Goal: Task Accomplishment & Management: Manage account settings

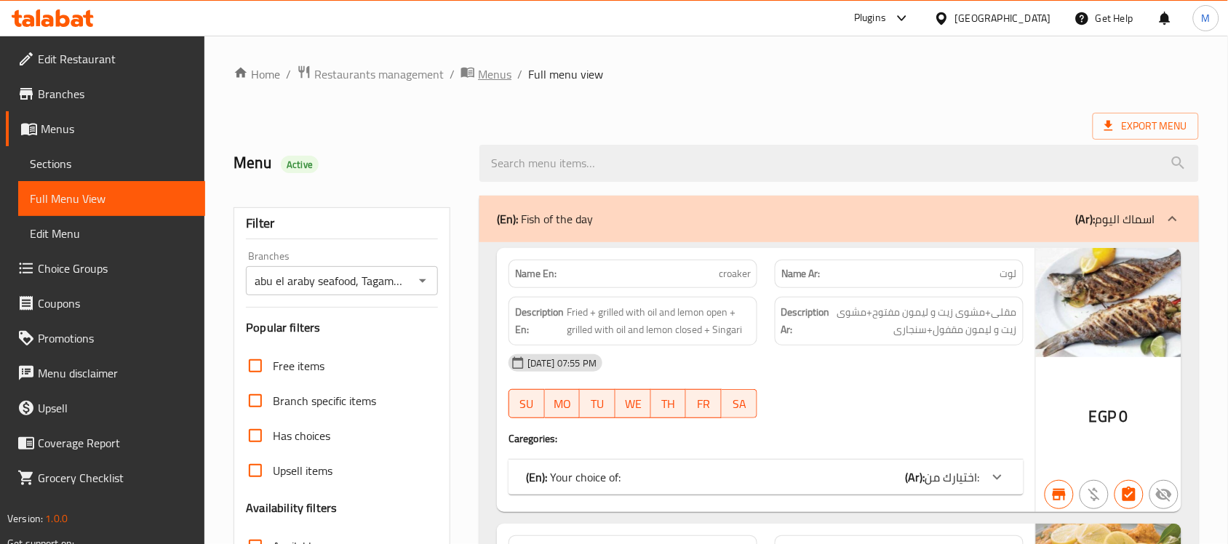
click at [484, 68] on span "Menus" at bounding box center [494, 73] width 33 height 17
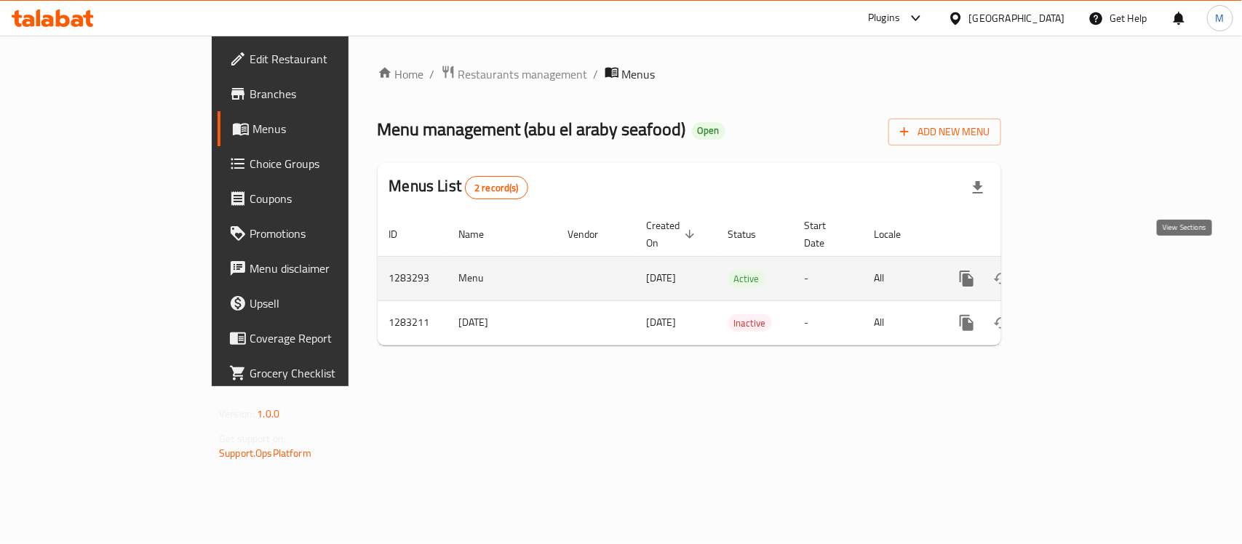
click at [1080, 270] on icon "enhanced table" at bounding box center [1071, 278] width 17 height 17
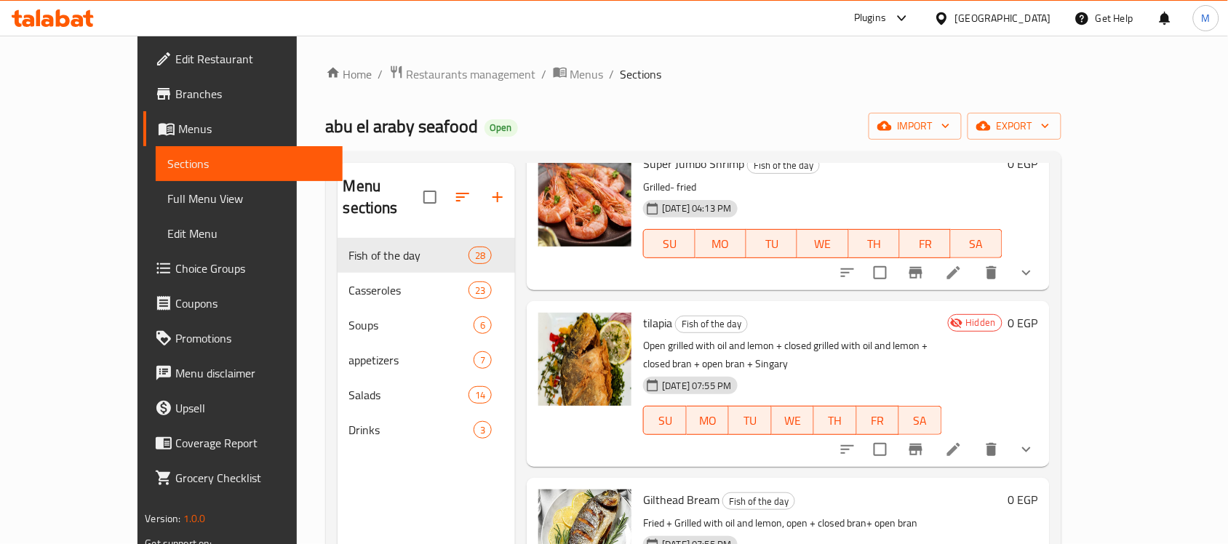
scroll to position [273, 0]
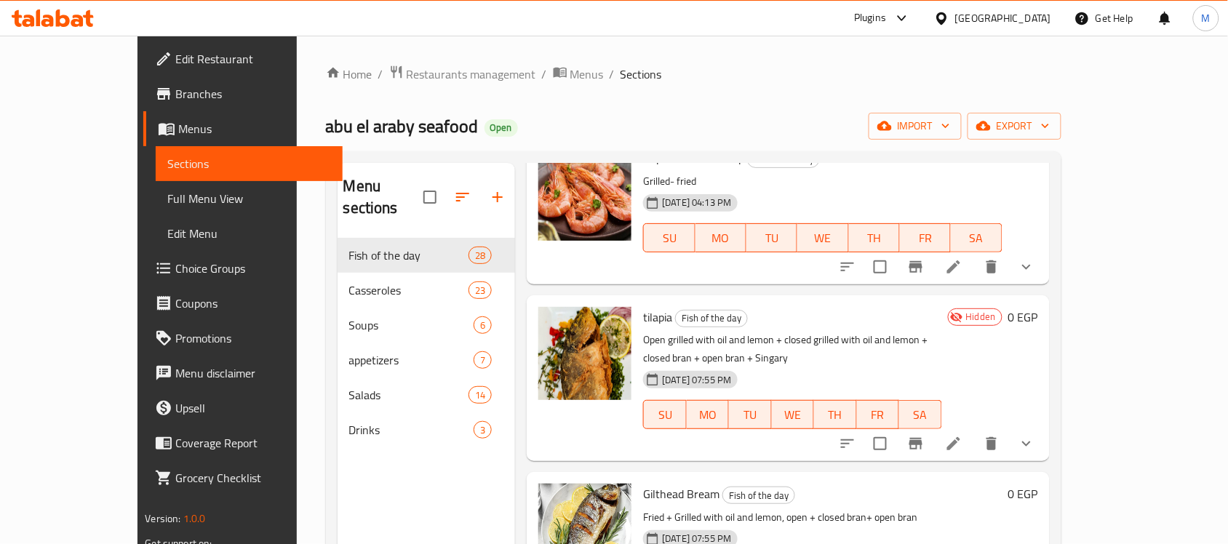
click at [643, 306] on span "tilapia" at bounding box center [657, 317] width 29 height 22
click at [801, 331] on p "Open grilled with oil and lemon + closed grilled with oil and lemon + closed br…" at bounding box center [792, 349] width 298 height 36
drag, startPoint x: 714, startPoint y: 302, endPoint x: 1020, endPoint y: 308, distance: 305.6
click at [941, 331] on p "Open grilled with oil and lemon + closed grilled with oil and lemon + closed br…" at bounding box center [792, 349] width 298 height 36
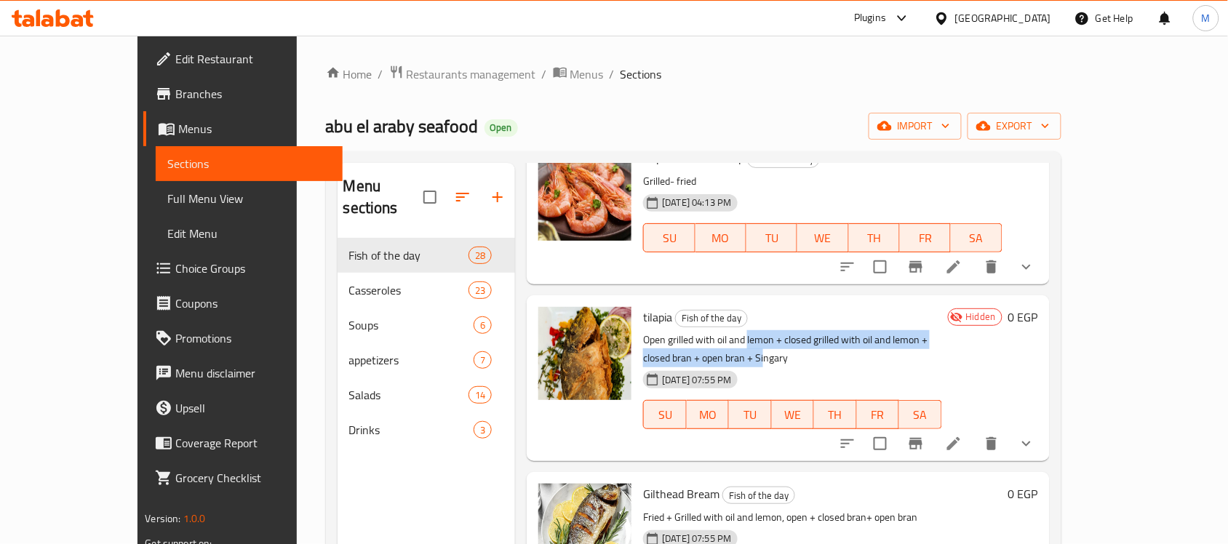
click at [941, 331] on p "Open grilled with oil and lemon + closed grilled with oil and lemon + closed br…" at bounding box center [792, 349] width 298 height 36
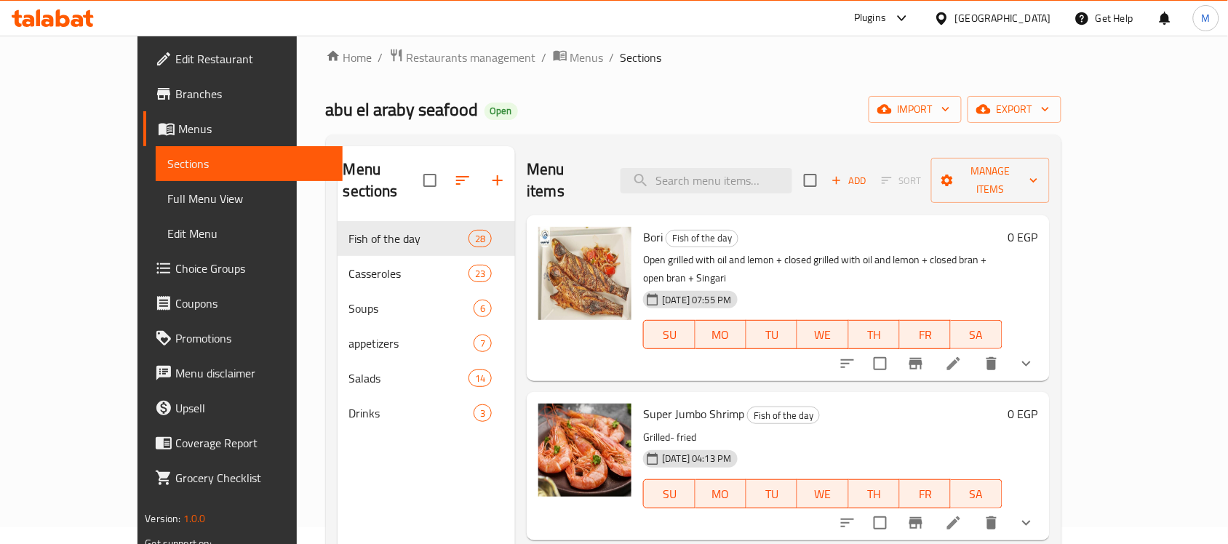
scroll to position [182, 0]
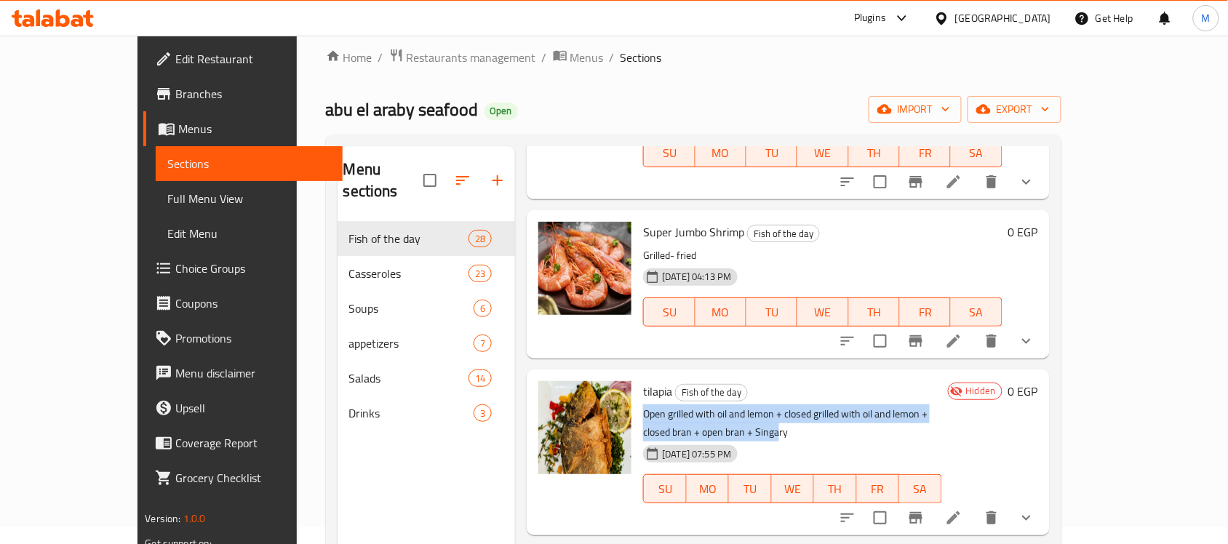
drag, startPoint x: 608, startPoint y: 372, endPoint x: 1031, endPoint y: 377, distance: 422.7
click at [941, 405] on p "Open grilled with oil and lemon + closed grilled with oil and lemon + closed br…" at bounding box center [792, 423] width 298 height 36
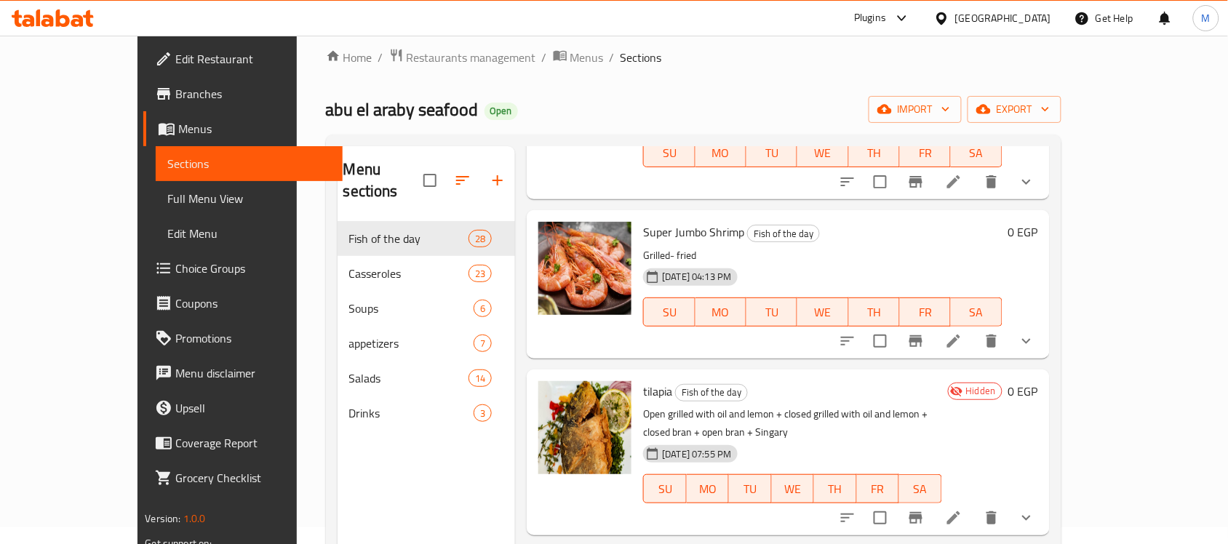
click at [811, 405] on p "Open grilled with oil and lemon + closed grilled with oil and lemon + closed br…" at bounding box center [792, 423] width 298 height 36
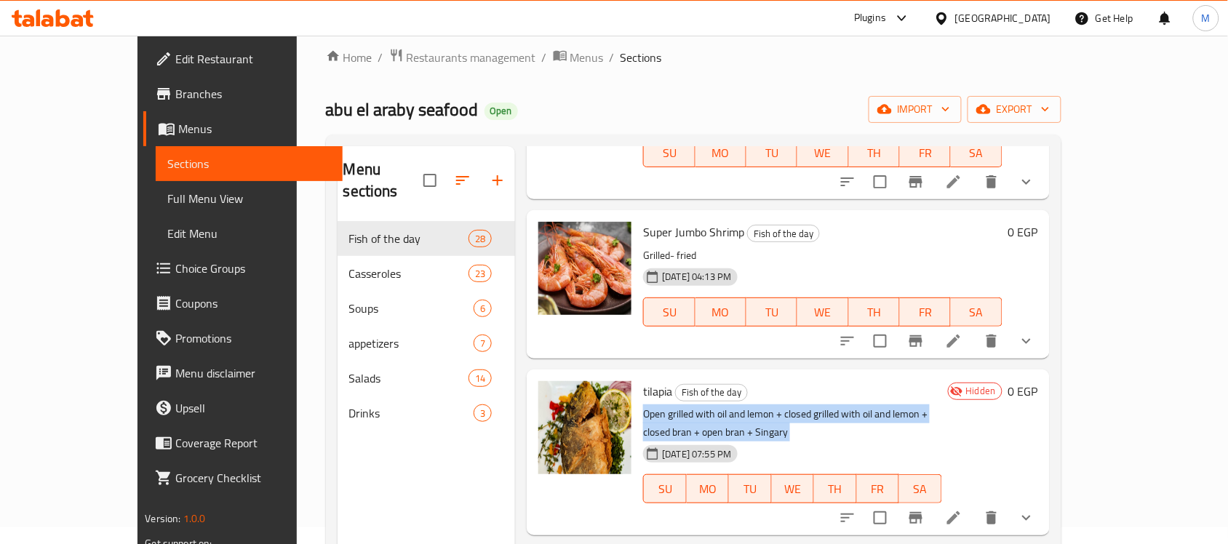
click at [811, 405] on p "Open grilled with oil and lemon + closed grilled with oil and lemon + closed br…" at bounding box center [792, 423] width 298 height 36
click at [1035, 509] on icon "show more" at bounding box center [1026, 517] width 17 height 17
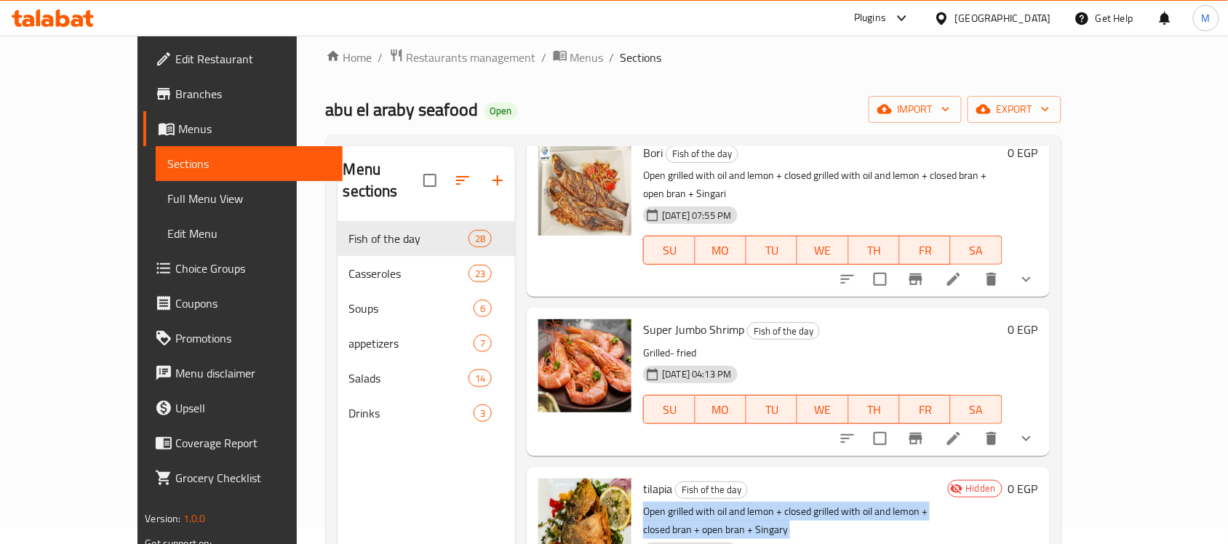
scroll to position [0, 0]
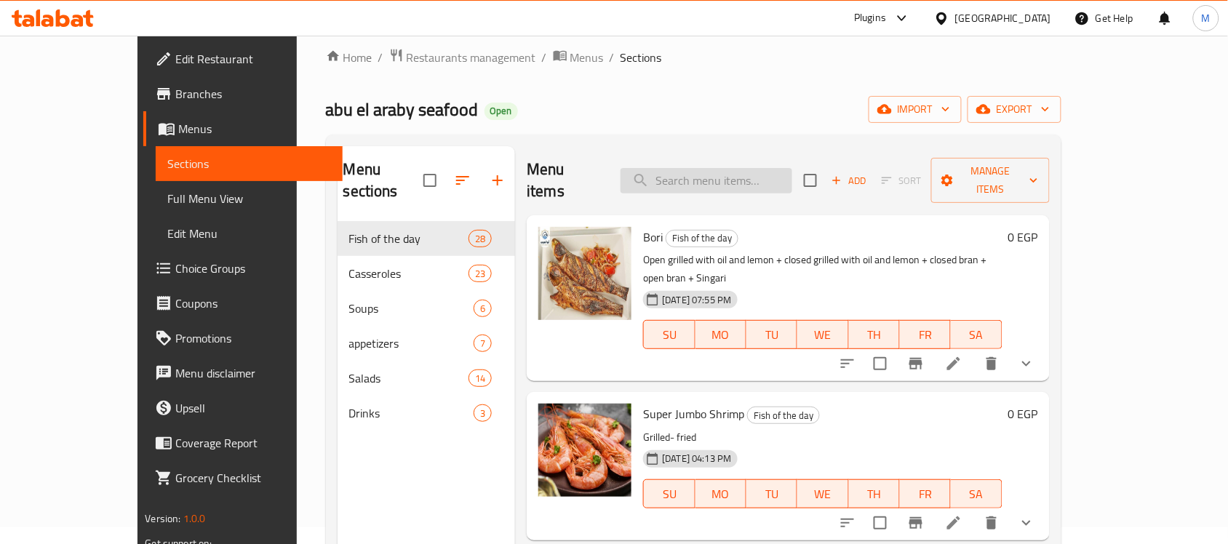
click at [746, 168] on input "search" at bounding box center [707, 180] width 172 height 25
paste input "Shellfish baladi"
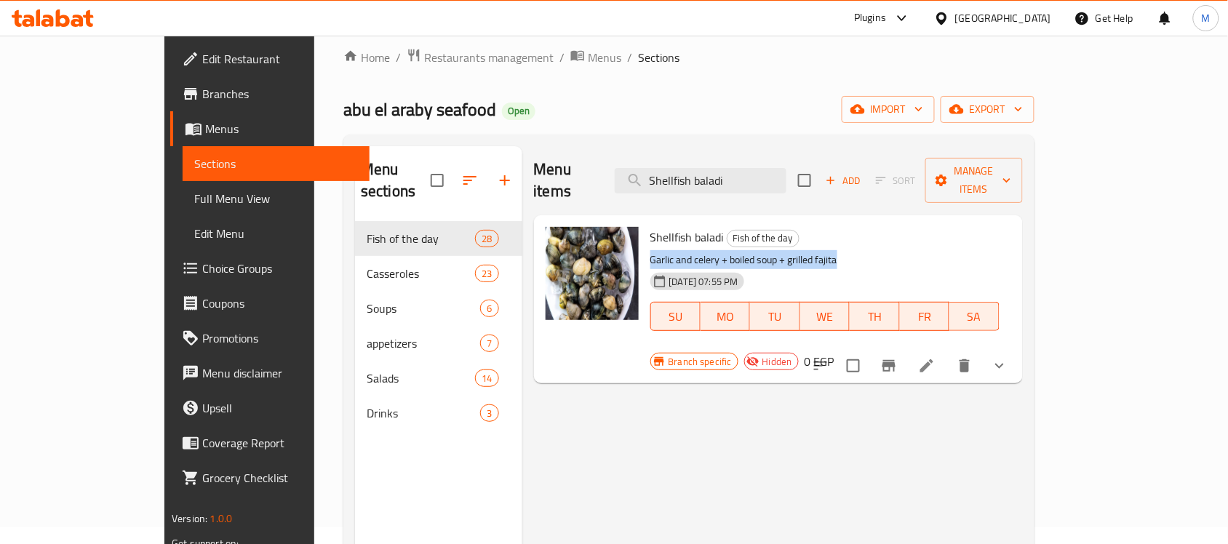
drag, startPoint x: 609, startPoint y: 237, endPoint x: 821, endPoint y: 236, distance: 211.7
click at [821, 251] on p "Garlic and celery + boiled soup + grilled fajita" at bounding box center [824, 260] width 349 height 18
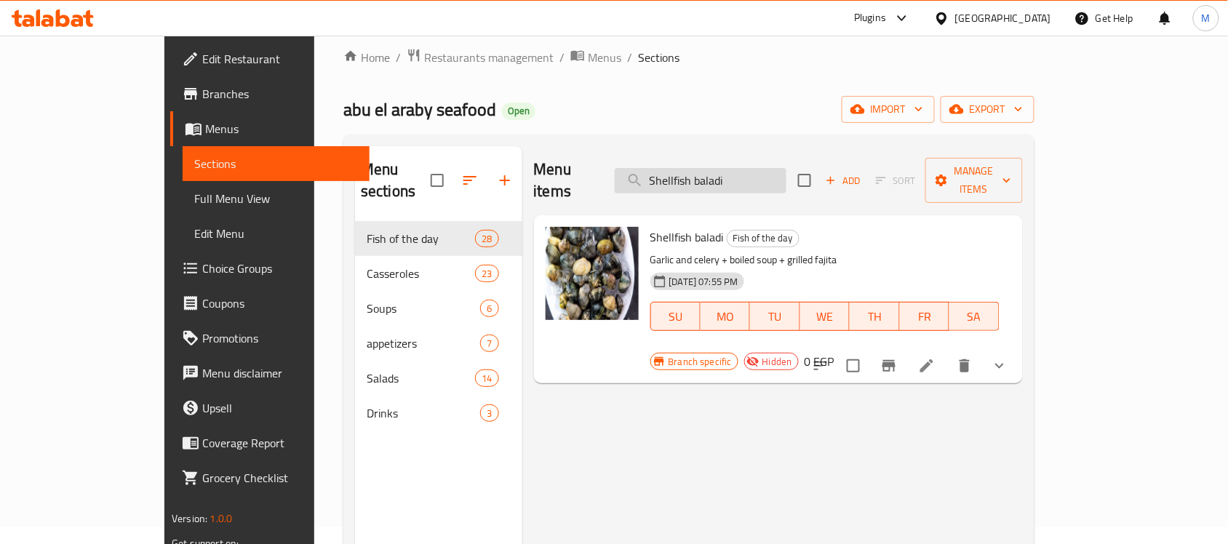
click at [749, 168] on input "Shellfish baladi" at bounding box center [701, 180] width 172 height 25
paste input "shrimp soup"
click at [749, 168] on input "shrimp soup" at bounding box center [701, 180] width 172 height 25
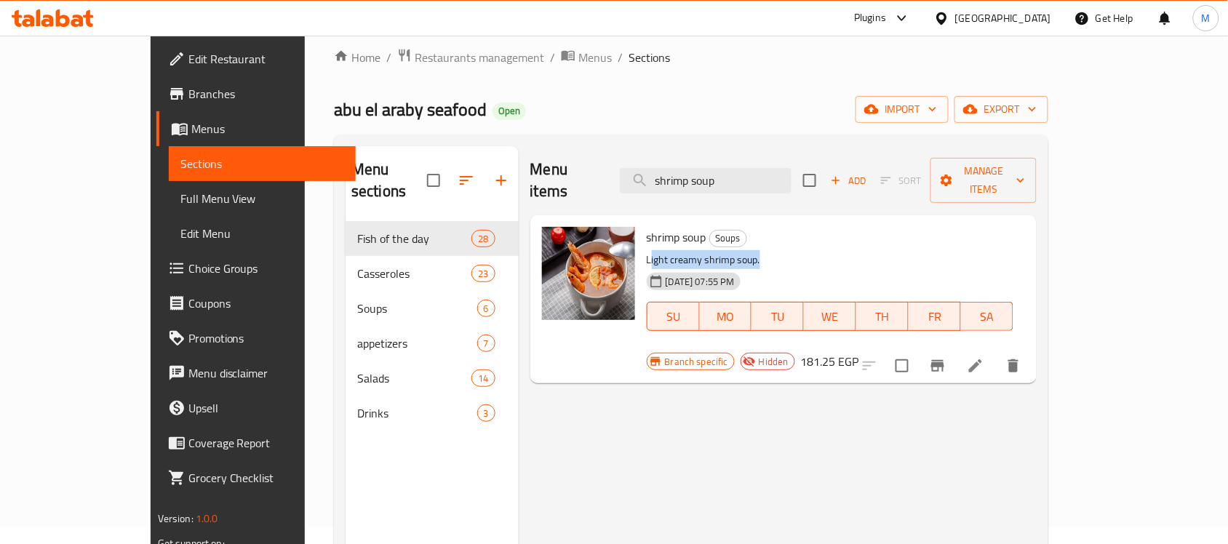
drag, startPoint x: 613, startPoint y: 235, endPoint x: 757, endPoint y: 242, distance: 144.2
click at [757, 251] on p "Light creamy shrimp soup." at bounding box center [830, 260] width 367 height 18
click at [696, 251] on p "Light creamy shrimp soup." at bounding box center [830, 260] width 367 height 18
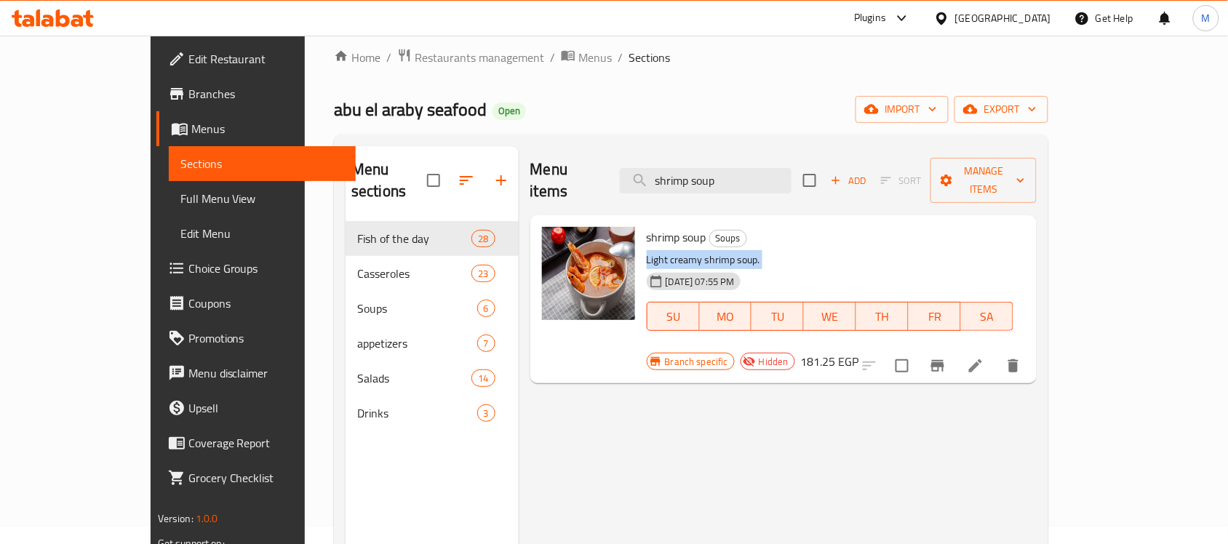
click at [696, 251] on p "Light creamy shrimp soup." at bounding box center [830, 260] width 367 height 18
click at [725, 168] on input "shrimp soup" at bounding box center [706, 180] width 172 height 25
paste input "white seafood"
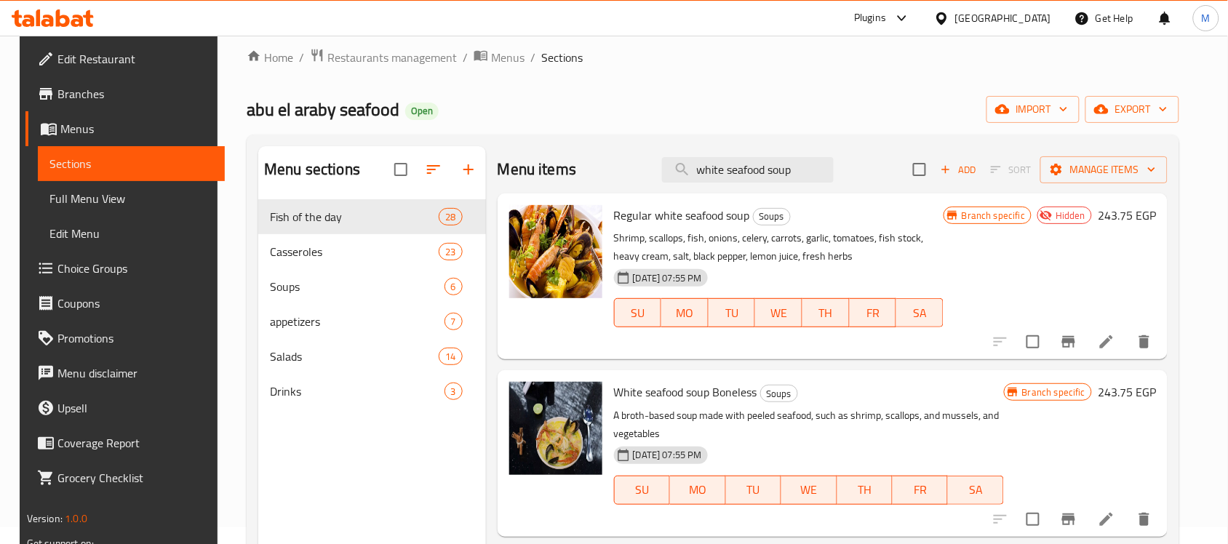
scroll to position [108, 0]
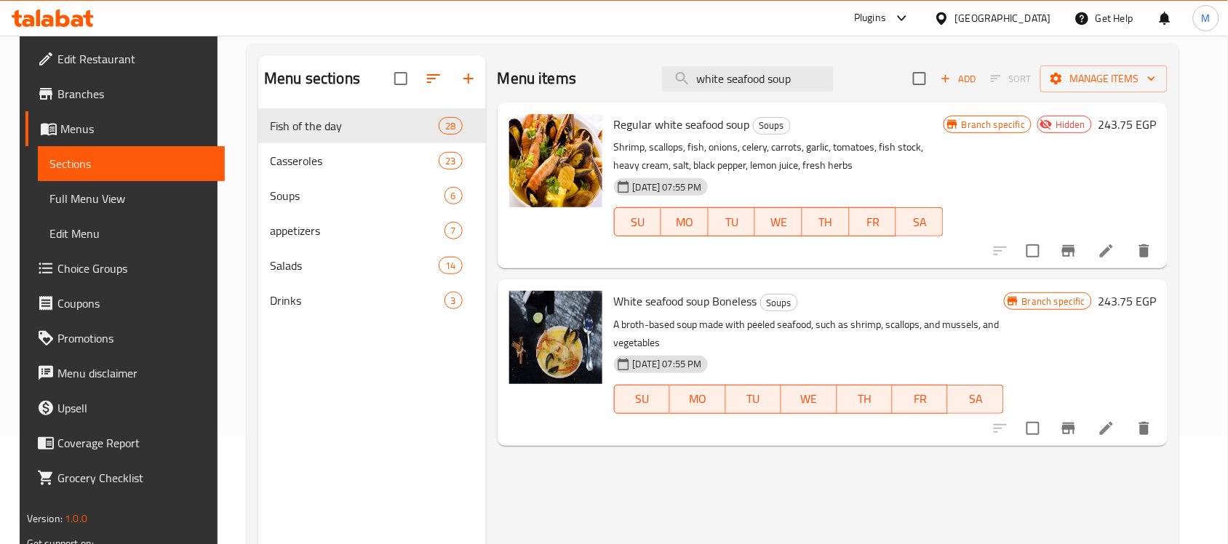
click at [681, 114] on span "Regular white seafood soup" at bounding box center [682, 124] width 136 height 22
click at [685, 116] on span "Regular white seafood soup" at bounding box center [682, 124] width 136 height 22
click at [775, 69] on input "white seafood soup" at bounding box center [748, 78] width 172 height 25
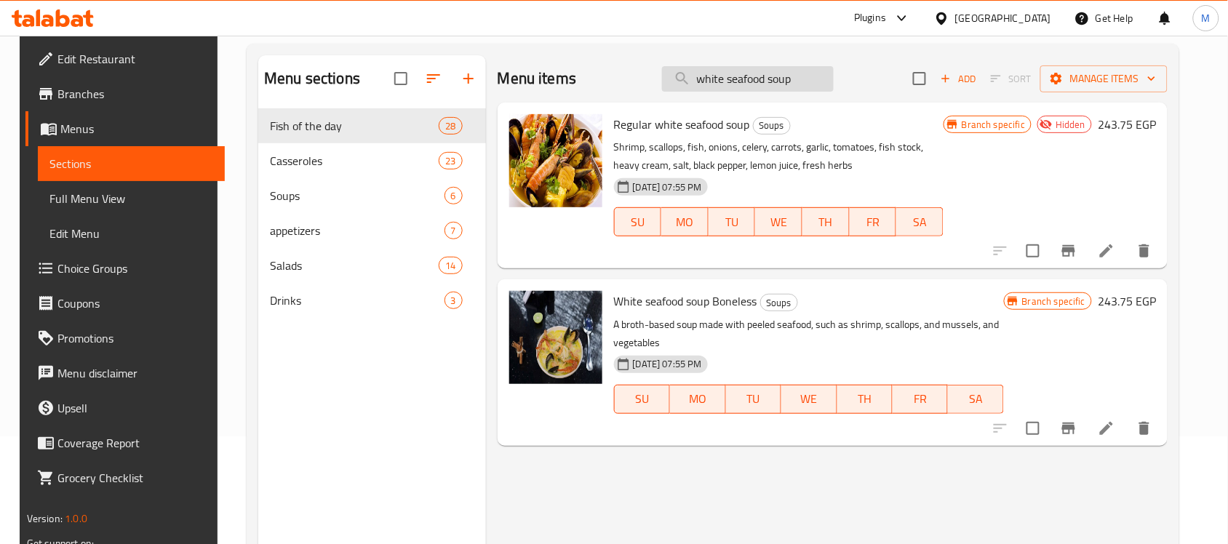
click at [775, 69] on input "white seafood soup" at bounding box center [748, 78] width 172 height 25
paste input "Sea Bass"
click at [775, 69] on input "white seafood soup" at bounding box center [748, 78] width 172 height 25
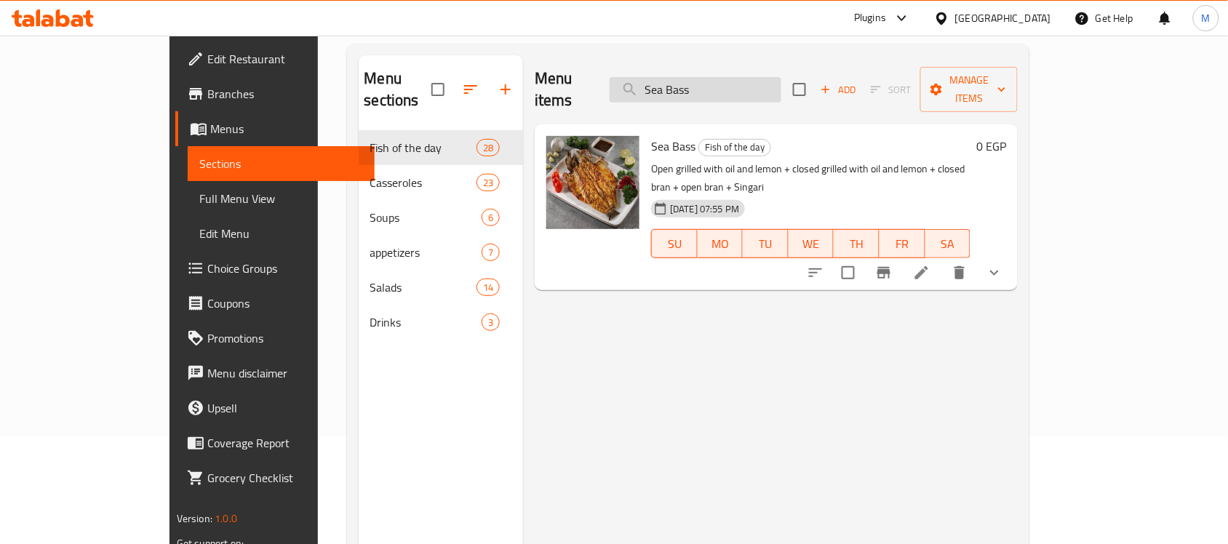
click at [775, 79] on input "Sea Bass" at bounding box center [696, 89] width 172 height 25
paste input "almon"
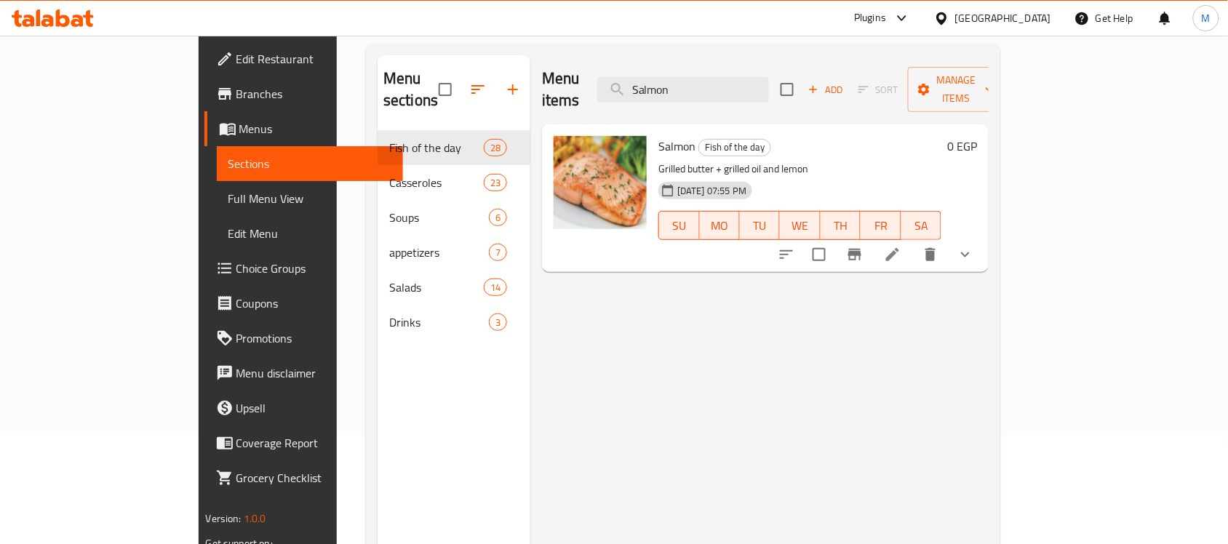
click at [768, 51] on div "Menu sections Fish of the day 28 Casseroles 23 Soups 6 appetizers 7 Salads 14 D…" at bounding box center [683, 327] width 634 height 567
click at [761, 84] on input "Salmon" at bounding box center [683, 89] width 172 height 25
paste input "grouper 111"
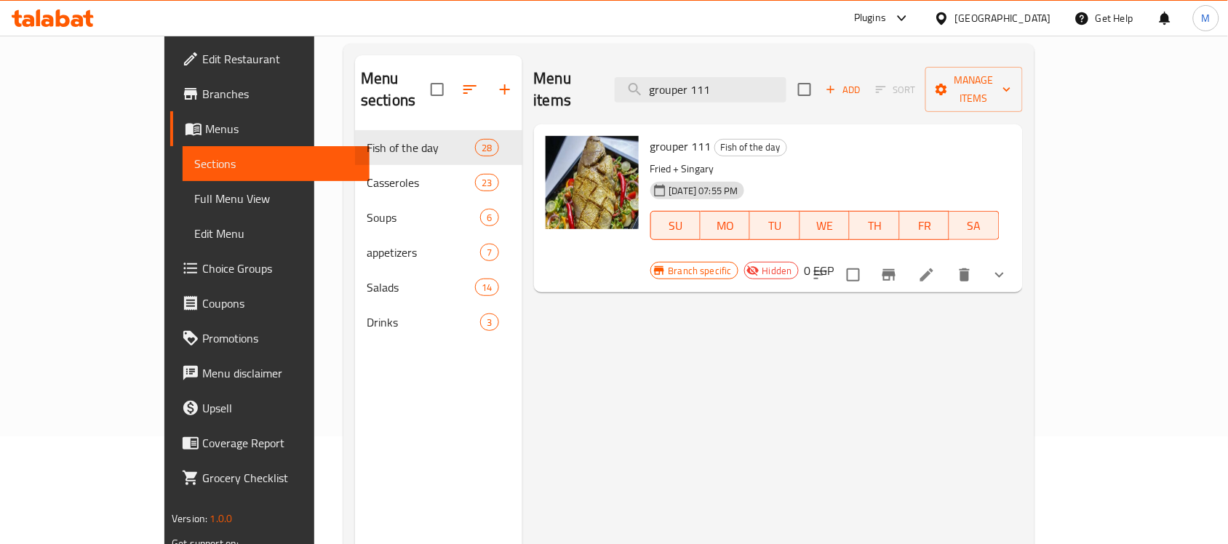
drag, startPoint x: 544, startPoint y: 183, endPoint x: 634, endPoint y: 133, distance: 102.6
click at [650, 135] on span "grouper 111" at bounding box center [680, 146] width 61 height 22
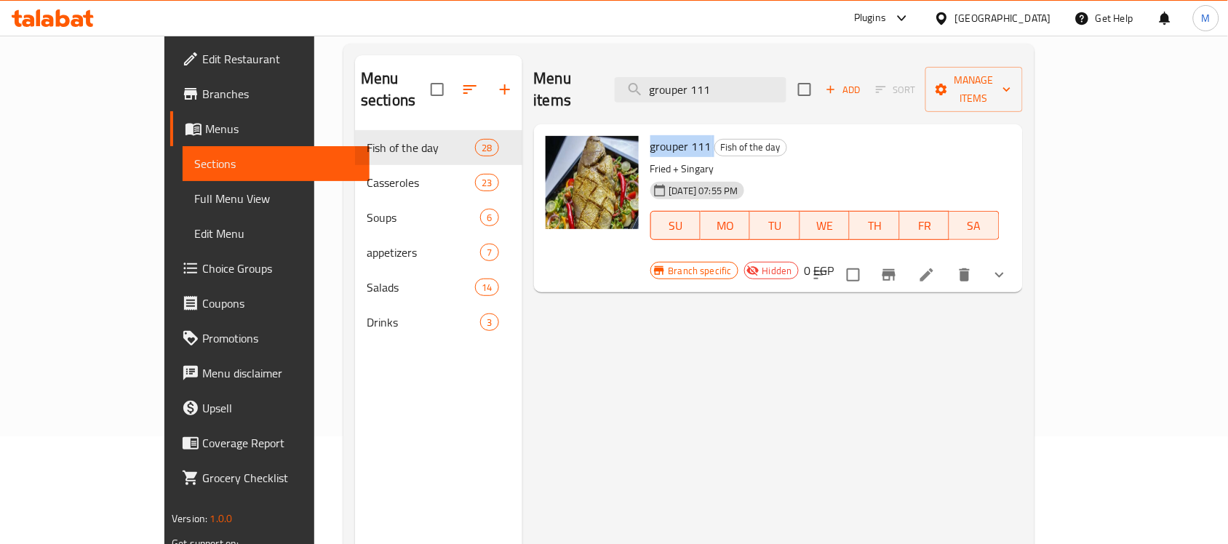
click at [650, 135] on span "grouper 111" at bounding box center [680, 146] width 61 height 22
click at [811, 92] on div "Menu items grouper 111 Add Sort Manage items" at bounding box center [778, 89] width 489 height 69
click at [786, 80] on input "grouper 111" at bounding box center [701, 89] width 172 height 25
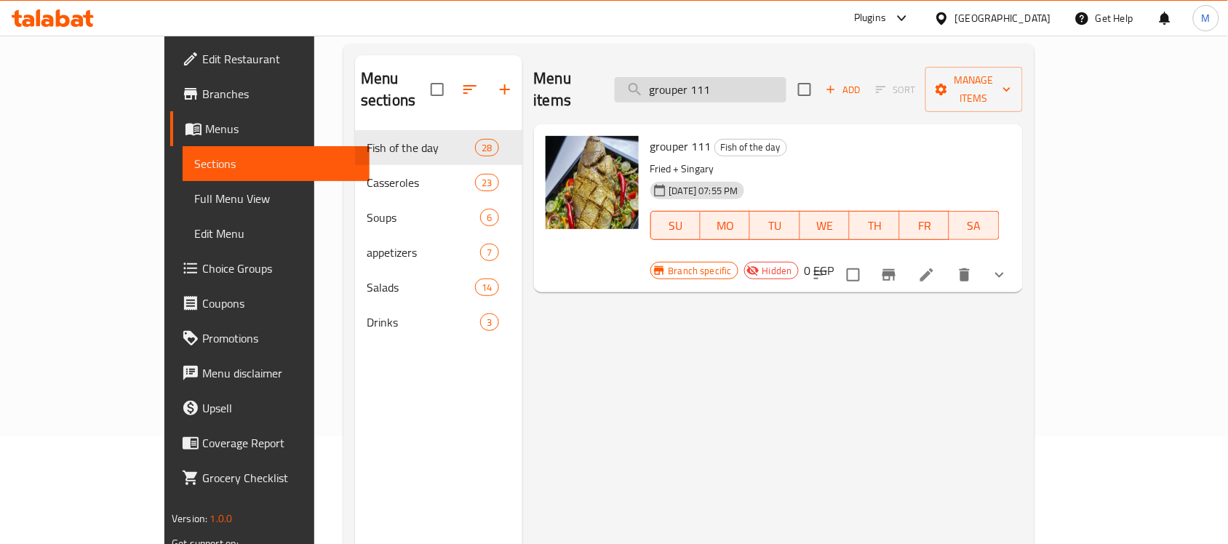
click at [786, 80] on input "grouper 111" at bounding box center [701, 89] width 172 height 25
paste input "hanshan"
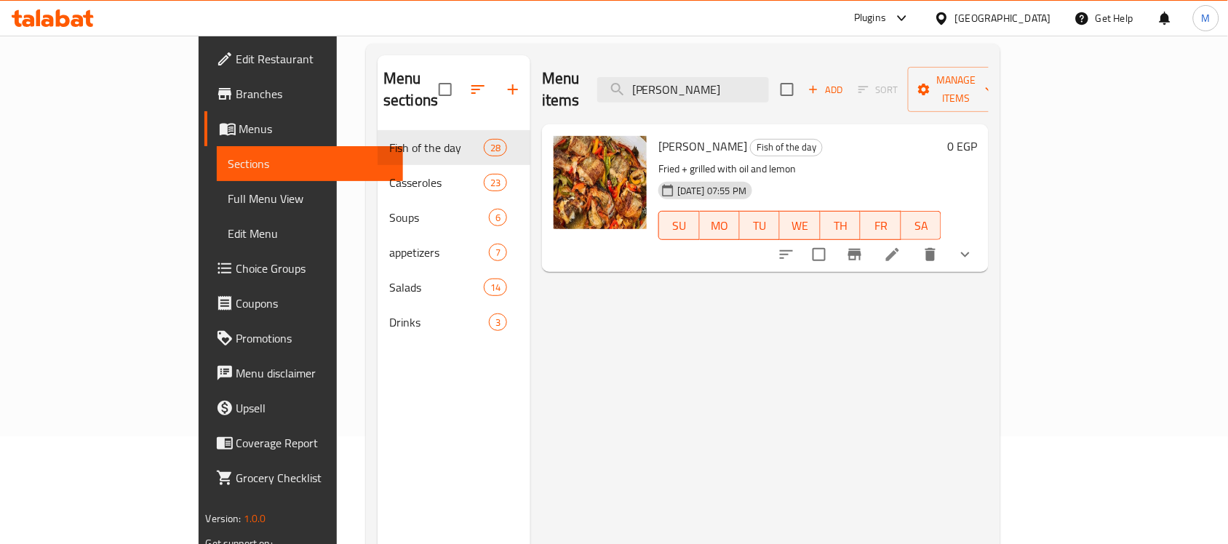
click at [805, 51] on div "Menu sections Fish of the day 28 Casseroles 23 Soups 6 appetizers 7 Salads 14 D…" at bounding box center [683, 327] width 634 height 567
click at [769, 87] on input "hanshan" at bounding box center [683, 89] width 172 height 25
paste input "mussels"
click at [769, 87] on input "hanshan" at bounding box center [683, 89] width 172 height 25
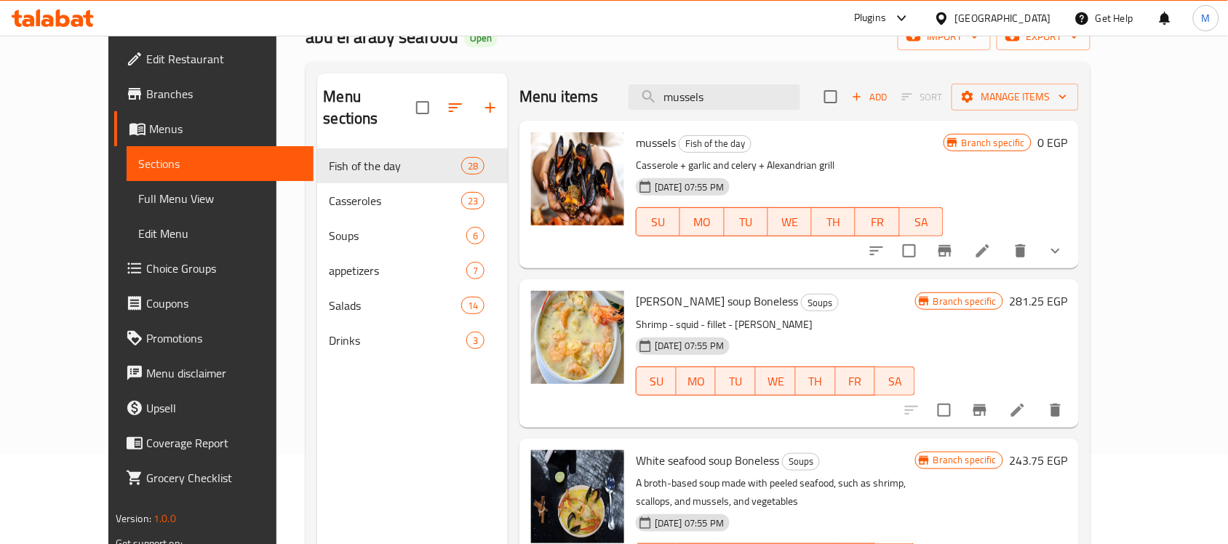
scroll to position [0, 0]
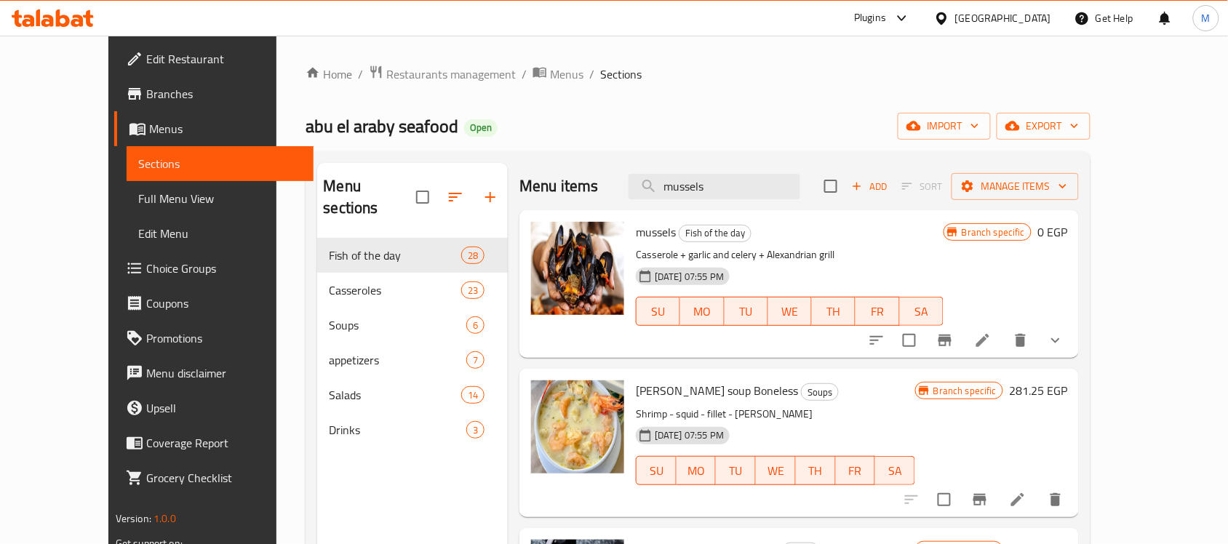
click at [682, 122] on div "abu el araby seafood Open import export" at bounding box center [698, 126] width 785 height 27
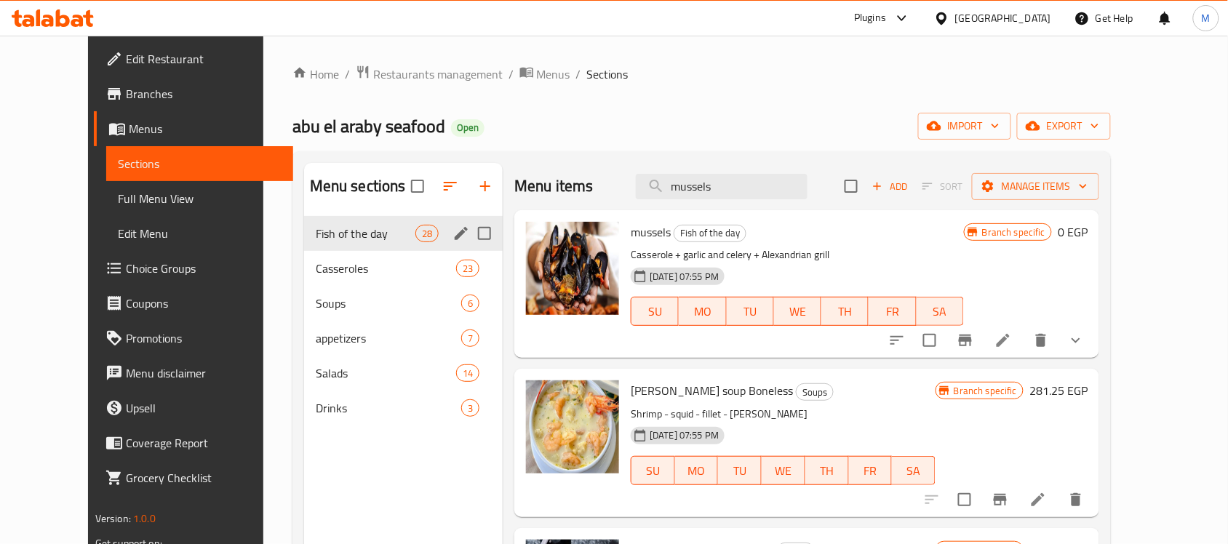
click at [351, 248] on div "Fish of the day 28" at bounding box center [403, 233] width 199 height 35
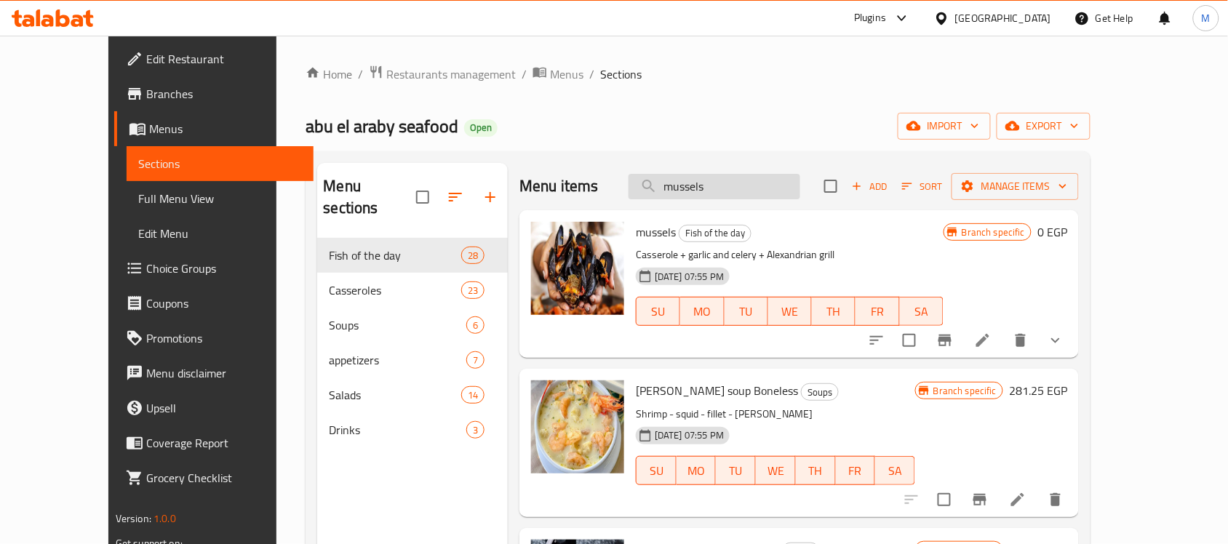
click at [800, 187] on input "mussels" at bounding box center [715, 186] width 172 height 25
click at [761, 191] on input "mussels" at bounding box center [715, 186] width 172 height 25
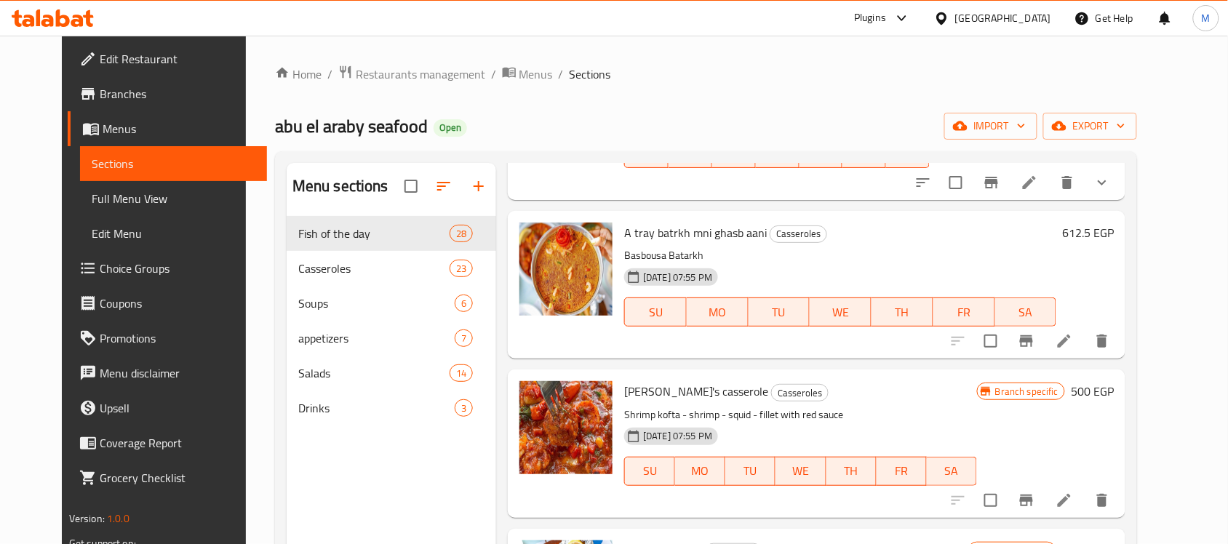
scroll to position [637, 0]
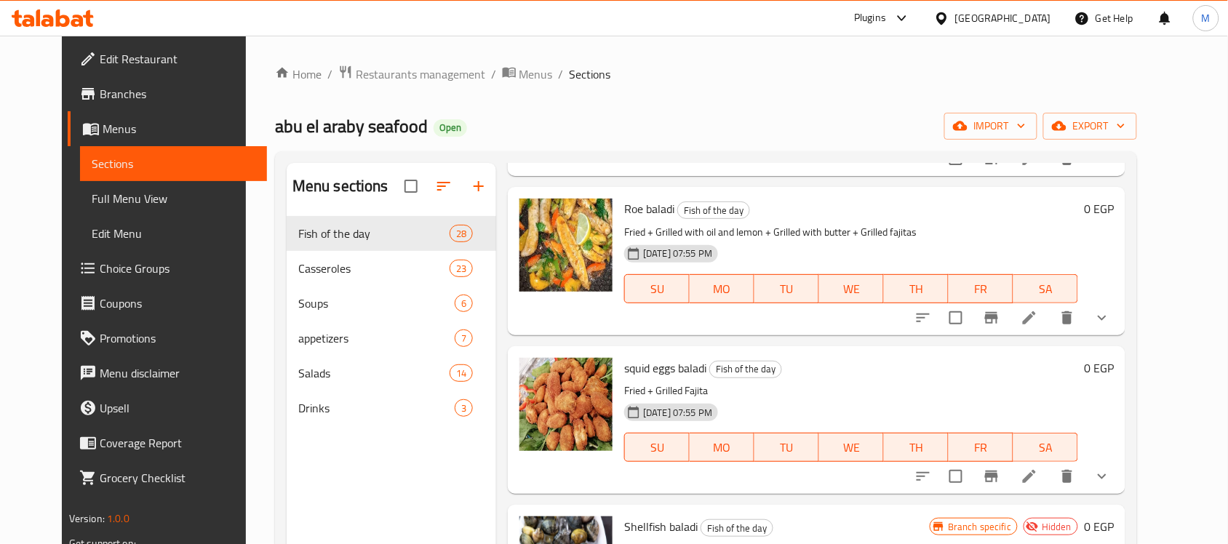
type input "t"
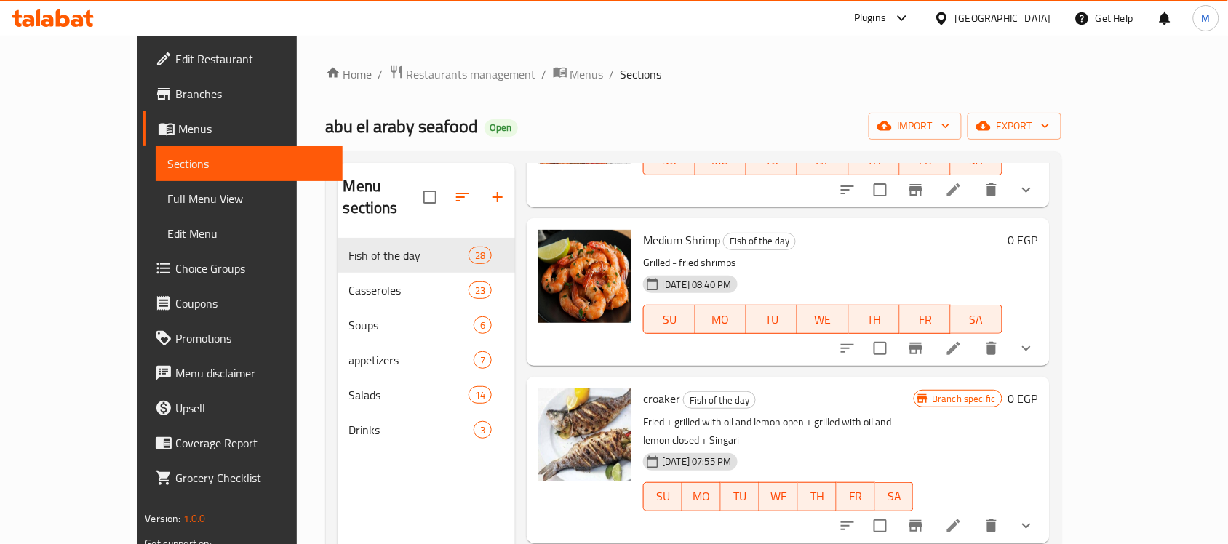
scroll to position [0, 0]
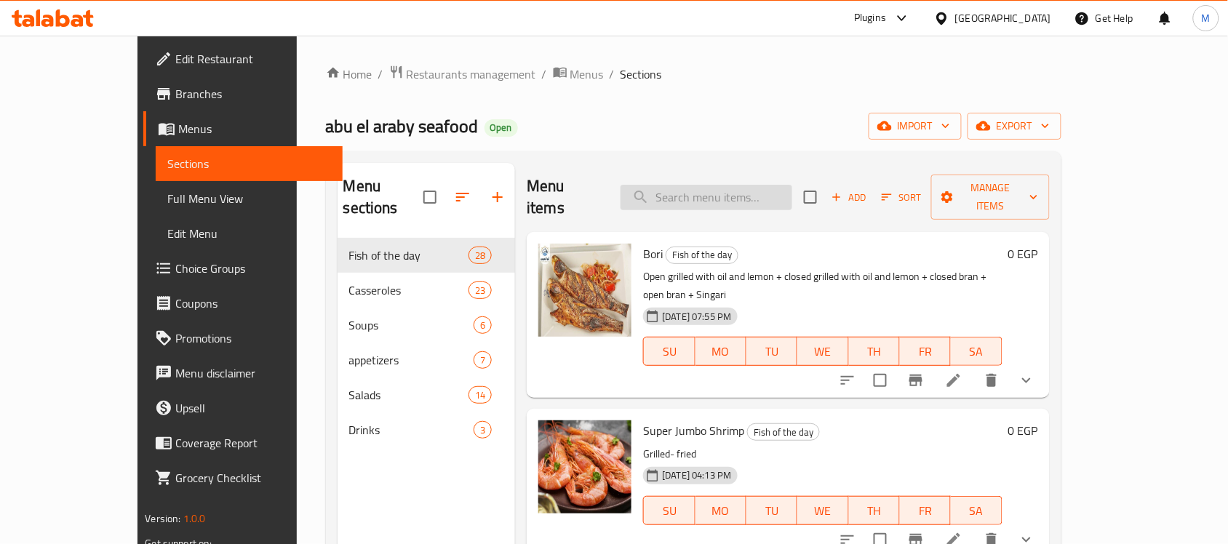
click at [741, 190] on input "search" at bounding box center [707, 197] width 172 height 25
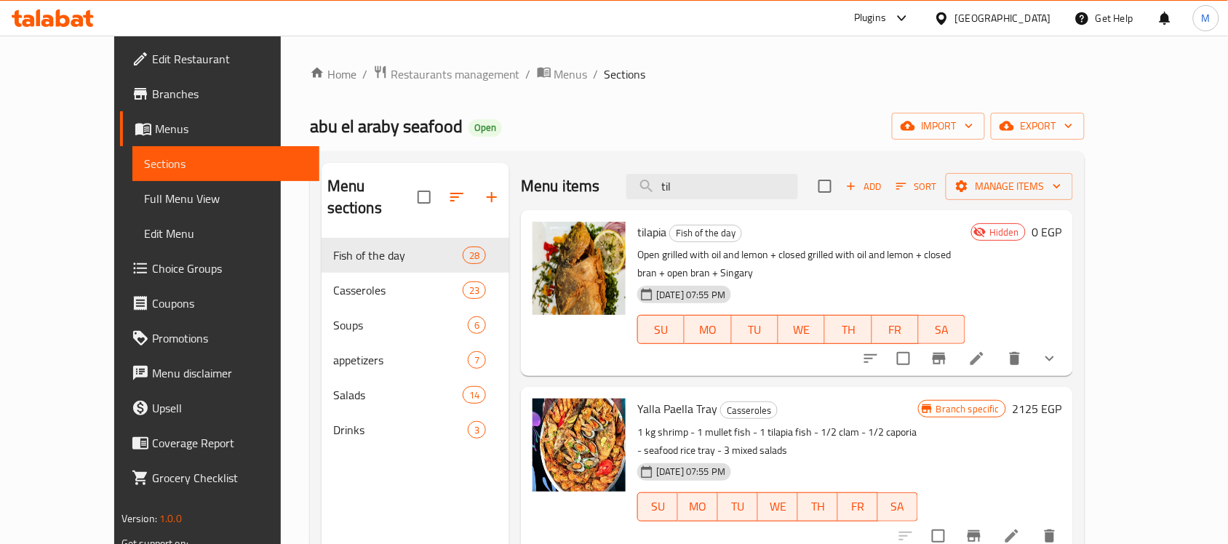
type input "til"
drag, startPoint x: 637, startPoint y: 255, endPoint x: 759, endPoint y: 260, distance: 121.6
click at [742, 264] on p "Open grilled with oil and lemon + closed grilled with oil and lemon + closed br…" at bounding box center [801, 264] width 328 height 36
click at [759, 260] on p "Open grilled with oil and lemon + closed grilled with oil and lemon + closed br…" at bounding box center [801, 264] width 328 height 36
drag, startPoint x: 895, startPoint y: 259, endPoint x: 1060, endPoint y: 255, distance: 165.2
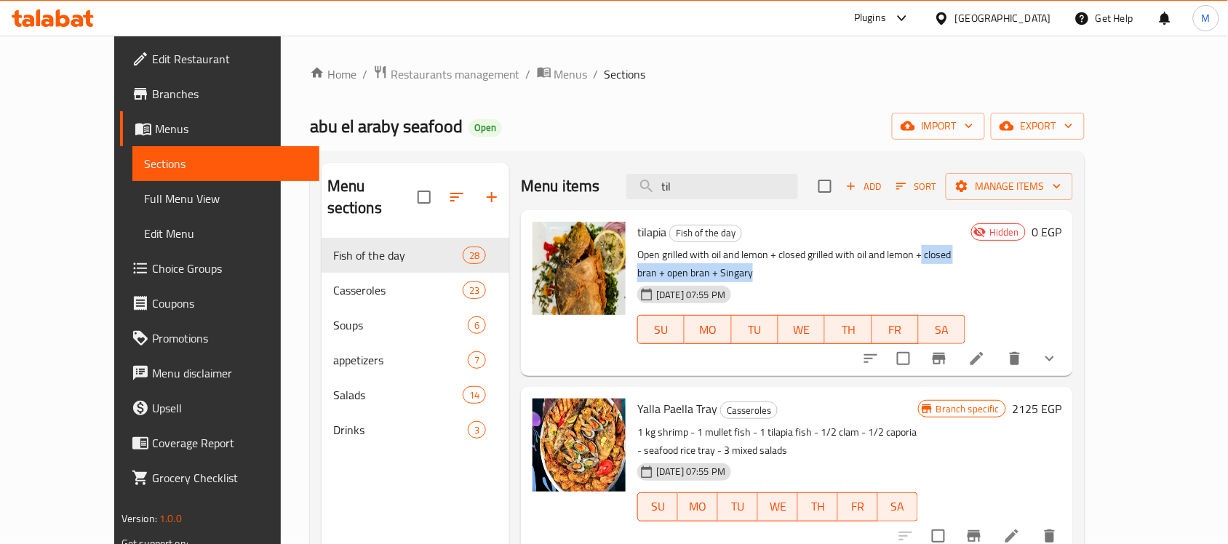
click at [965, 255] on p "Open grilled with oil and lemon + closed grilled with oil and lemon + closed br…" at bounding box center [801, 264] width 328 height 36
click at [1059, 350] on icon "show more" at bounding box center [1049, 358] width 17 height 17
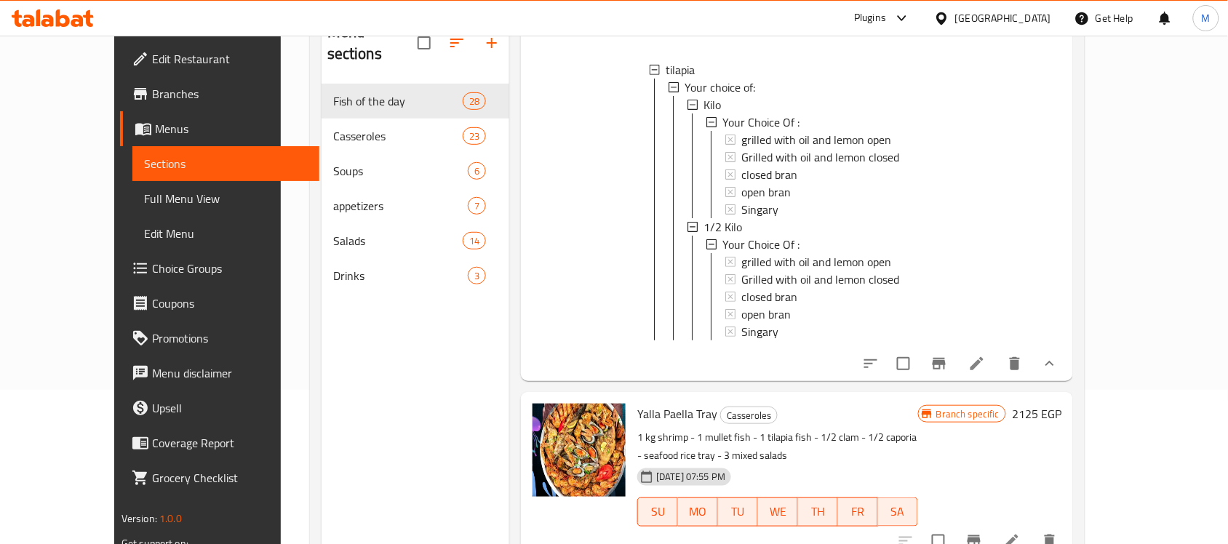
scroll to position [182, 0]
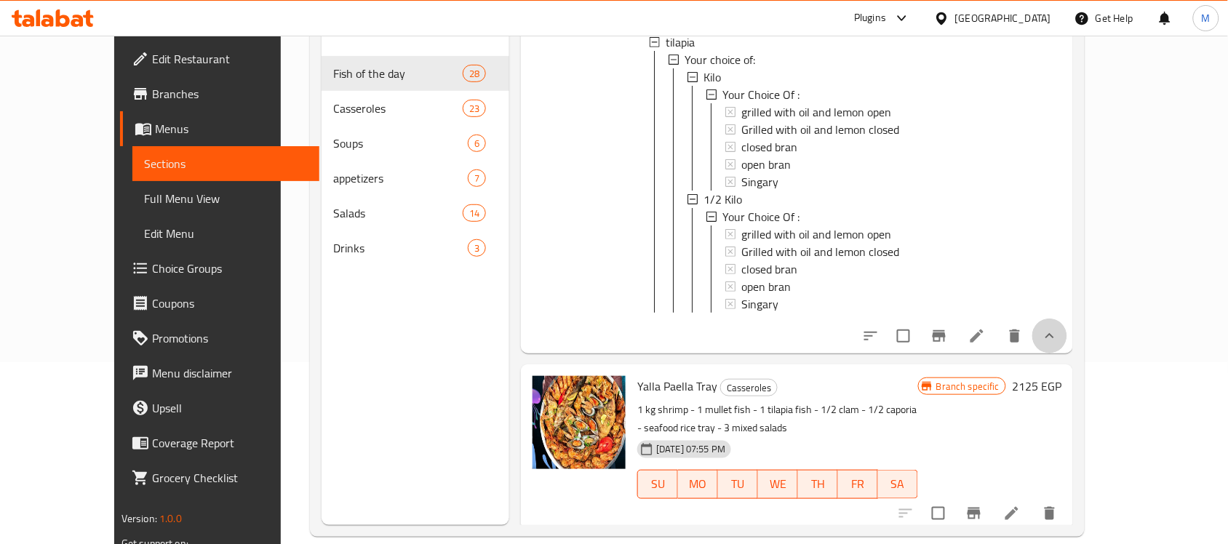
click at [1059, 328] on icon "show more" at bounding box center [1049, 335] width 17 height 17
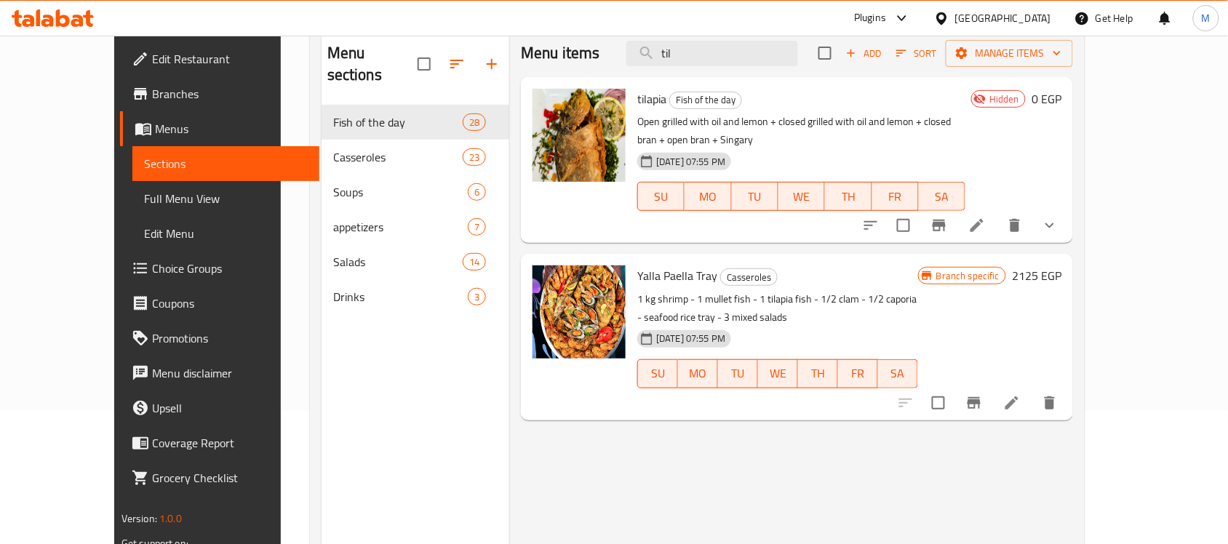
scroll to position [91, 0]
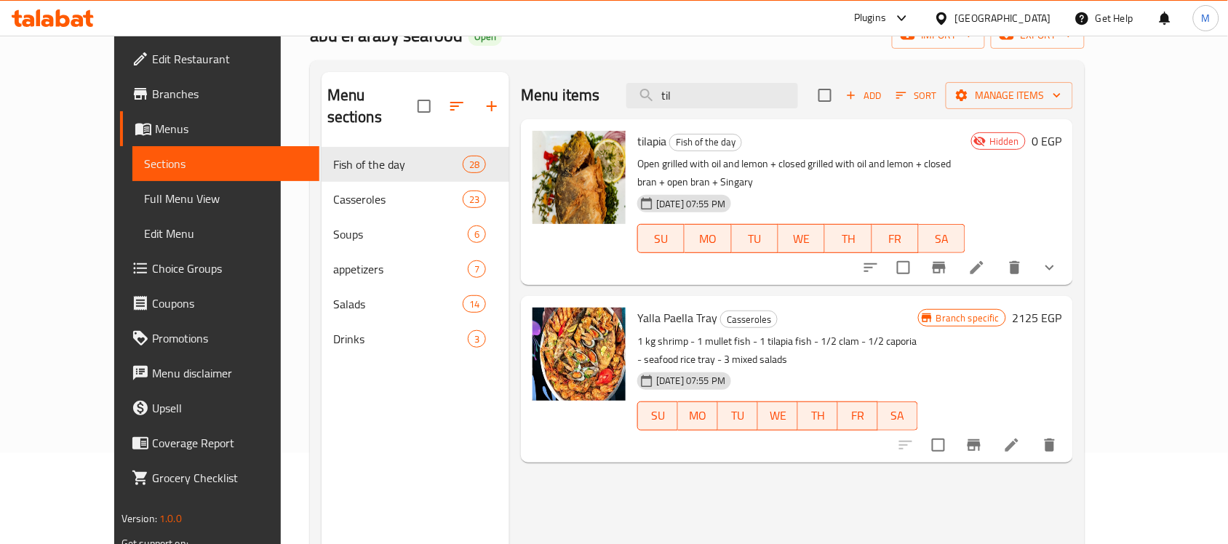
click at [1067, 263] on button "show more" at bounding box center [1049, 267] width 35 height 35
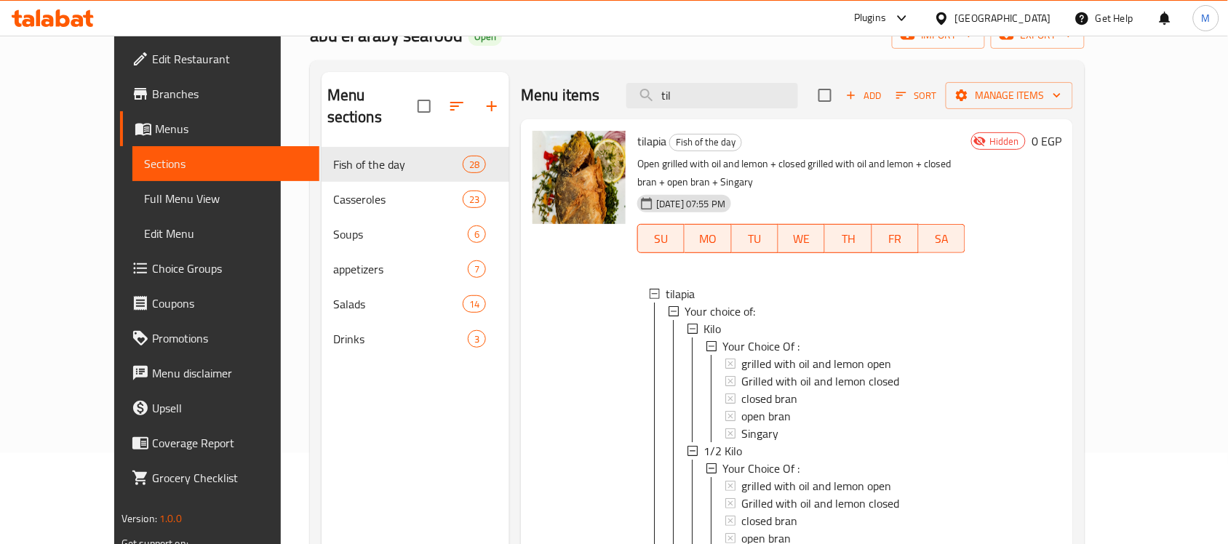
scroll to position [161, 0]
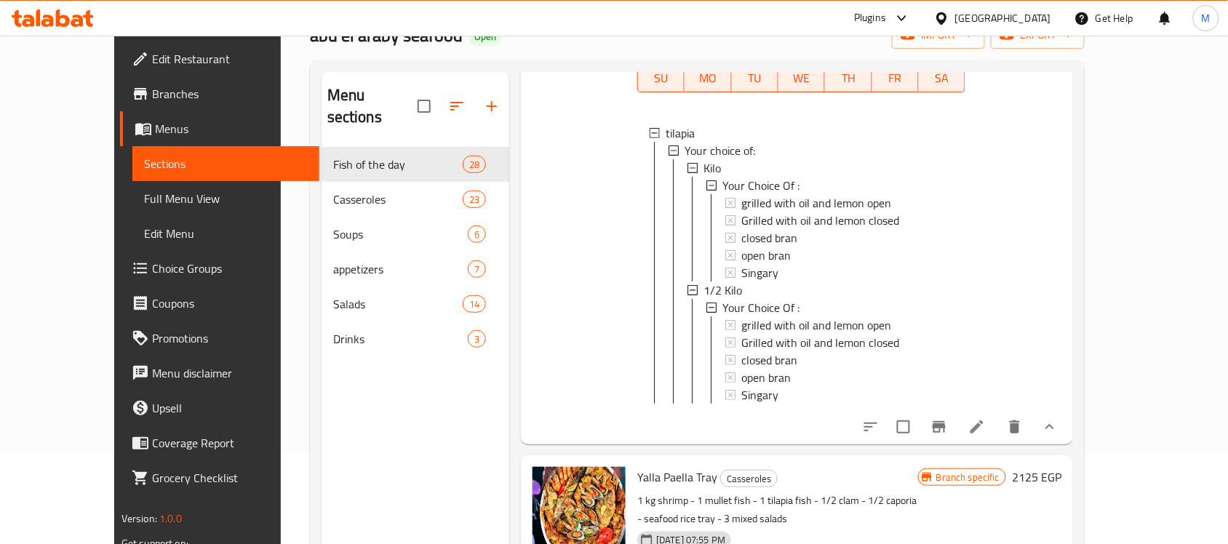
click at [1067, 438] on button "show more" at bounding box center [1049, 427] width 35 height 35
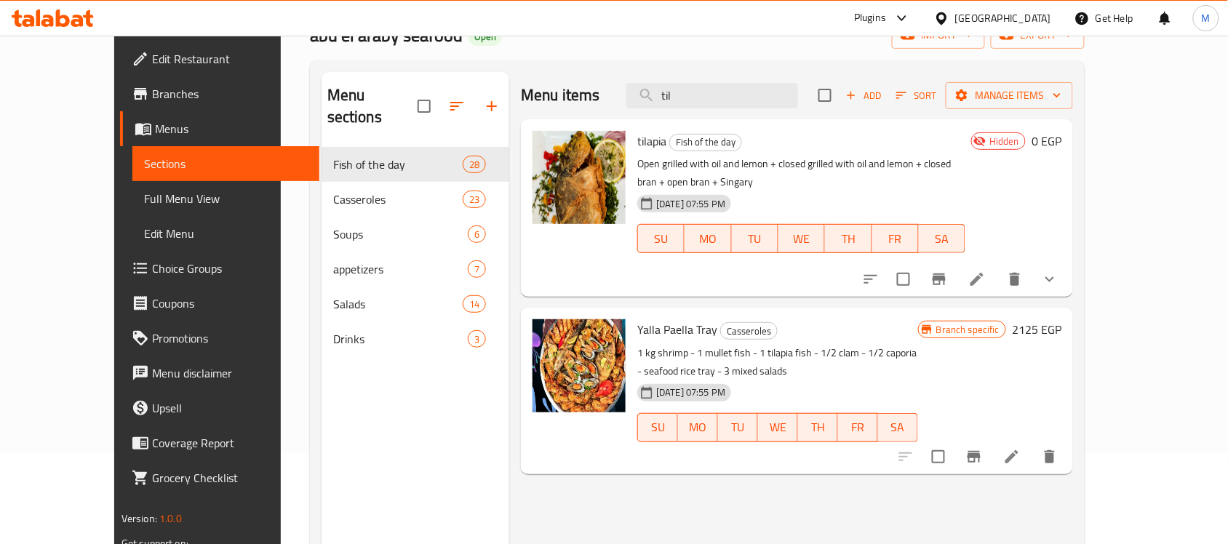
scroll to position [0, 0]
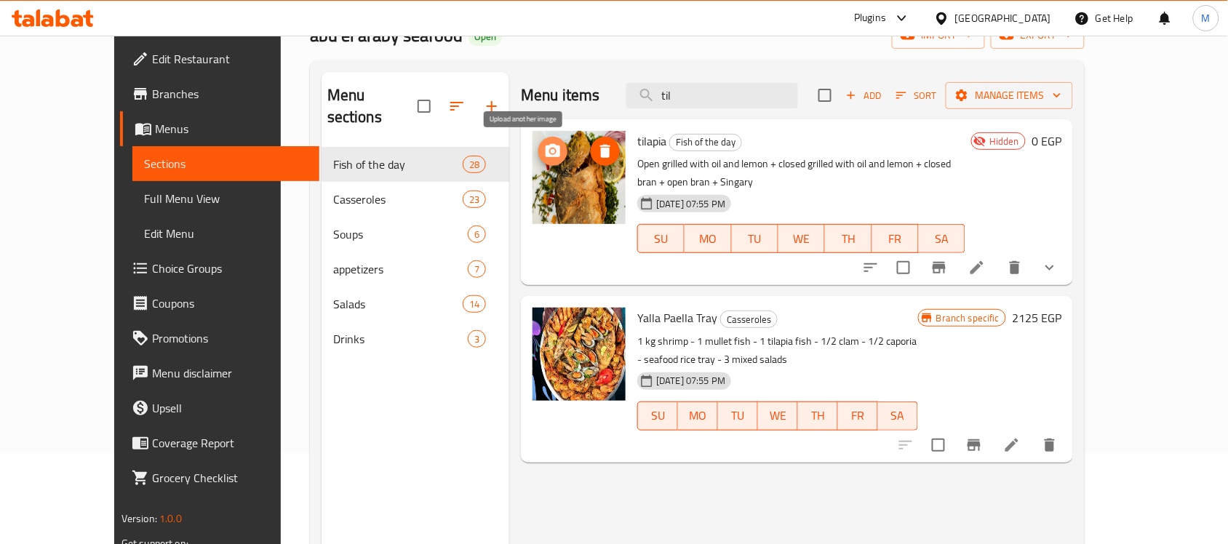
click at [544, 154] on icon "upload picture" at bounding box center [552, 151] width 17 height 17
click at [997, 255] on li at bounding box center [977, 268] width 41 height 26
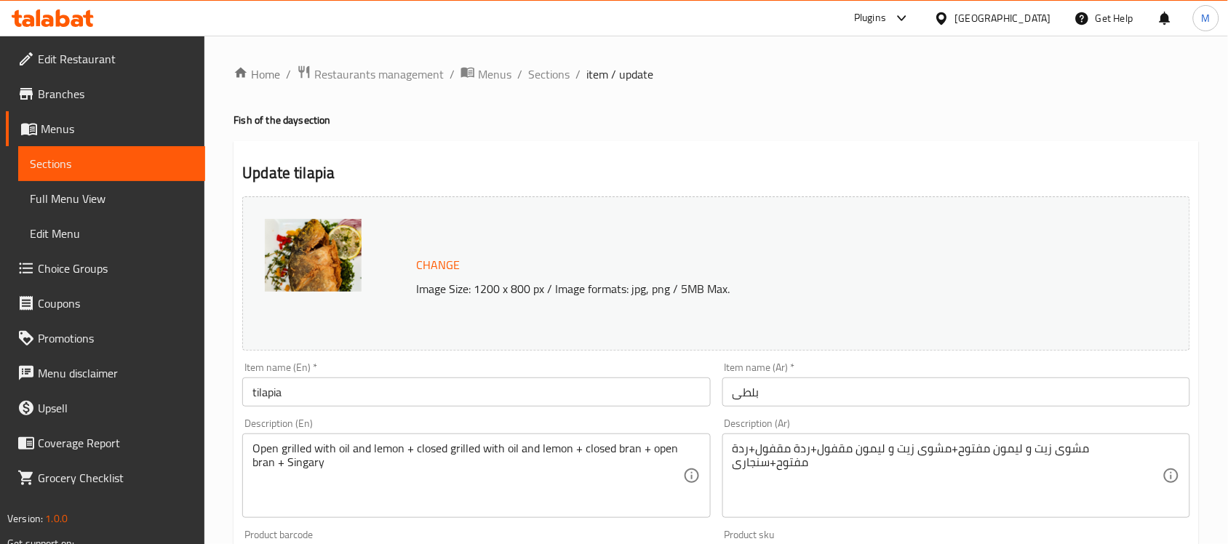
click at [328, 275] on img at bounding box center [313, 255] width 97 height 73
click at [439, 274] on span "Change" at bounding box center [438, 265] width 44 height 21
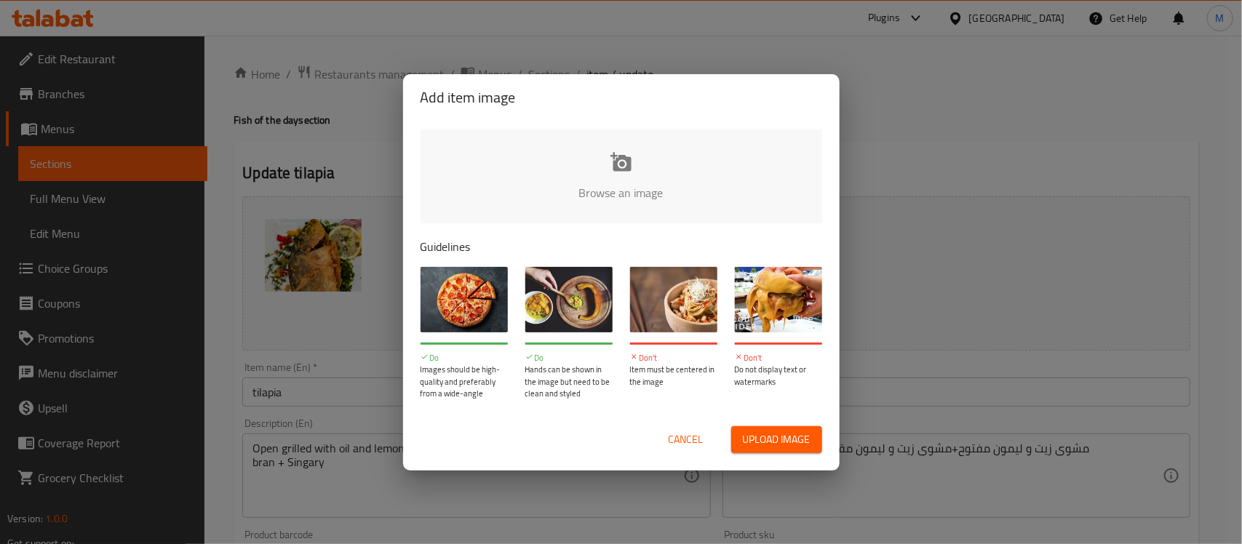
click at [631, 172] on input "file" at bounding box center [1113, 197] width 1385 height 136
type input "C:\fakepath\WhatsApp Image 2025-10-01 at 2.17.57 PM-4abee3ed412d20a3f99b83f2d5d…"
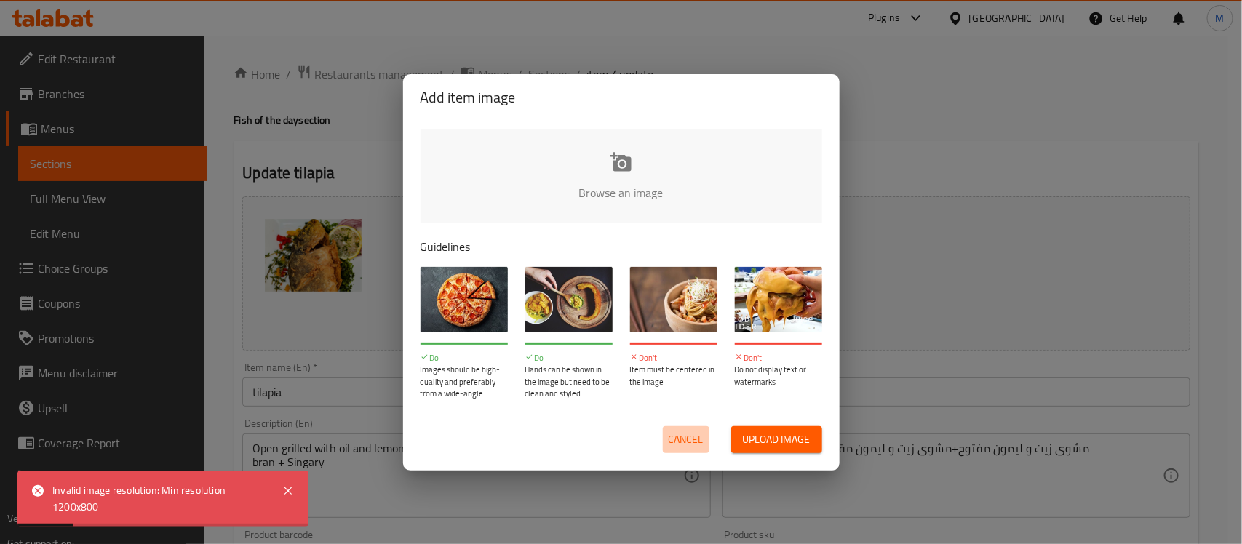
click at [680, 438] on span "Cancel" at bounding box center [686, 440] width 35 height 18
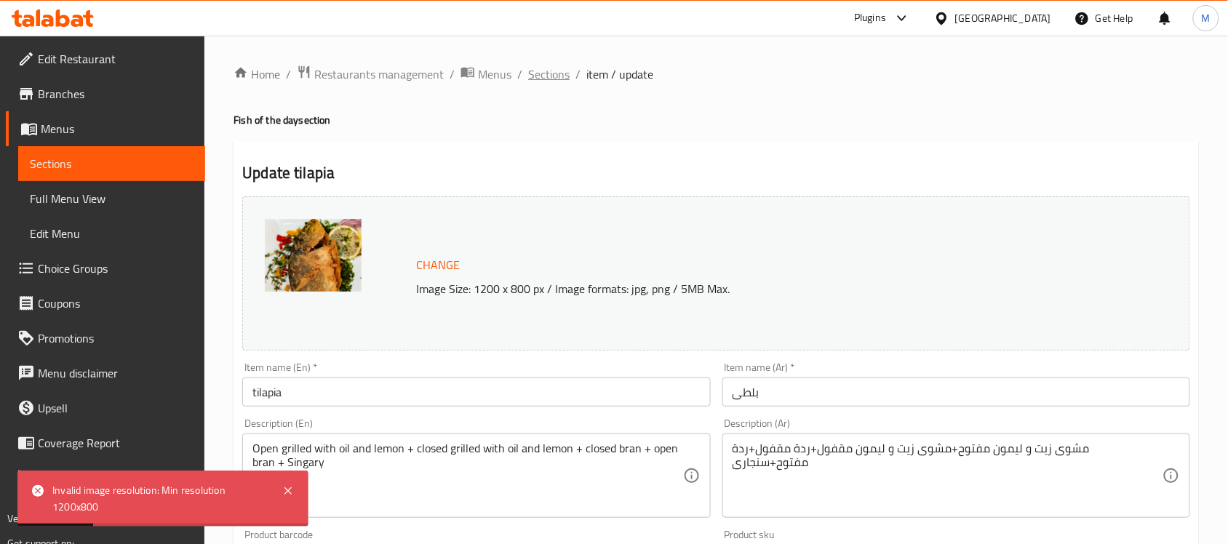
click at [546, 65] on span "Sections" at bounding box center [548, 73] width 41 height 17
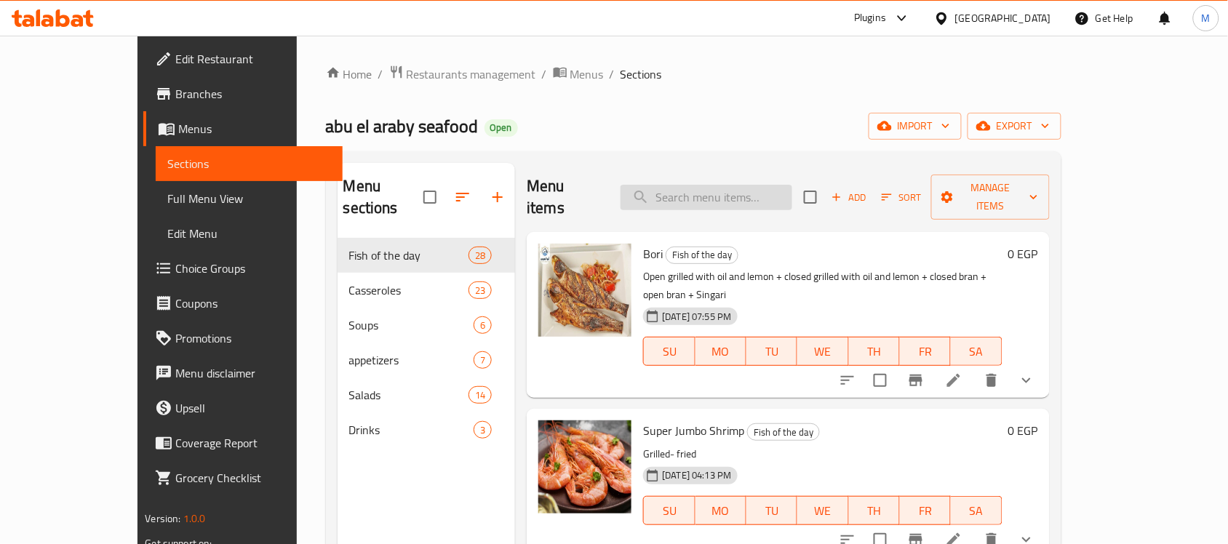
click at [758, 185] on input "search" at bounding box center [707, 197] width 172 height 25
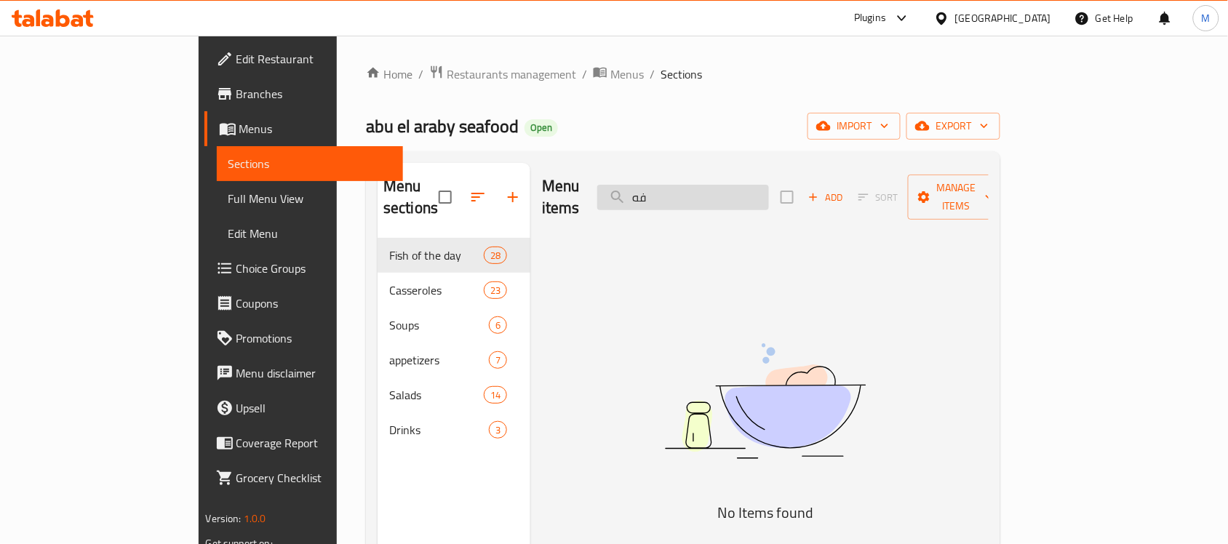
type input "ف"
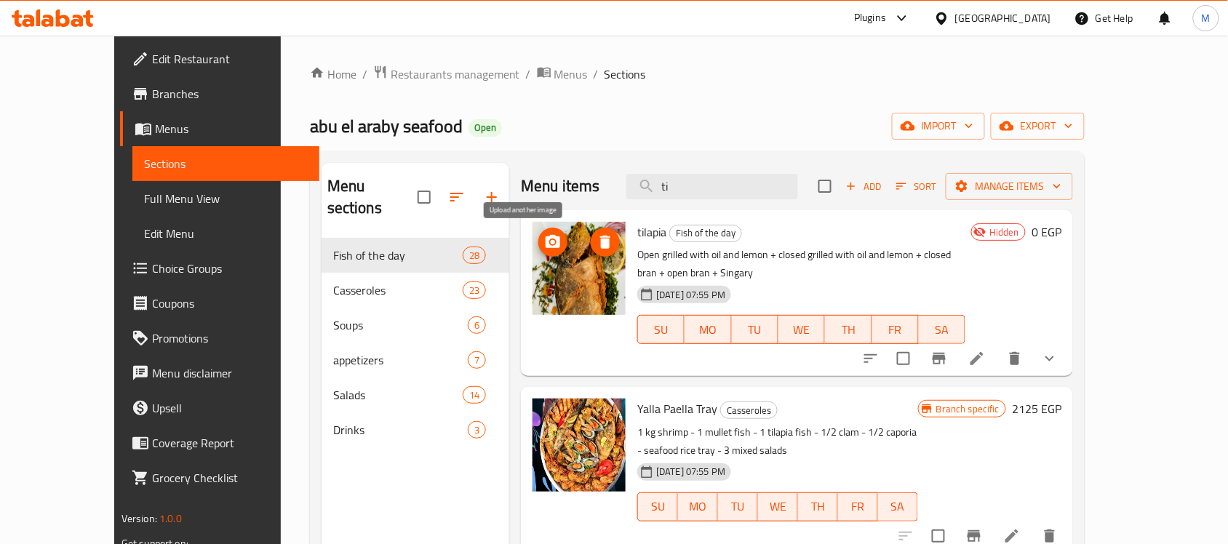
click at [546, 245] on icon "upload picture" at bounding box center [553, 241] width 15 height 13
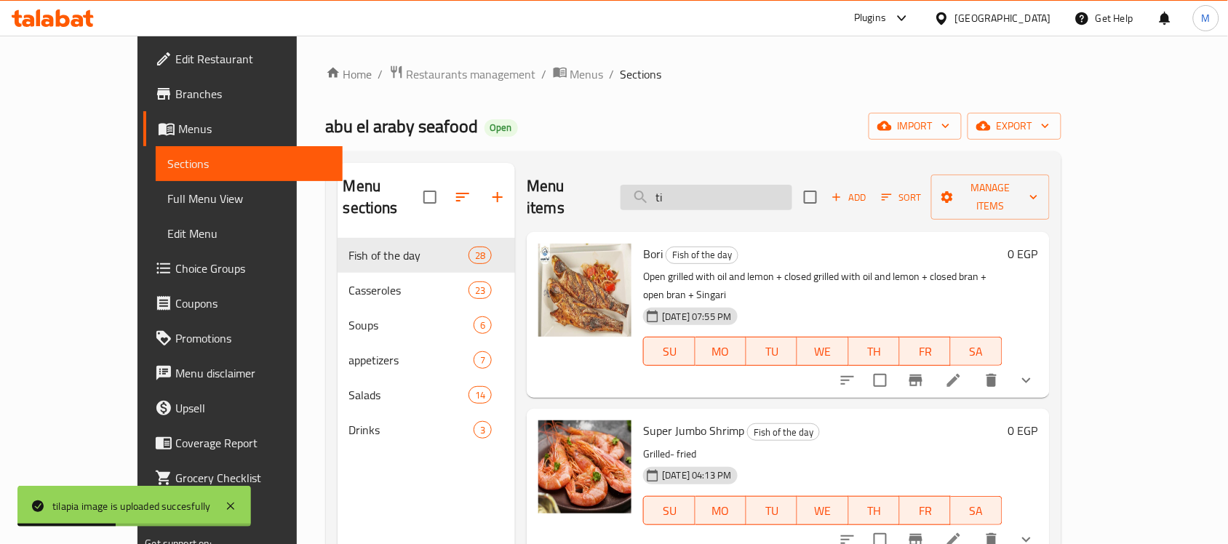
click at [721, 185] on input "ti" at bounding box center [707, 197] width 172 height 25
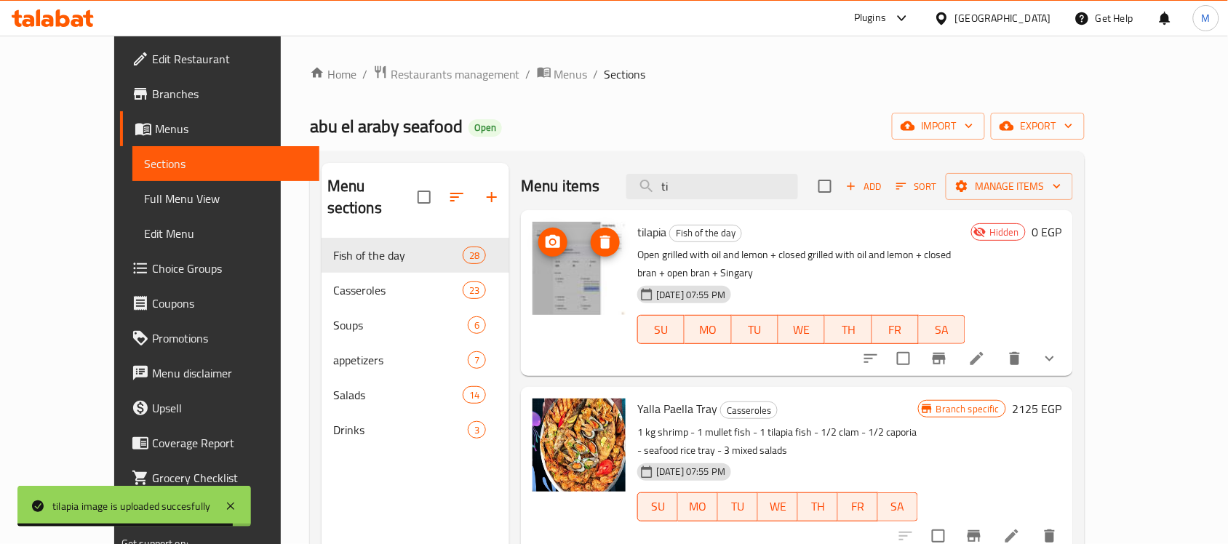
click at [538, 242] on span "upload picture" at bounding box center [552, 242] width 29 height 17
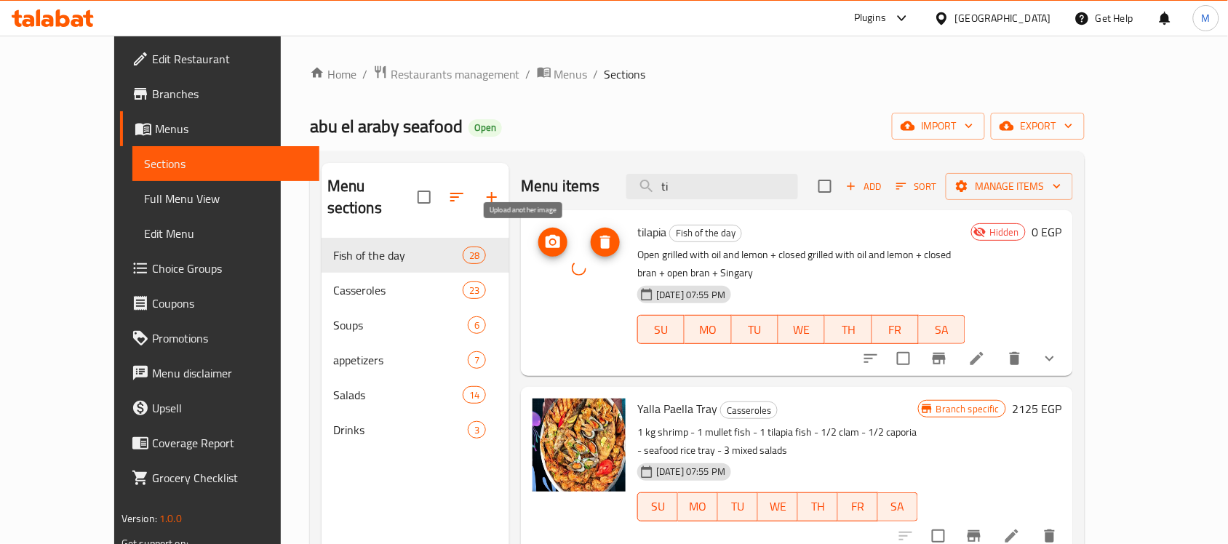
click at [546, 238] on icon "upload picture" at bounding box center [553, 241] width 15 height 13
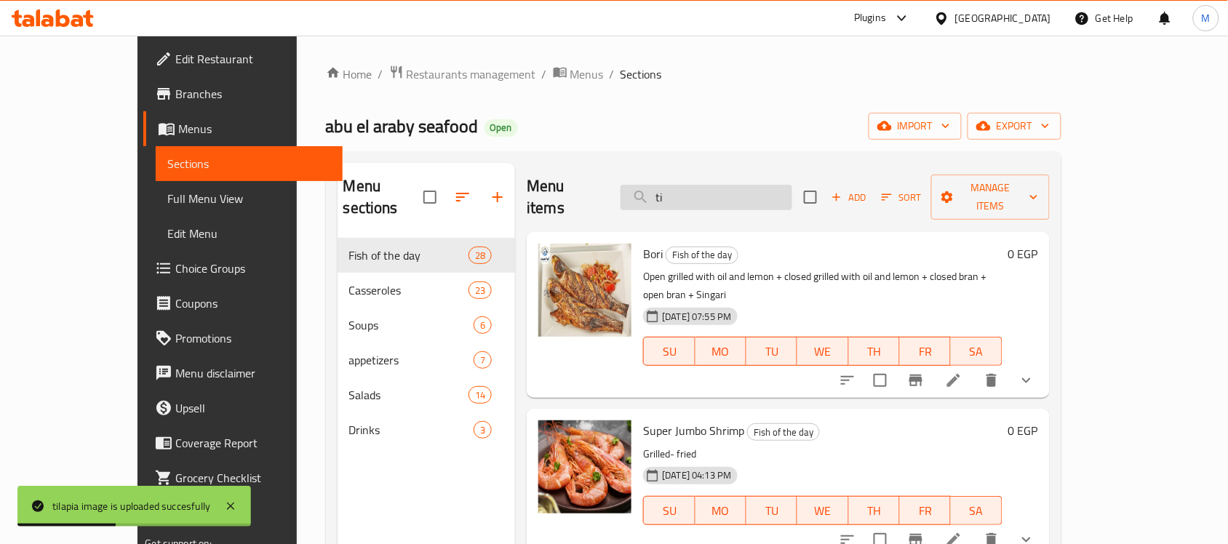
click at [721, 190] on input "ti" at bounding box center [707, 197] width 172 height 25
type input "ti"
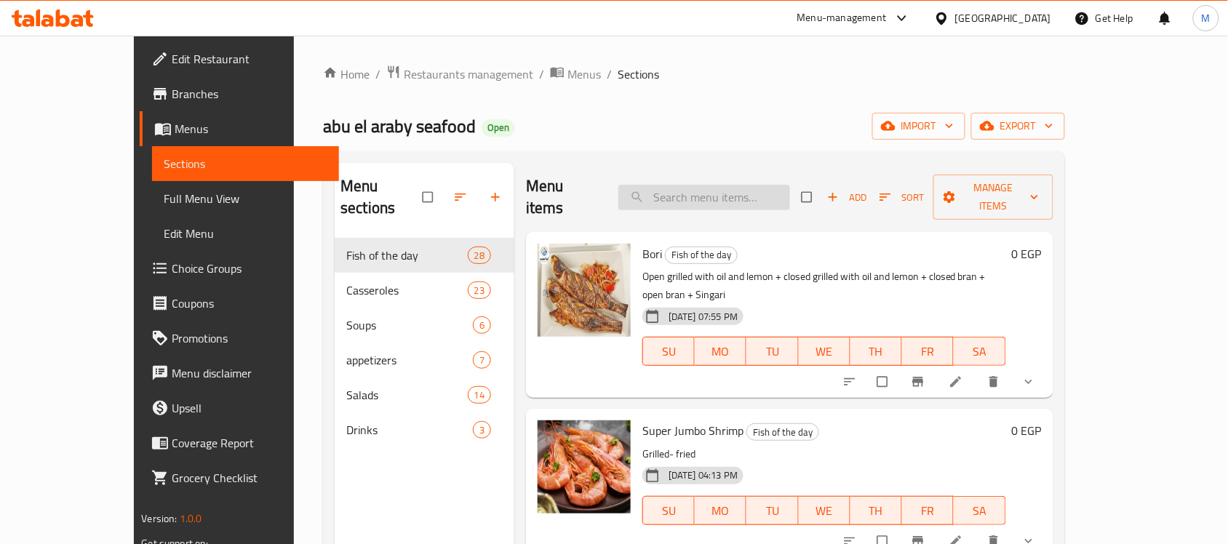
click at [739, 195] on input "search" at bounding box center [704, 197] width 172 height 25
type input "f"
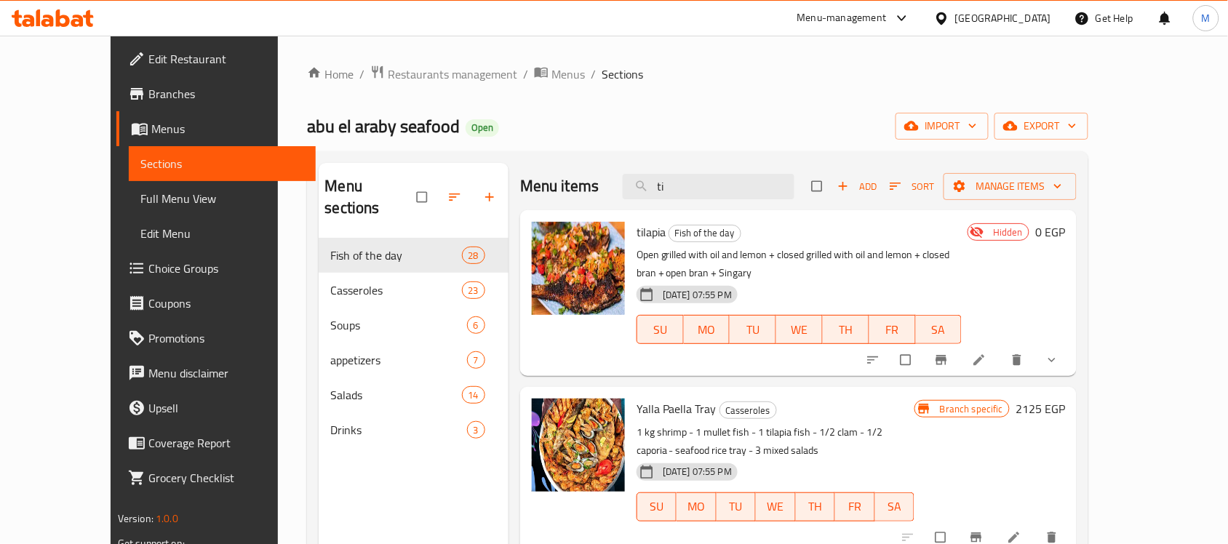
click at [885, 263] on p "Open grilled with oil and lemon + closed grilled with oil and lemon + closed br…" at bounding box center [799, 264] width 325 height 36
click at [882, 262] on p "Open grilled with oil and lemon + closed grilled with oil and lemon + closed br…" at bounding box center [799, 264] width 325 height 36
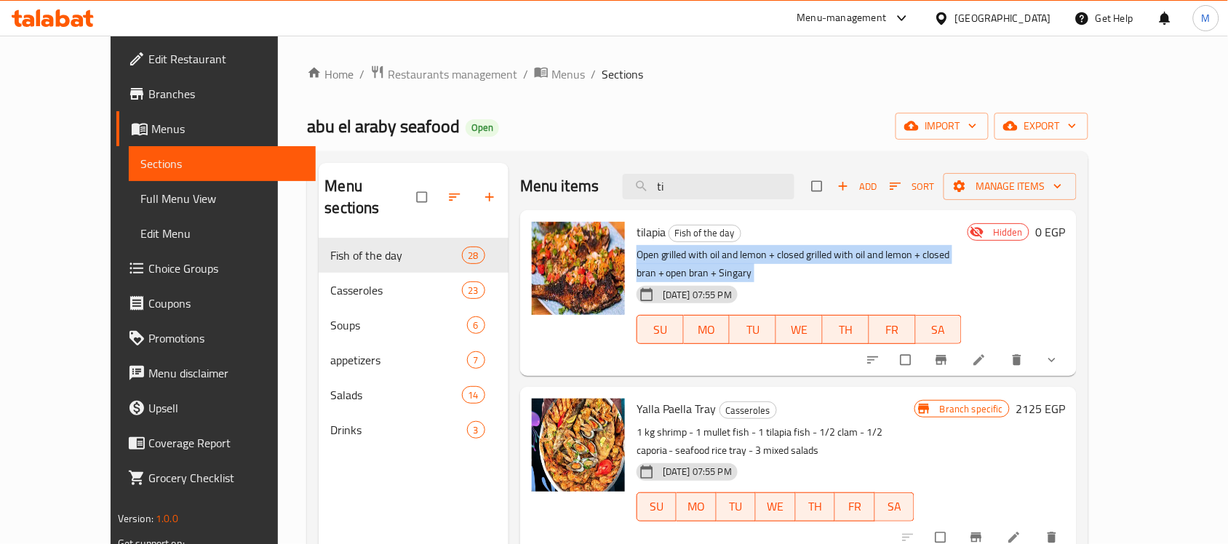
click at [882, 262] on p "Open grilled with oil and lemon + closed grilled with oil and lemon + closed br…" at bounding box center [799, 264] width 325 height 36
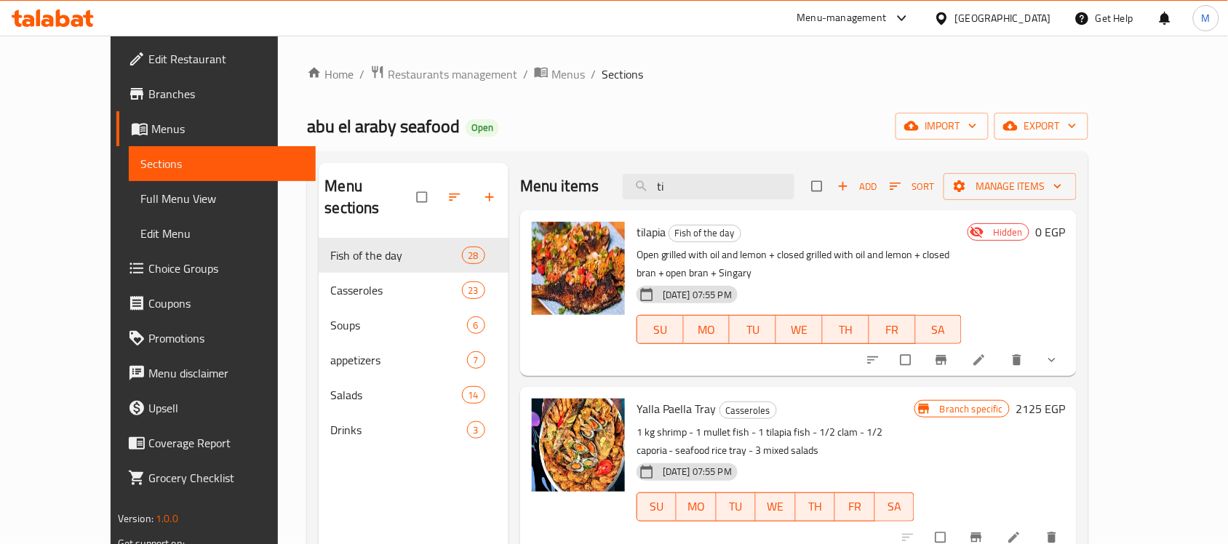
click at [932, 280] on div "[DATE] 07:55 PM SU MO TU WE TH FR SA" at bounding box center [799, 319] width 337 height 79
click at [1059, 353] on icon "show more" at bounding box center [1052, 360] width 15 height 15
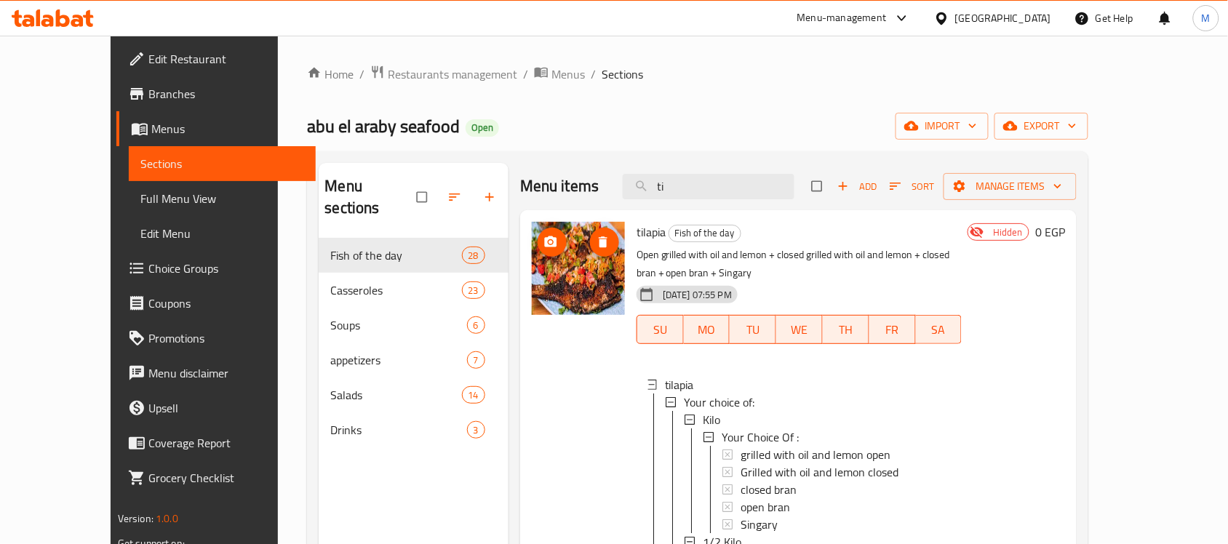
click at [538, 238] on span "upload picture" at bounding box center [552, 242] width 29 height 15
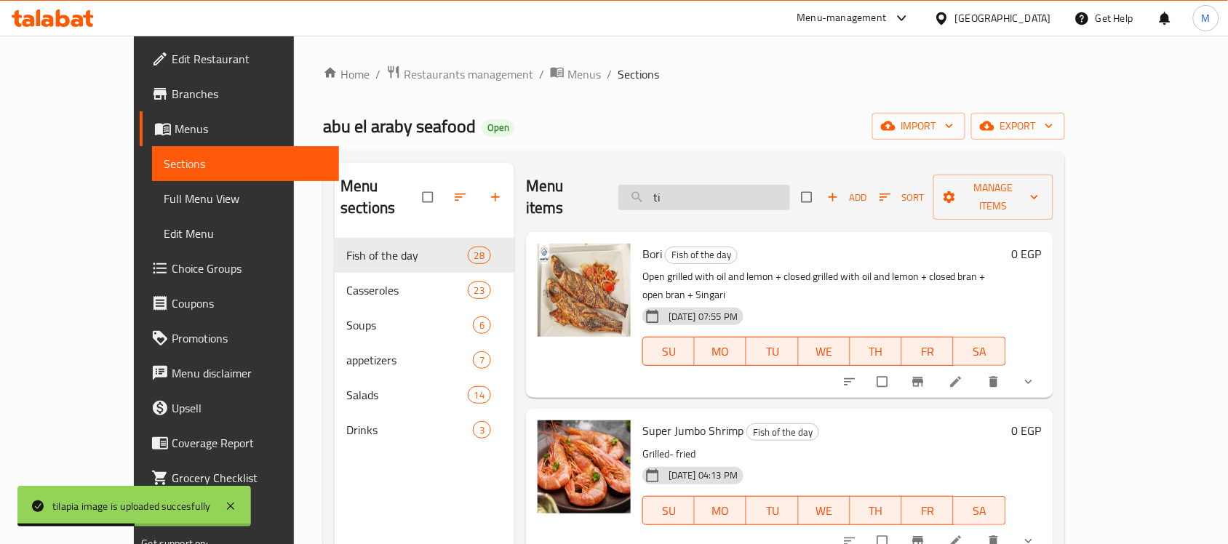
click at [732, 199] on input "ti" at bounding box center [704, 197] width 172 height 25
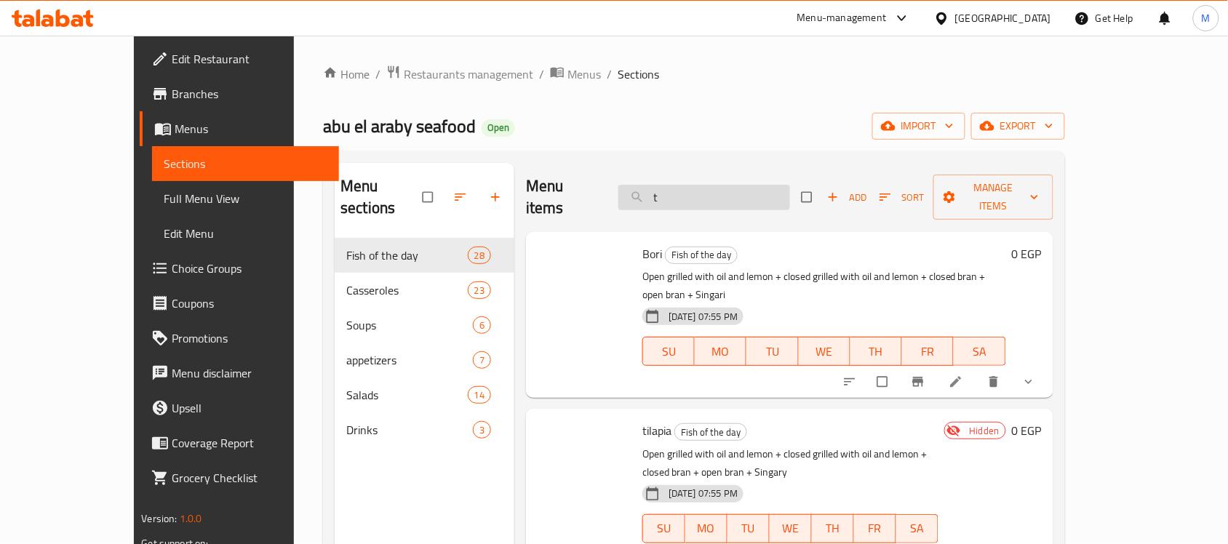
type input "ti"
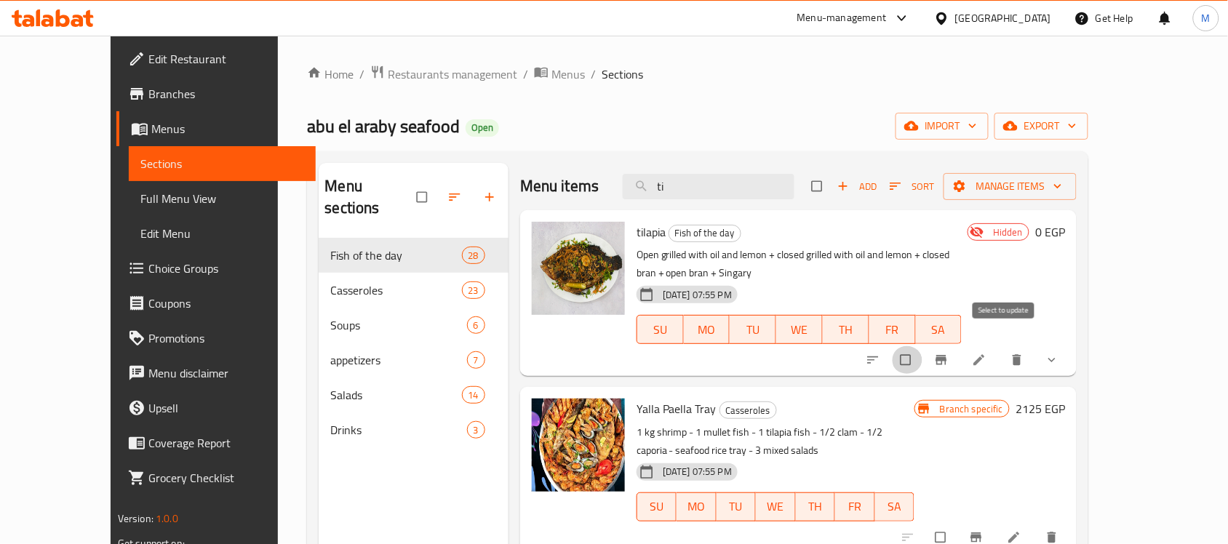
click at [922, 346] on input "checkbox" at bounding box center [907, 360] width 31 height 28
click at [1065, 179] on span "Manage items" at bounding box center [1010, 187] width 110 height 18
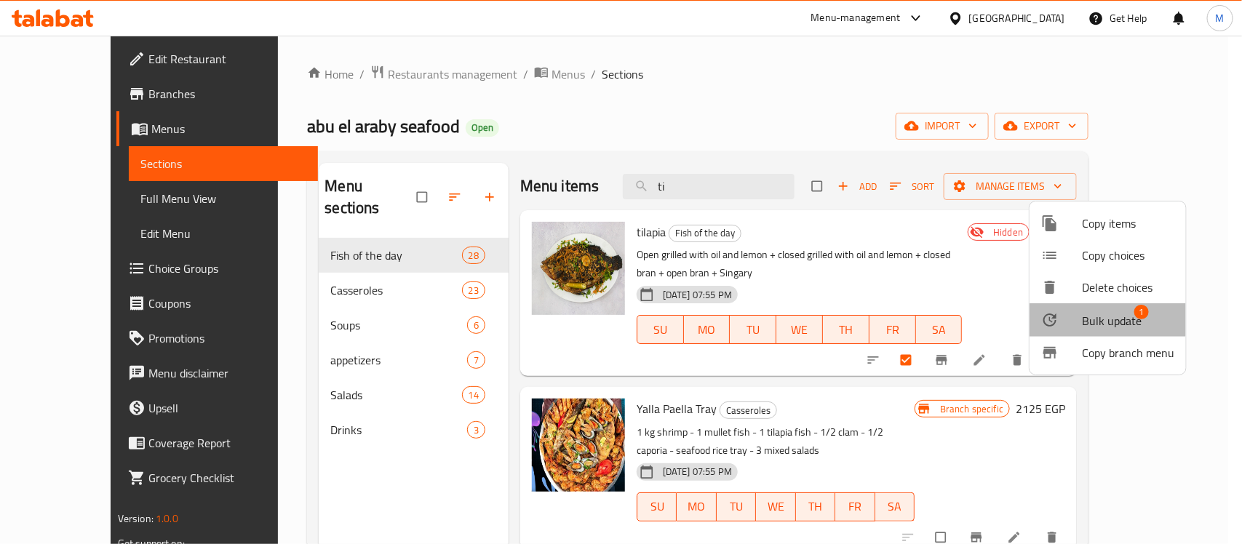
click at [1107, 308] on li "Bulk update 1" at bounding box center [1107, 319] width 156 height 33
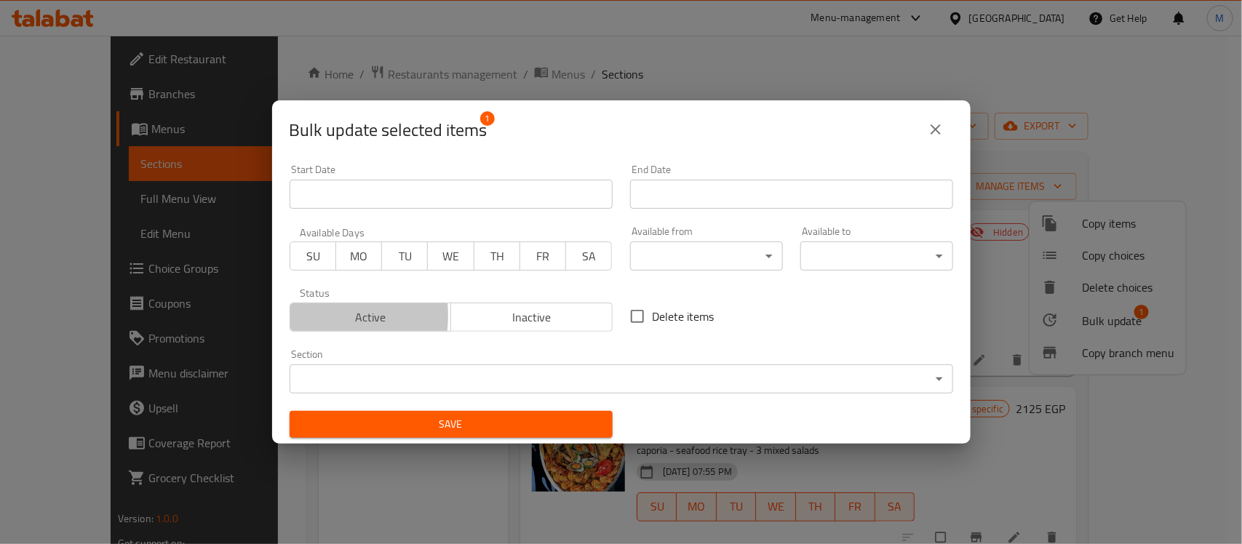
click at [296, 316] on span "Active" at bounding box center [371, 317] width 150 height 21
click at [511, 415] on button "Save" at bounding box center [451, 424] width 323 height 27
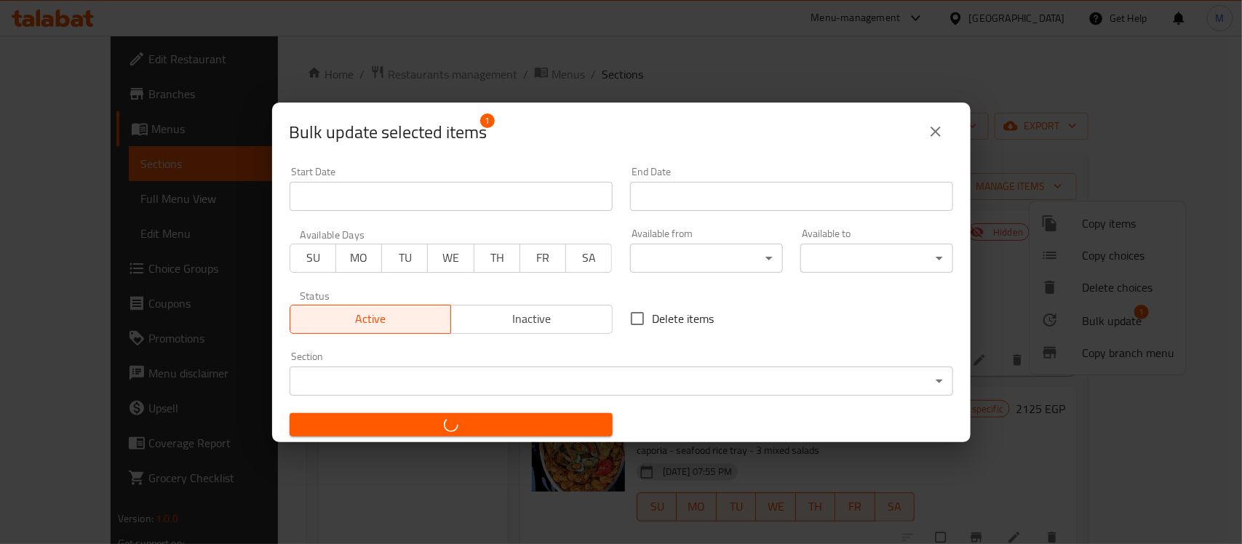
checkbox input "false"
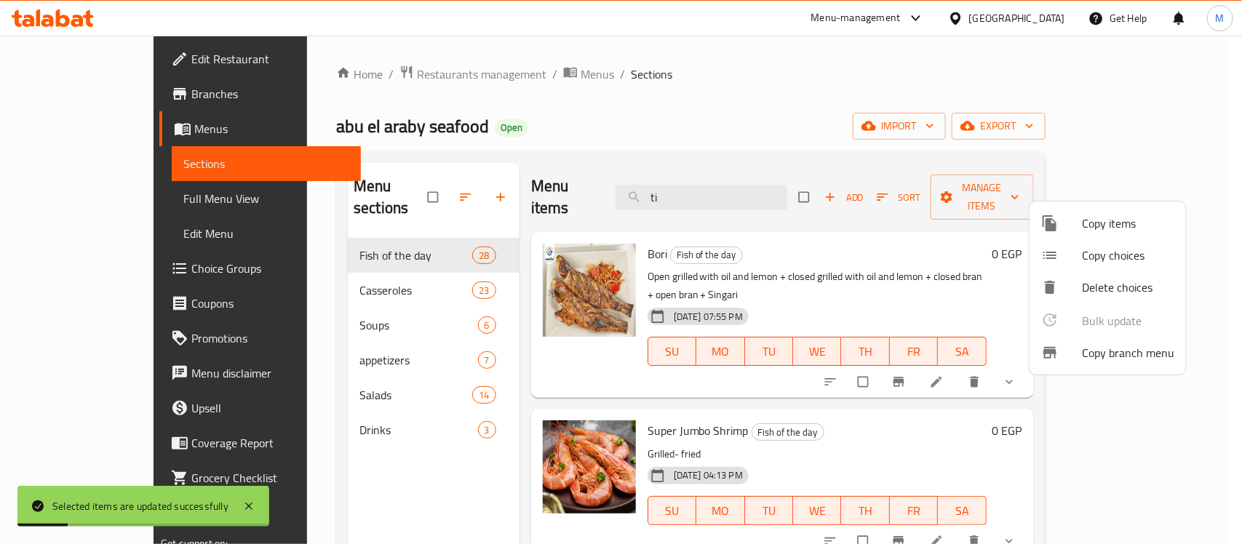
drag, startPoint x: 806, startPoint y: 188, endPoint x: 779, endPoint y: 189, distance: 27.0
click at [802, 188] on div at bounding box center [621, 272] width 1242 height 544
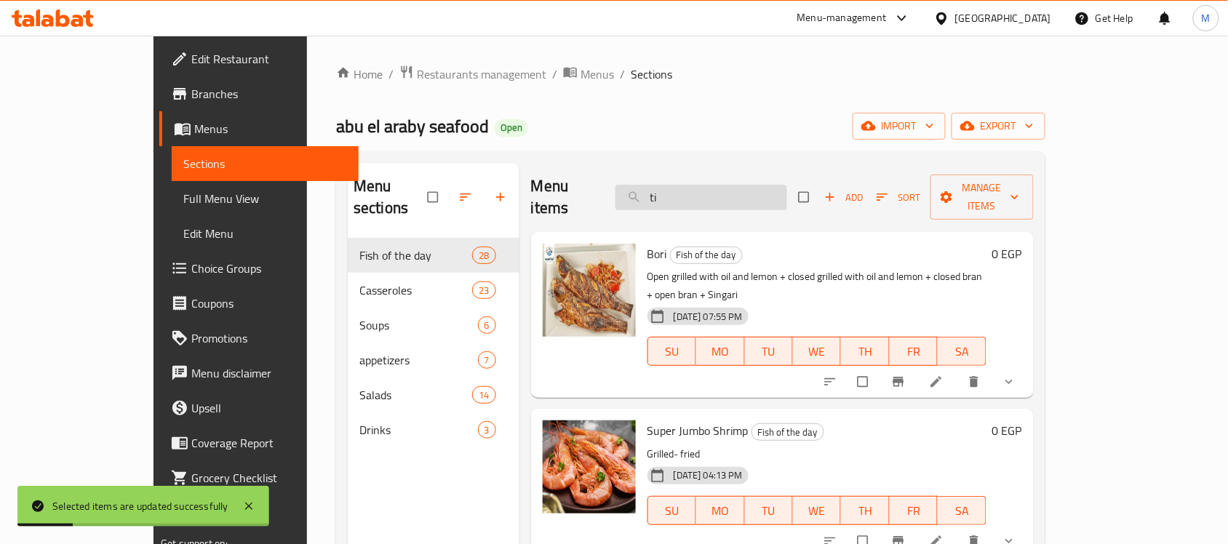
click at [744, 189] on input "ti" at bounding box center [701, 197] width 172 height 25
type input "ti"
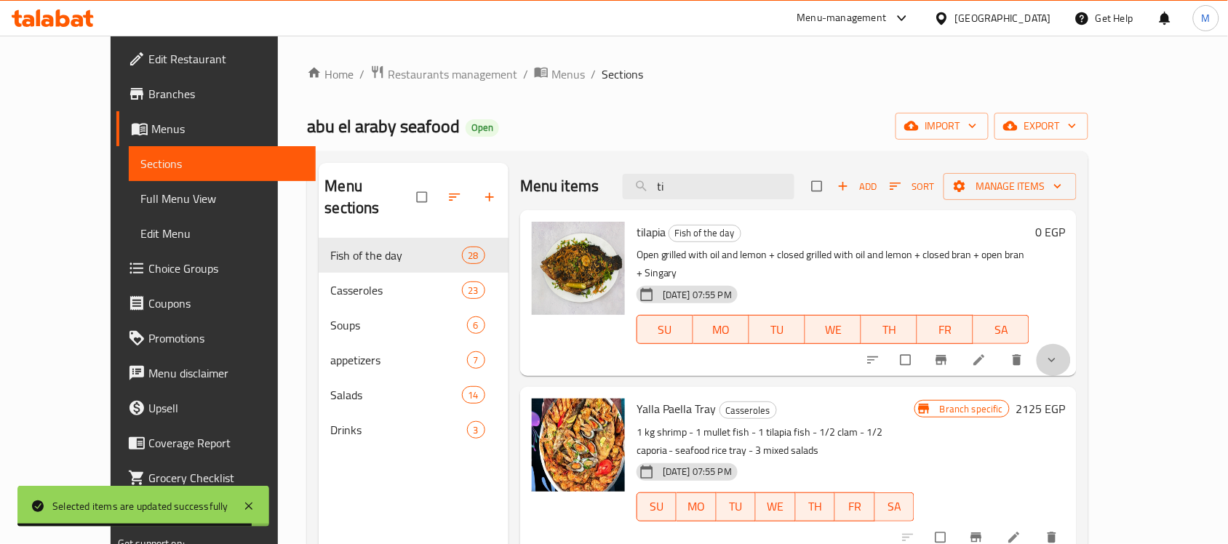
click at [1071, 350] on button "show more" at bounding box center [1053, 360] width 35 height 32
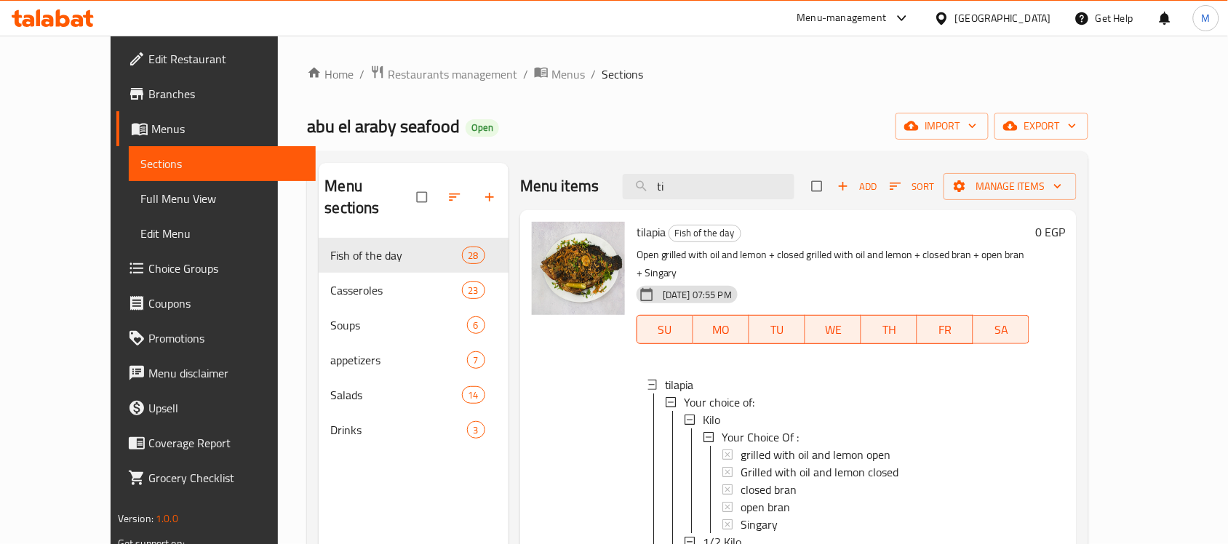
scroll to position [1, 0]
drag, startPoint x: 634, startPoint y: 262, endPoint x: 752, endPoint y: 260, distance: 117.9
click at [752, 260] on p "Open grilled with oil and lemon + closed grilled with oil and lemon + closed br…" at bounding box center [833, 264] width 393 height 36
drag, startPoint x: 751, startPoint y: 258, endPoint x: 902, endPoint y: 263, distance: 151.4
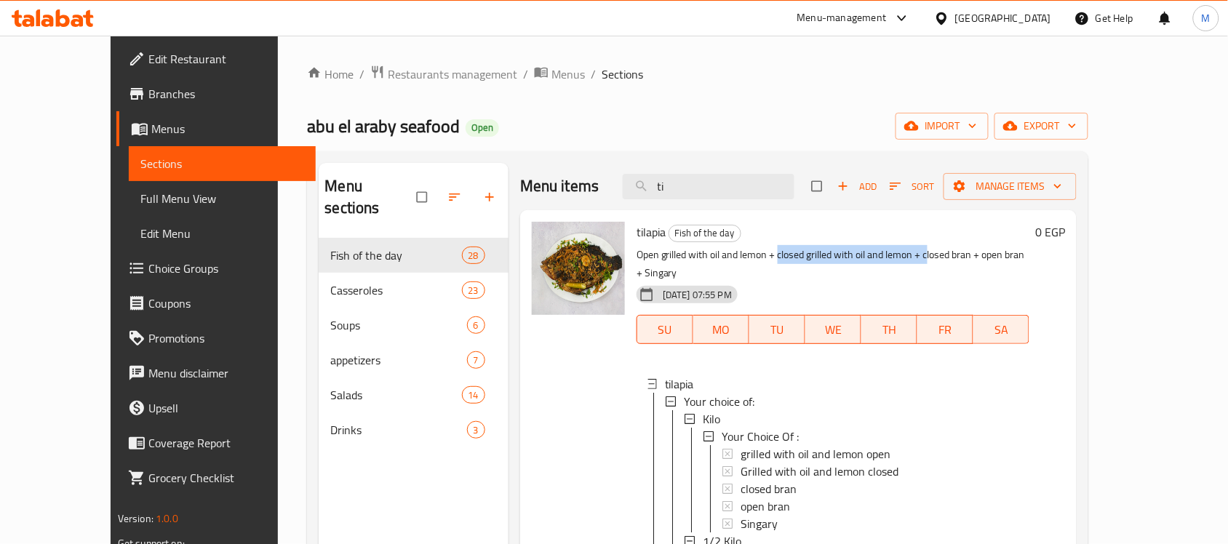
click at [902, 263] on p "Open grilled with oil and lemon + closed grilled with oil and lemon + closed br…" at bounding box center [833, 264] width 393 height 36
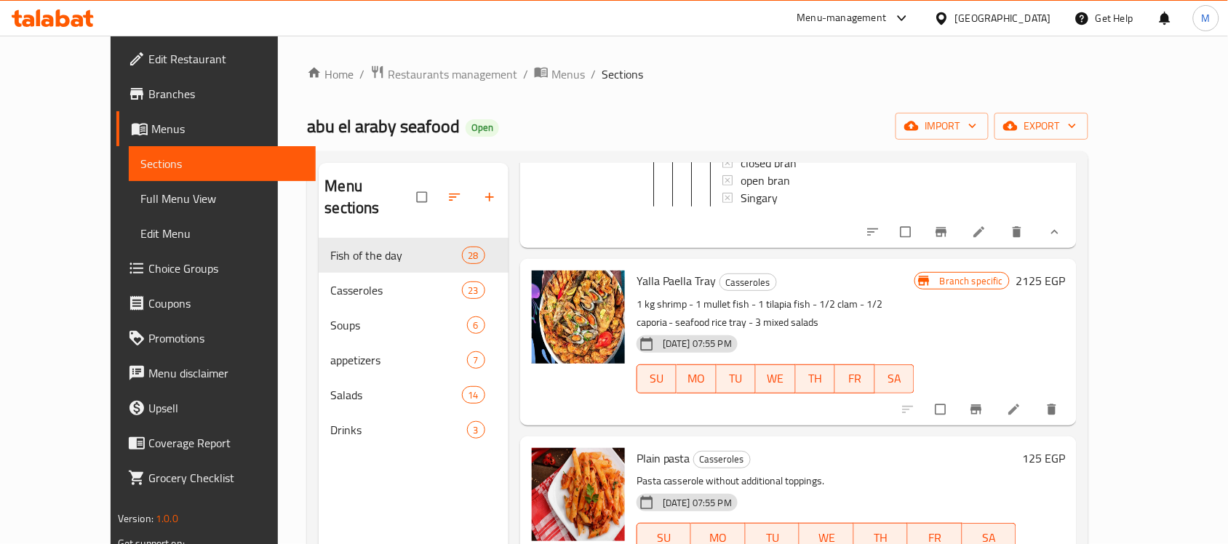
scroll to position [478, 0]
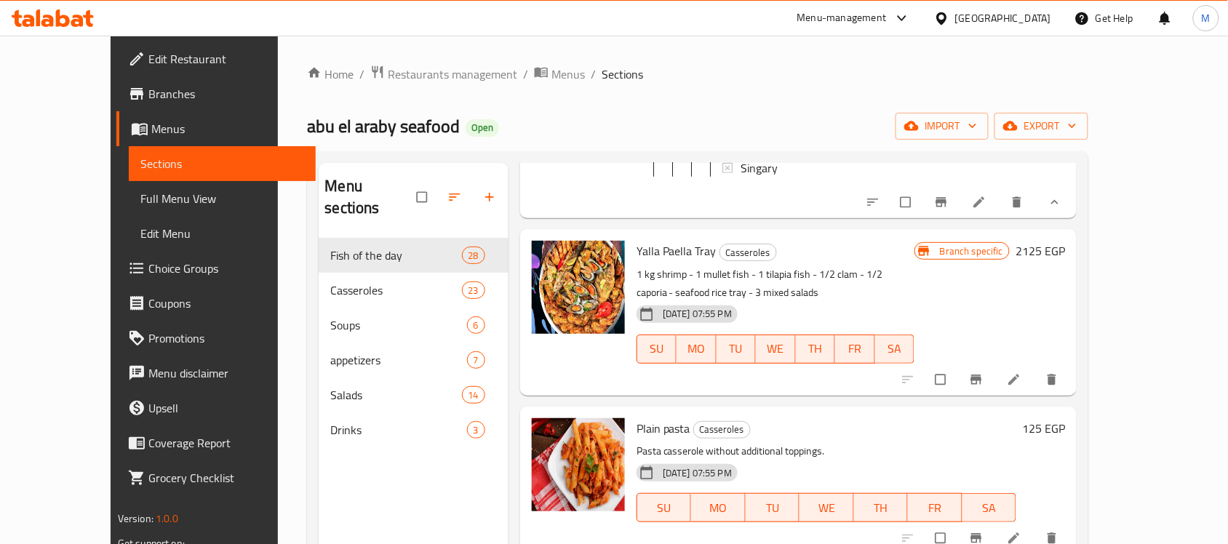
click at [987, 202] on icon at bounding box center [979, 202] width 15 height 15
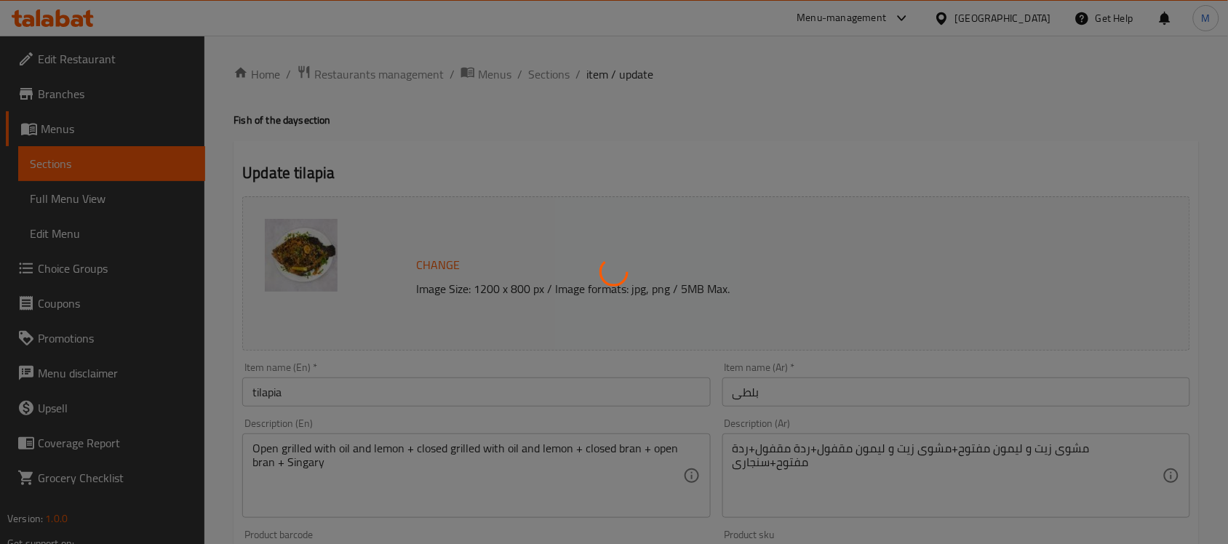
type input "إختيارك من :"
type input "1"
type input "إختيارك من :"
type input "1"
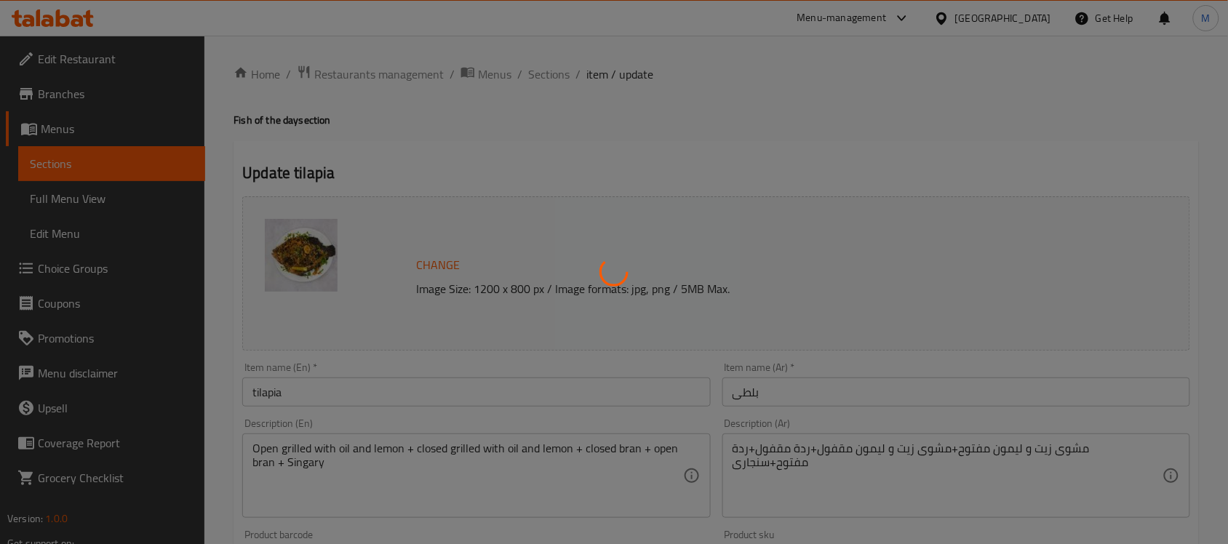
type input "1"
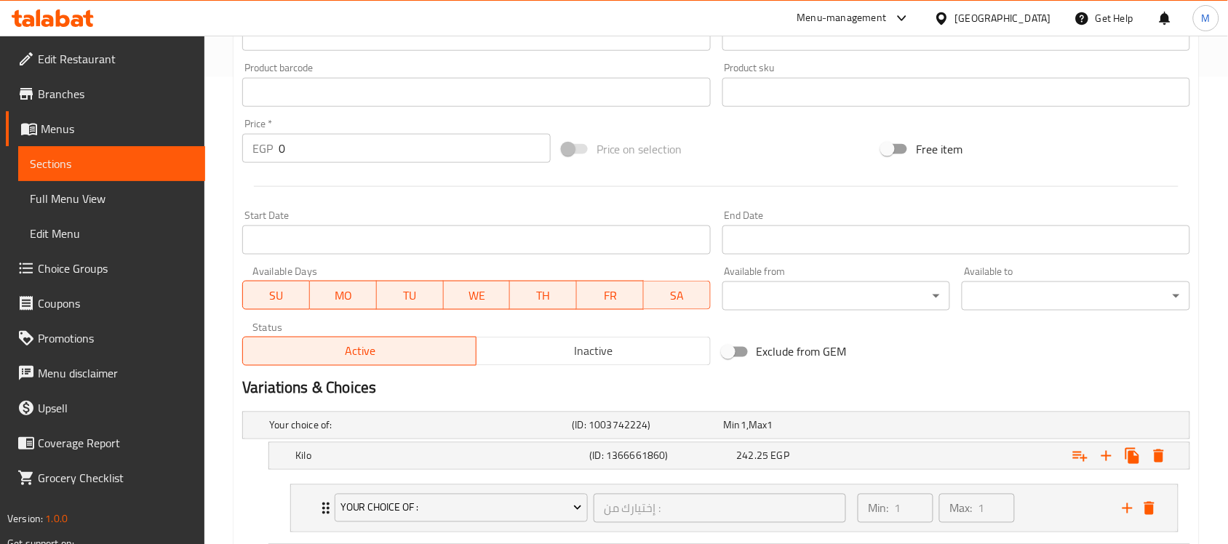
scroll to position [658, 0]
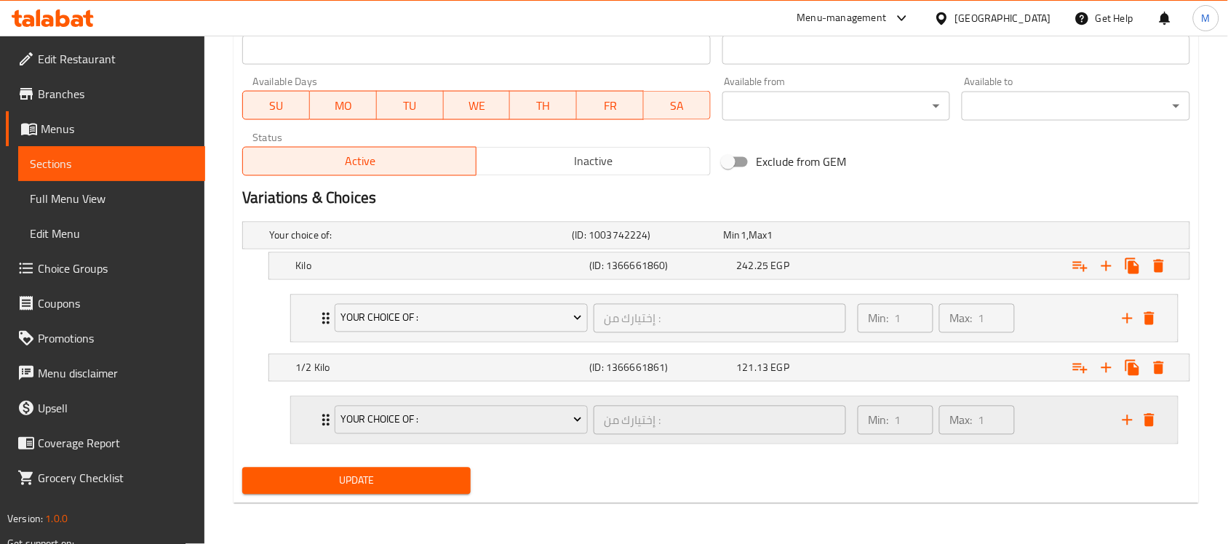
click at [300, 429] on div "Your Choice Of : إختيارك من : ​ Min: 1 ​ Max: 1 ​" at bounding box center [734, 420] width 887 height 47
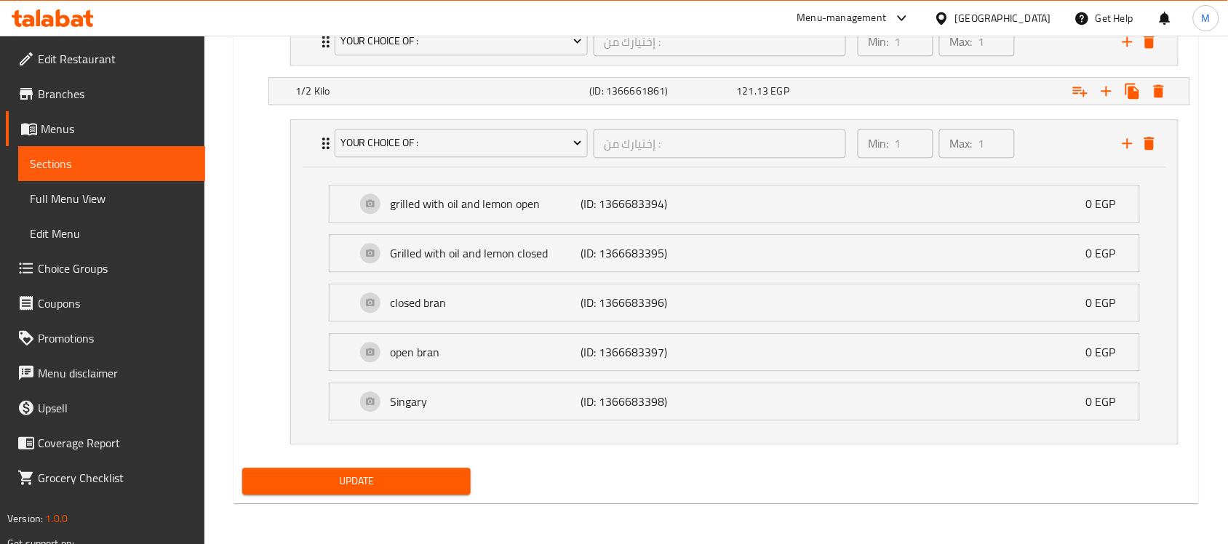
scroll to position [846, 0]
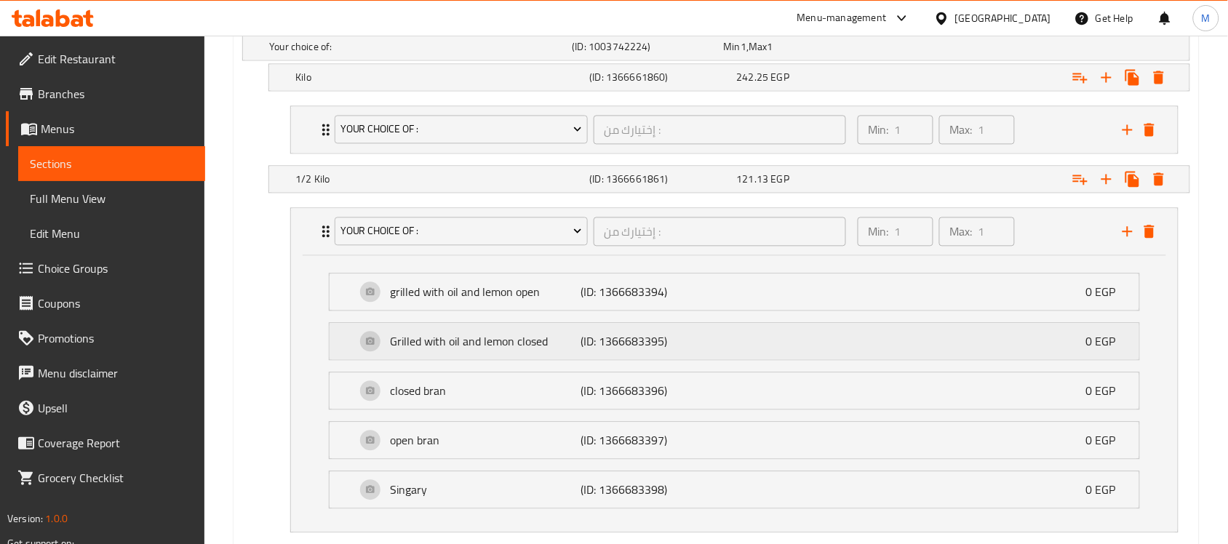
click at [480, 350] on p "Grilled with oil and lemon closed" at bounding box center [485, 340] width 191 height 17
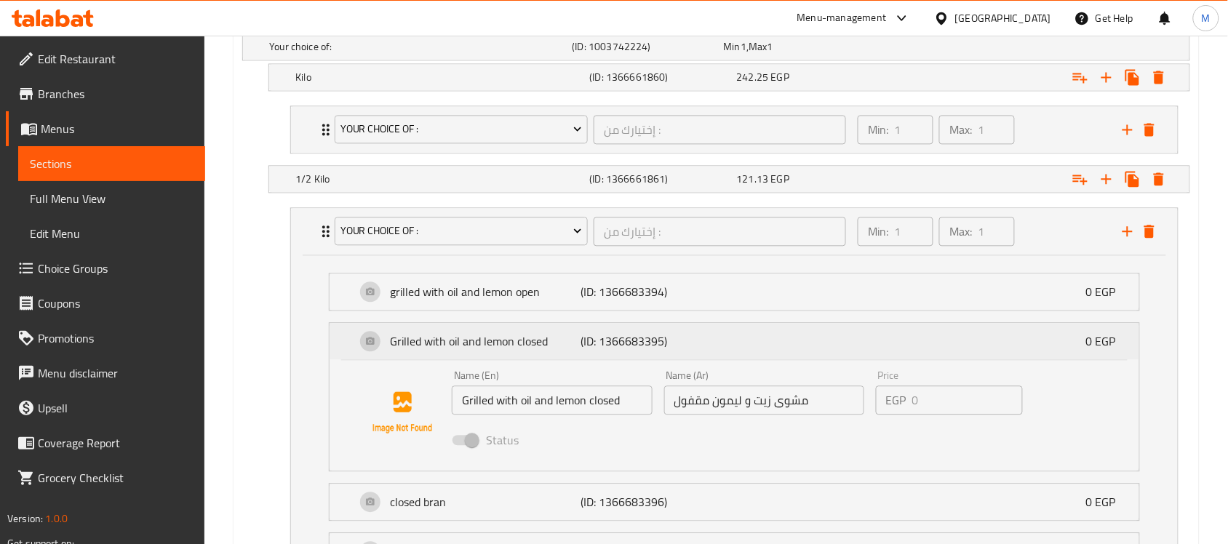
click at [492, 348] on p "Grilled with oil and lemon closed" at bounding box center [485, 340] width 191 height 17
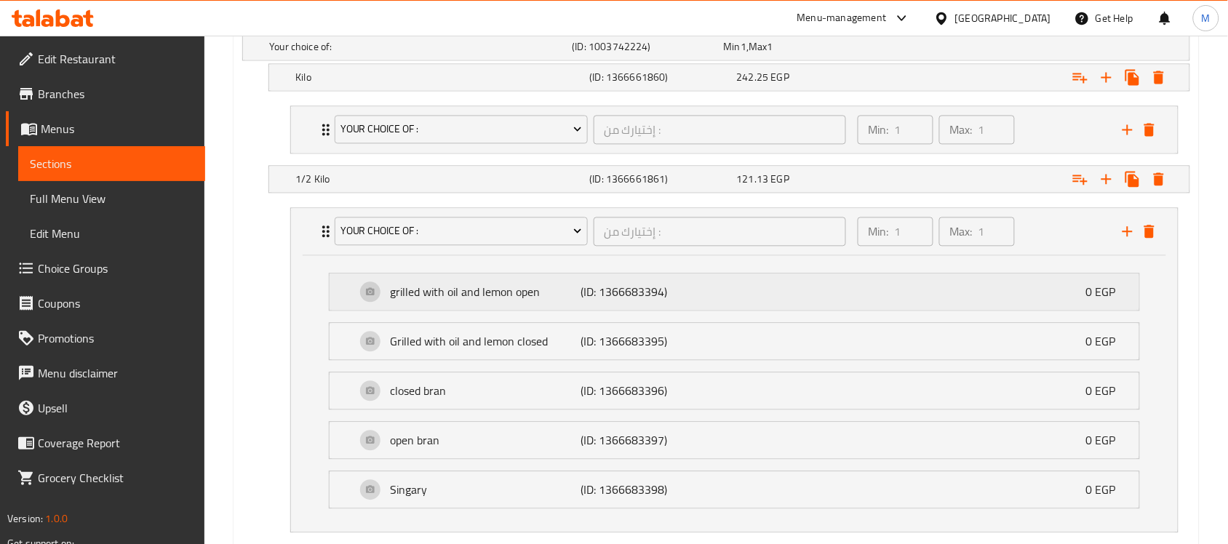
click at [508, 292] on p "grilled with oil and lemon open" at bounding box center [485, 291] width 191 height 17
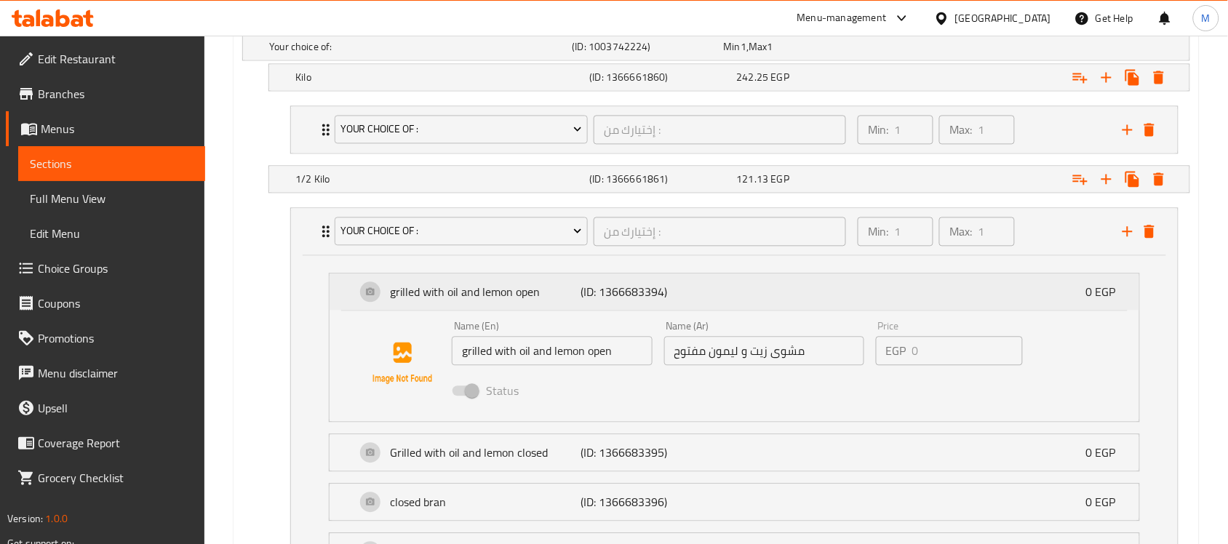
click at [508, 292] on p "grilled with oil and lemon open" at bounding box center [485, 291] width 191 height 17
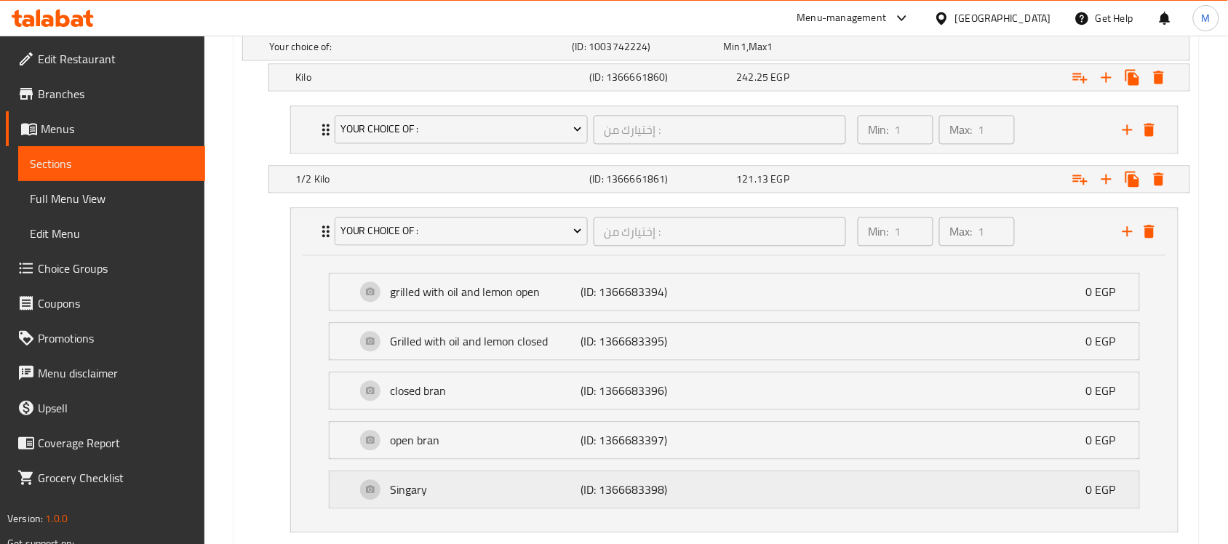
click at [502, 492] on p "Singary" at bounding box center [485, 489] width 191 height 17
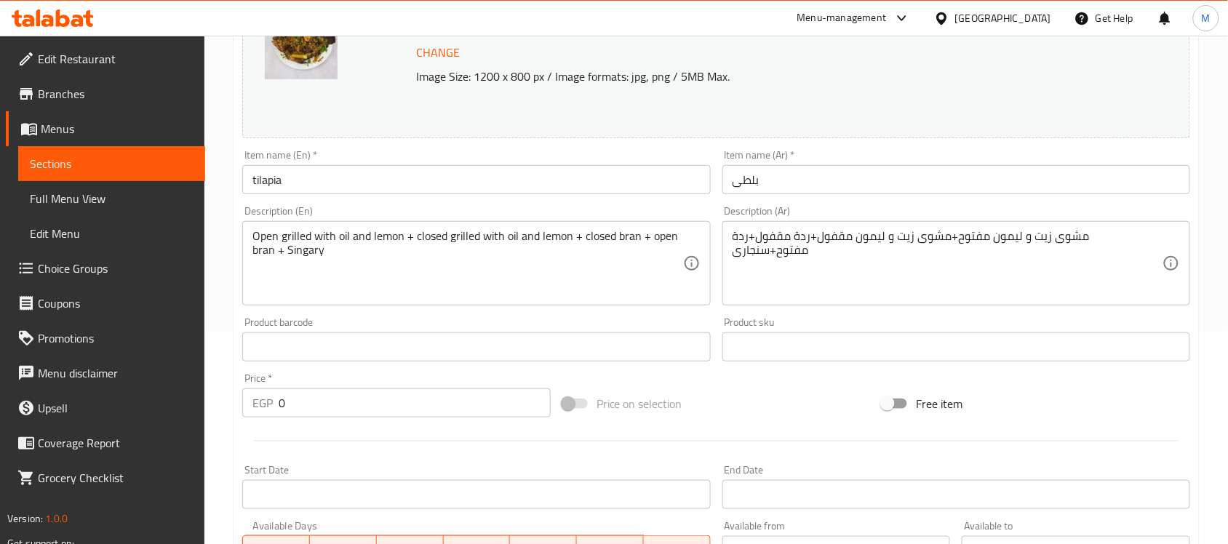
scroll to position [0, 0]
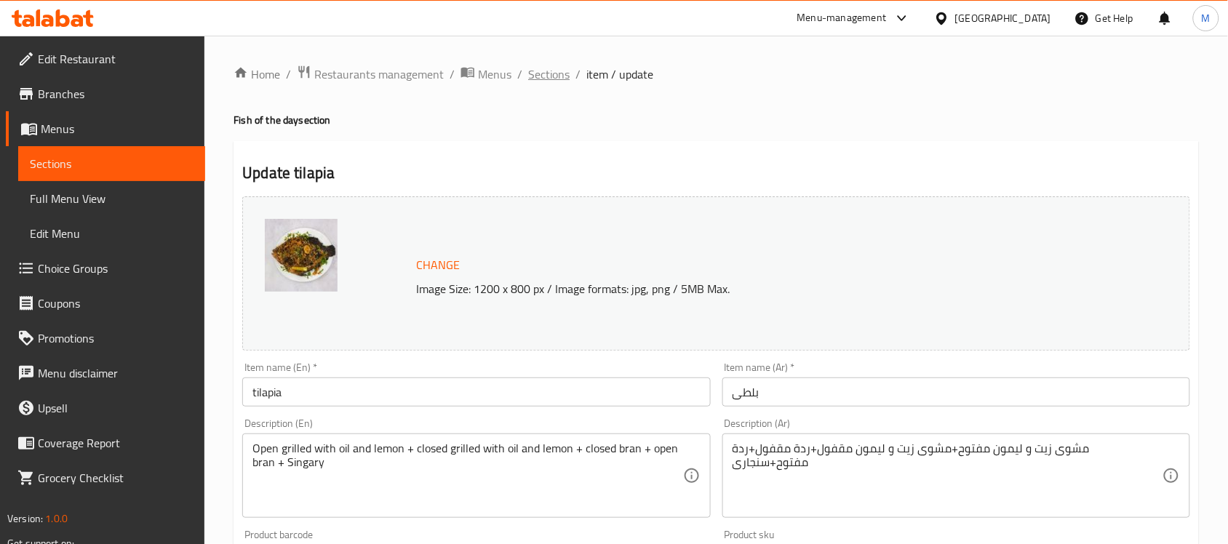
click at [544, 80] on span "Sections" at bounding box center [548, 73] width 41 height 17
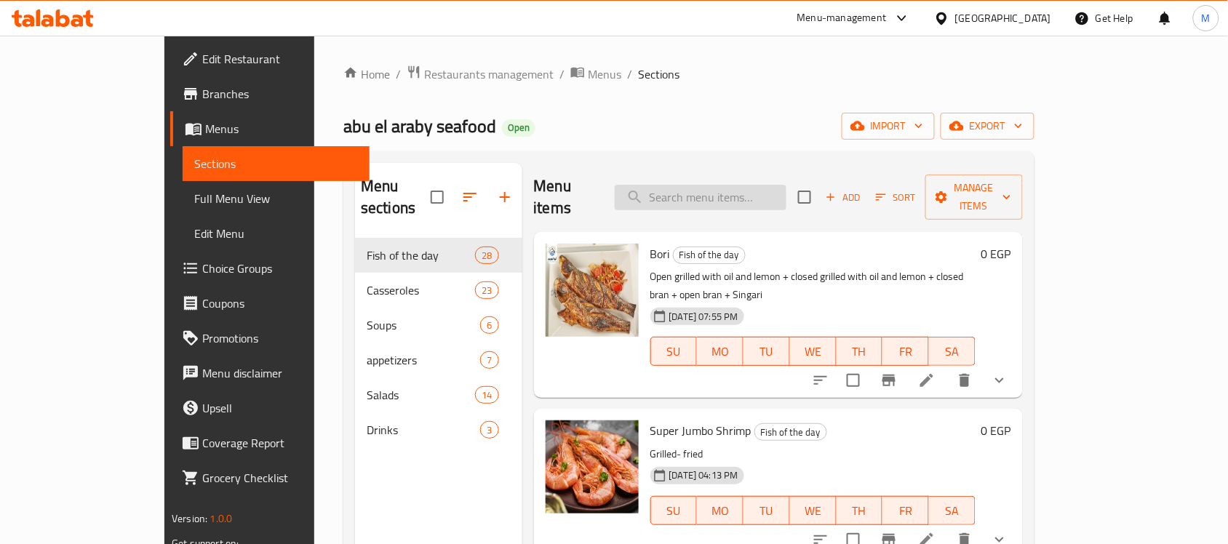
drag, startPoint x: 773, startPoint y: 205, endPoint x: 773, endPoint y: 187, distance: 18.2
click at [773, 205] on div "Menu items Add Sort Manage items" at bounding box center [778, 197] width 489 height 69
click at [770, 187] on input "search" at bounding box center [701, 197] width 172 height 25
paste input "grouper 111"
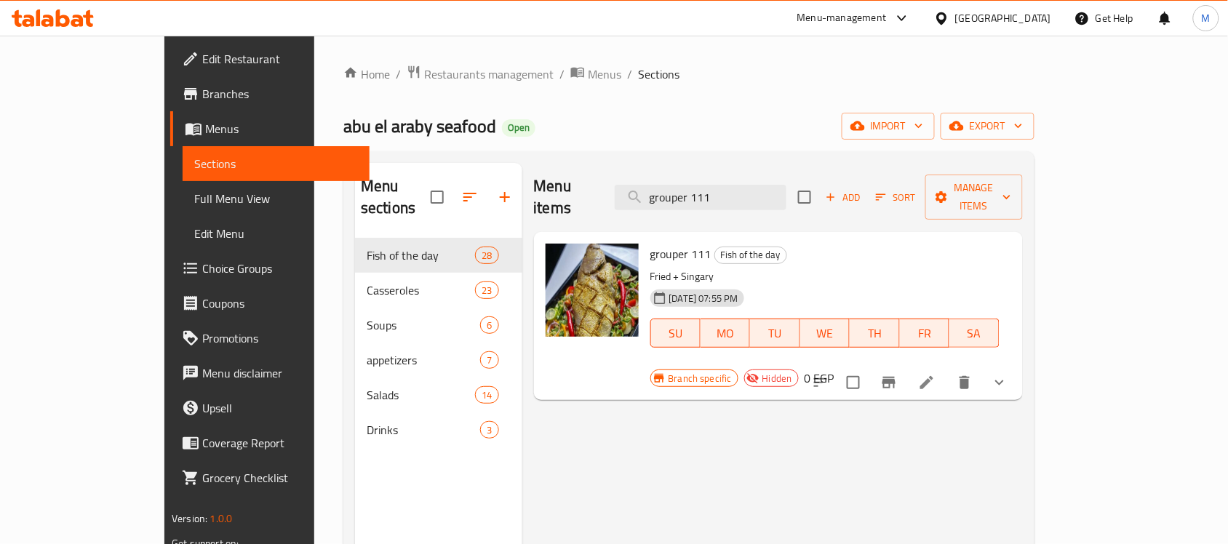
type input "grouper 111"
click at [936, 374] on icon at bounding box center [926, 382] width 17 height 17
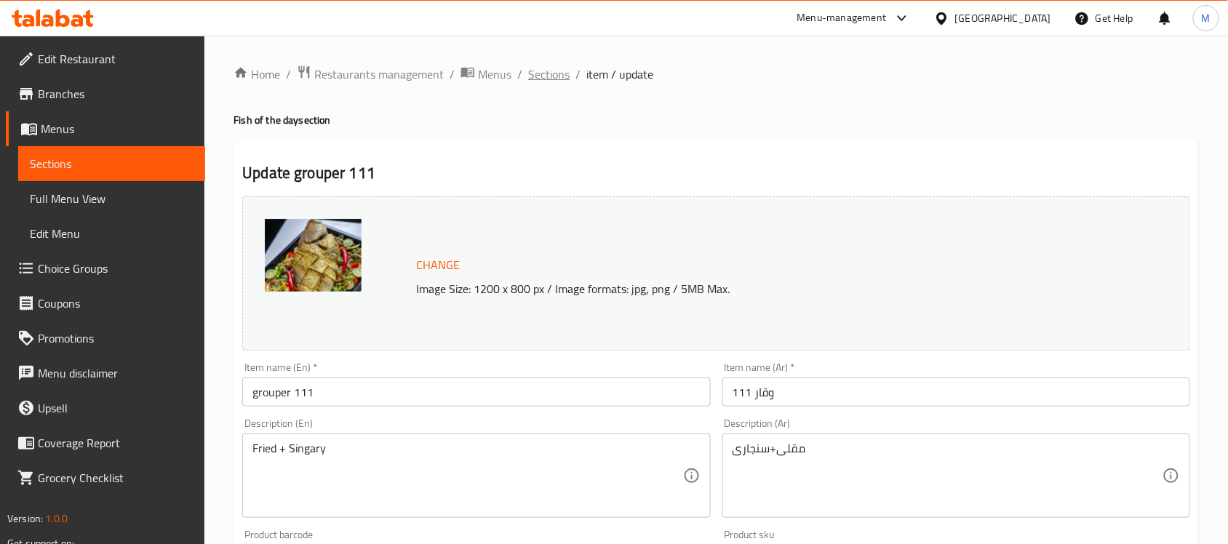
click at [551, 73] on span "Sections" at bounding box center [548, 73] width 41 height 17
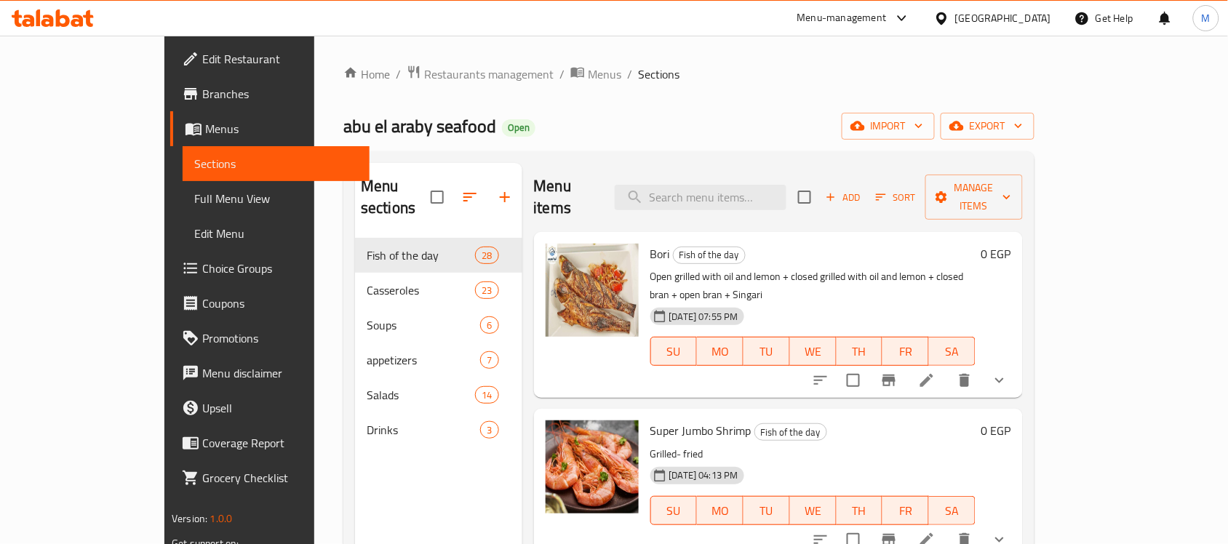
click at [815, 162] on div "Menu sections Fish of the day 28 Casseroles 23 Soups 6 appetizers 7 Salads 14 D…" at bounding box center [688, 434] width 691 height 567
click at [786, 186] on input "search" at bounding box center [701, 197] width 172 height 25
paste input "grouper 111"
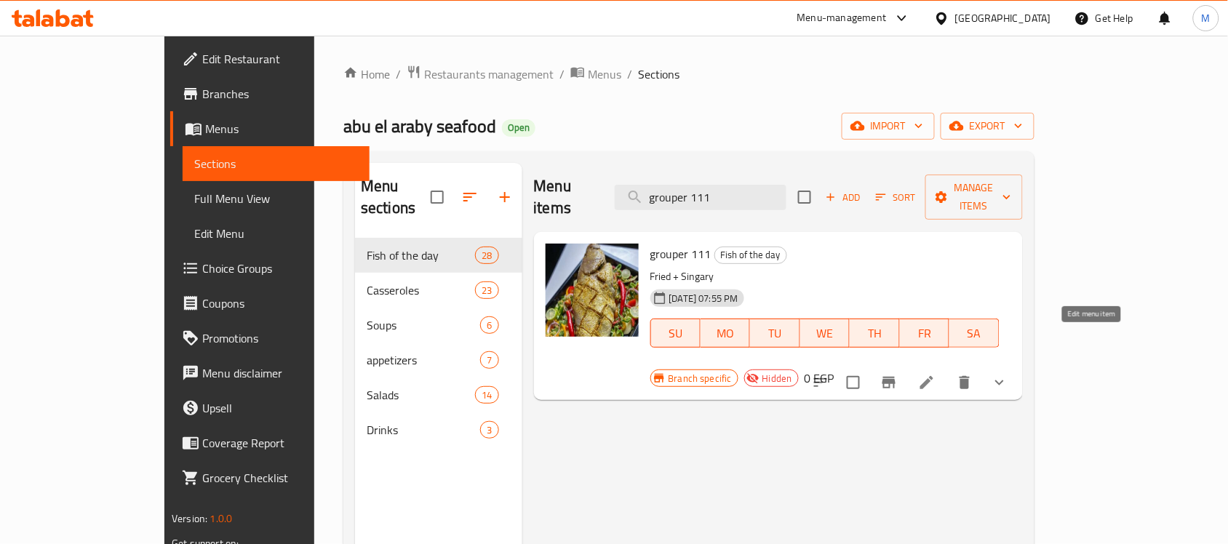
type input "grouper 111"
click at [936, 374] on icon at bounding box center [926, 382] width 17 height 17
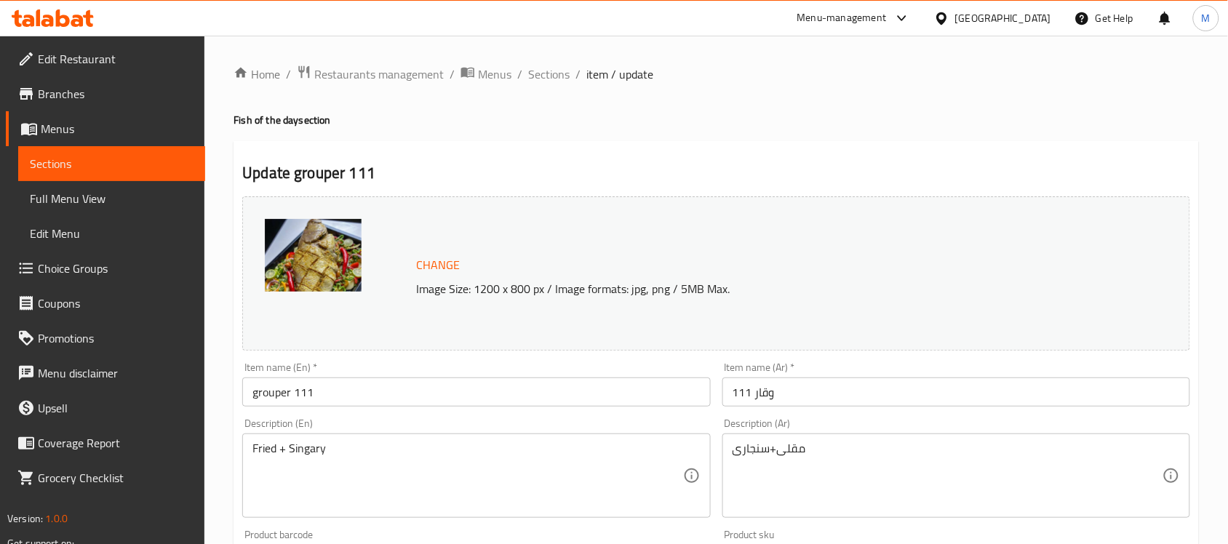
click at [791, 388] on input "111 وقار" at bounding box center [956, 392] width 468 height 29
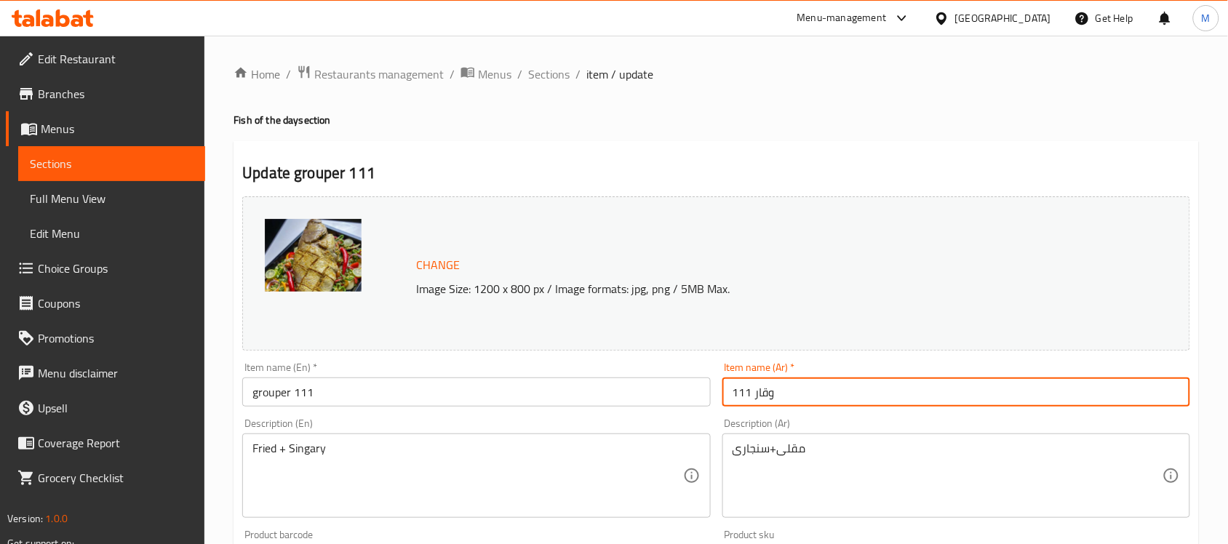
click at [791, 388] on input "111 وقار" at bounding box center [956, 392] width 468 height 29
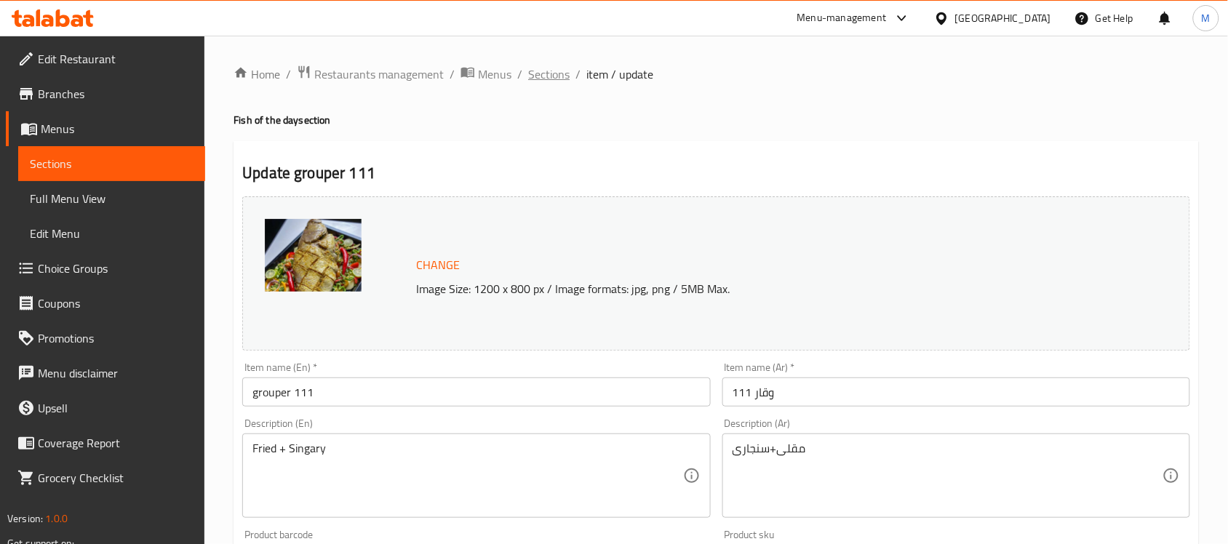
click at [550, 82] on span "Sections" at bounding box center [548, 73] width 41 height 17
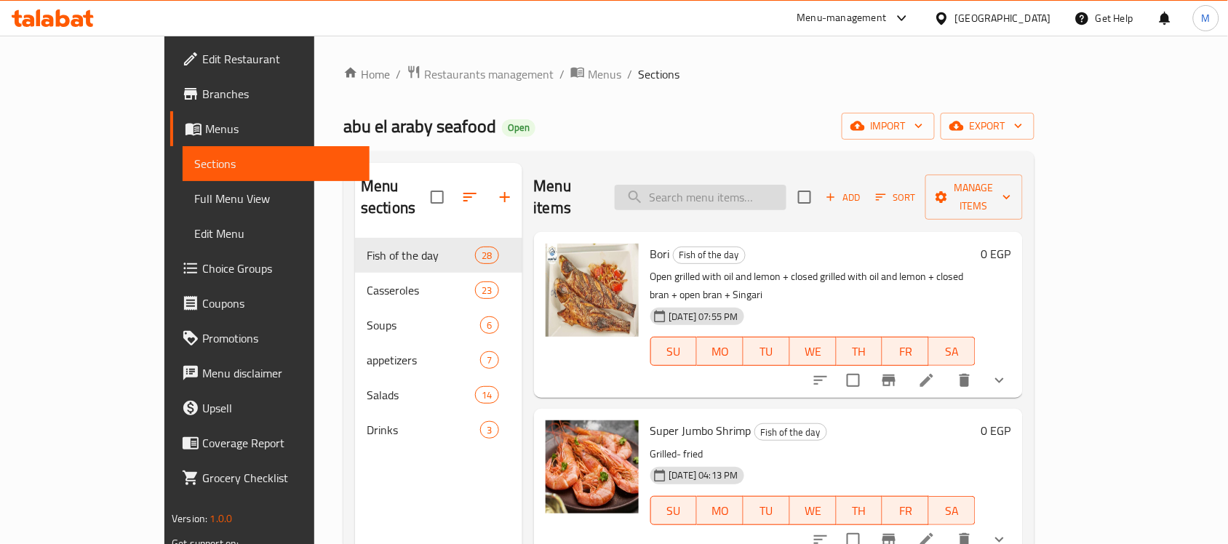
click at [757, 191] on input "search" at bounding box center [701, 197] width 172 height 25
paste input "وقار"
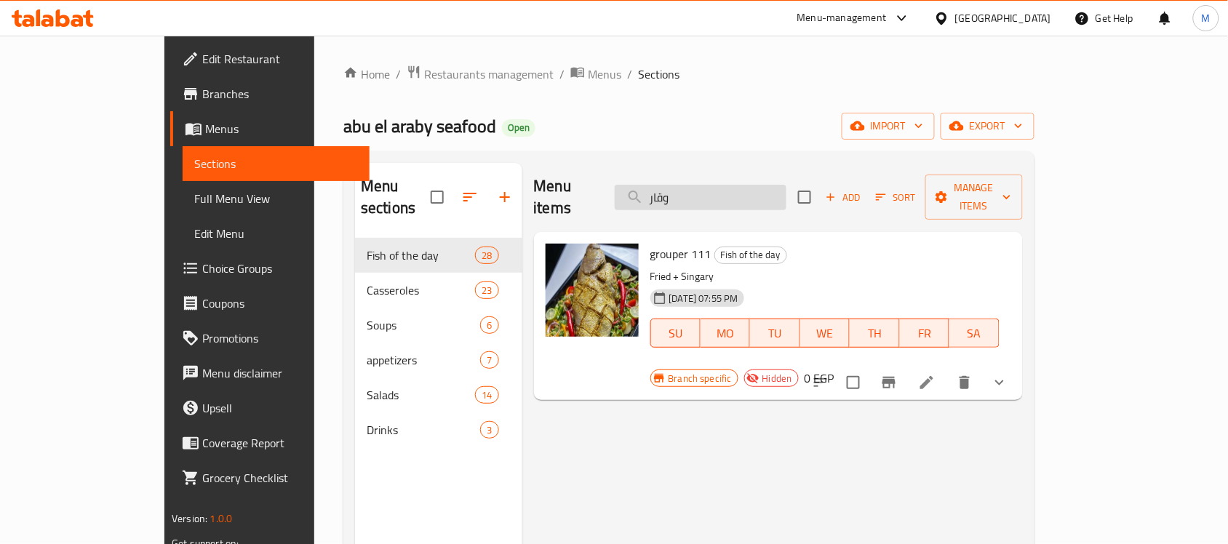
click at [748, 190] on input "وقار" at bounding box center [701, 197] width 172 height 25
paste input "Bori"
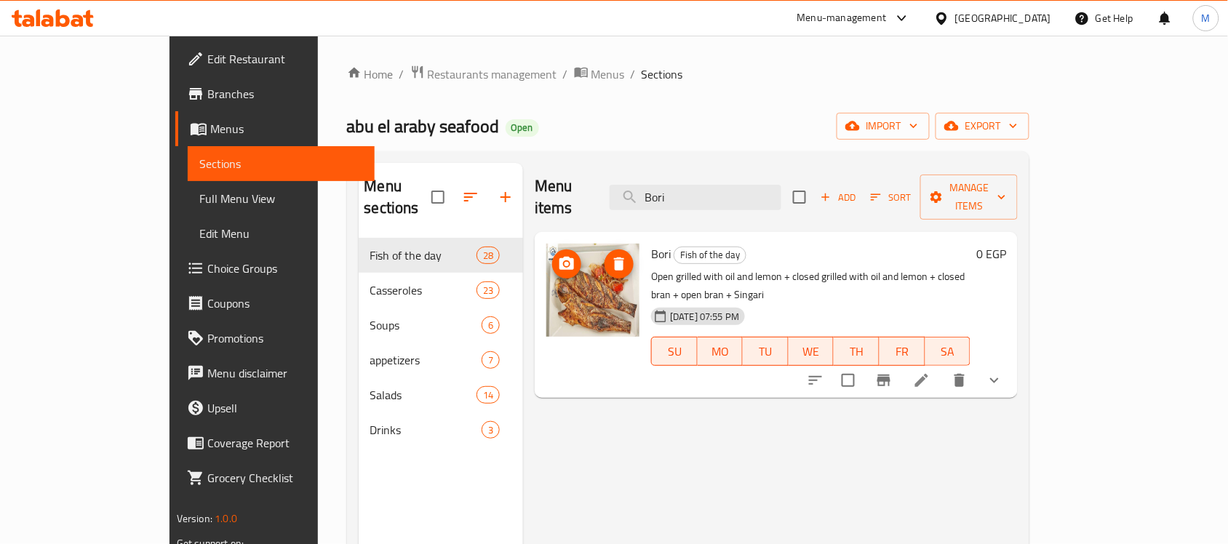
type input "Bori"
click at [651, 243] on span "Bori" at bounding box center [661, 254] width 20 height 22
copy h6 "Bori"
click at [1003, 372] on icon "show more" at bounding box center [994, 380] width 17 height 17
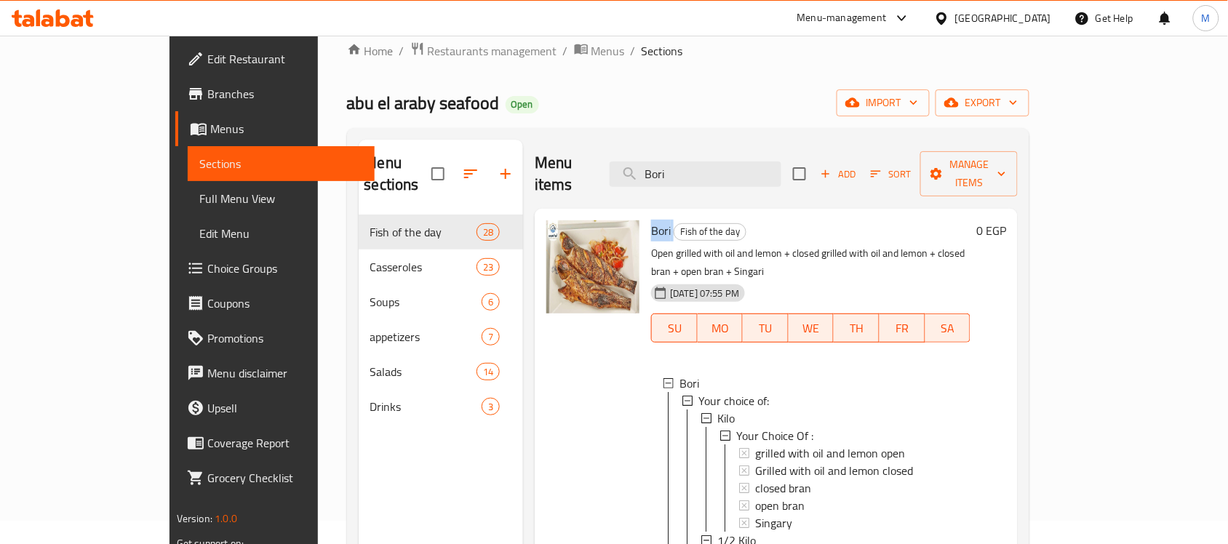
scroll to position [23, 0]
click at [565, 239] on circle "upload picture" at bounding box center [567, 241] width 4 height 4
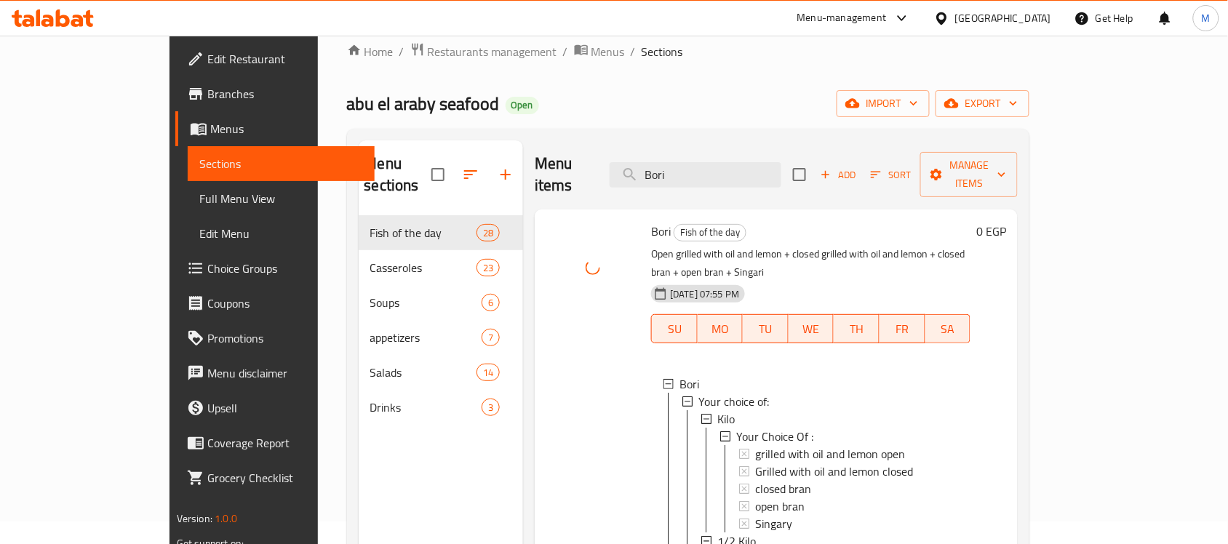
click at [701, 100] on div "abu el araby seafood Open import export" at bounding box center [688, 103] width 683 height 27
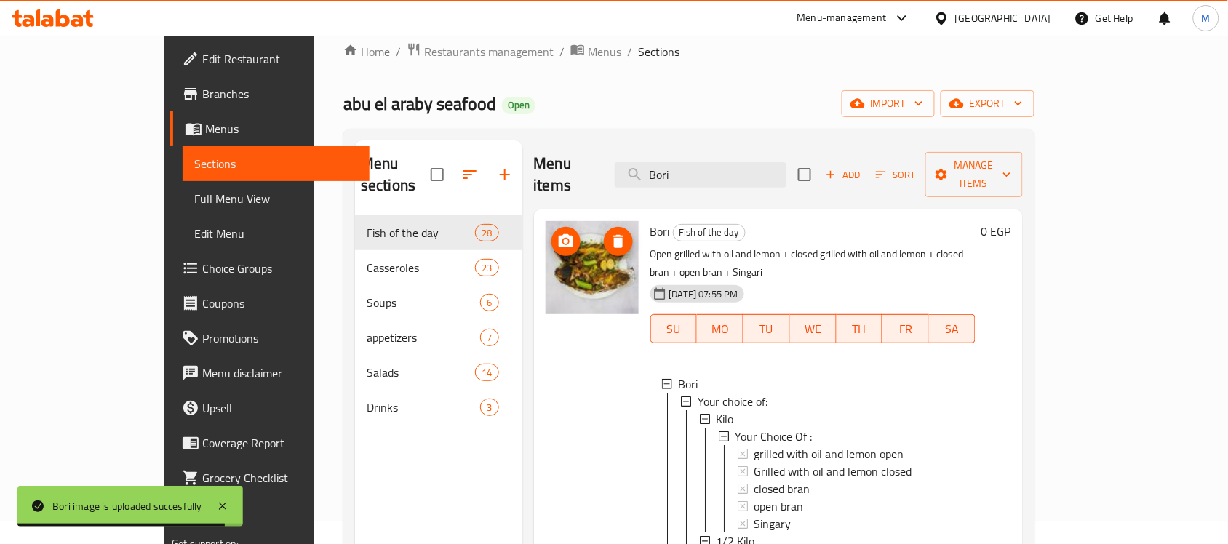
drag, startPoint x: 557, startPoint y: 253, endPoint x: 391, endPoint y: 131, distance: 206.0
click at [378, 259] on span "Casseroles" at bounding box center [421, 267] width 108 height 17
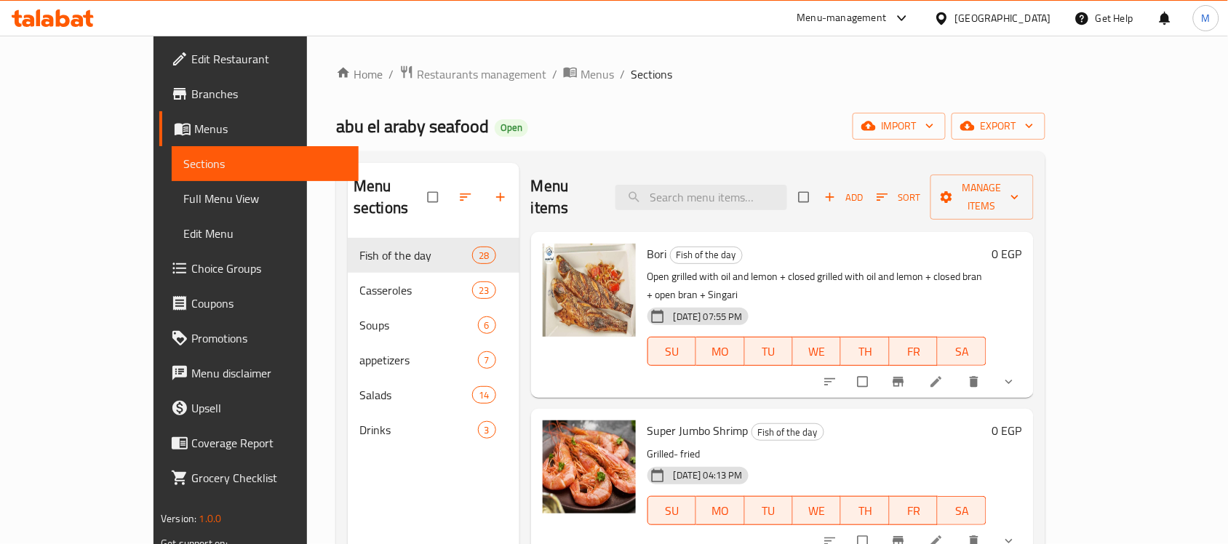
click at [172, 211] on link "Full Menu View" at bounding box center [265, 198] width 187 height 35
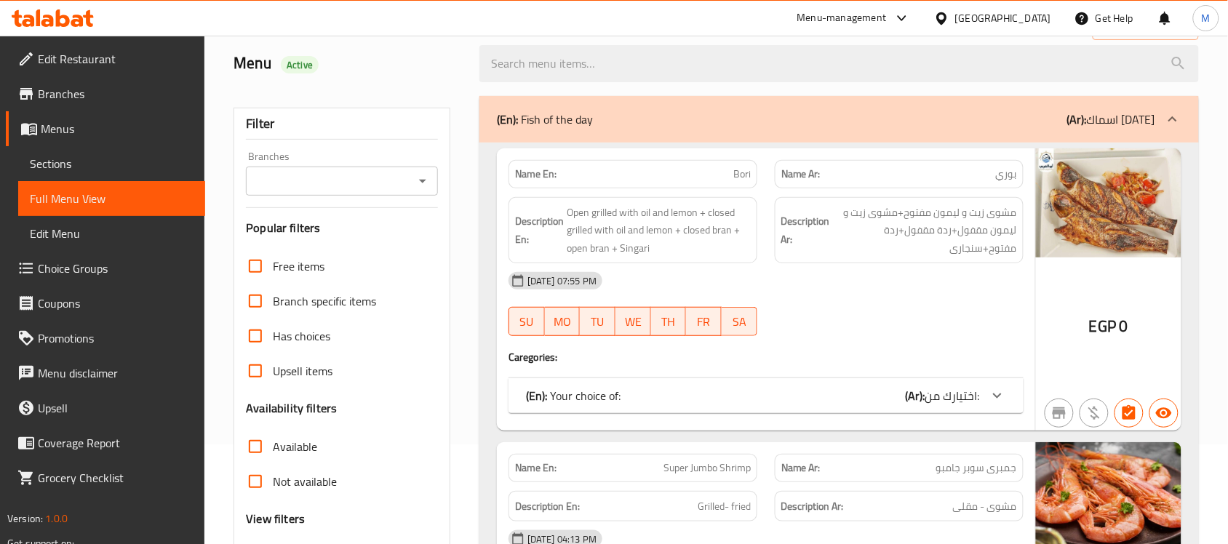
scroll to position [273, 0]
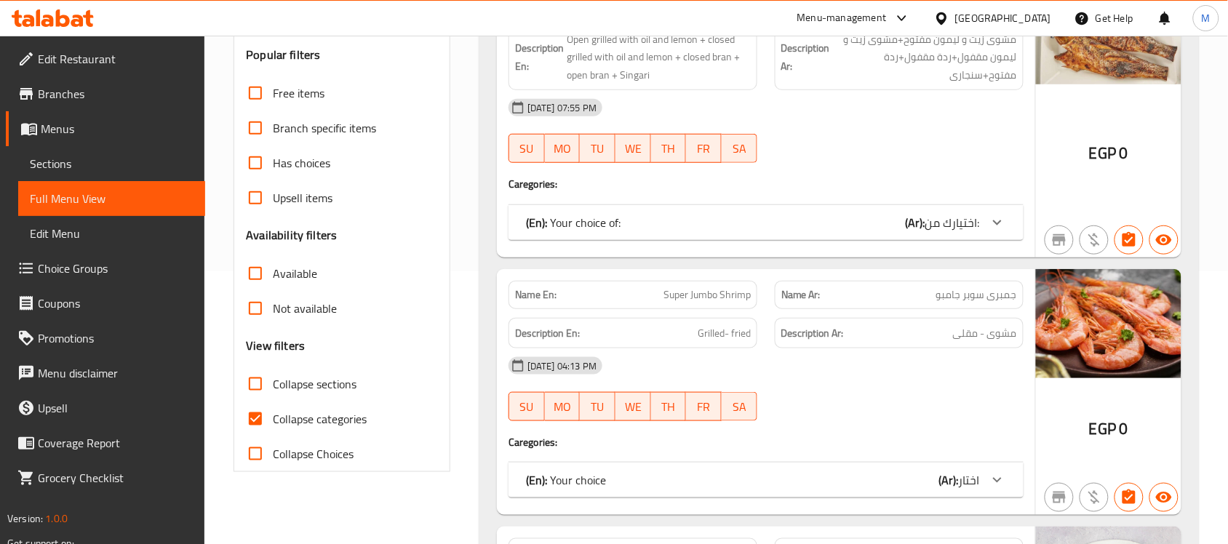
click at [255, 266] on input "Available" at bounding box center [255, 273] width 35 height 35
click at [249, 266] on input "Available" at bounding box center [255, 273] width 35 height 35
checkbox input "false"
click at [252, 308] on input "Not available" at bounding box center [255, 308] width 35 height 35
checkbox input "true"
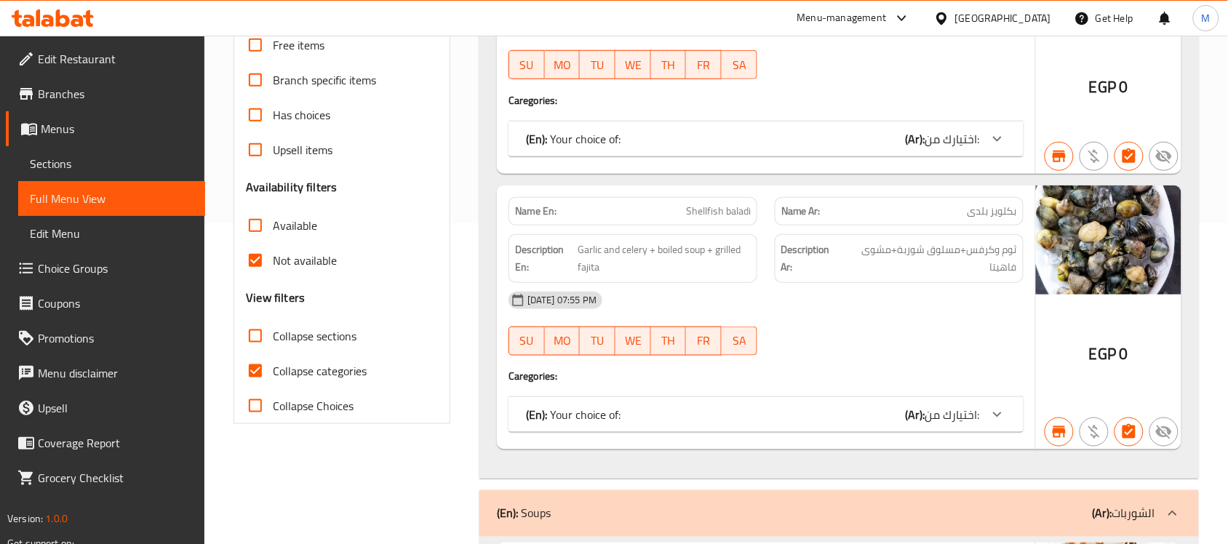
scroll to position [0, 0]
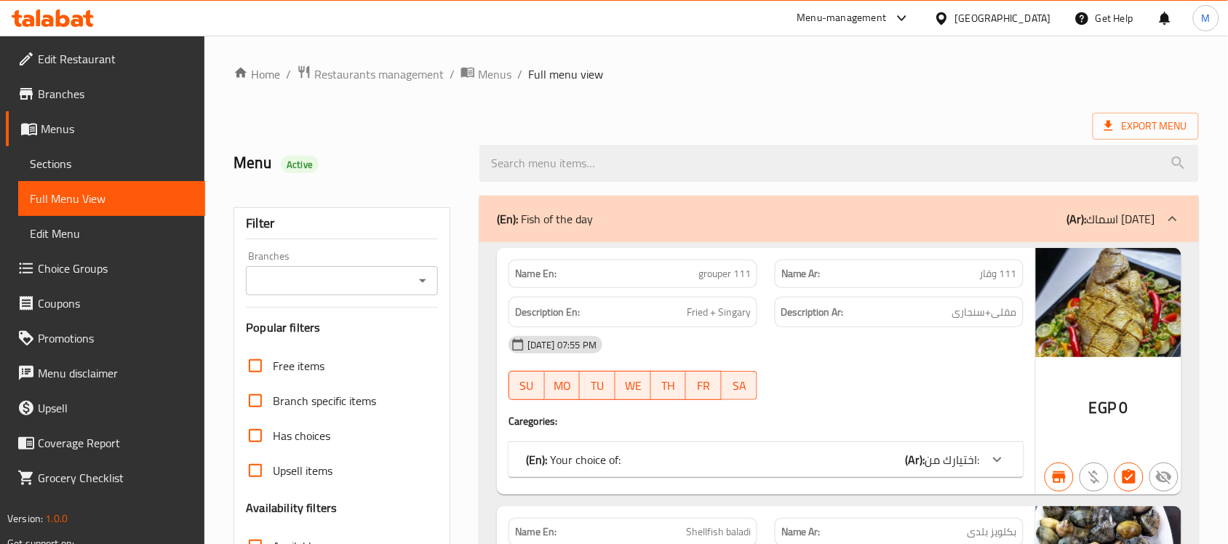
click at [725, 276] on span "grouper 111" at bounding box center [724, 273] width 52 height 15
copy span "grouper 111"
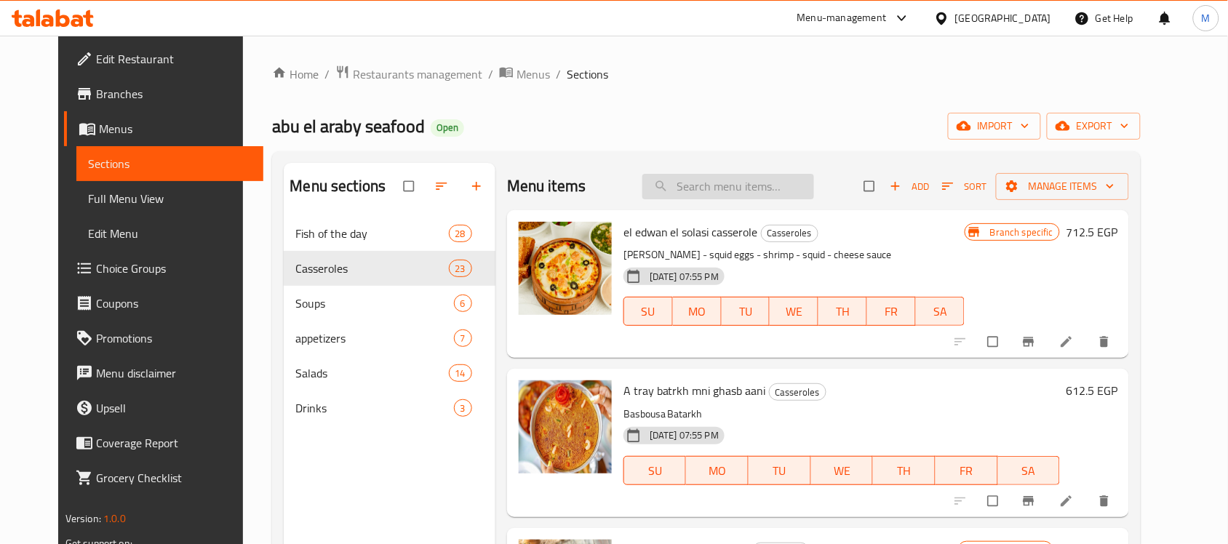
click at [753, 180] on input "search" at bounding box center [728, 186] width 172 height 25
type input "ر"
click at [753, 180] on input "ر" at bounding box center [728, 186] width 172 height 25
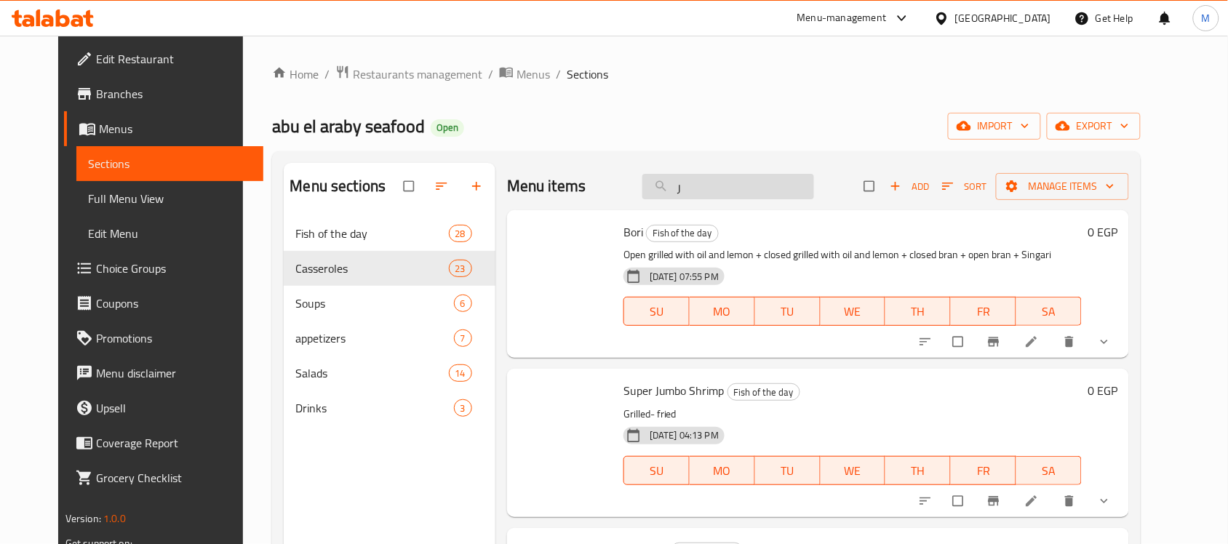
click at [753, 180] on input "ر" at bounding box center [728, 186] width 172 height 25
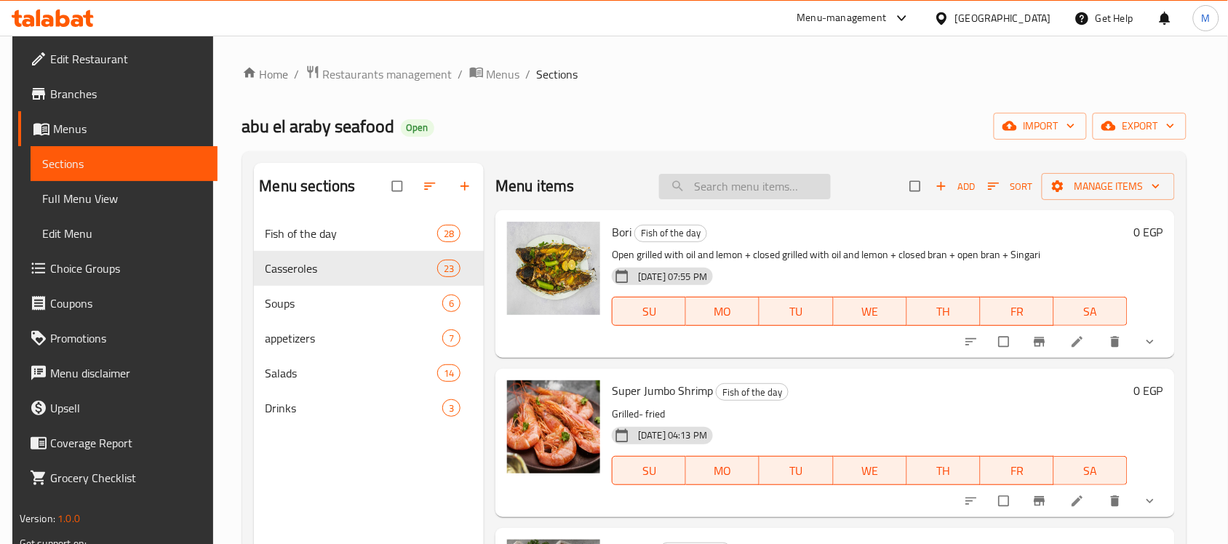
paste input "https://images.deliveryhero.io/image/talabat/Menuitems/سمك_بورى6384777211300830…"
type input "https://images.deliveryhero.io/image/talabat/Menuitems/سمك_بورى6384777211300830…"
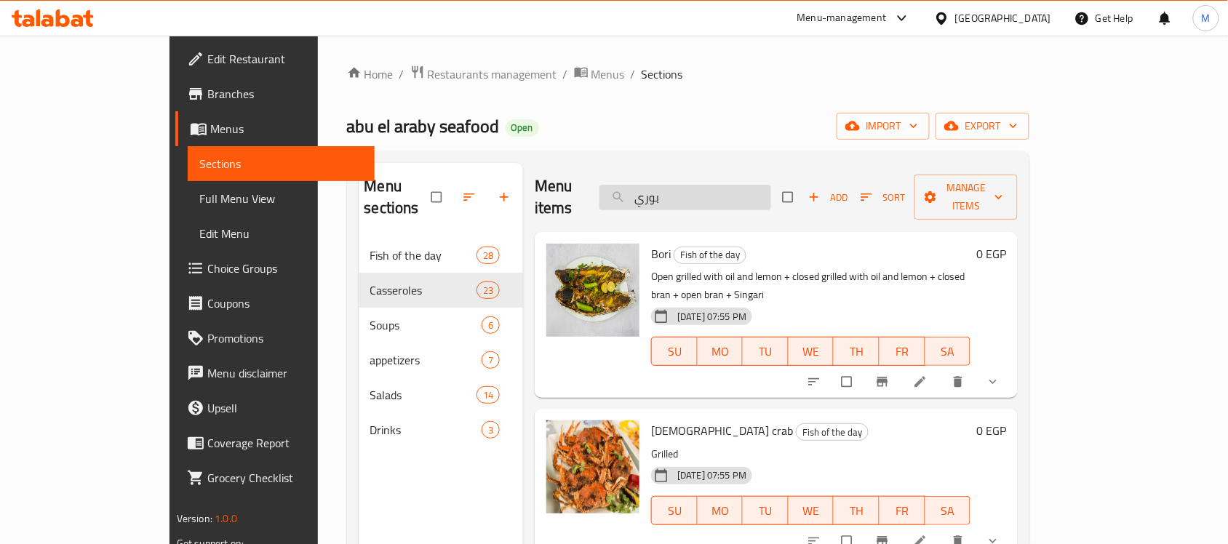
click at [722, 187] on input "بوري" at bounding box center [685, 197] width 172 height 25
paste input "Super Jumbo Shrimp"
click at [722, 187] on input "بوري" at bounding box center [685, 197] width 172 height 25
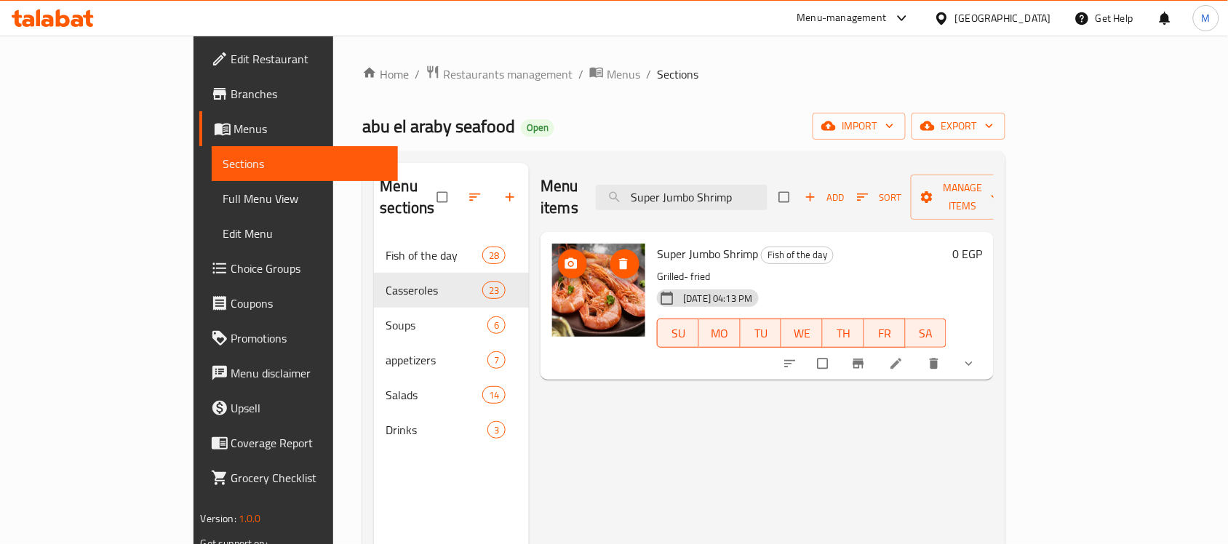
type input "Super Jumbo Shrimp"
click at [682, 243] on span "Super Jumbo Shrimp" at bounding box center [707, 254] width 101 height 22
drag, startPoint x: 642, startPoint y: 256, endPoint x: 682, endPoint y: 256, distance: 40.7
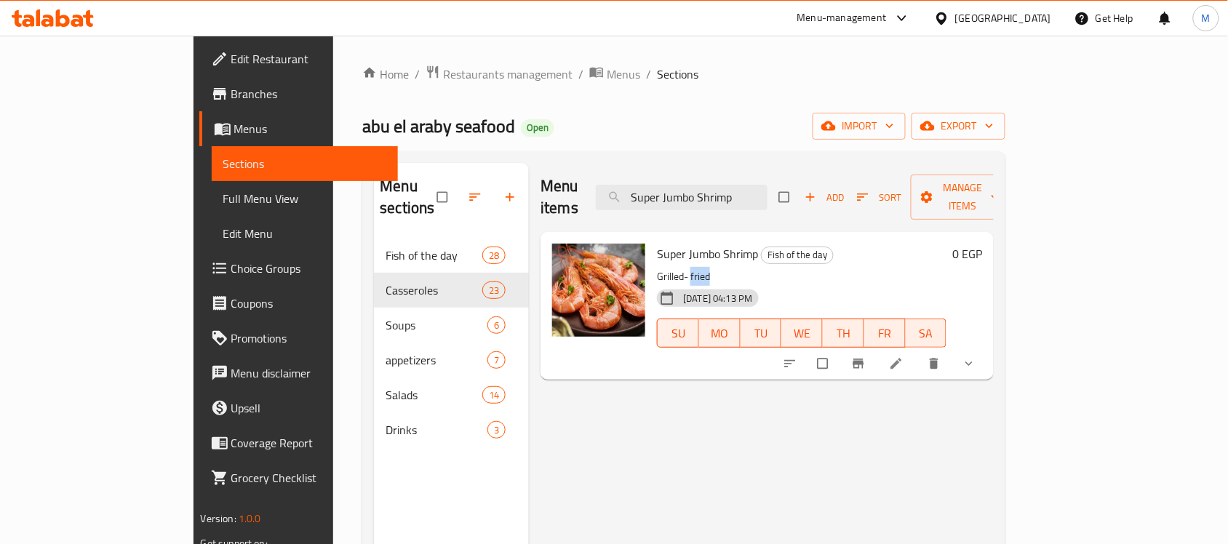
click at [682, 268] on p "Grilled- fried" at bounding box center [802, 277] width 290 height 18
copy p "fried"
click at [988, 348] on button "show more" at bounding box center [970, 364] width 35 height 32
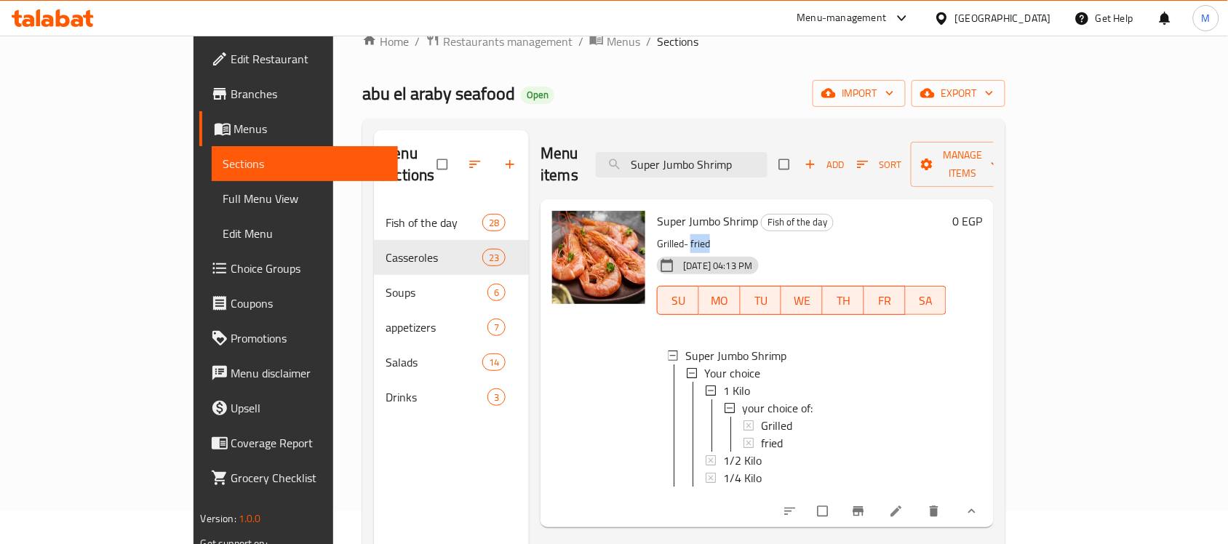
scroll to position [91, 0]
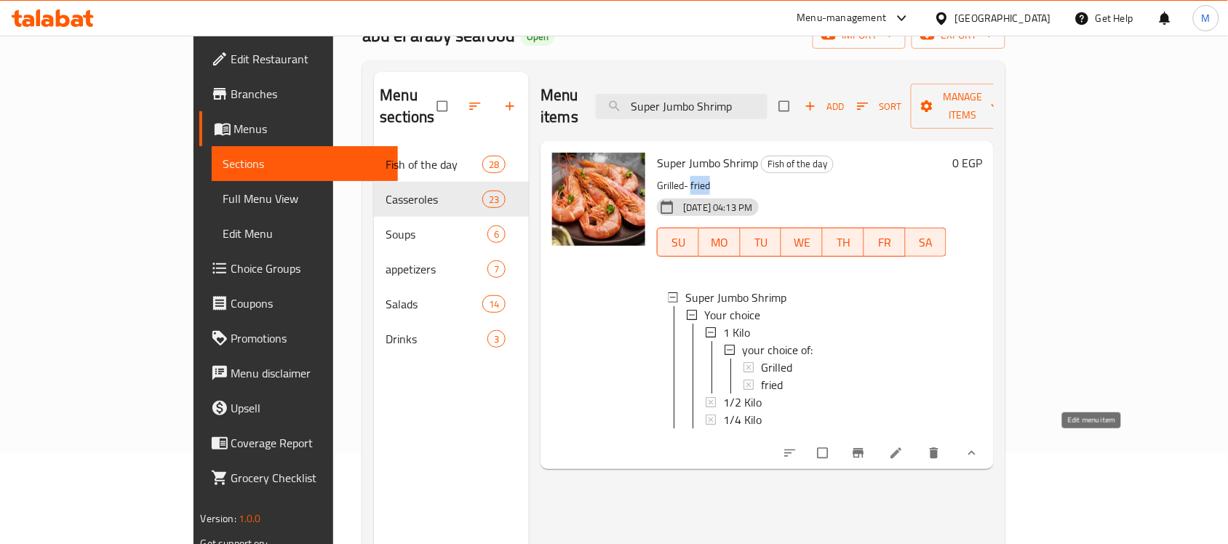
click at [904, 446] on icon at bounding box center [896, 453] width 15 height 15
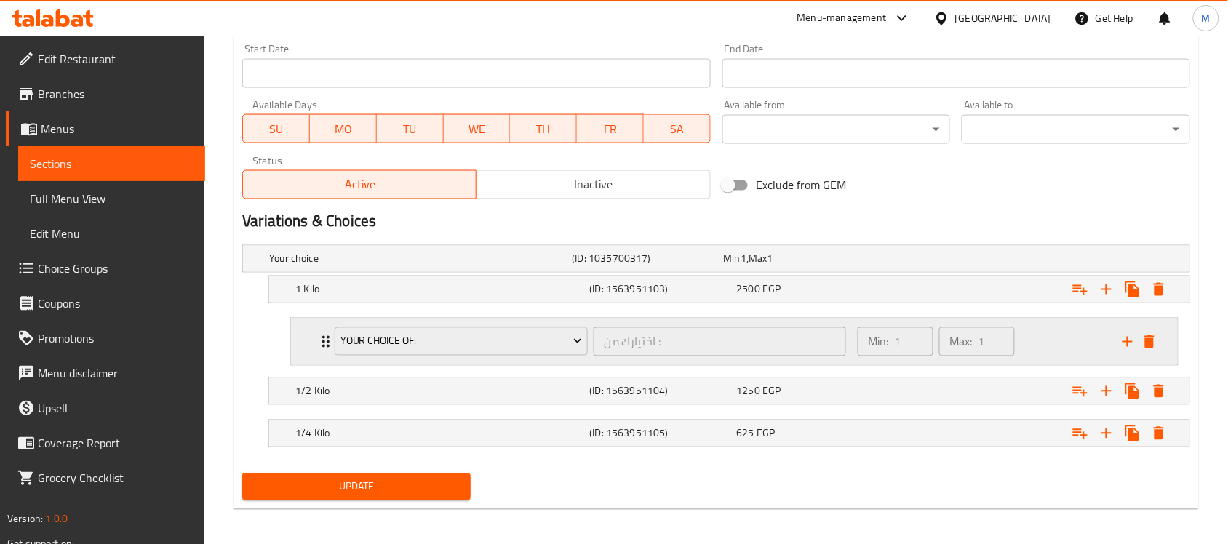
scroll to position [637, 0]
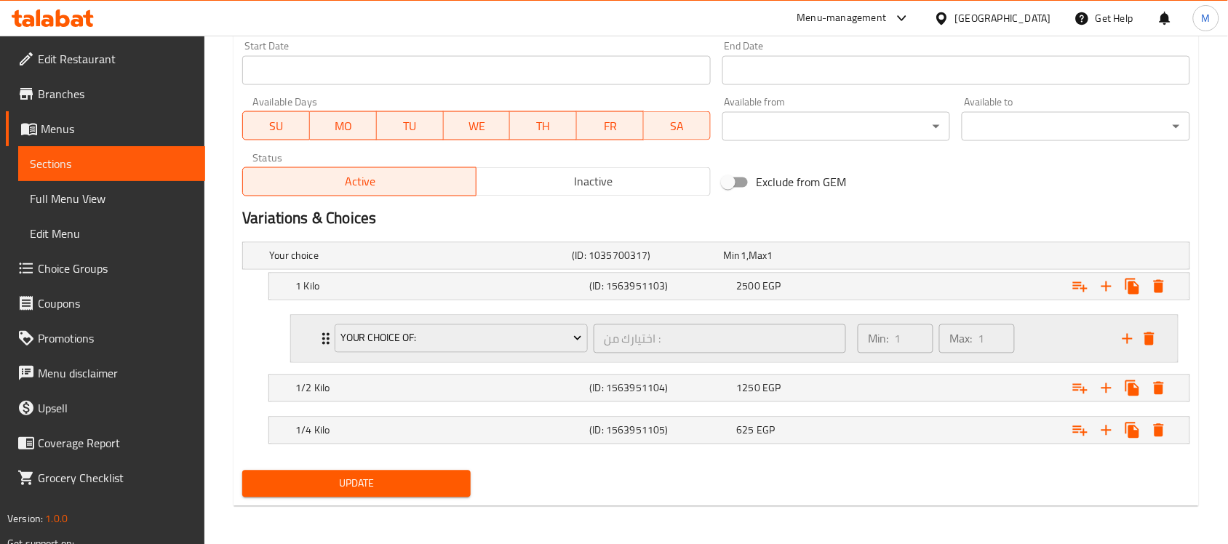
click at [319, 332] on icon "Expand" at bounding box center [325, 338] width 17 height 17
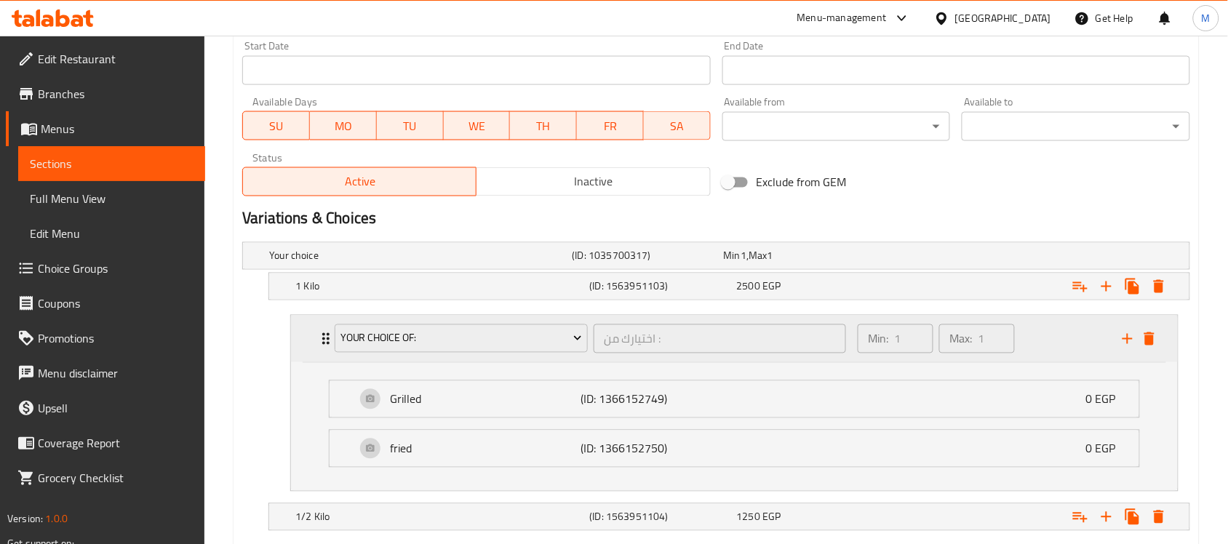
click at [319, 332] on icon "Expand" at bounding box center [325, 338] width 17 height 17
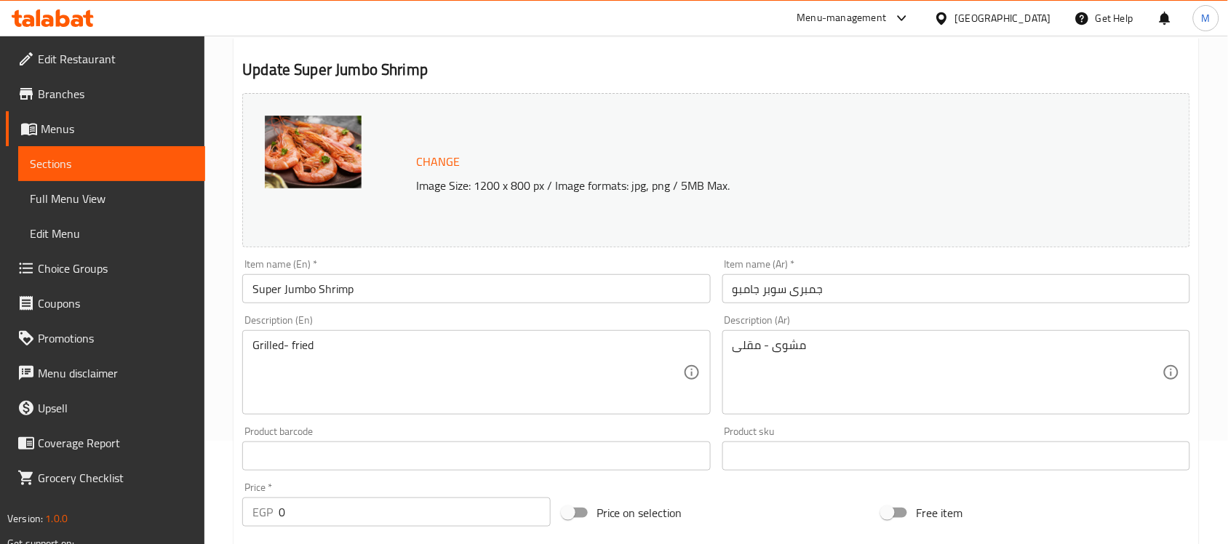
scroll to position [95, 0]
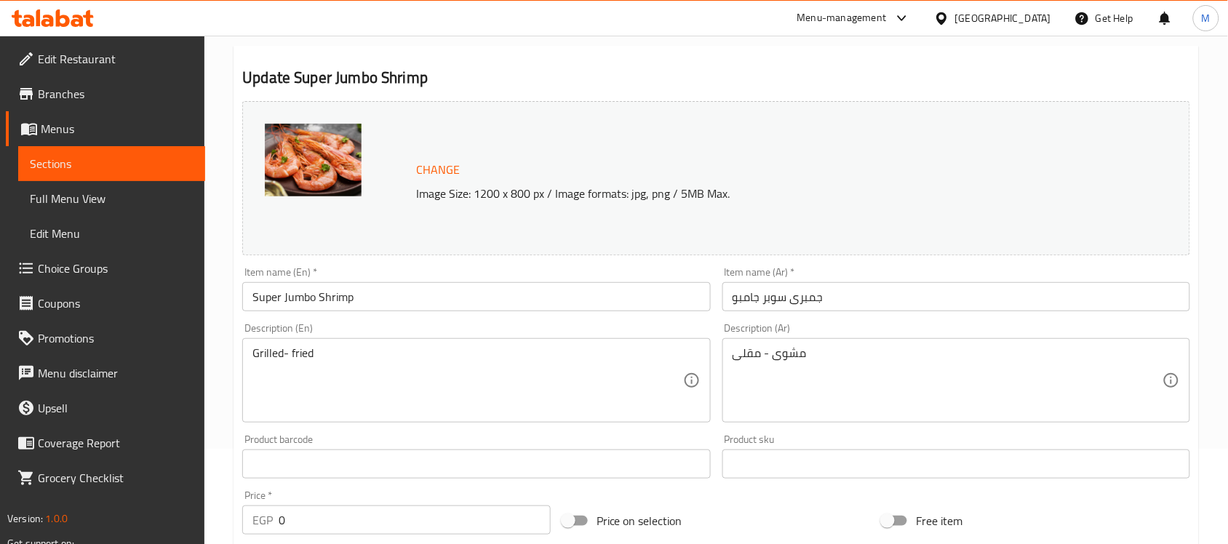
click at [110, 263] on span "Choice Groups" at bounding box center [116, 268] width 156 height 17
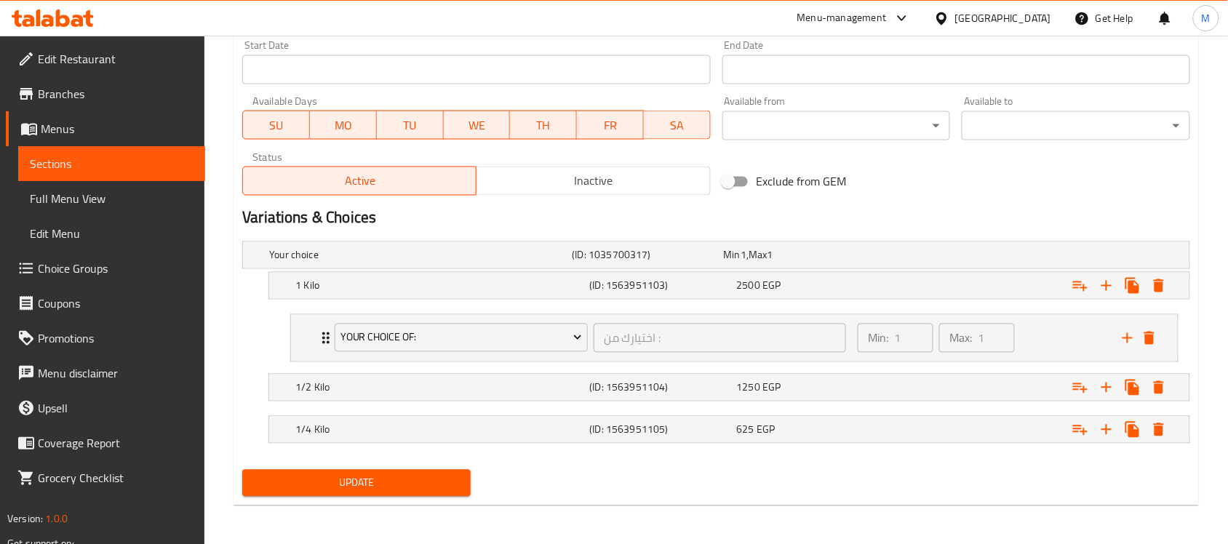
scroll to position [641, 0]
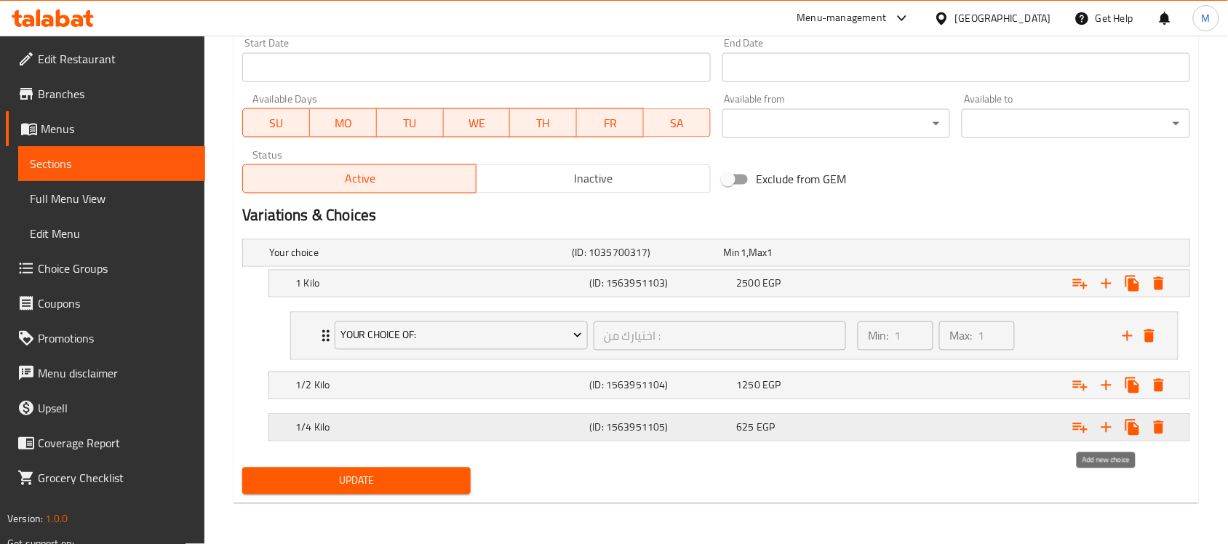
click at [1109, 434] on icon "Expand" at bounding box center [1106, 427] width 17 height 17
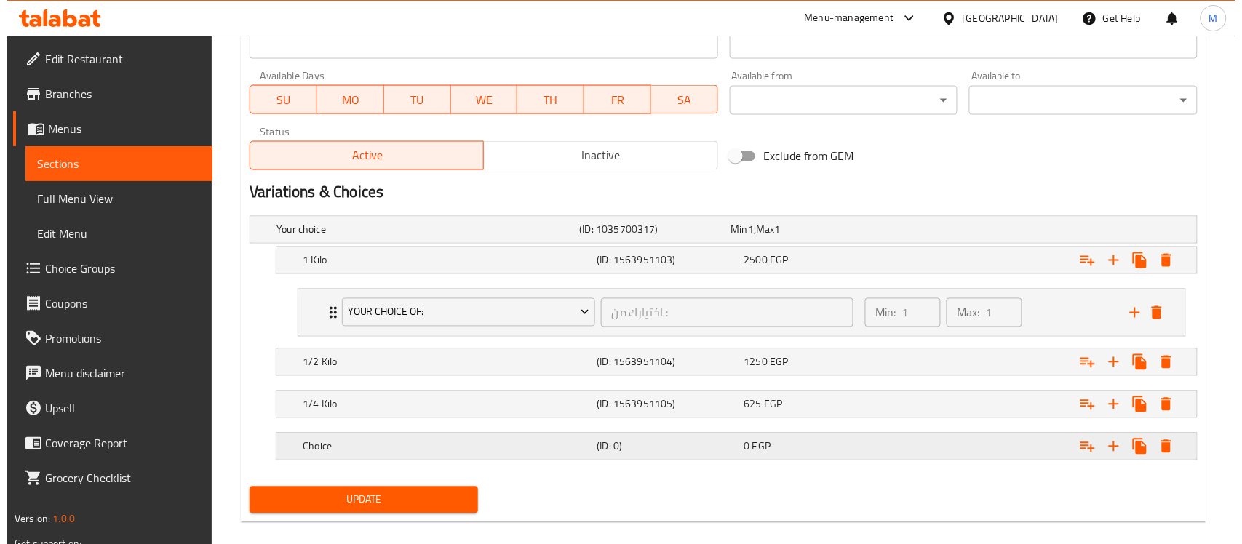
scroll to position [682, 0]
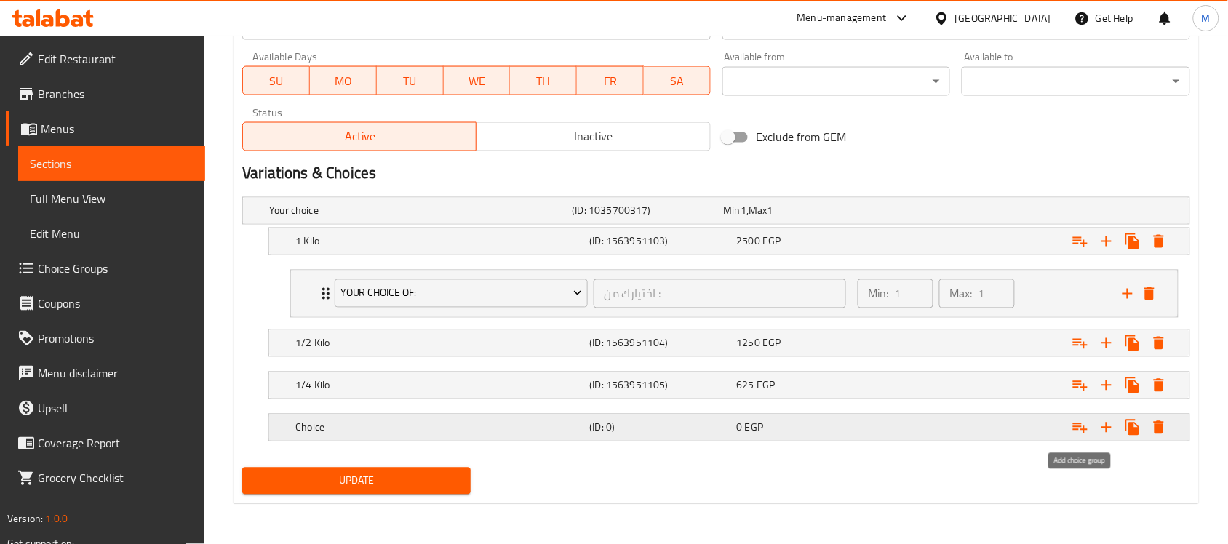
click at [1083, 424] on icon "Expand" at bounding box center [1080, 427] width 17 height 17
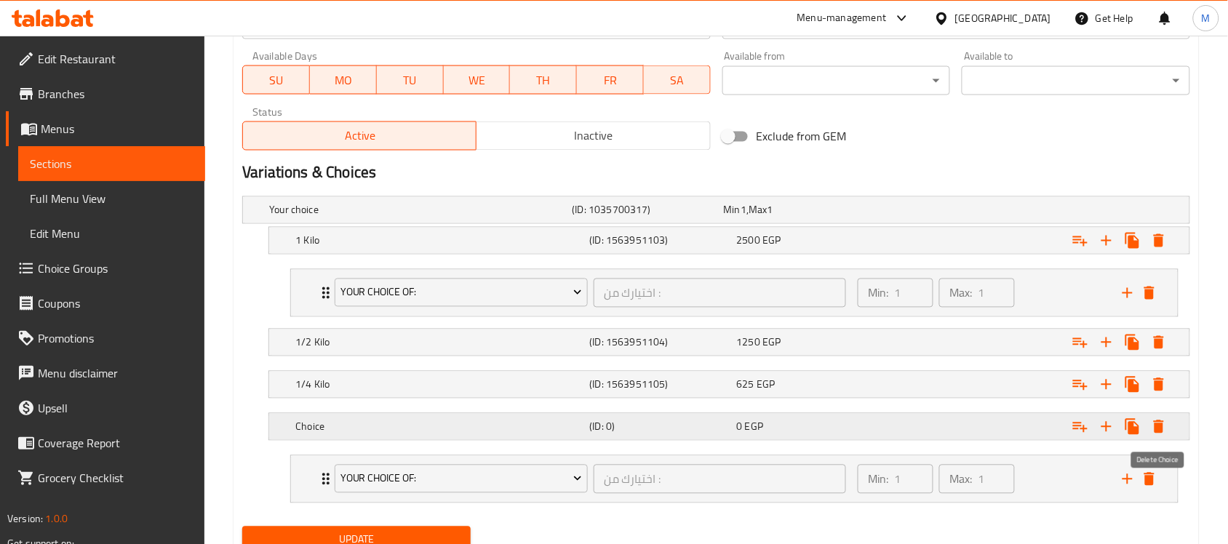
click at [1162, 426] on icon "Expand" at bounding box center [1159, 427] width 10 height 13
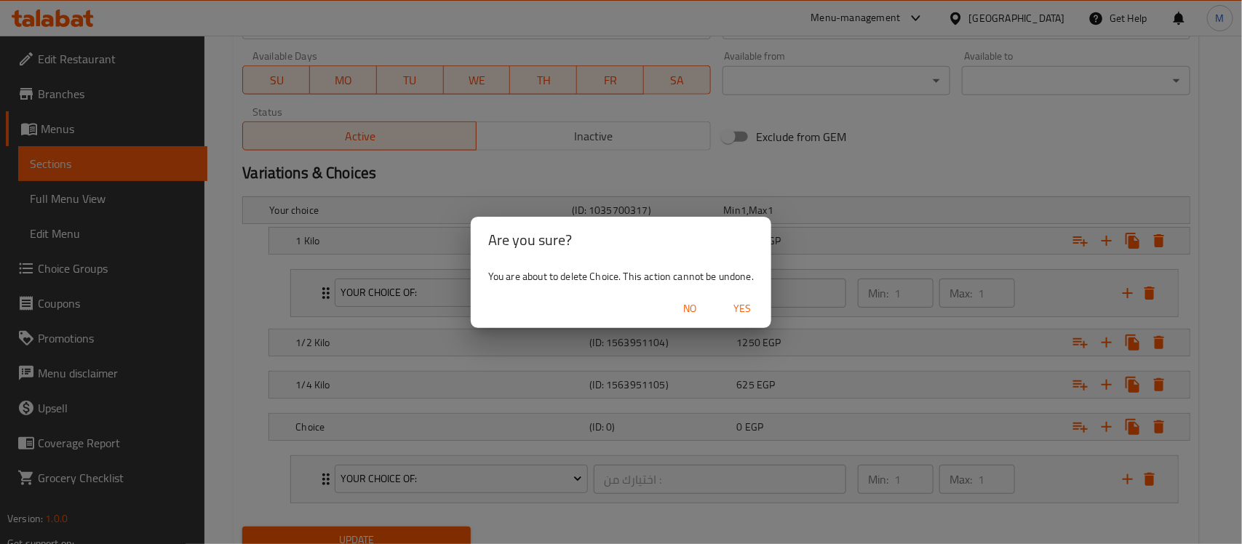
click at [741, 309] on span "Yes" at bounding box center [742, 309] width 35 height 18
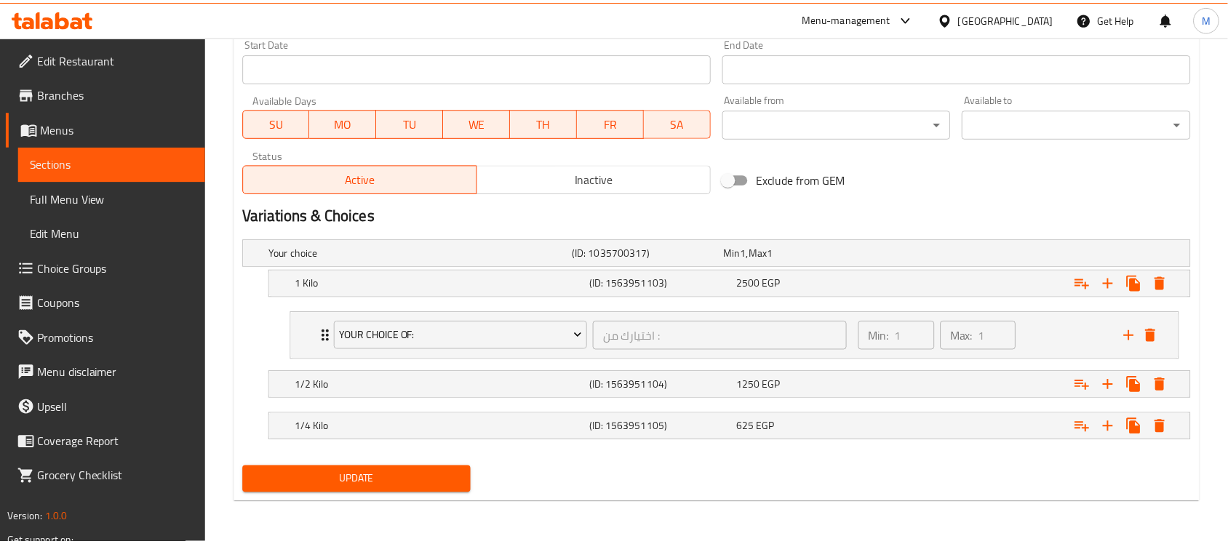
scroll to position [641, 0]
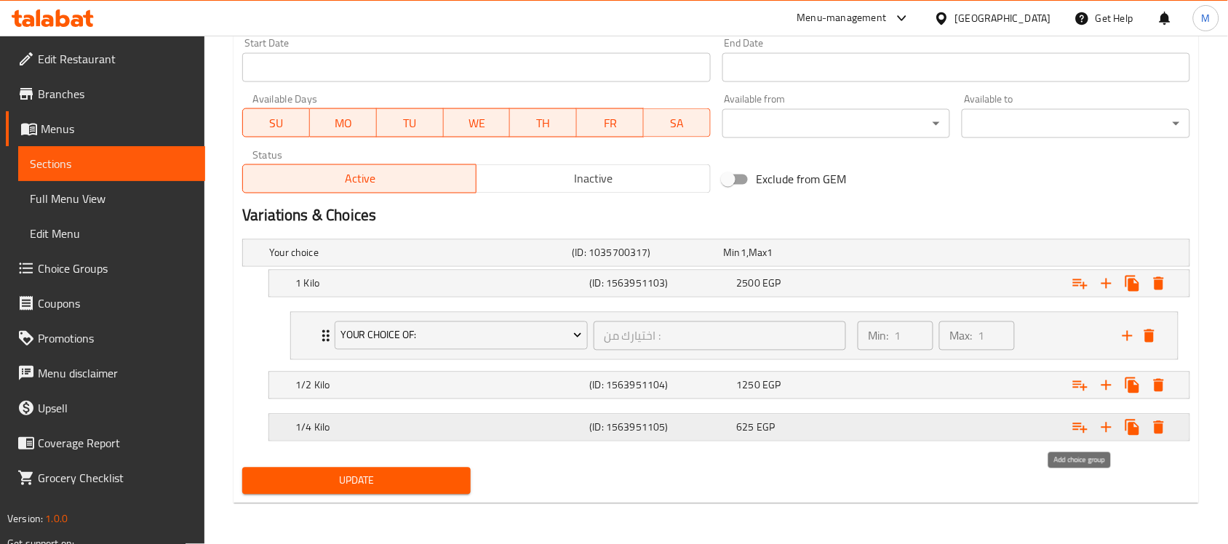
click at [1082, 427] on icon "Expand" at bounding box center [1080, 428] width 15 height 10
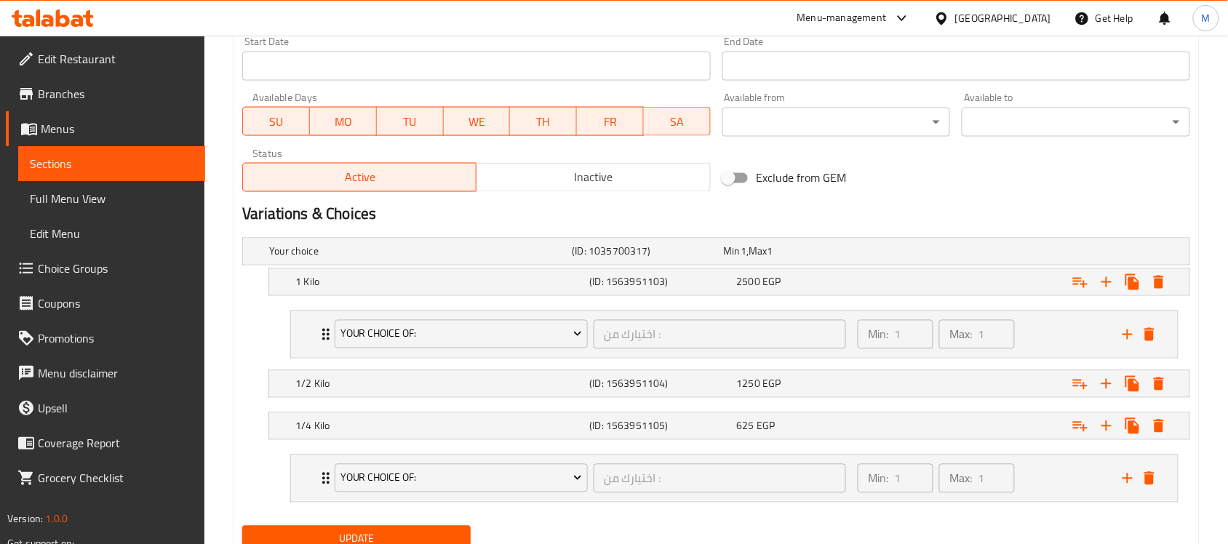
scroll to position [701, 0]
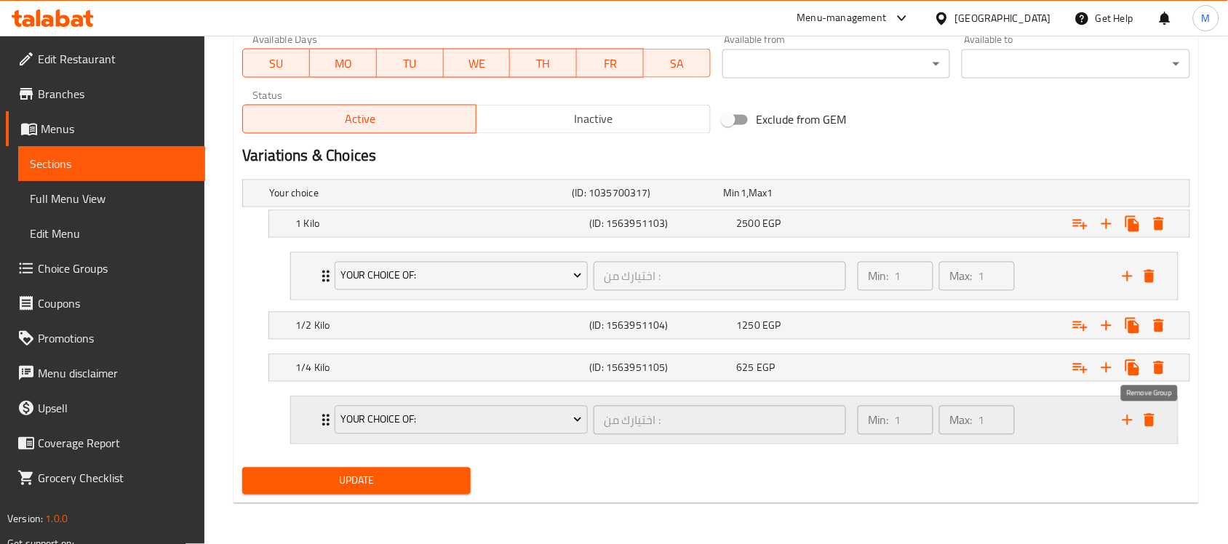
click at [1158, 417] on icon "delete" at bounding box center [1149, 420] width 17 height 17
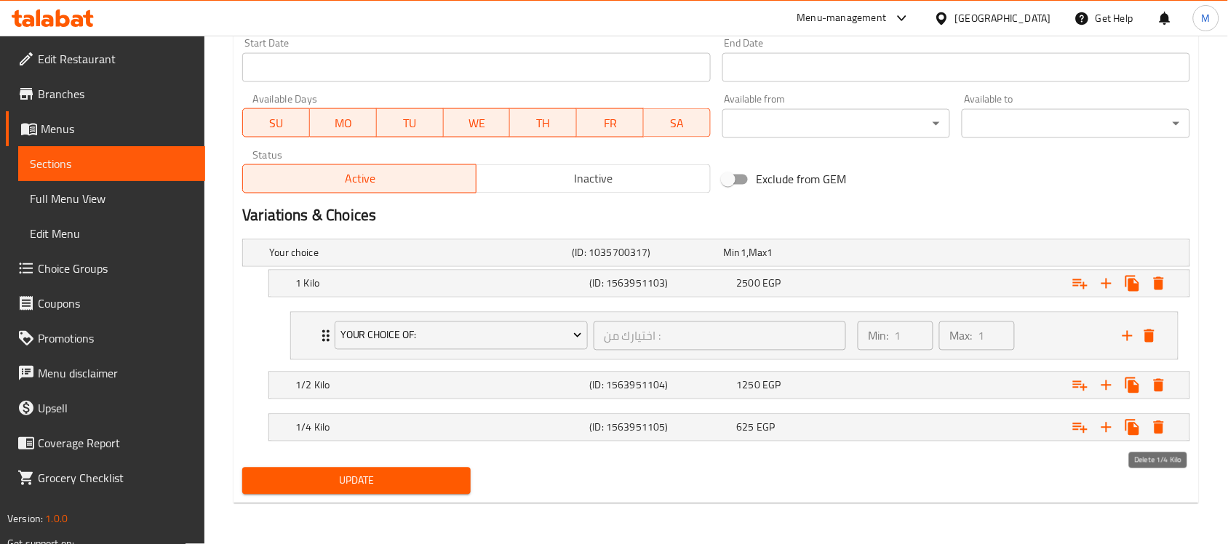
scroll to position [641, 0]
click at [1078, 282] on icon "Expand" at bounding box center [1080, 284] width 15 height 10
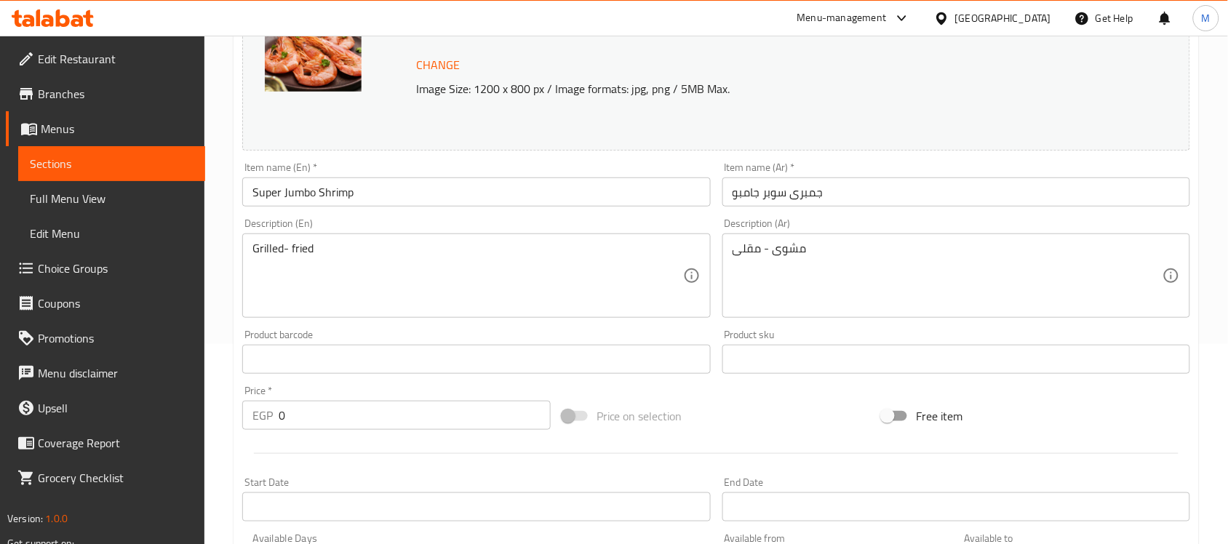
scroll to position [186, 0]
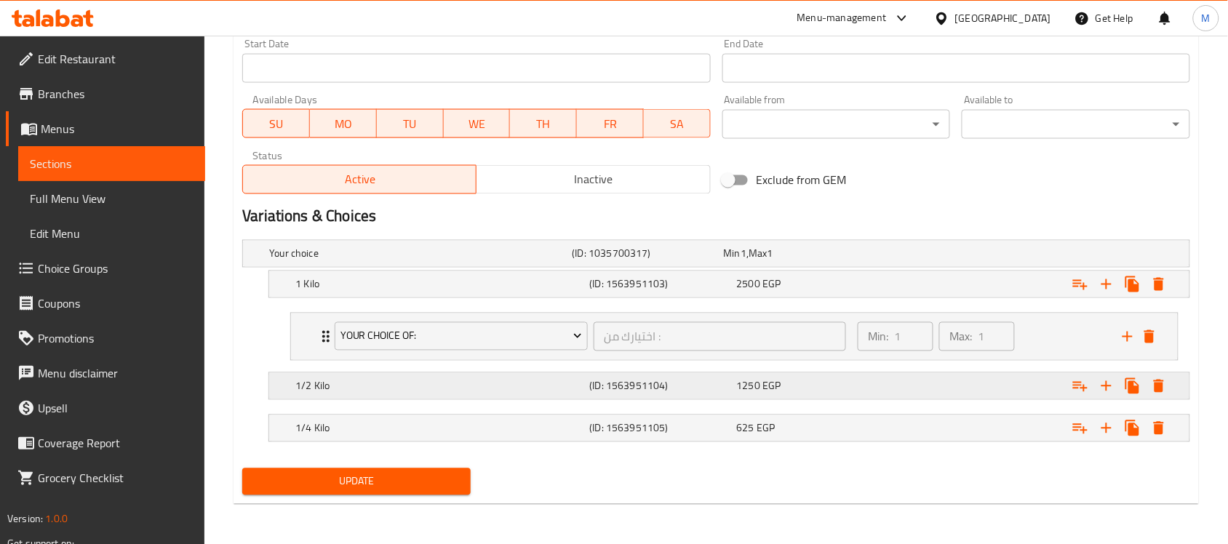
scroll to position [641, 0]
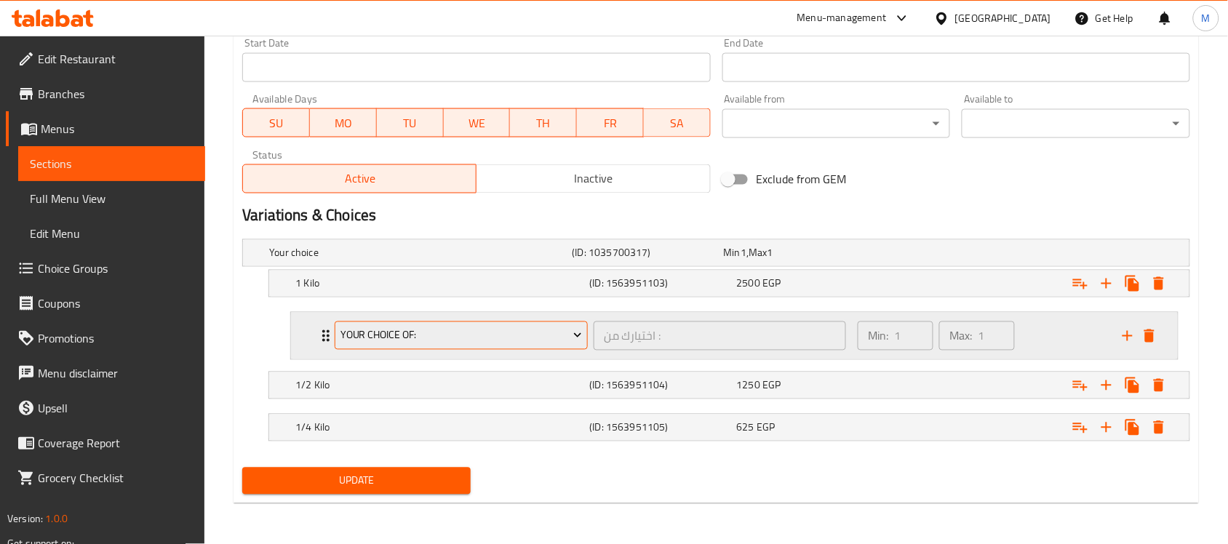
click at [464, 335] on span "your choice of:" at bounding box center [461, 336] width 242 height 18
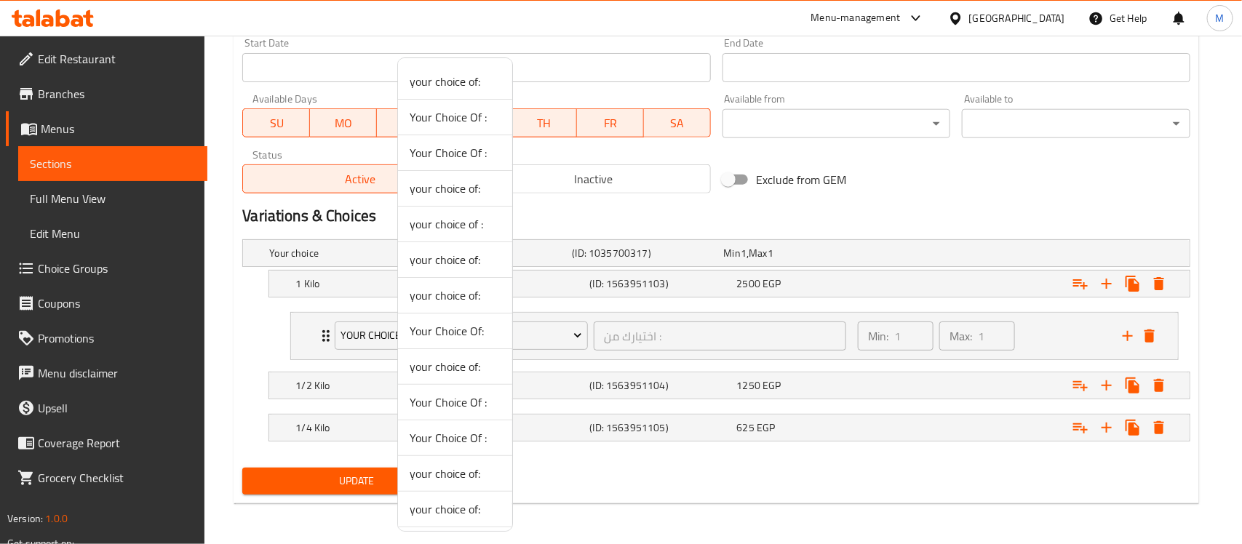
click at [718, 314] on div at bounding box center [621, 272] width 1242 height 544
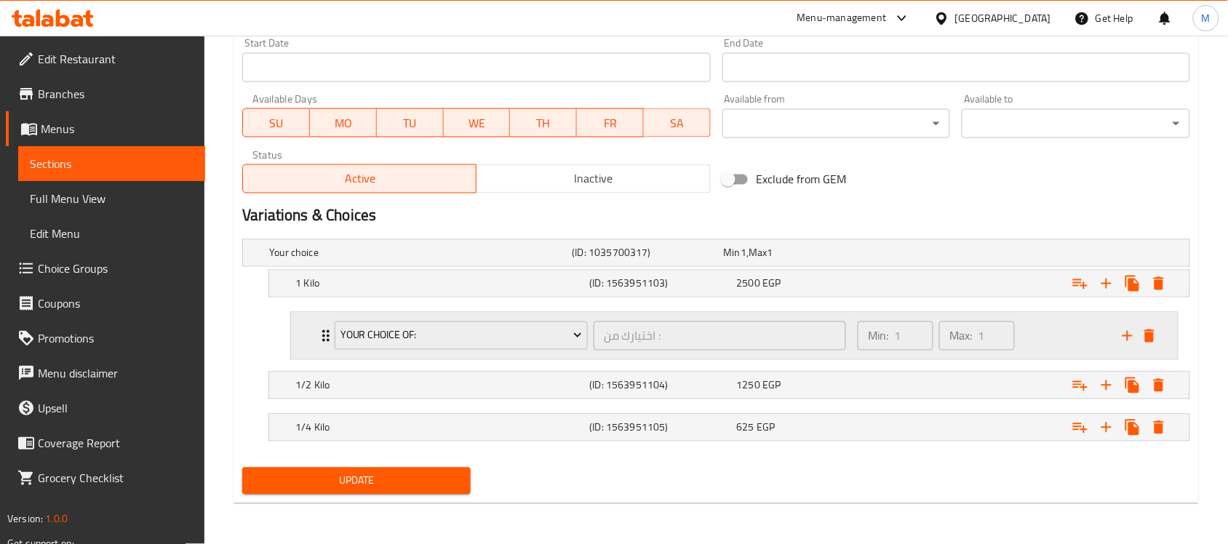
click at [303, 332] on div "your choice of: اختيارك من : ​ Min: 1 ​ Max: 1 ​" at bounding box center [734, 336] width 887 height 47
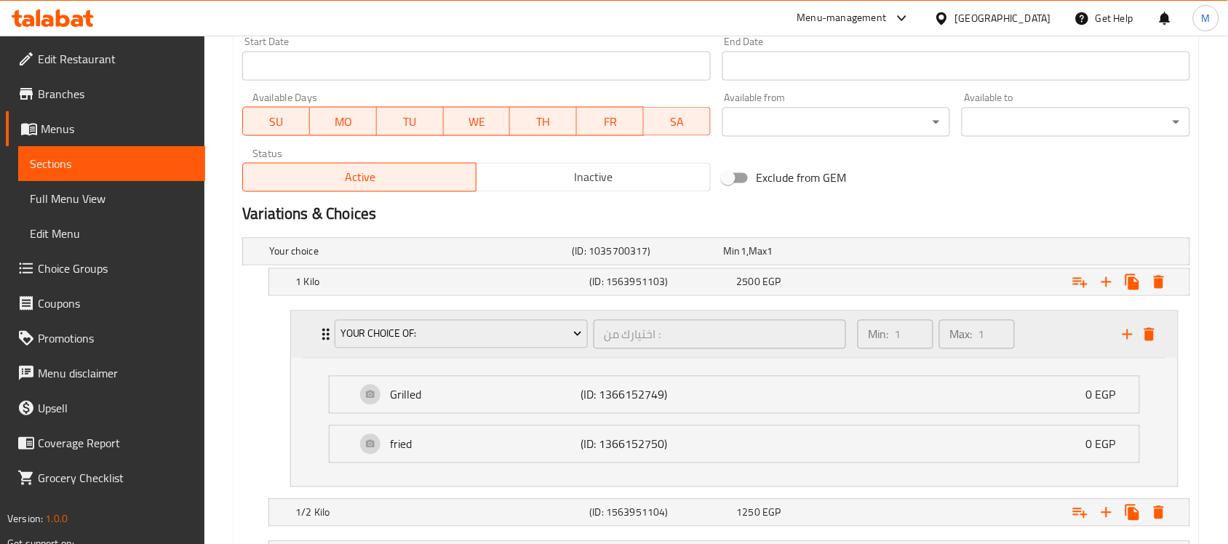
click at [315, 329] on div "your choice of: اختيارك من : ​ Min: 1 ​ Max: 1 ​" at bounding box center [734, 334] width 887 height 47
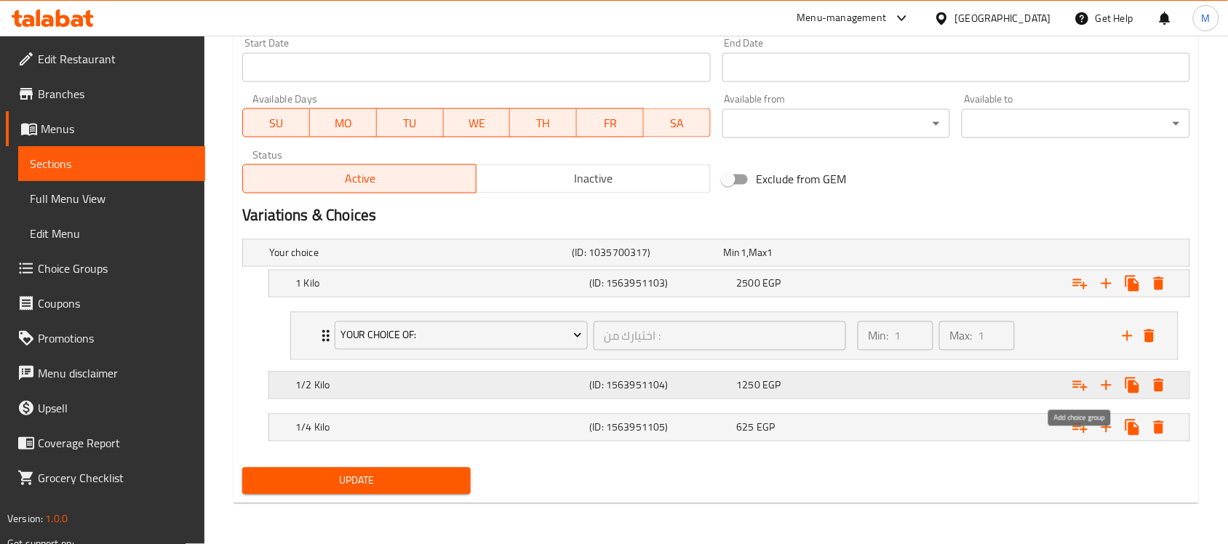
click at [1088, 383] on icon "Expand" at bounding box center [1080, 385] width 17 height 17
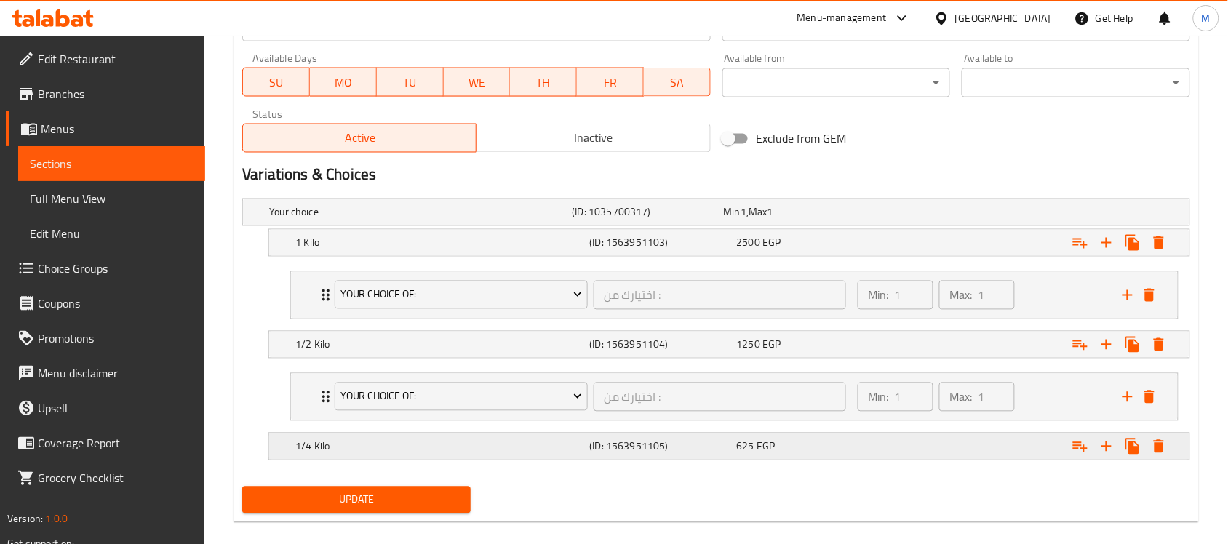
scroll to position [701, 0]
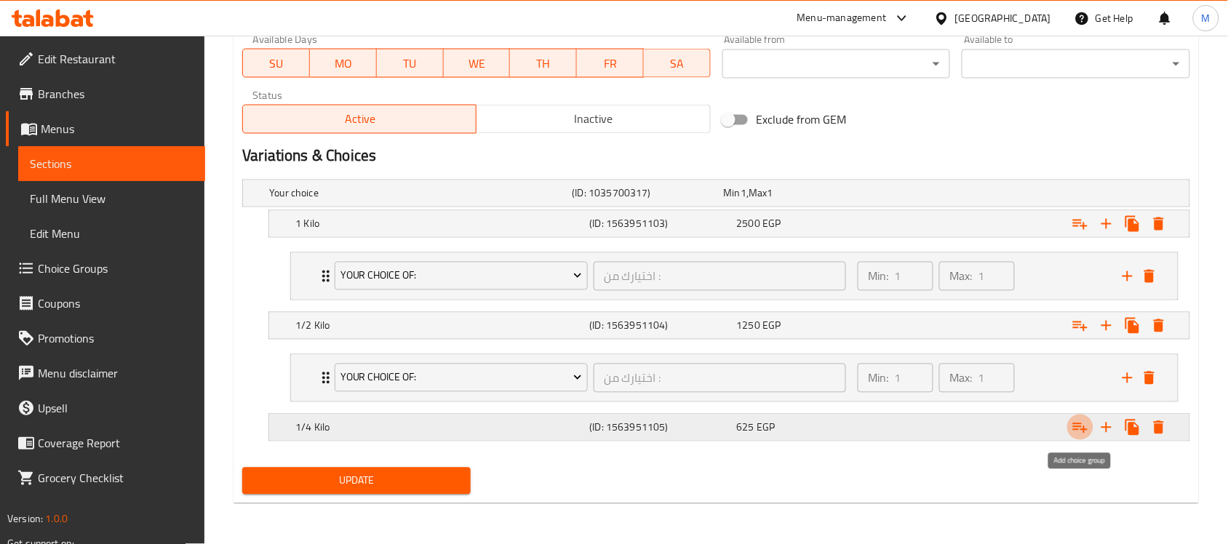
click at [1080, 426] on icon "Expand" at bounding box center [1080, 428] width 15 height 10
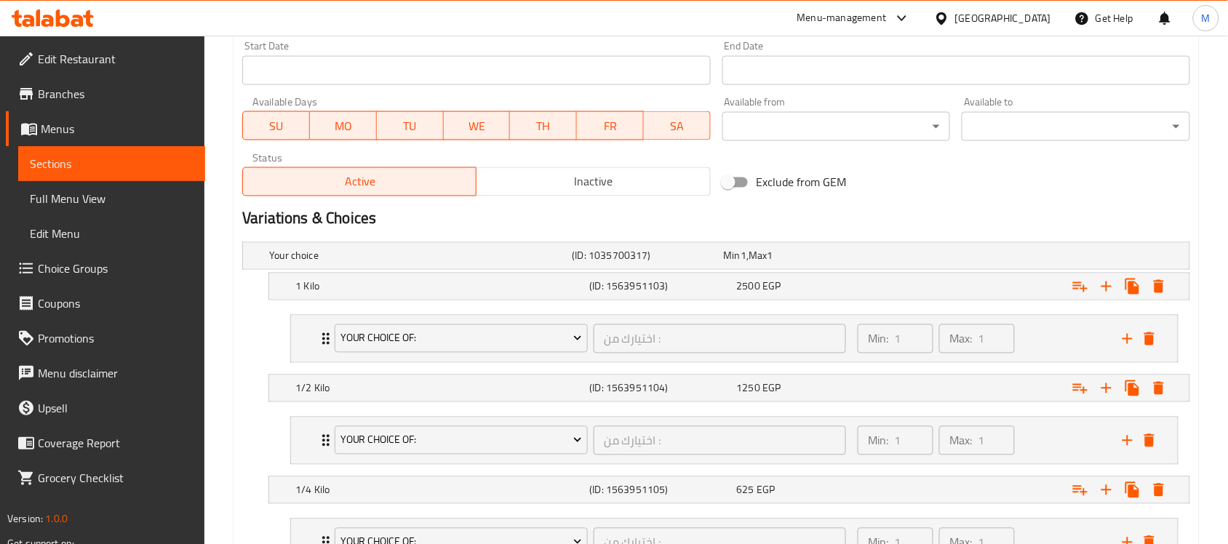
scroll to position [761, 0]
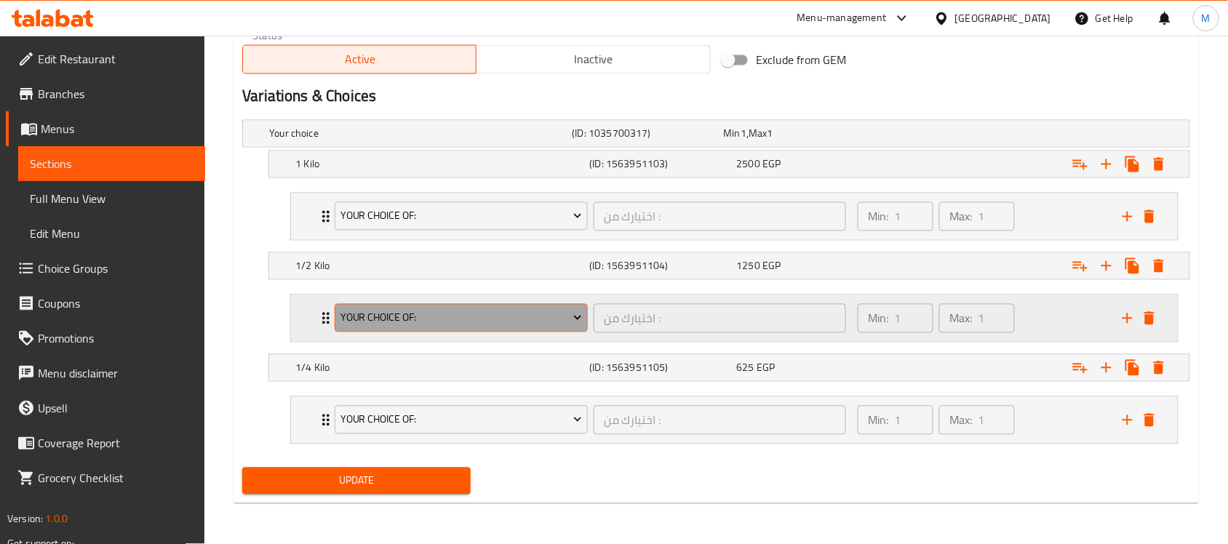
click at [519, 317] on span "your choice of:" at bounding box center [461, 318] width 242 height 18
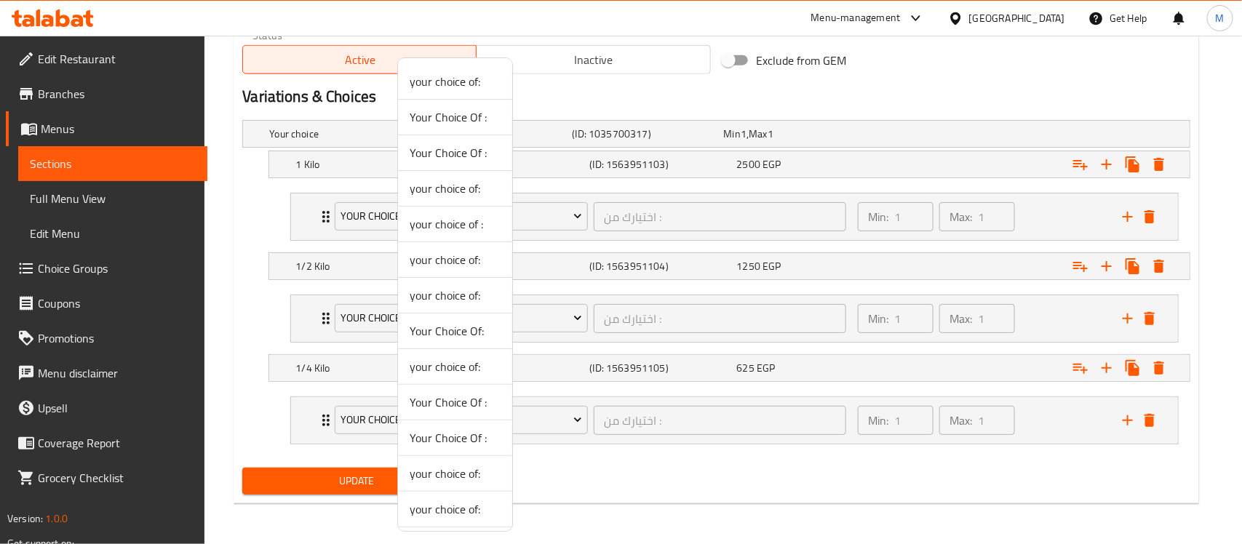
click at [849, 326] on div at bounding box center [621, 272] width 1242 height 544
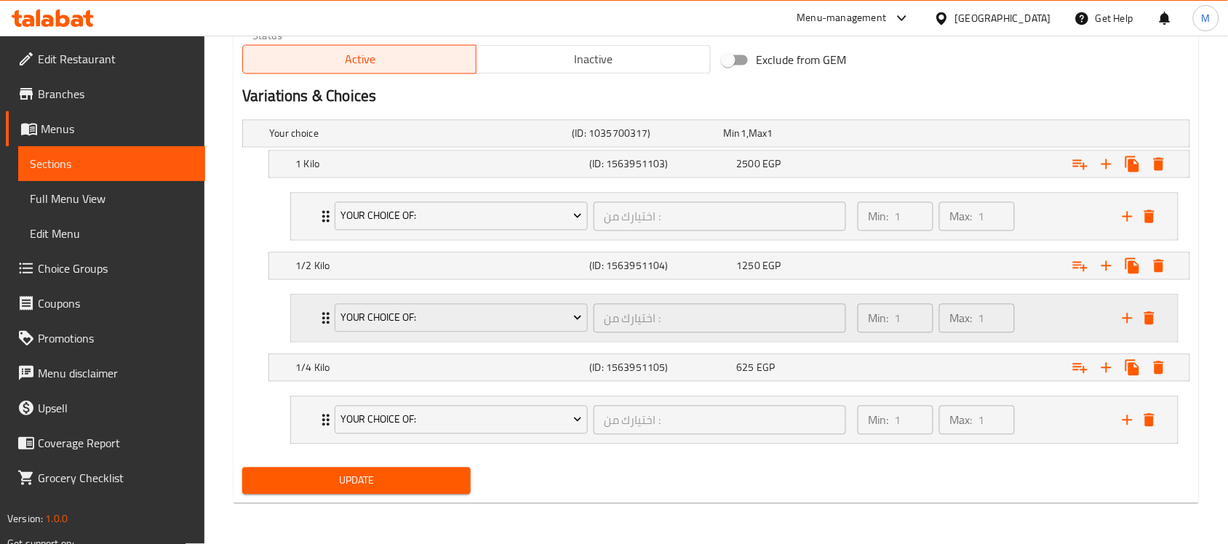
click at [317, 324] on icon "Expand" at bounding box center [325, 318] width 17 height 17
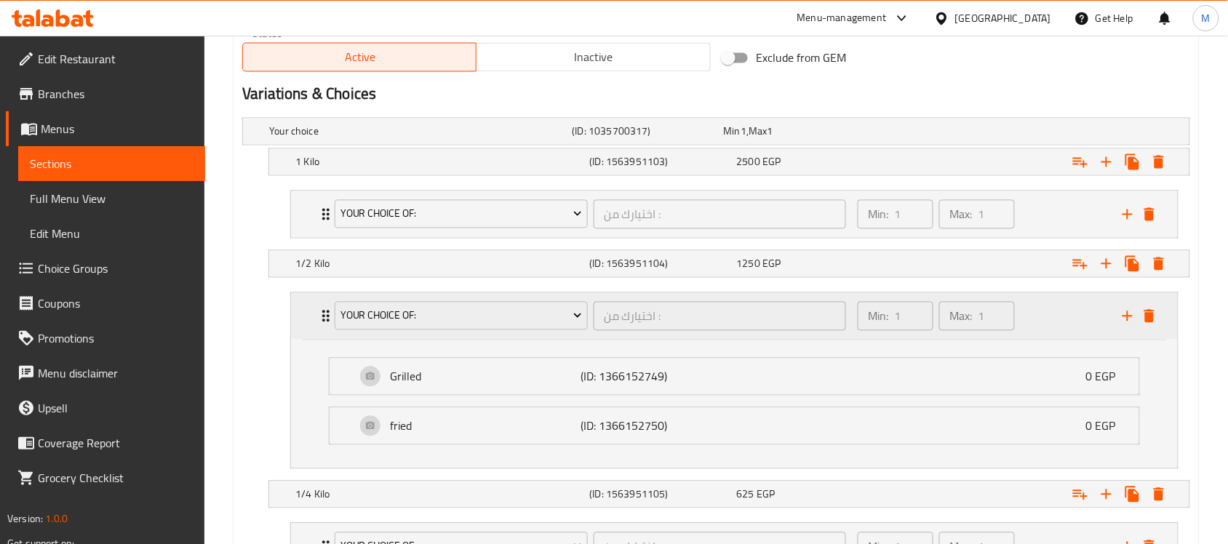
click at [317, 324] on icon "Expand" at bounding box center [325, 316] width 17 height 17
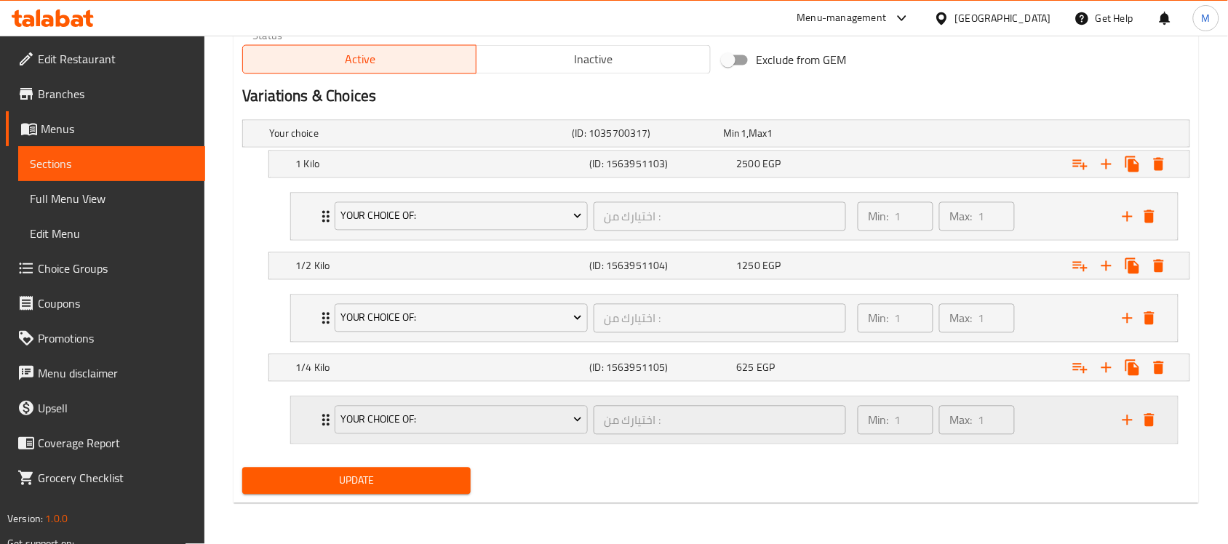
click at [306, 423] on div "your choice of: اختيارك من : ​ Min: 1 ​ Max: 1 ​" at bounding box center [734, 420] width 887 height 47
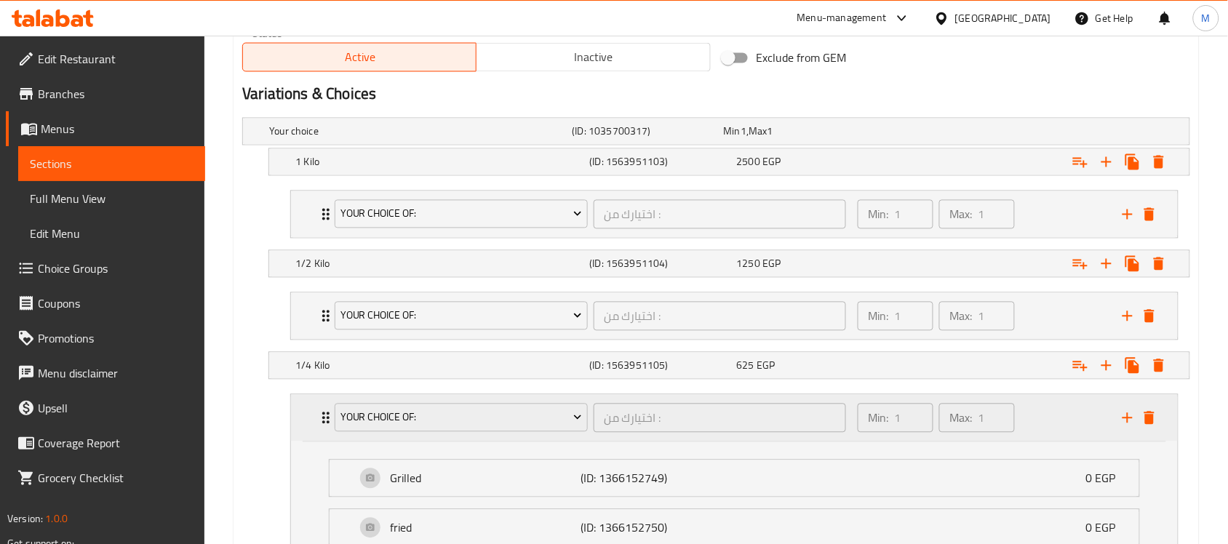
scroll to position [890, 0]
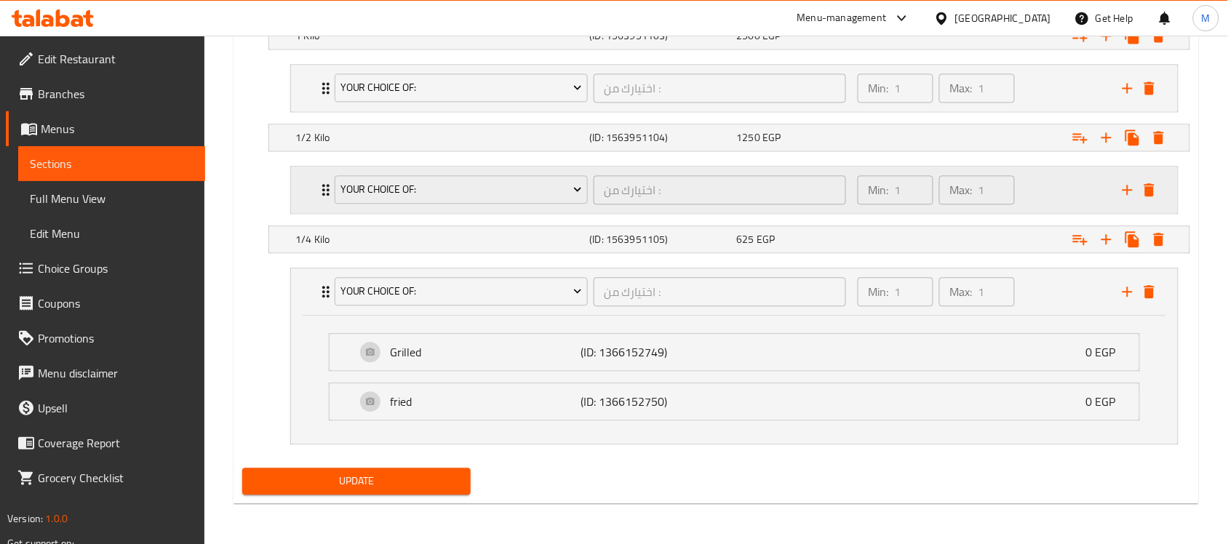
click at [324, 186] on icon "Expand" at bounding box center [325, 190] width 7 height 12
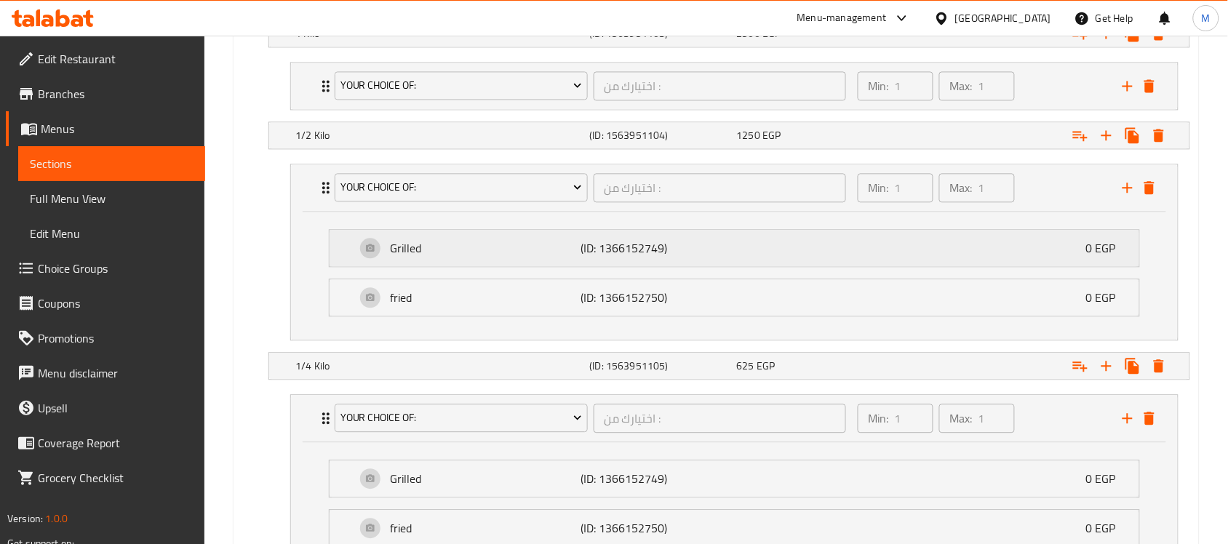
click at [546, 249] on p "Grilled" at bounding box center [485, 247] width 191 height 17
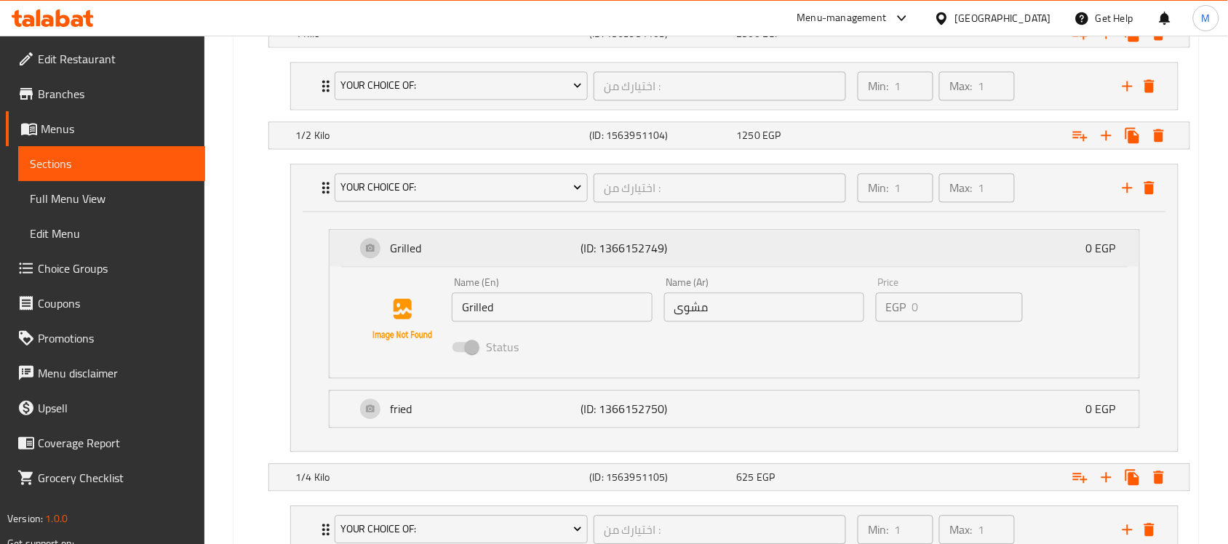
click at [546, 249] on p "Grilled" at bounding box center [485, 247] width 191 height 17
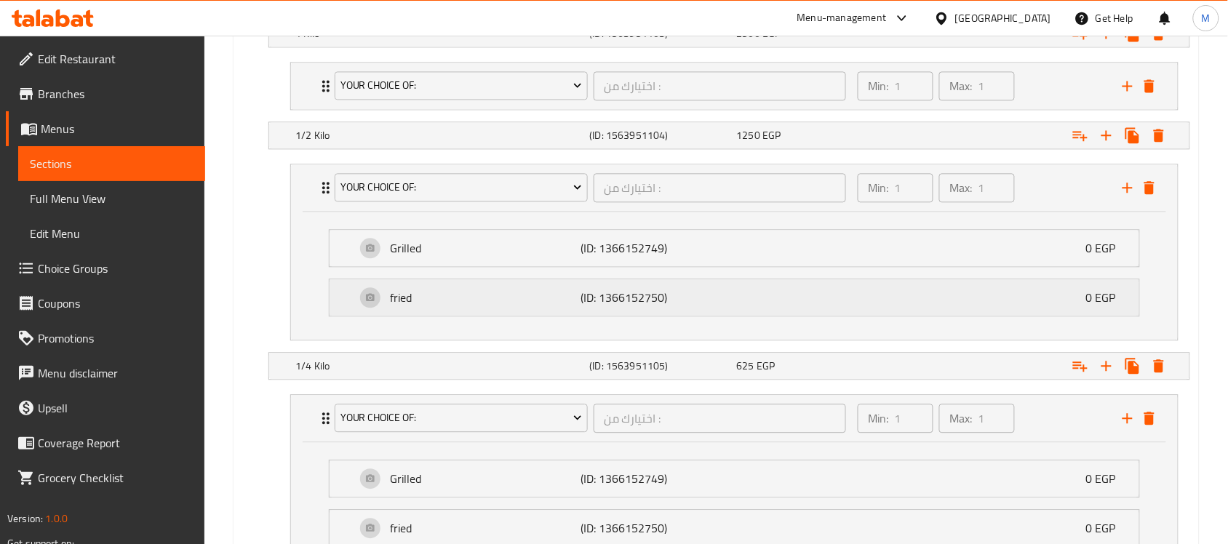
click at [569, 311] on div "fried (ID: 1366152750) 0 EGP" at bounding box center [739, 297] width 766 height 36
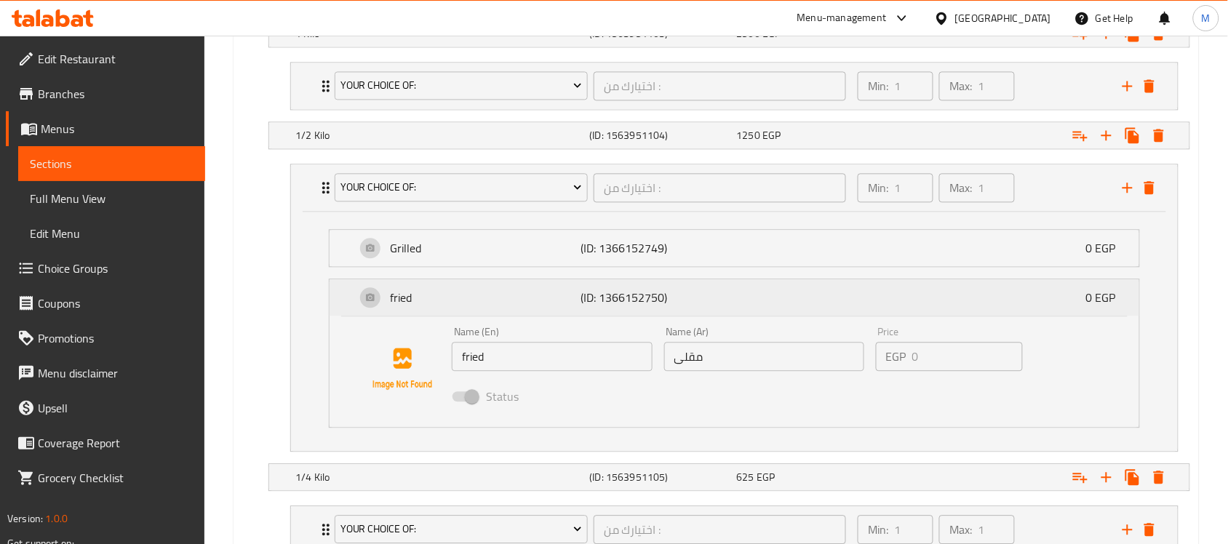
click at [569, 311] on div "fried (ID: 1366152750) 0 EGP" at bounding box center [739, 297] width 766 height 36
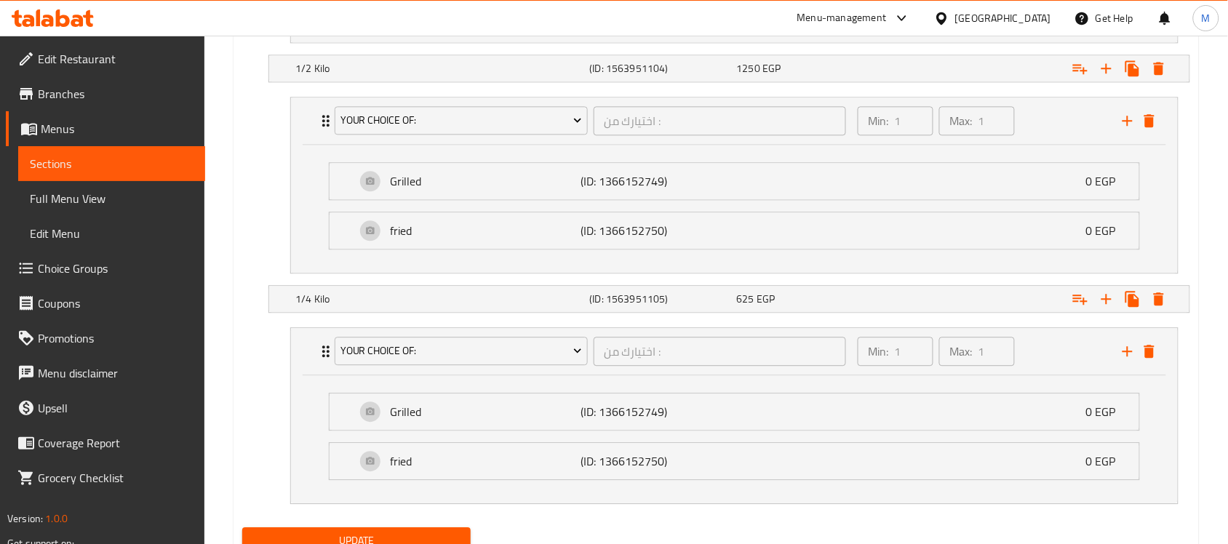
scroll to position [1020, 0]
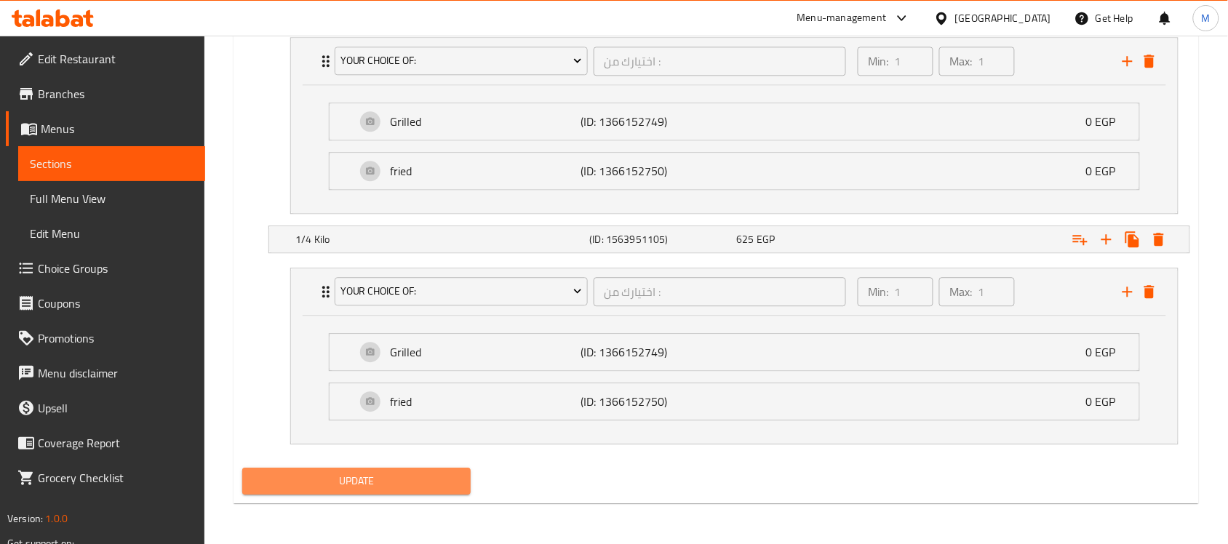
click at [406, 490] on span "Update" at bounding box center [356, 481] width 205 height 18
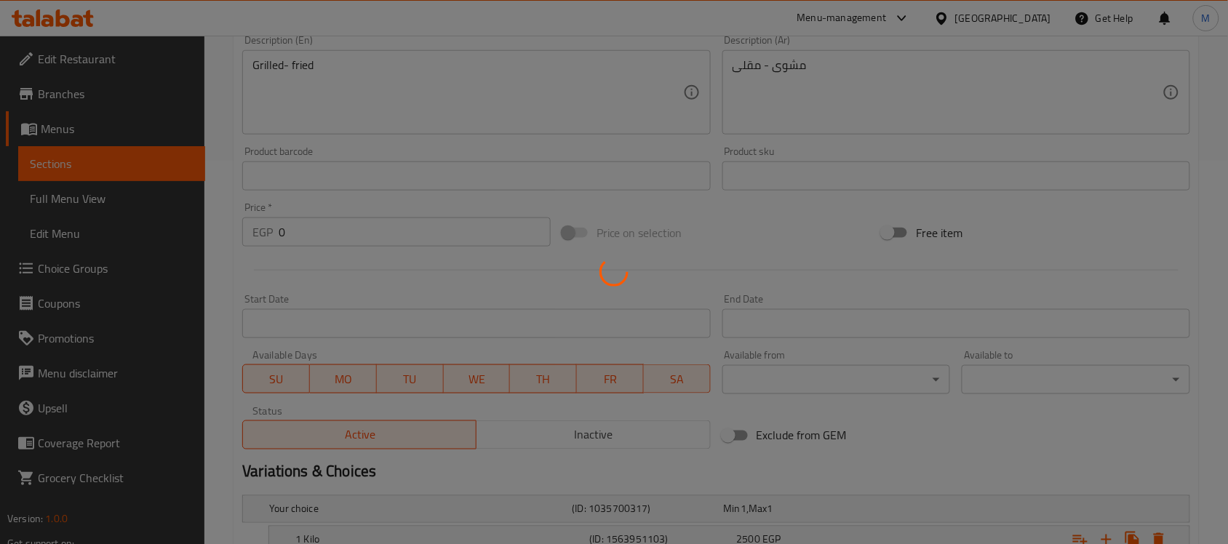
scroll to position [0, 0]
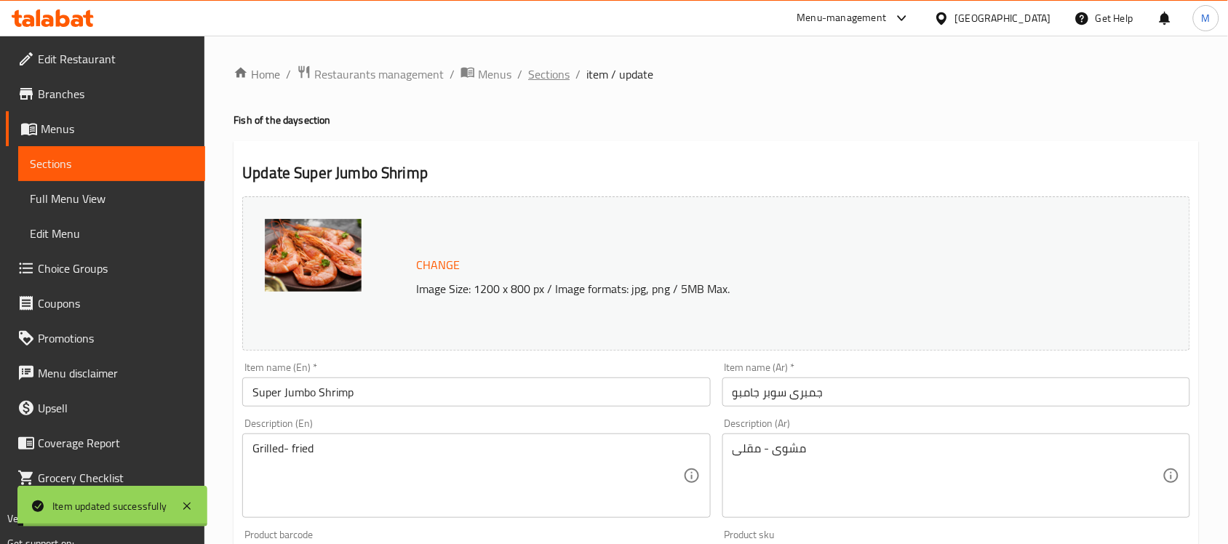
click at [535, 78] on span "Sections" at bounding box center [548, 73] width 41 height 17
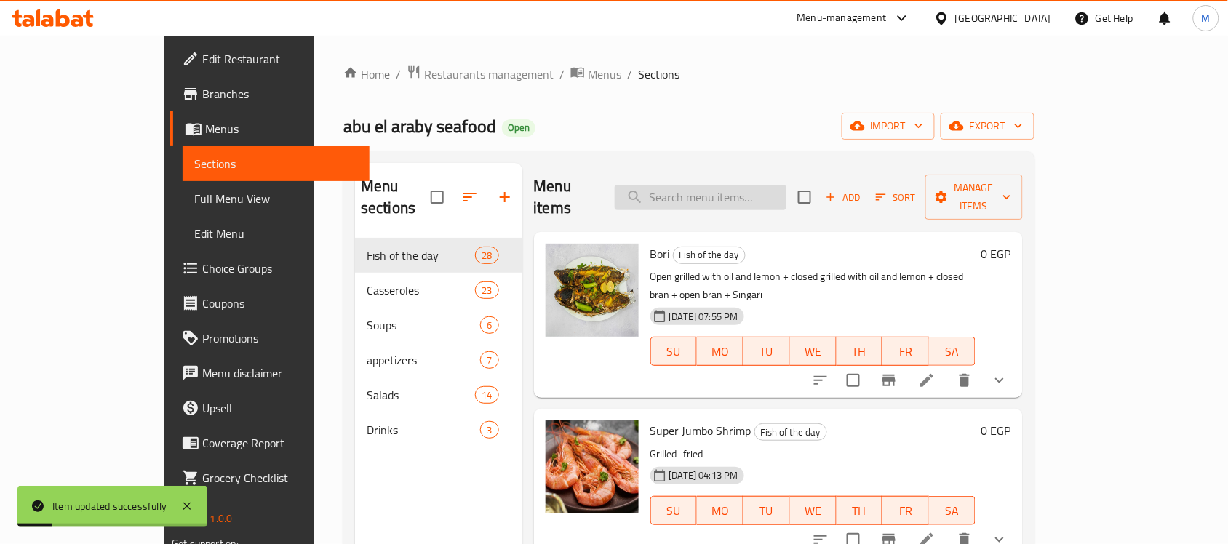
click at [735, 185] on input "search" at bounding box center [701, 197] width 172 height 25
paste input "fried"
type input "fried"
paste input "fried"
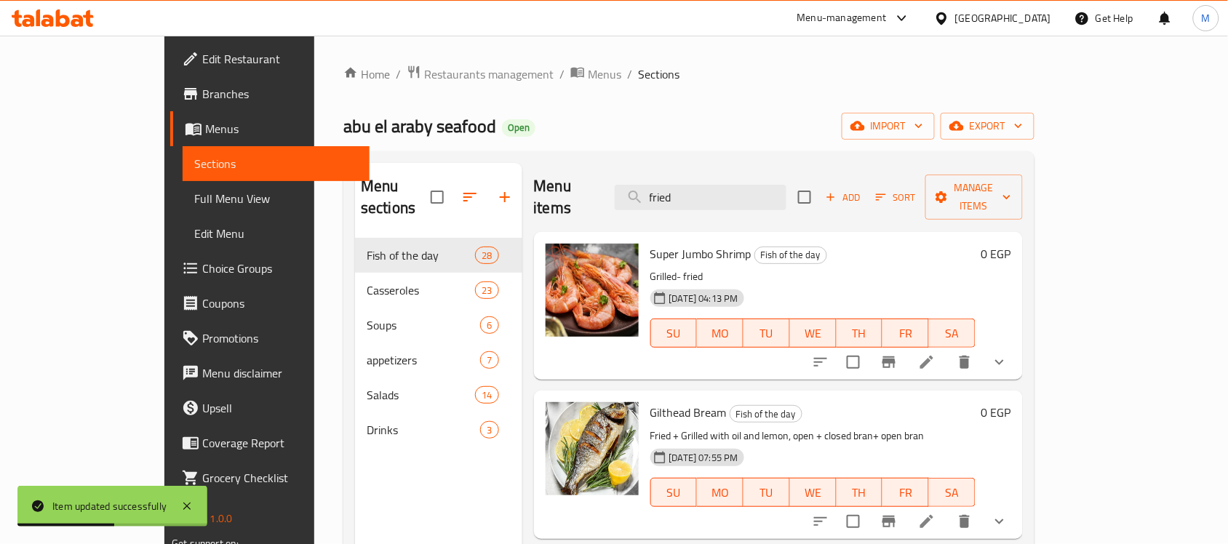
click at [1017, 345] on button "show more" at bounding box center [999, 362] width 35 height 35
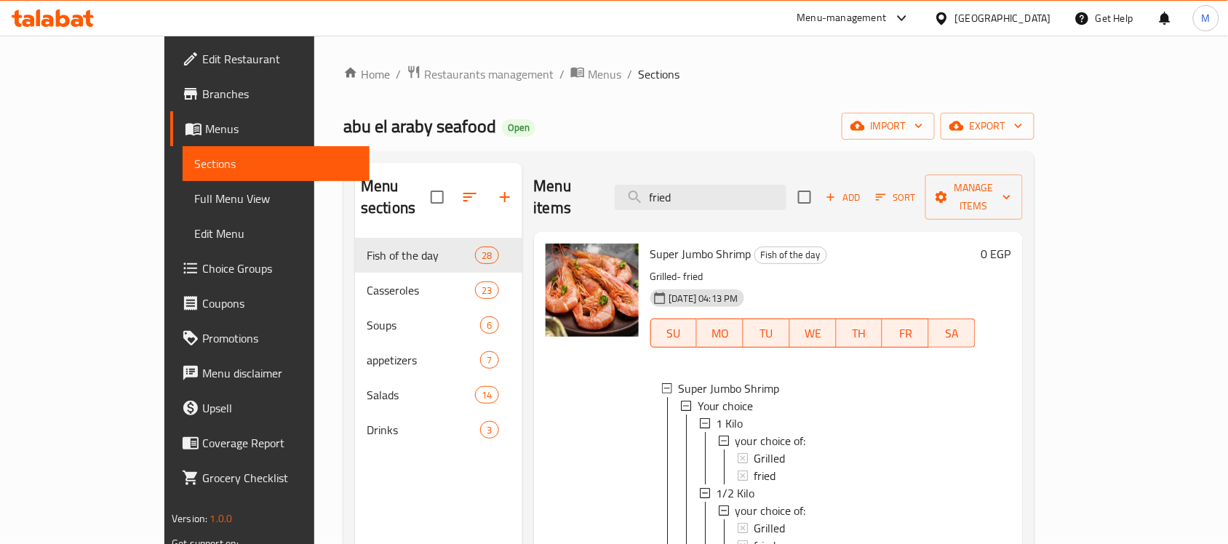
click at [666, 243] on span "Super Jumbo Shrimp" at bounding box center [700, 254] width 101 height 22
copy h6 "Super Jumbo Shrimp"
click at [557, 255] on icon "upload picture" at bounding box center [565, 263] width 17 height 17
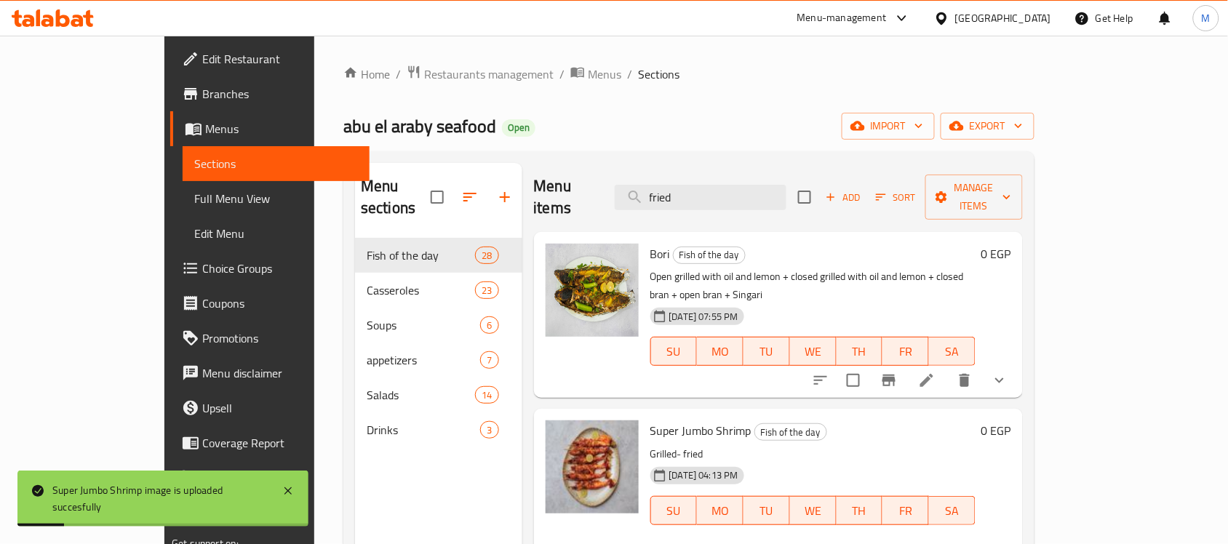
click at [674, 247] on span "Fish of the day" at bounding box center [709, 255] width 71 height 17
click at [752, 186] on input "fried" at bounding box center [701, 197] width 172 height 25
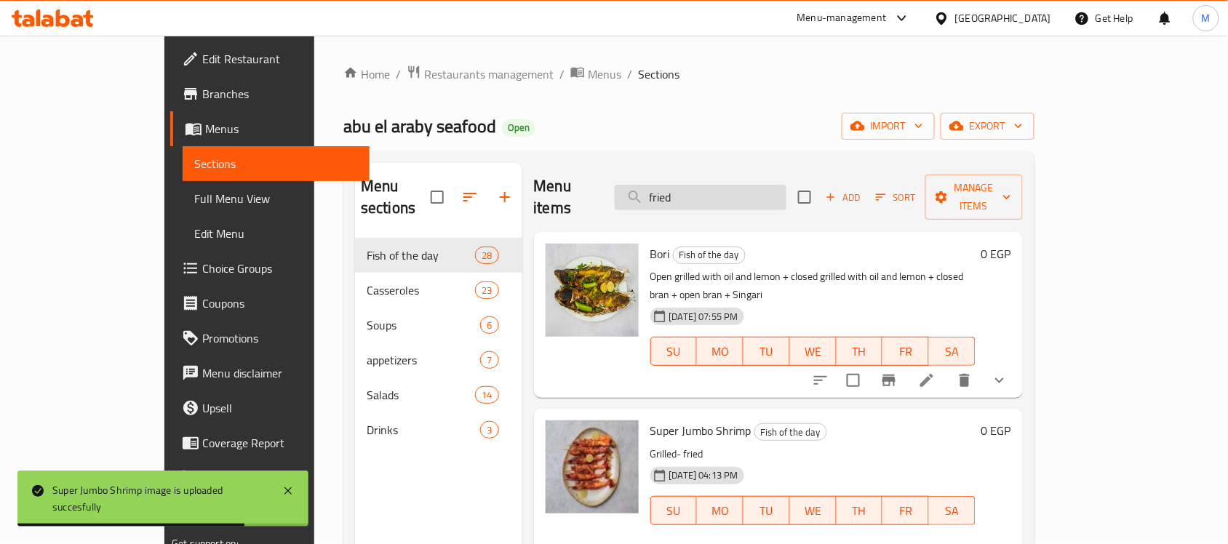
paste input "Shellfish baladi"
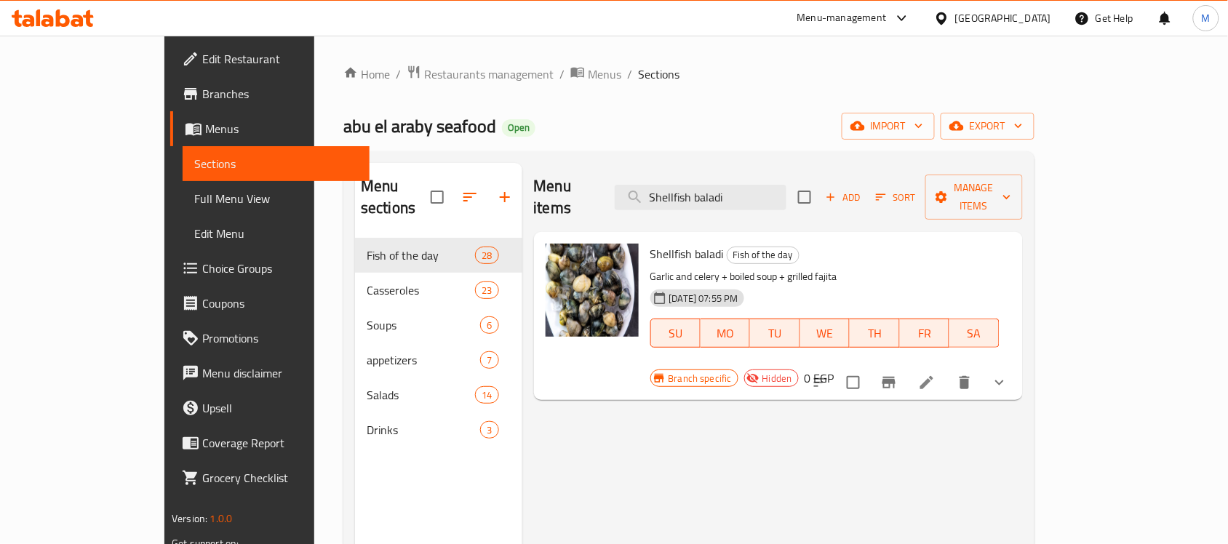
type input "Shellfish baladi"
drag, startPoint x: 609, startPoint y: 255, endPoint x: 821, endPoint y: 260, distance: 211.8
click at [821, 268] on p "Garlic and celery + boiled soup + grilled fajita" at bounding box center [824, 277] width 349 height 18
click at [650, 243] on span "Shellfish baladi" at bounding box center [686, 254] width 73 height 22
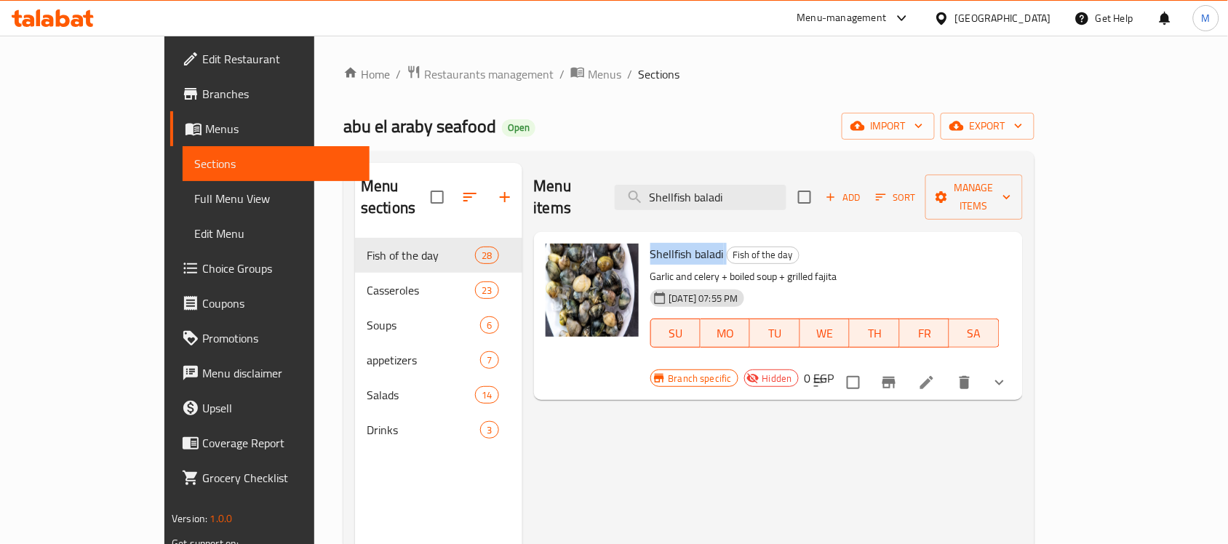
click at [650, 243] on span "Shellfish baladi" at bounding box center [686, 254] width 73 height 22
click at [733, 268] on p "Garlic and celery + boiled soup + grilled fajita" at bounding box center [824, 277] width 349 height 18
drag, startPoint x: 611, startPoint y: 253, endPoint x: 798, endPoint y: 262, distance: 187.2
click at [798, 268] on p "Garlic and celery + boiled soup + grilled fajita" at bounding box center [824, 277] width 349 height 18
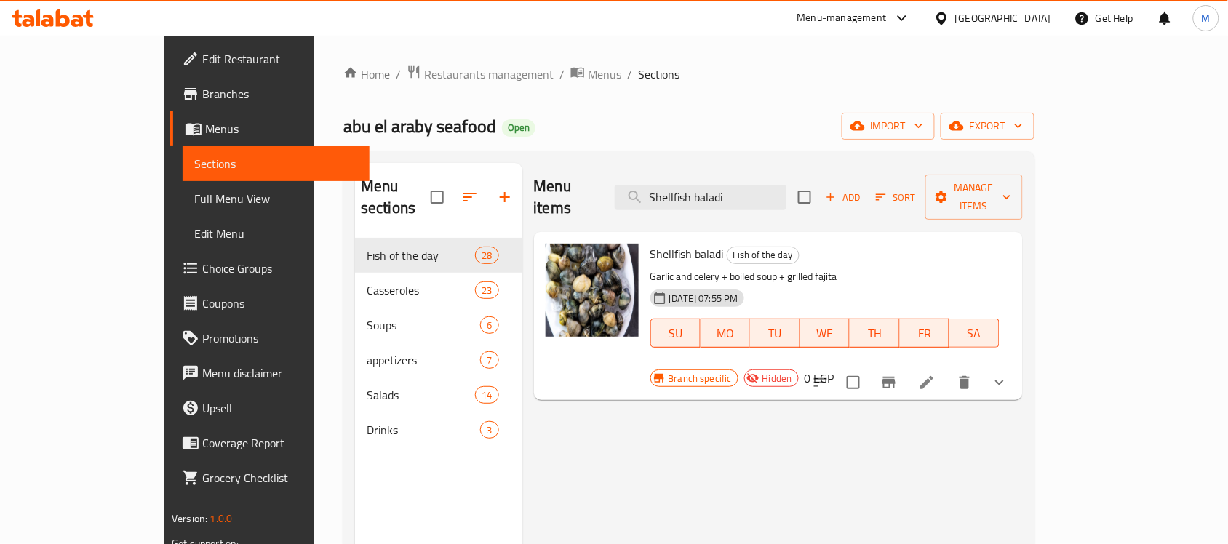
click at [933, 376] on icon at bounding box center [926, 382] width 13 height 13
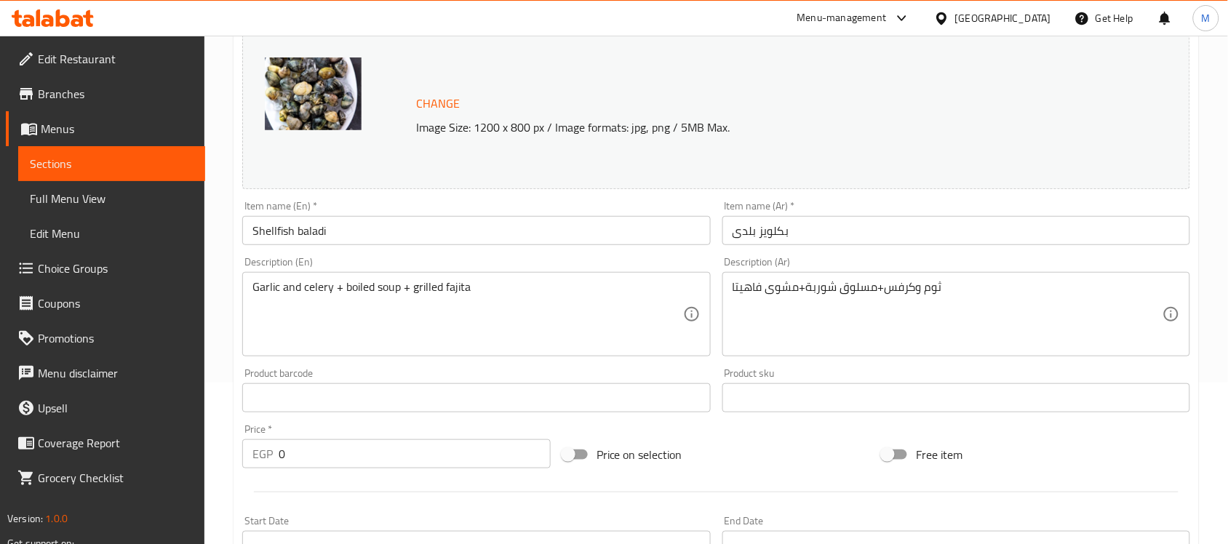
scroll to position [182, 0]
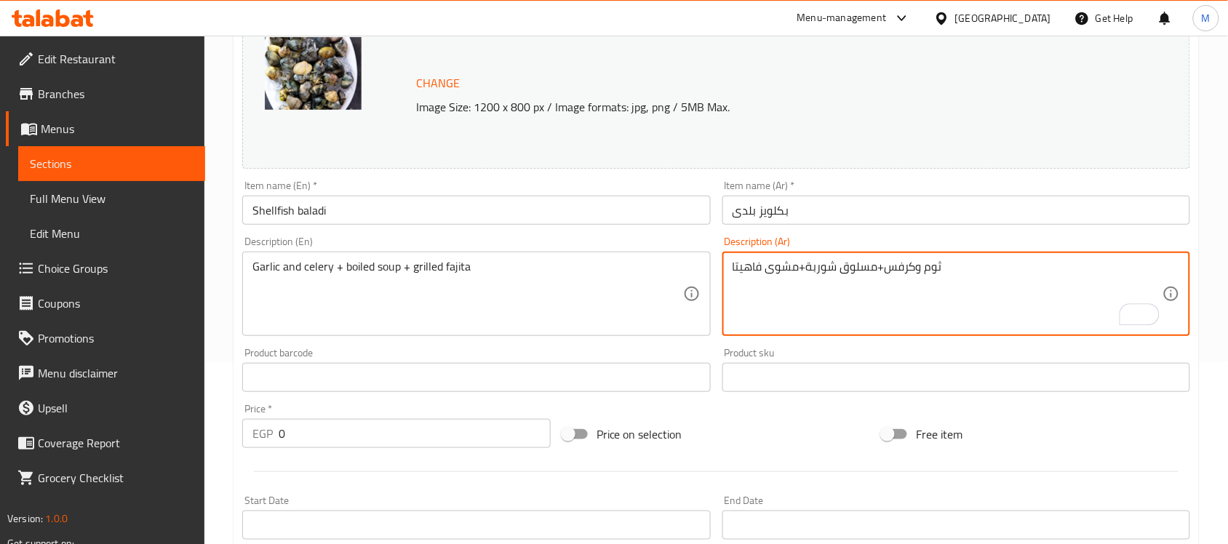
drag, startPoint x: 949, startPoint y: 275, endPoint x: 714, endPoint y: 267, distance: 235.1
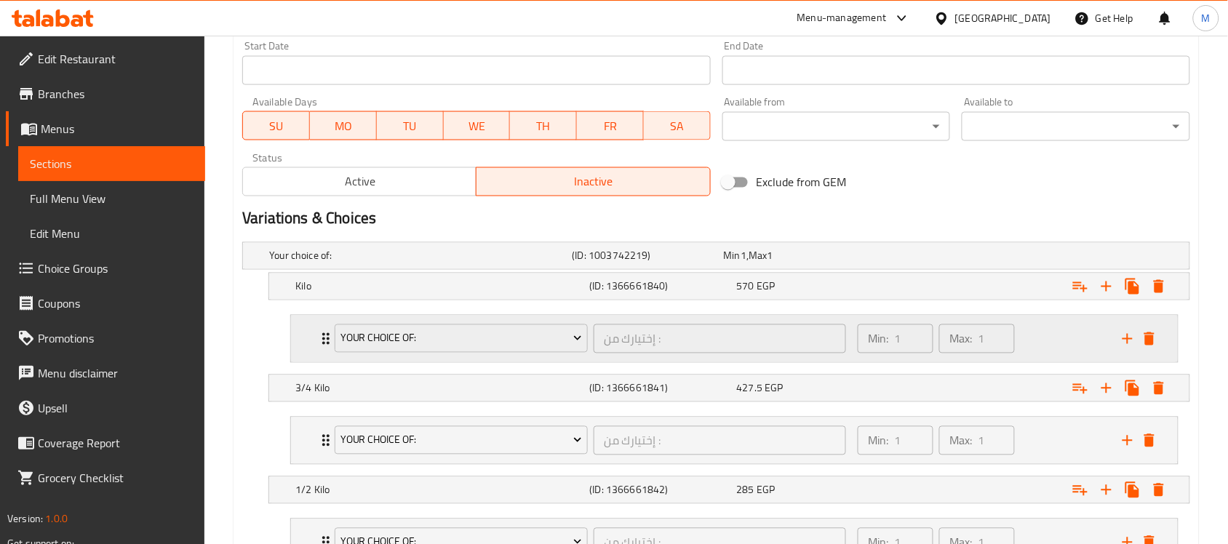
click at [308, 346] on div "your choice of: إختيارك من : ​ Min: 1 ​ Max: 1 ​" at bounding box center [734, 339] width 887 height 47
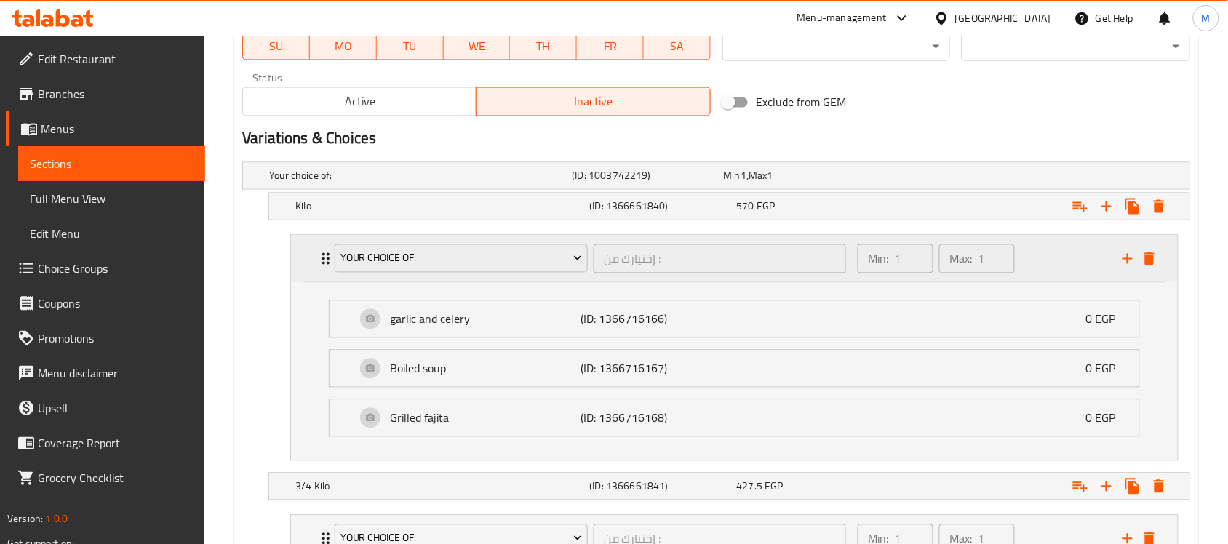
scroll to position [818, 0]
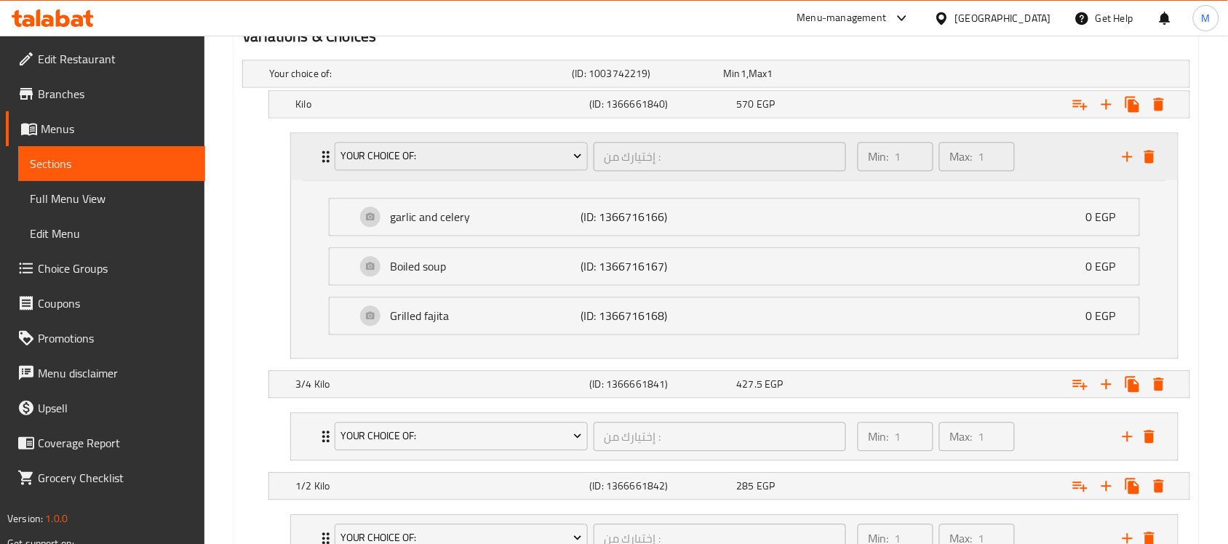
click at [326, 151] on div "your choice of: إختيارك من : ​" at bounding box center [590, 157] width 529 height 47
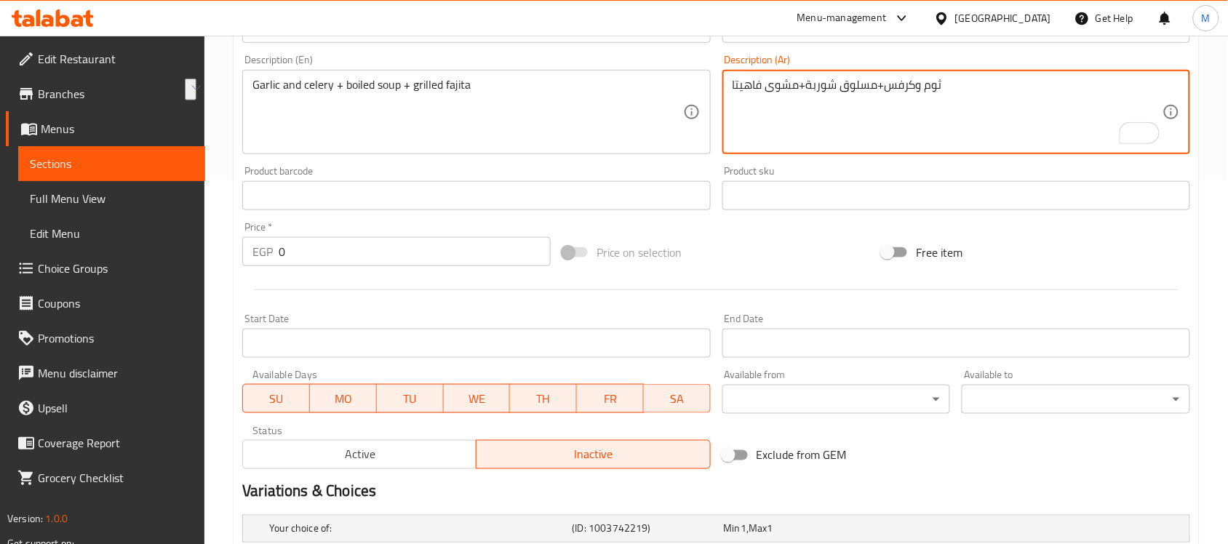
scroll to position [273, 0]
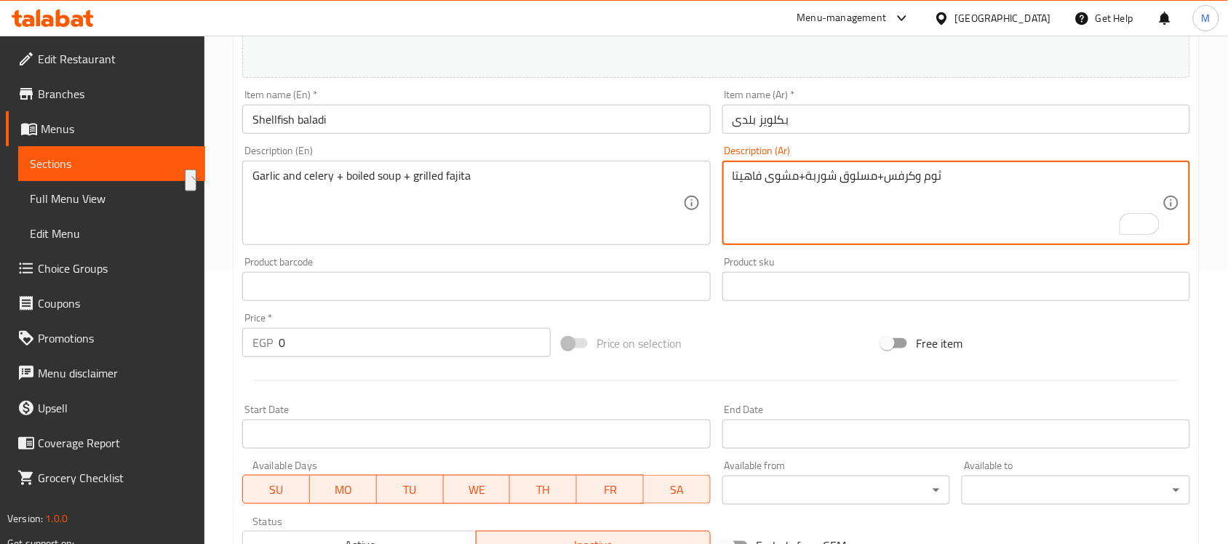
click at [786, 126] on input "بكلويز بلدى" at bounding box center [956, 119] width 468 height 29
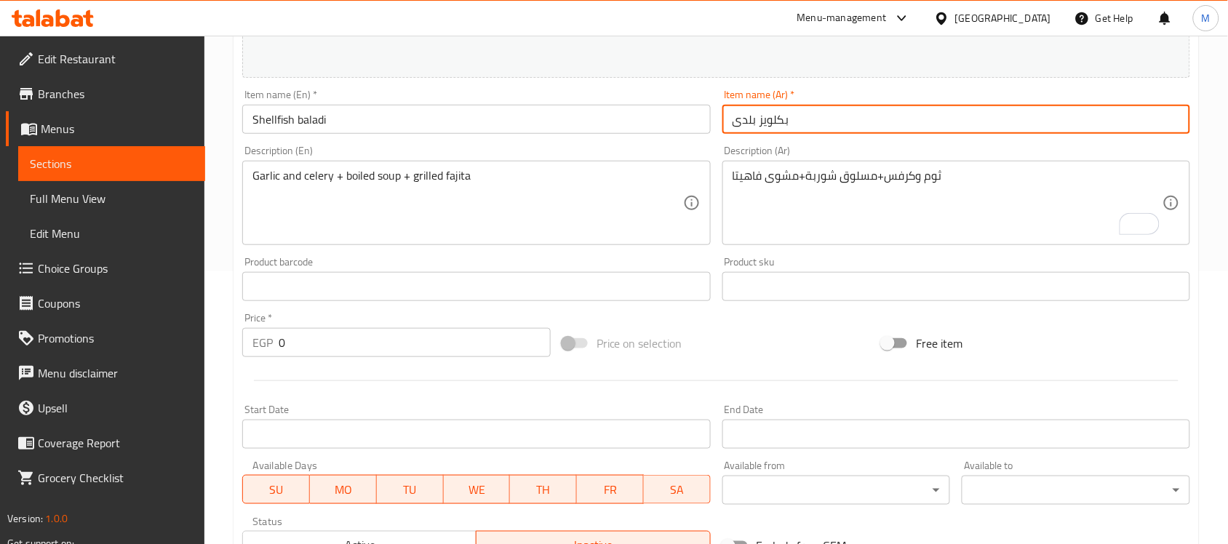
click at [786, 126] on input "بكلويز بلدى" at bounding box center [956, 119] width 468 height 29
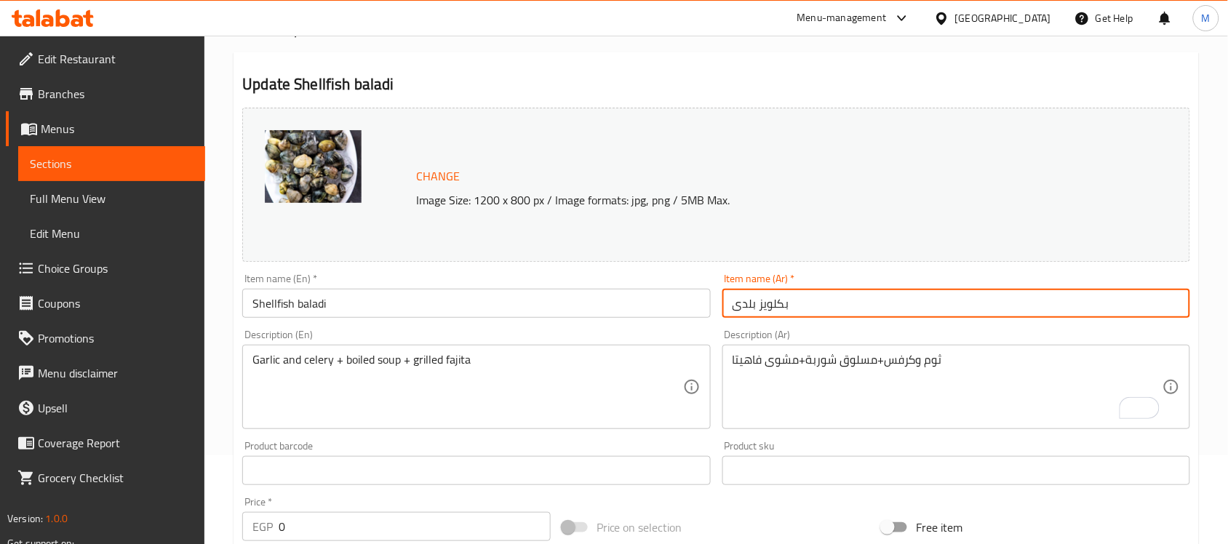
scroll to position [0, 0]
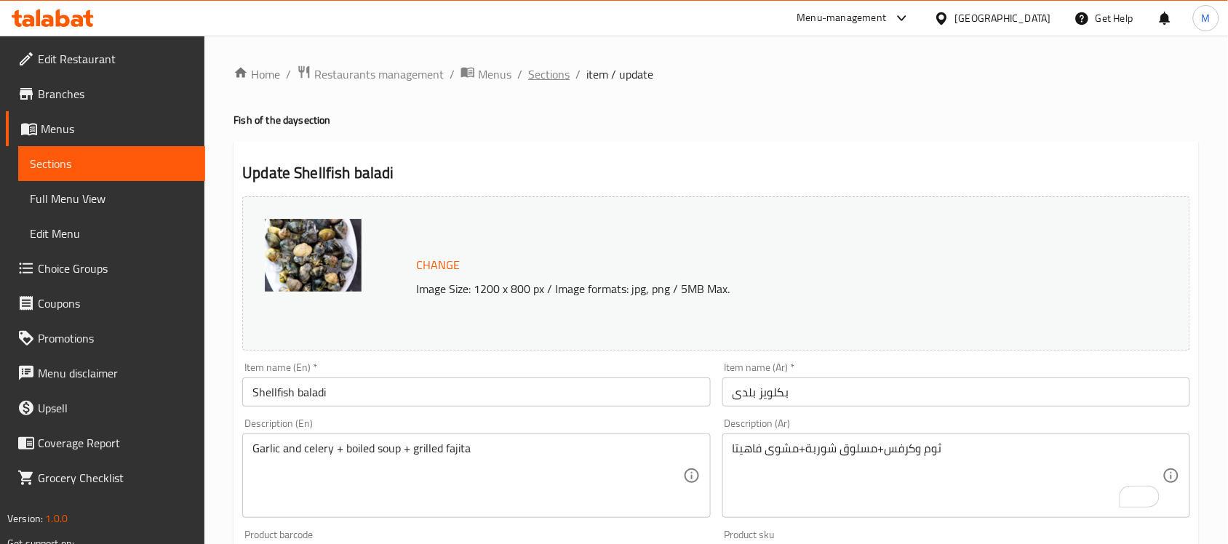
click at [551, 75] on span "Sections" at bounding box center [548, 73] width 41 height 17
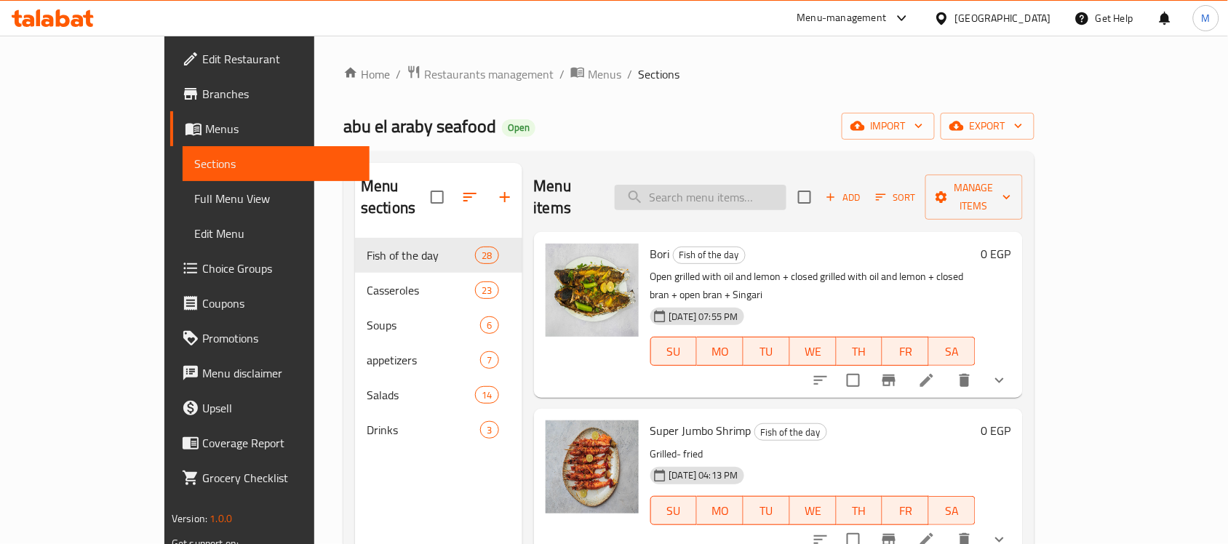
click at [786, 185] on input "search" at bounding box center [701, 197] width 172 height 25
paste input "Shellfish baladi"
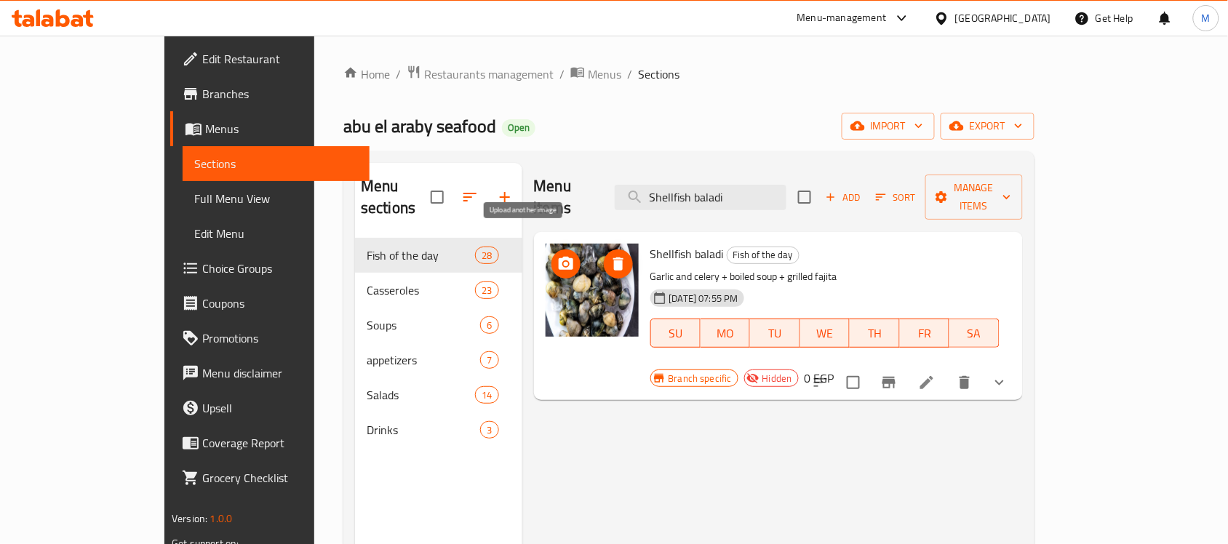
type input "Shellfish baladi"
click at [559, 257] on icon "upload picture" at bounding box center [566, 263] width 15 height 13
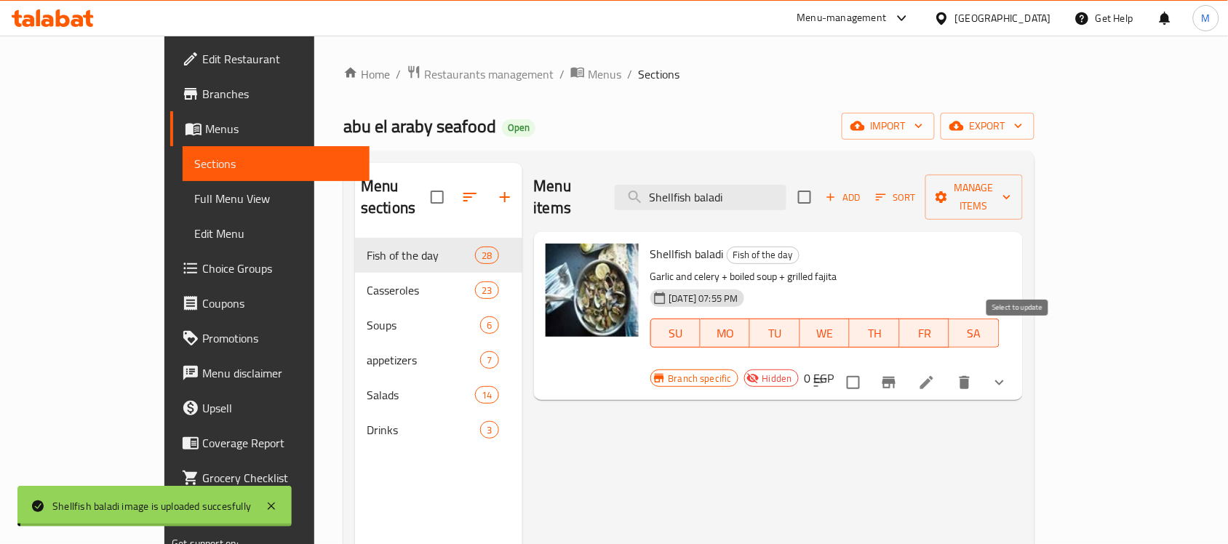
click at [869, 367] on input "checkbox" at bounding box center [853, 382] width 31 height 31
checkbox input "true"
checkbox input "false"
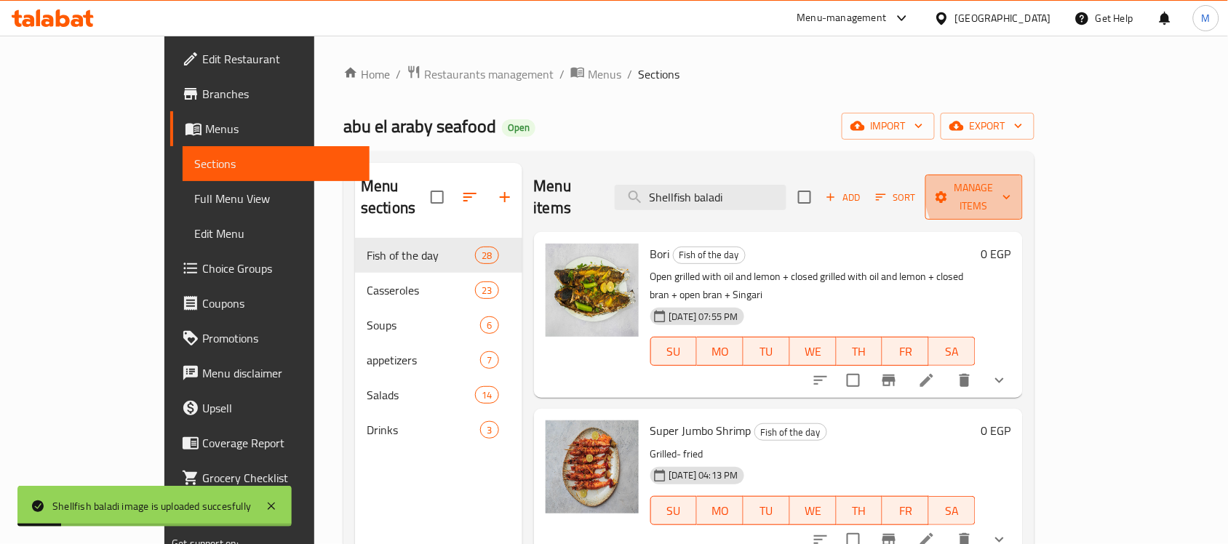
click at [1011, 186] on span "Manage items" at bounding box center [974, 197] width 74 height 36
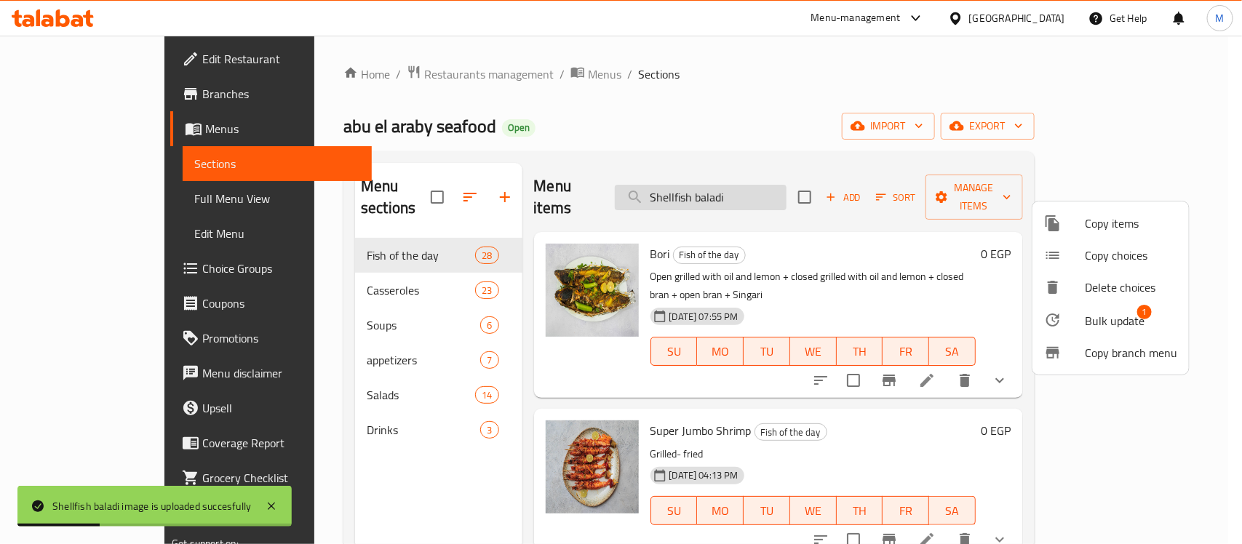
click at [915, 171] on div at bounding box center [621, 272] width 1242 height 544
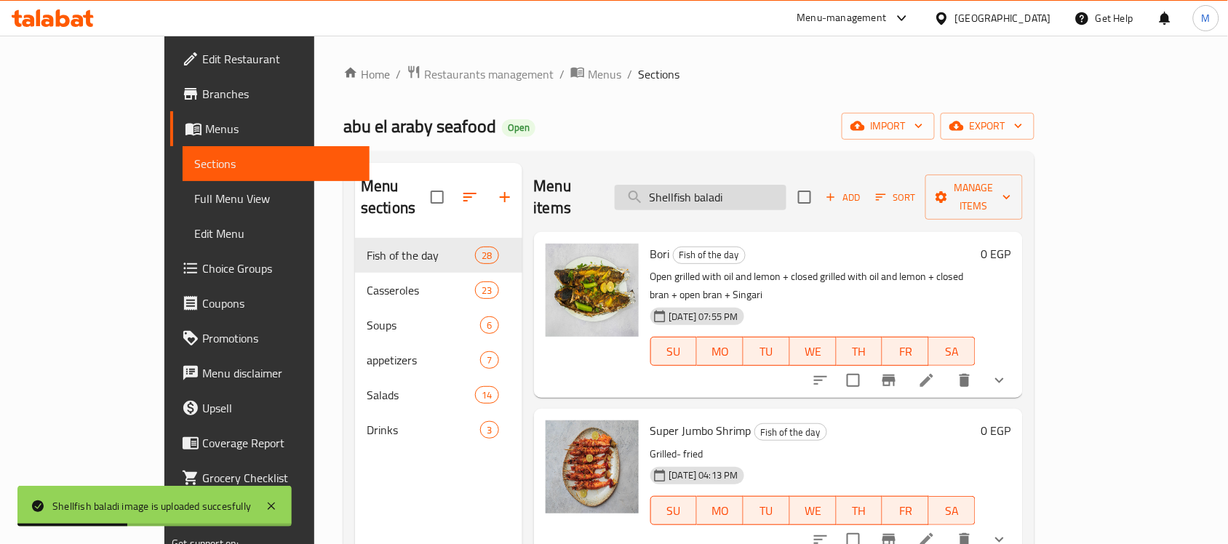
click at [768, 189] on input "Shellfish baladi" at bounding box center [701, 197] width 172 height 25
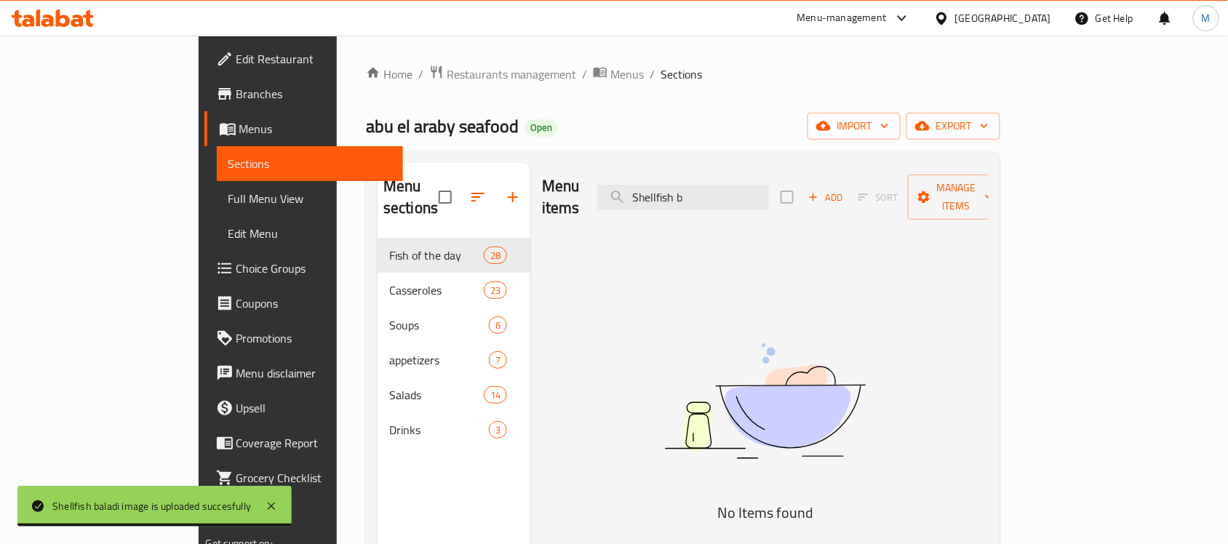
type input "Shellfish"
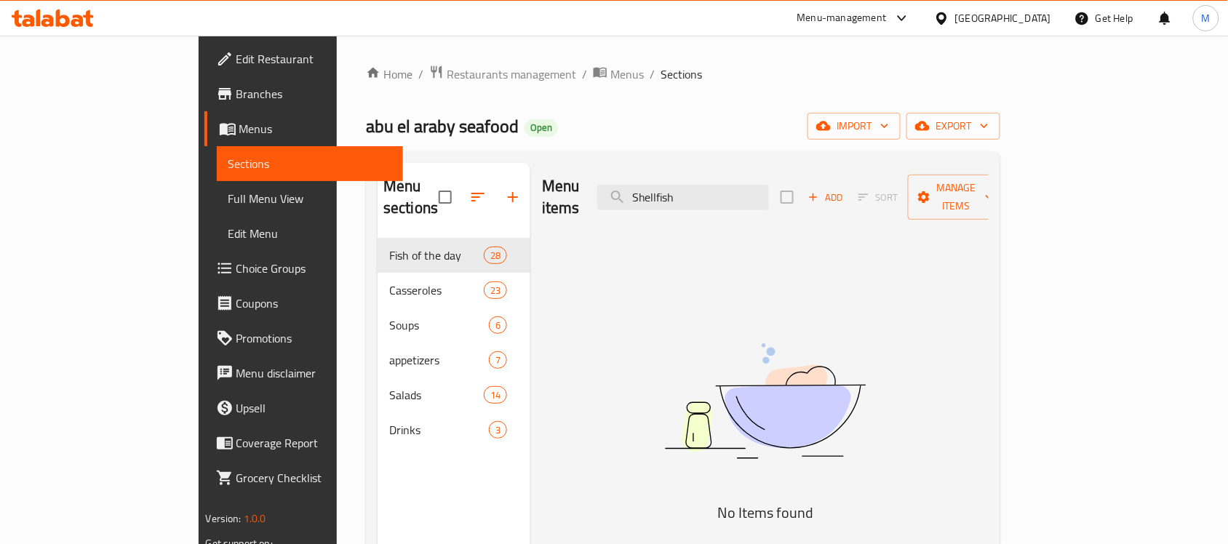
checkbox input "true"
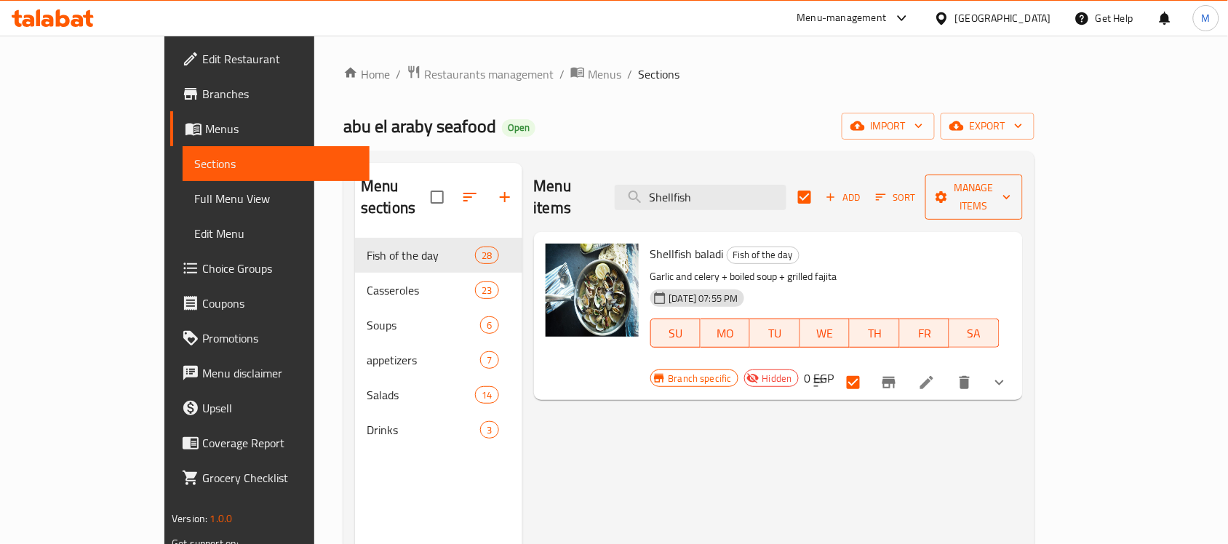
type input "Shellfish"
click at [1011, 191] on span "Manage items" at bounding box center [974, 197] width 74 height 36
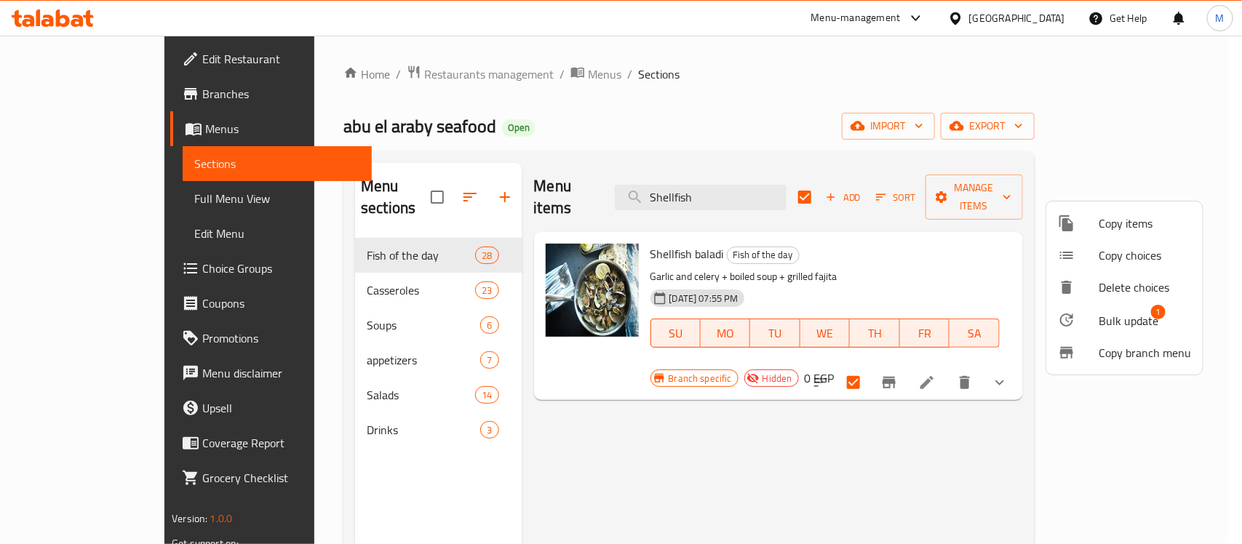
click at [1136, 324] on span "Bulk update" at bounding box center [1129, 320] width 60 height 17
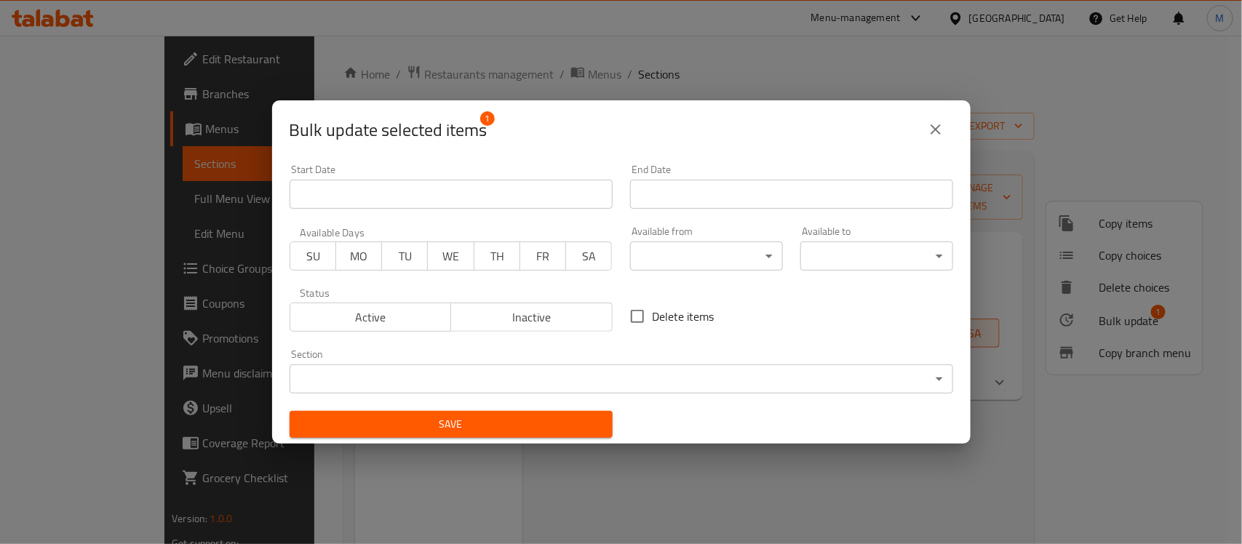
click at [383, 324] on span "Active" at bounding box center [371, 317] width 150 height 21
click at [437, 424] on span "Save" at bounding box center [451, 424] width 300 height 18
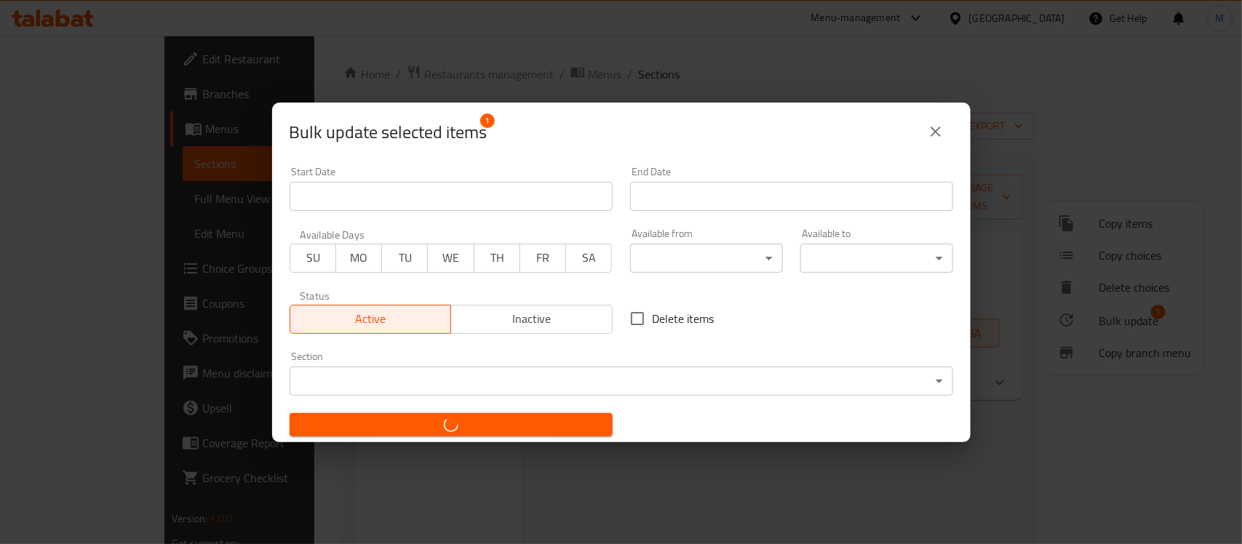
checkbox input "false"
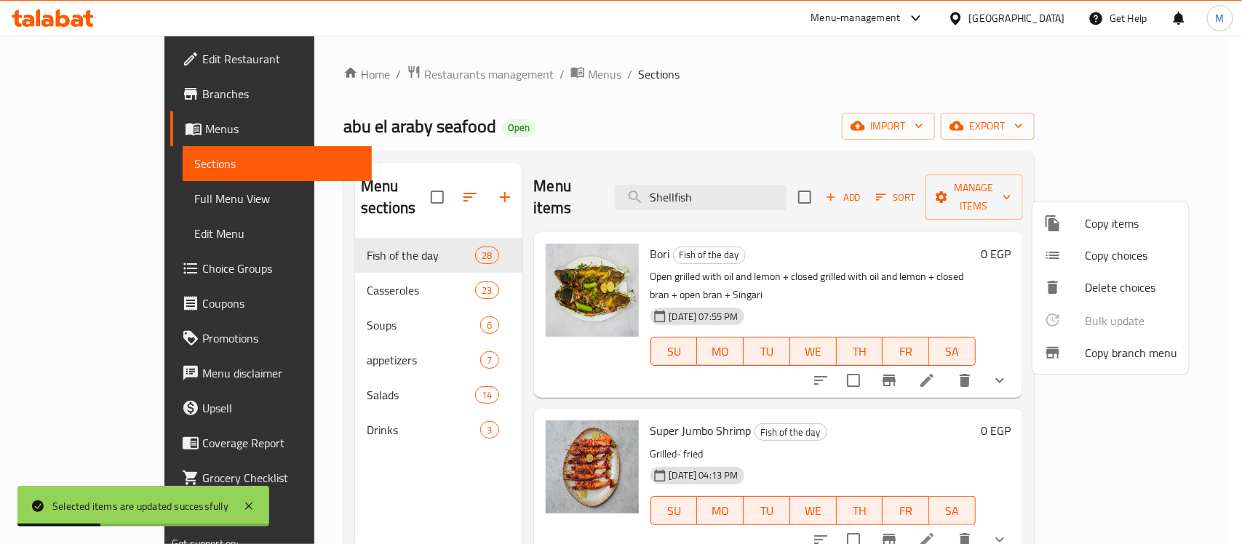
click at [805, 193] on div at bounding box center [621, 272] width 1242 height 544
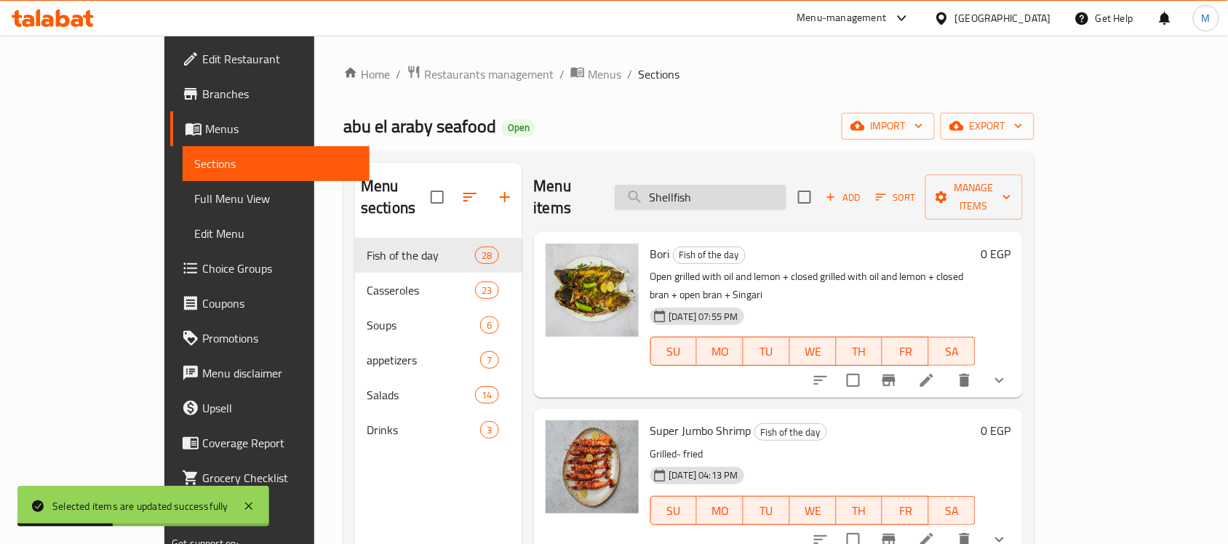
click at [786, 185] on input "Shellfish" at bounding box center [701, 197] width 172 height 25
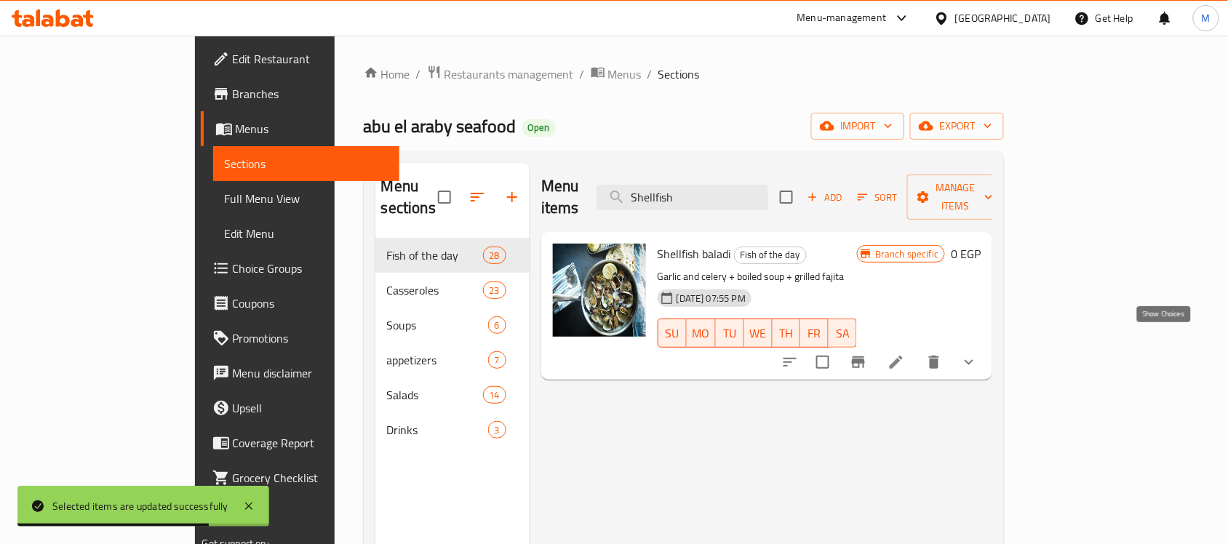
type input "Shellfish"
click at [978, 354] on icon "show more" at bounding box center [968, 362] width 17 height 17
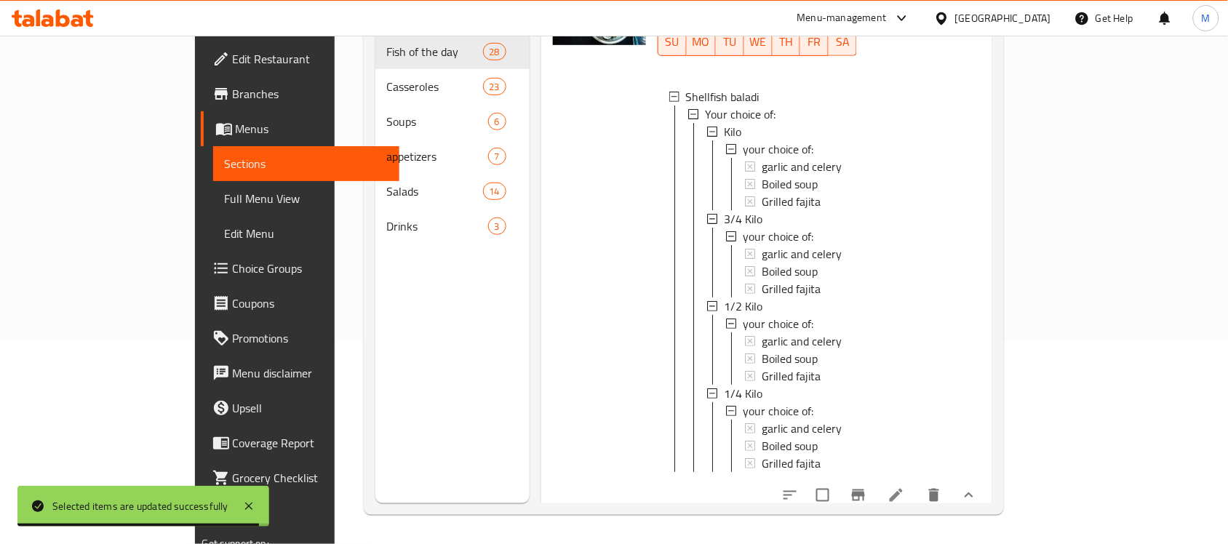
scroll to position [204, 0]
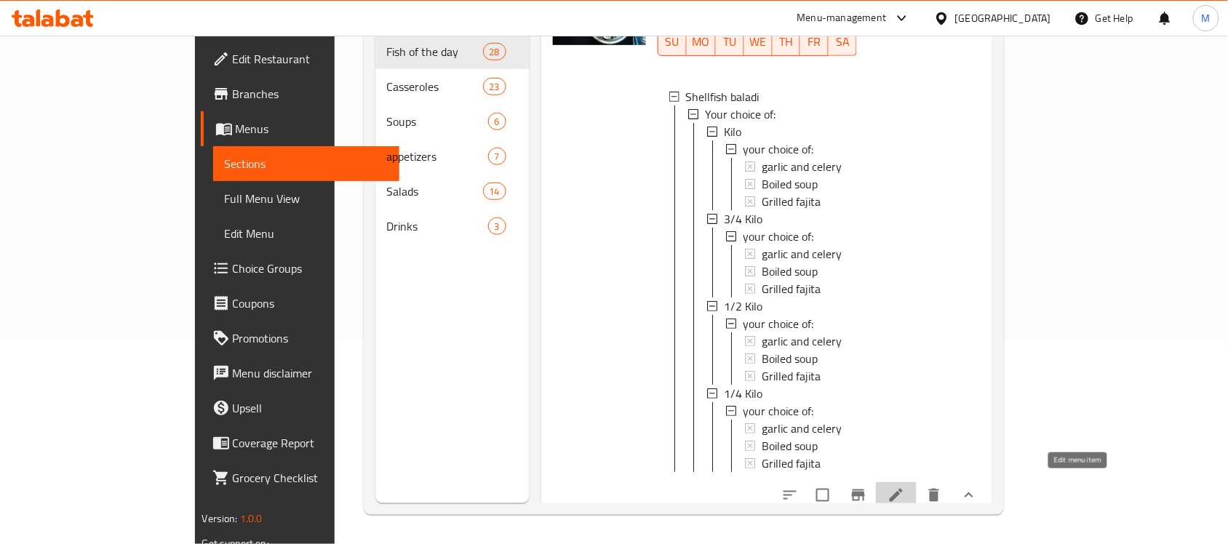
click at [905, 487] on icon at bounding box center [896, 495] width 17 height 17
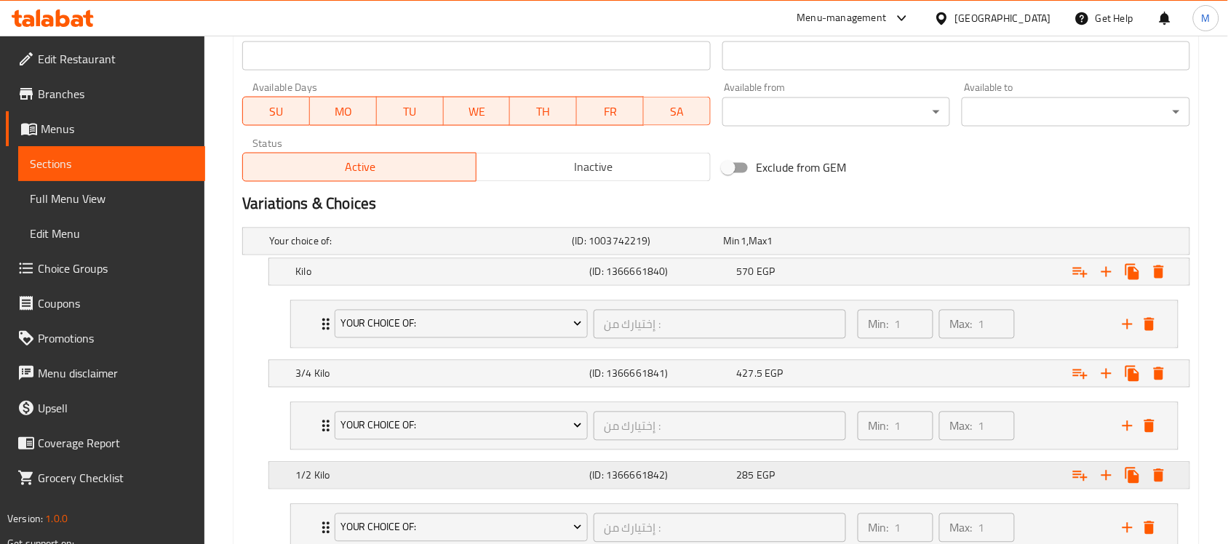
scroll to position [818, 0]
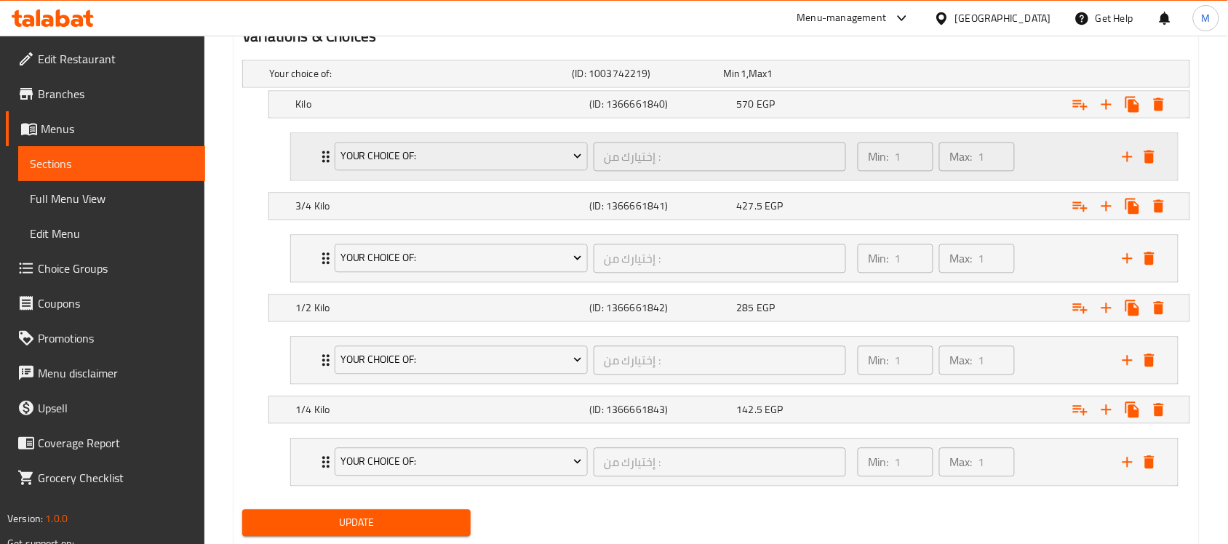
click at [314, 158] on div "your choice of: إختيارك من : ​ Min: 1 ​ Max: 1 ​" at bounding box center [734, 157] width 887 height 47
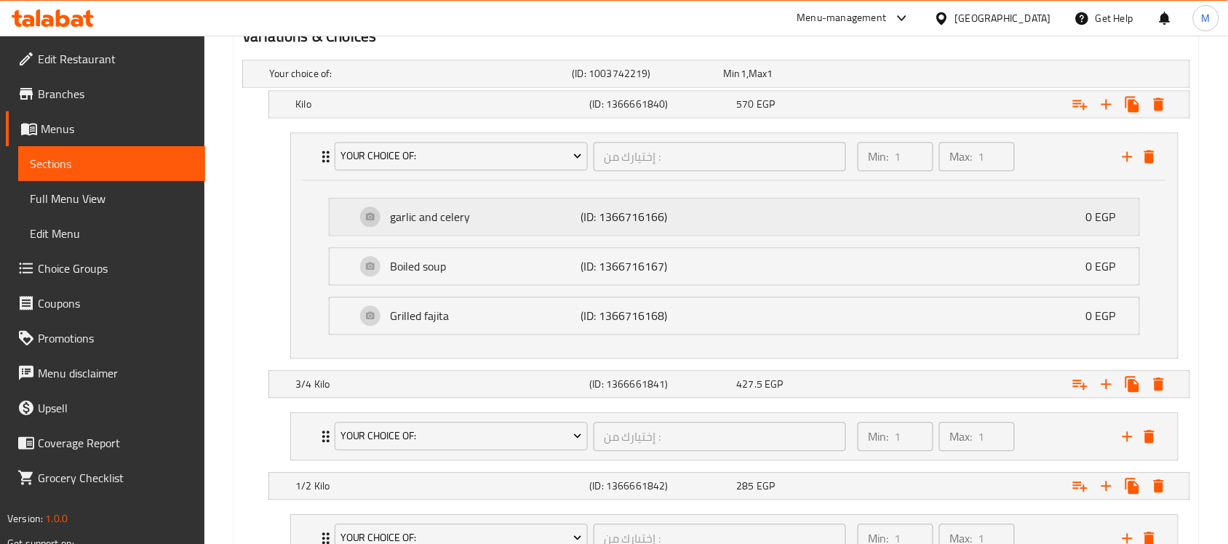
click at [675, 223] on p "(ID: 1366716166)" at bounding box center [644, 217] width 127 height 17
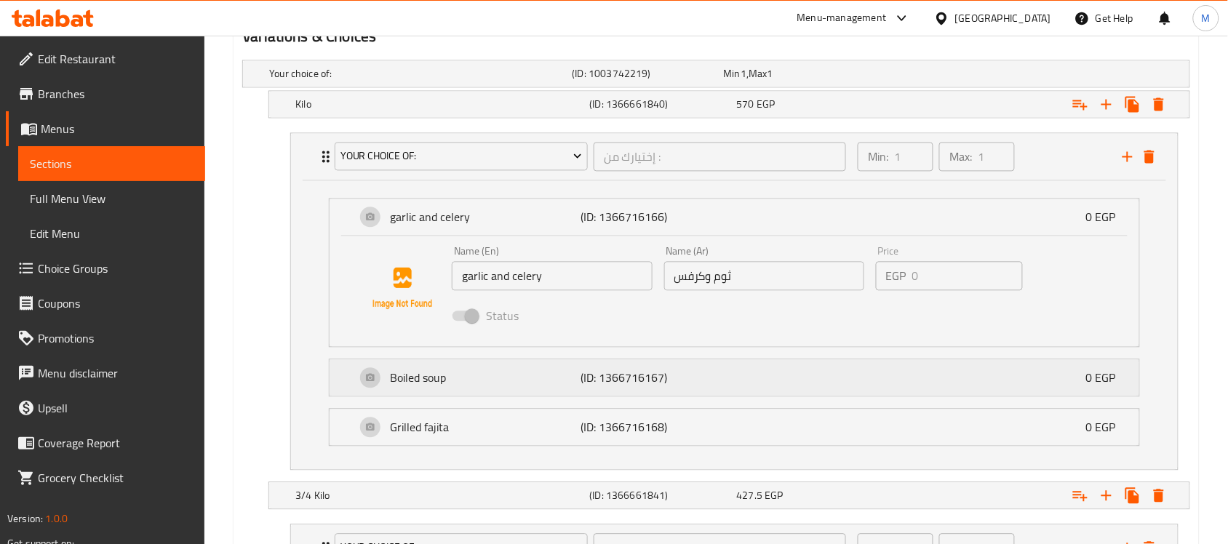
click at [741, 378] on div "Boiled soup (ID: 1366716167) 0 EGP" at bounding box center [739, 378] width 766 height 36
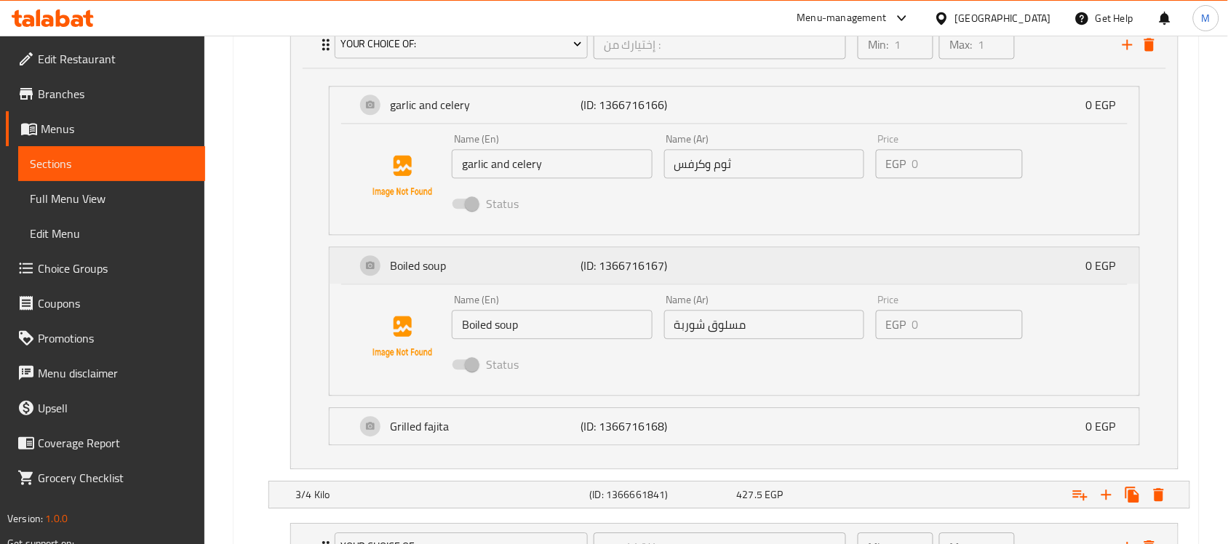
scroll to position [1091, 0]
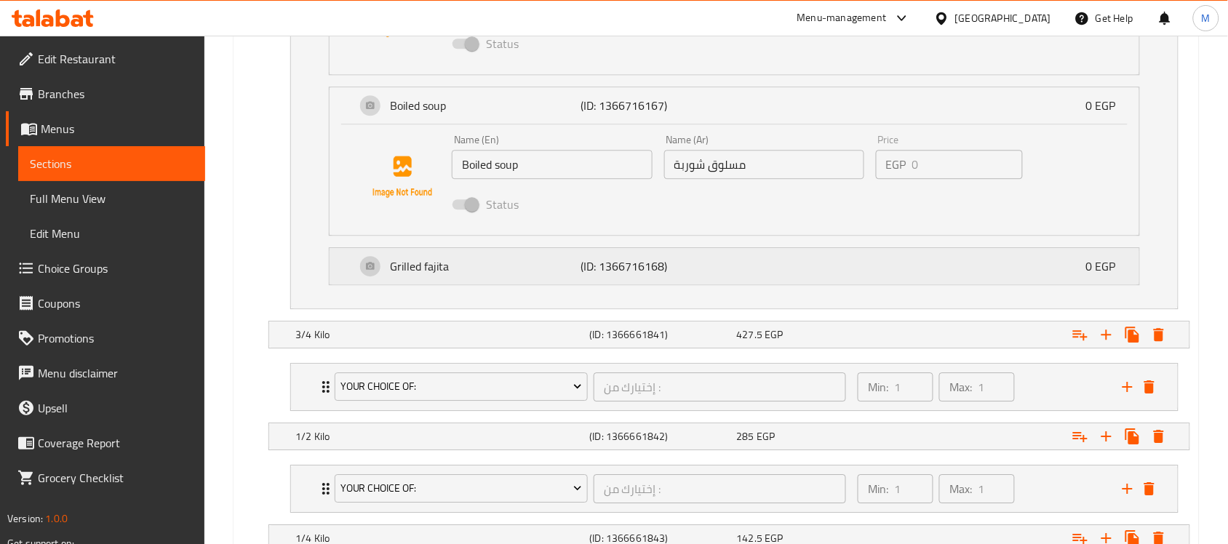
click at [735, 262] on div "Grilled fajita (ID: 1366716168) 0 EGP" at bounding box center [739, 266] width 766 height 36
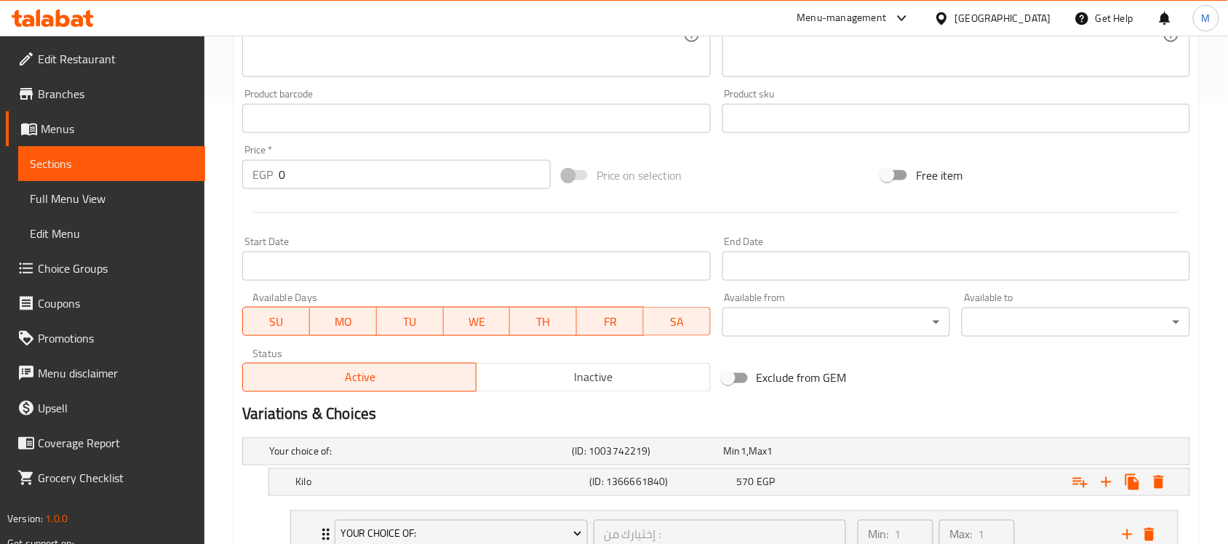
scroll to position [0, 0]
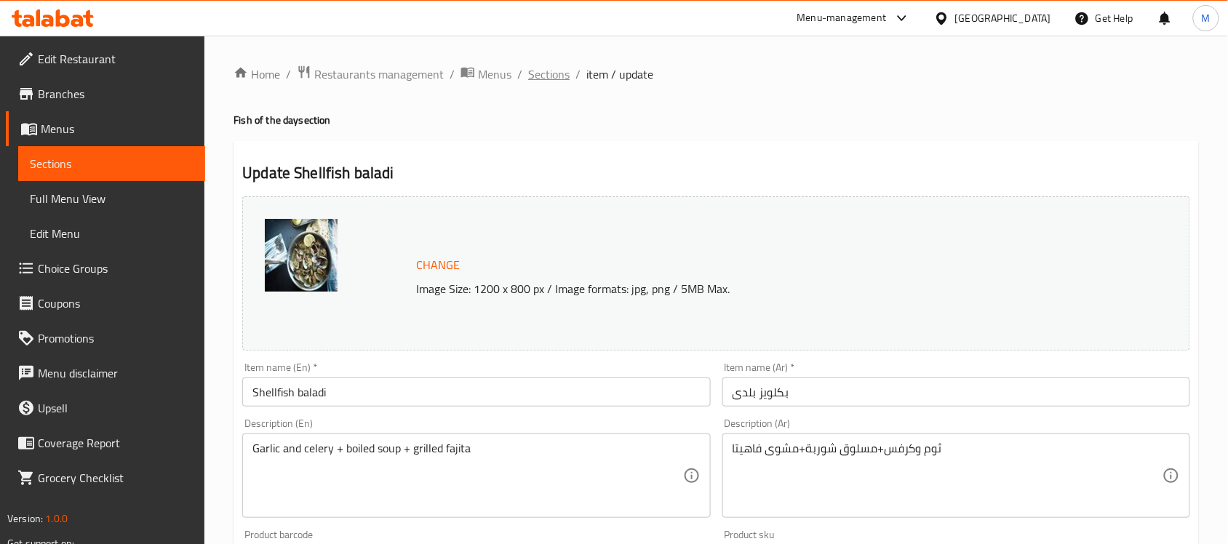
click at [542, 71] on span "Sections" at bounding box center [548, 73] width 41 height 17
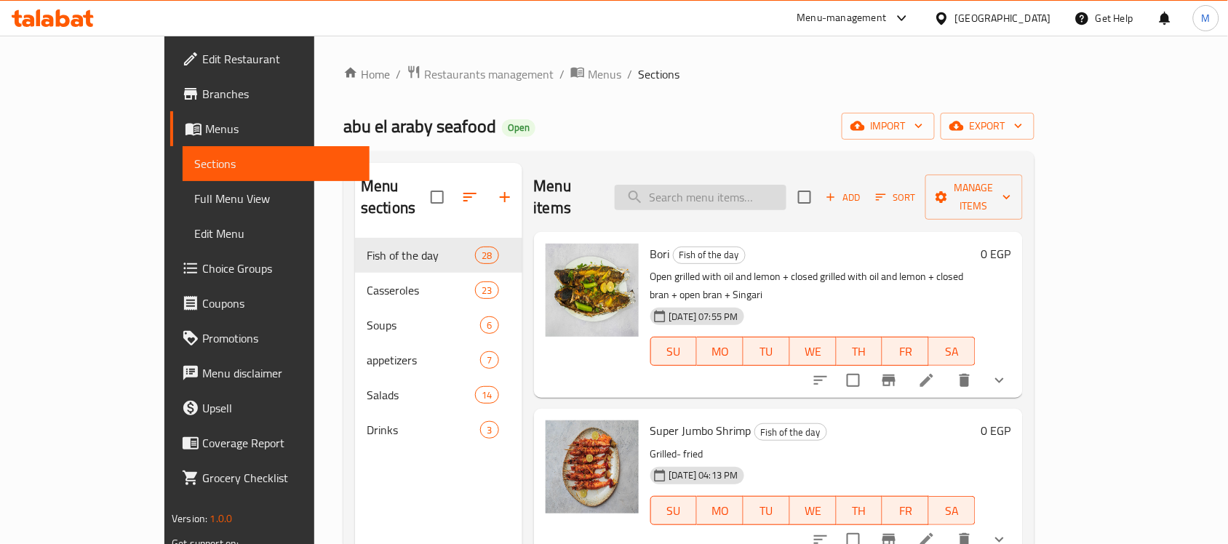
click at [760, 186] on input "search" at bounding box center [701, 197] width 172 height 25
paste input "shrimp soup"
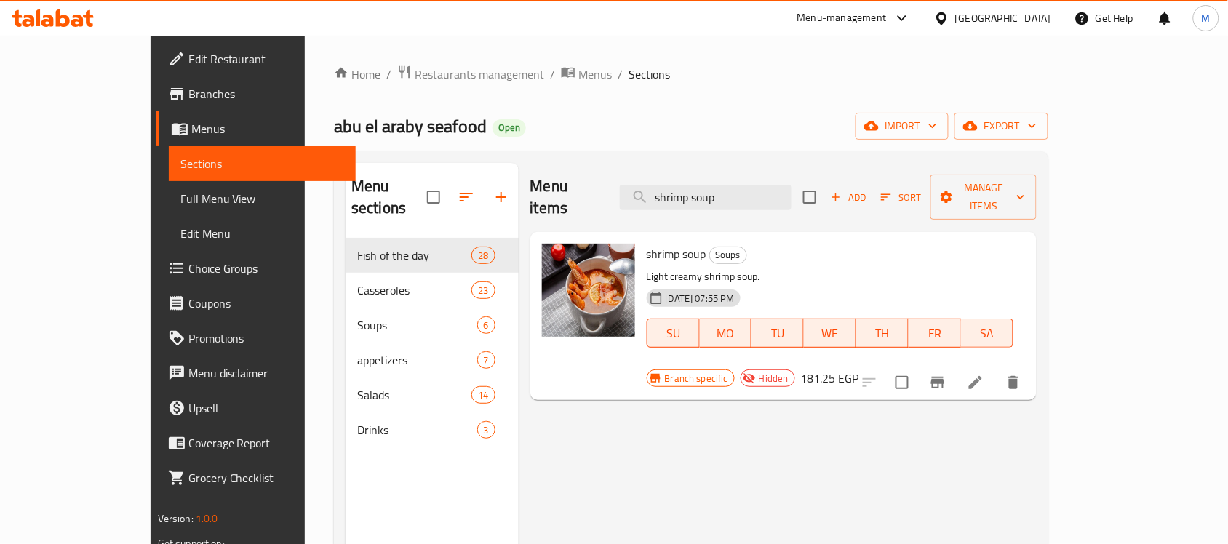
type input "shrimp soup"
drag, startPoint x: 633, startPoint y: 258, endPoint x: 726, endPoint y: 258, distance: 93.1
click at [726, 268] on p "Light creamy shrimp soup." at bounding box center [830, 277] width 367 height 18
copy p "creamy shrimp soup."
click at [554, 255] on icon "upload picture" at bounding box center [562, 263] width 17 height 17
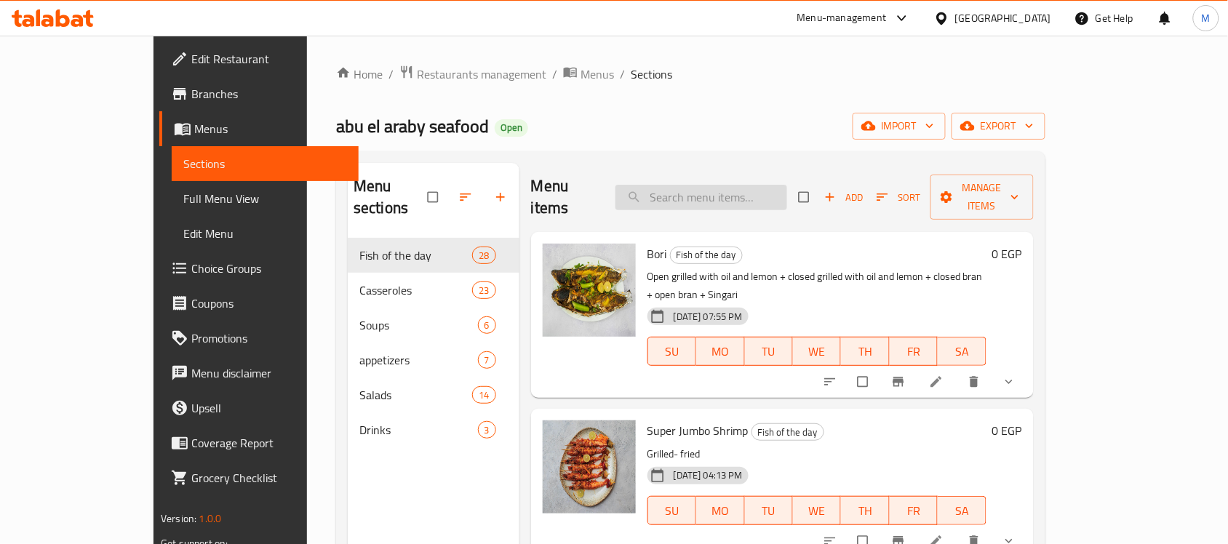
click at [722, 185] on input "search" at bounding box center [701, 197] width 172 height 25
paste input "creamy shrimp soup."
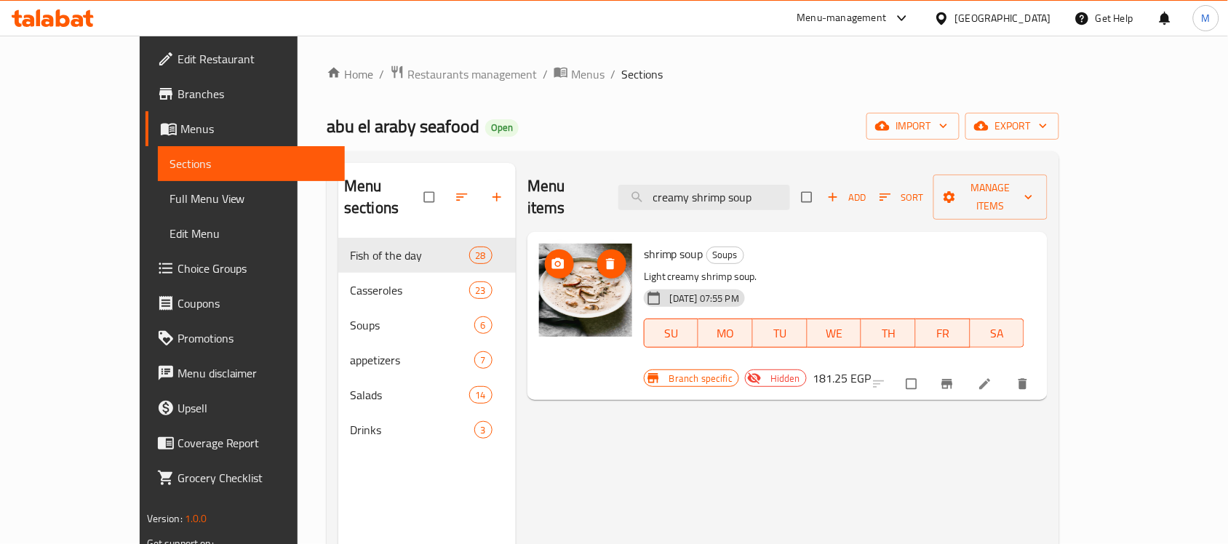
type input "creamy shrimp soup"
drag, startPoint x: 572, startPoint y: 273, endPoint x: 648, endPoint y: 295, distance: 79.4
click at [650, 290] on div "[DATE] 07:55 PM" at bounding box center [694, 298] width 101 height 17
click at [551, 257] on icon "upload picture" at bounding box center [558, 264] width 15 height 15
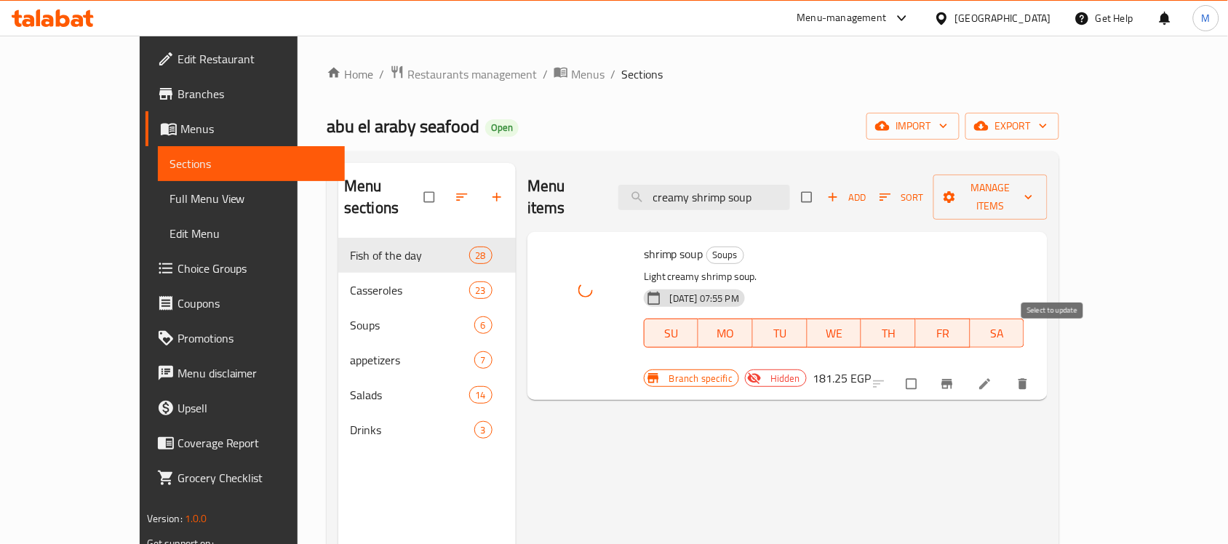
click at [928, 370] on input "checkbox" at bounding box center [913, 384] width 31 height 28
checkbox input "true"
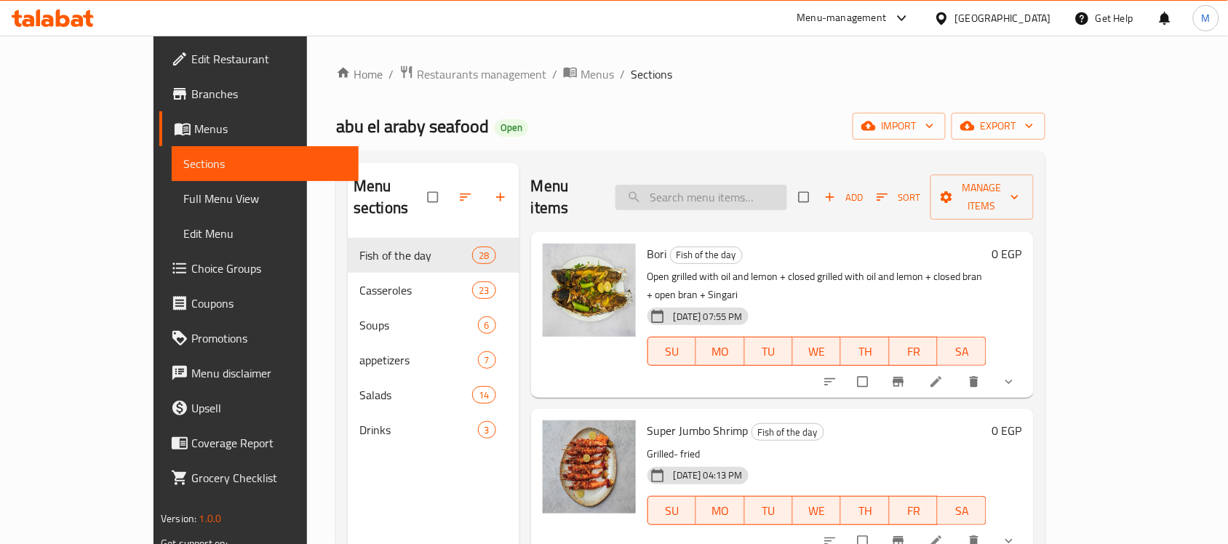
click at [749, 185] on input "search" at bounding box center [701, 197] width 172 height 25
paste input "[URL][DOMAIN_NAME]"
type input "[URL][DOMAIN_NAME]"
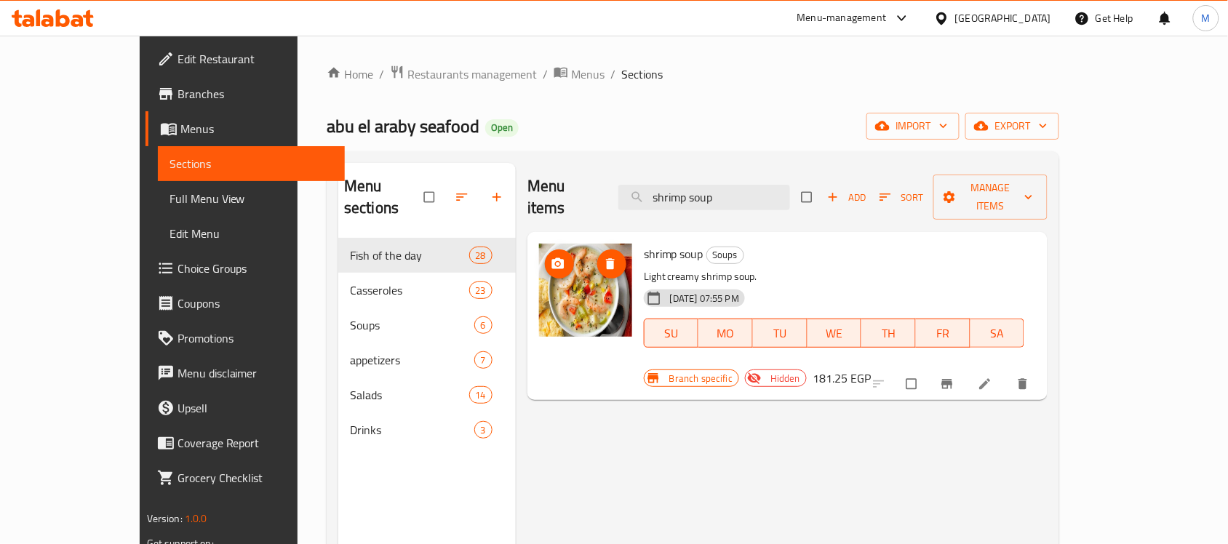
type input "shrimp soup"
click at [928, 370] on input "checkbox" at bounding box center [913, 384] width 31 height 28
checkbox input "true"
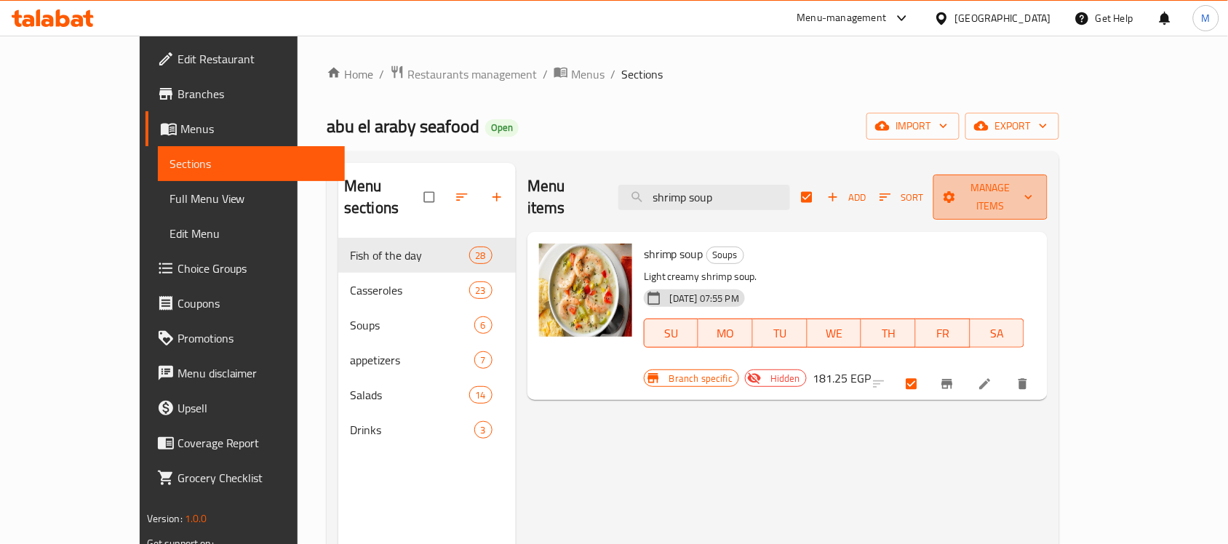
click at [1048, 199] on button "Manage items" at bounding box center [990, 197] width 115 height 45
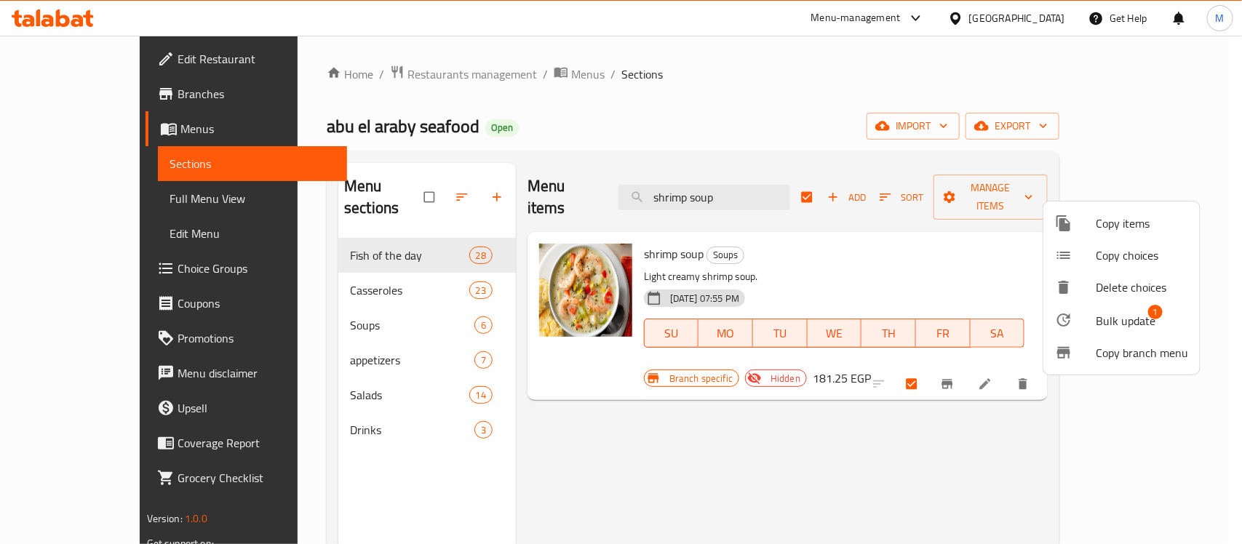
click at [1125, 326] on span "Bulk update" at bounding box center [1126, 320] width 60 height 17
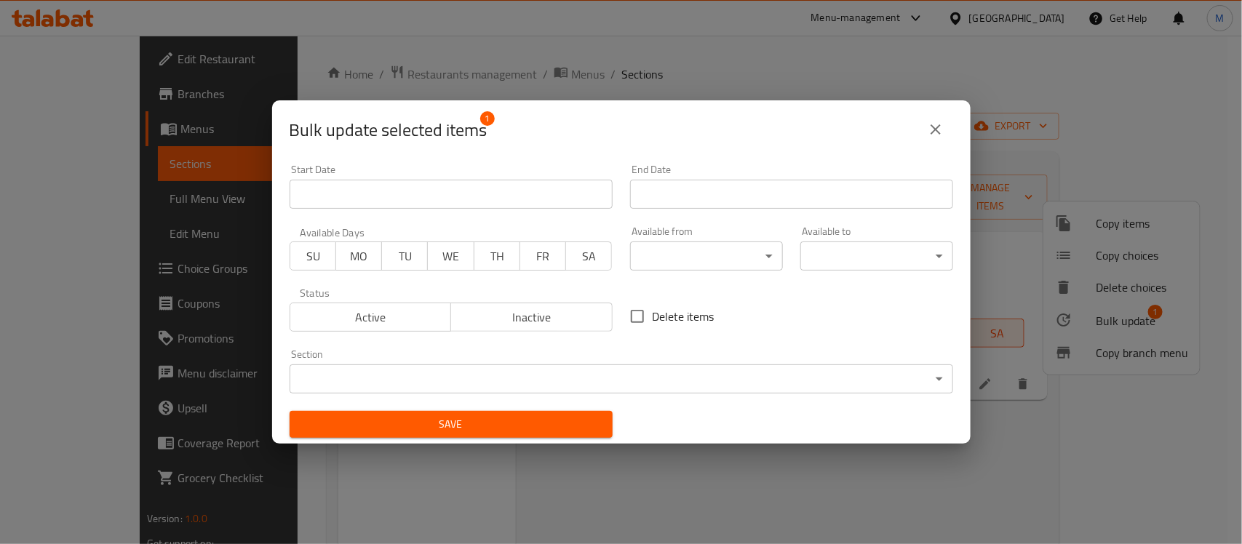
click at [336, 317] on span "Active" at bounding box center [371, 317] width 150 height 21
click at [503, 429] on span "Save" at bounding box center [451, 424] width 300 height 18
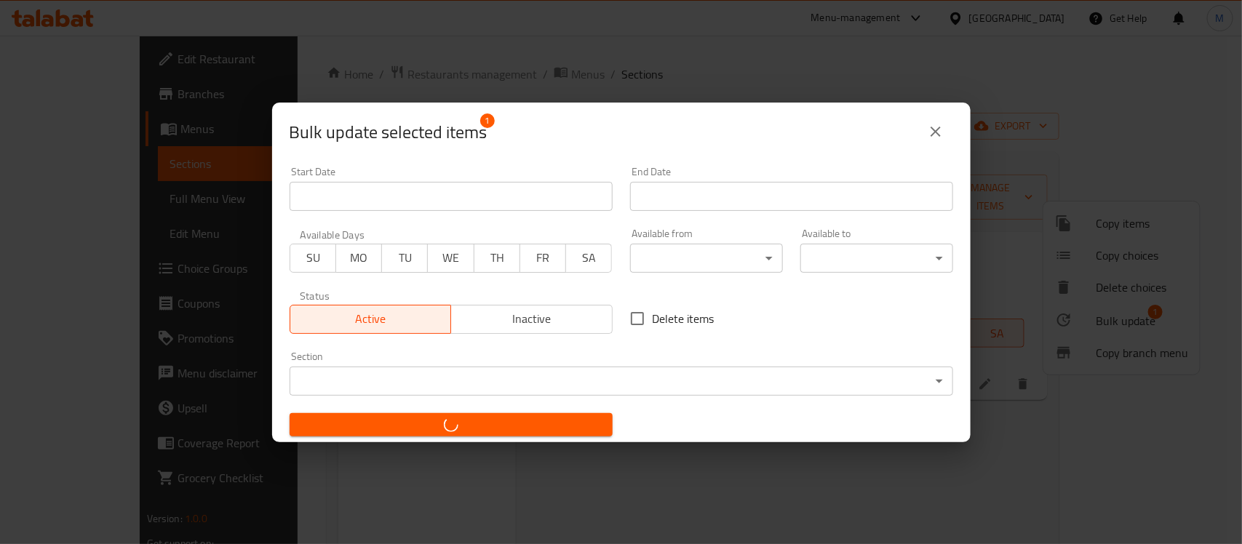
checkbox input "false"
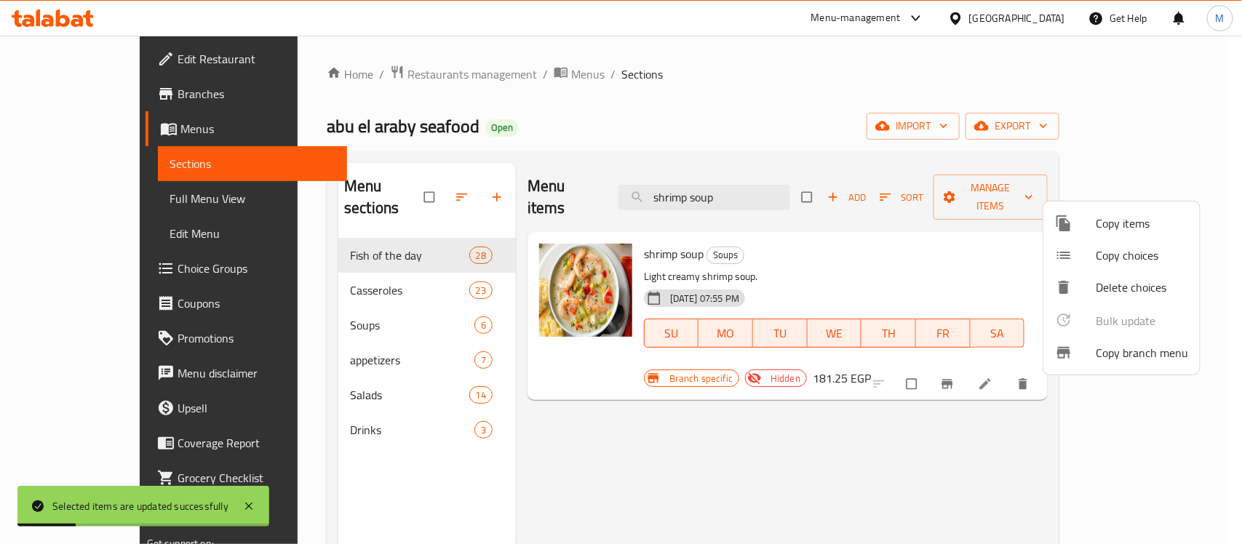
click at [790, 196] on div at bounding box center [621, 272] width 1242 height 544
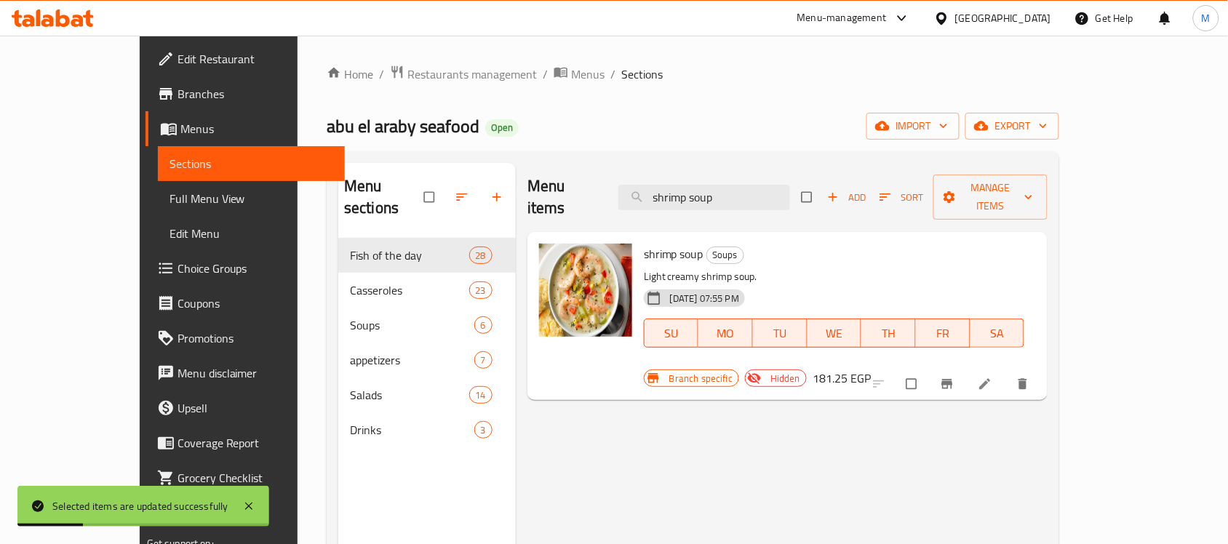
click at [790, 196] on input "shrimp soup" at bounding box center [704, 197] width 172 height 25
paste input "Regular white seafood soup"
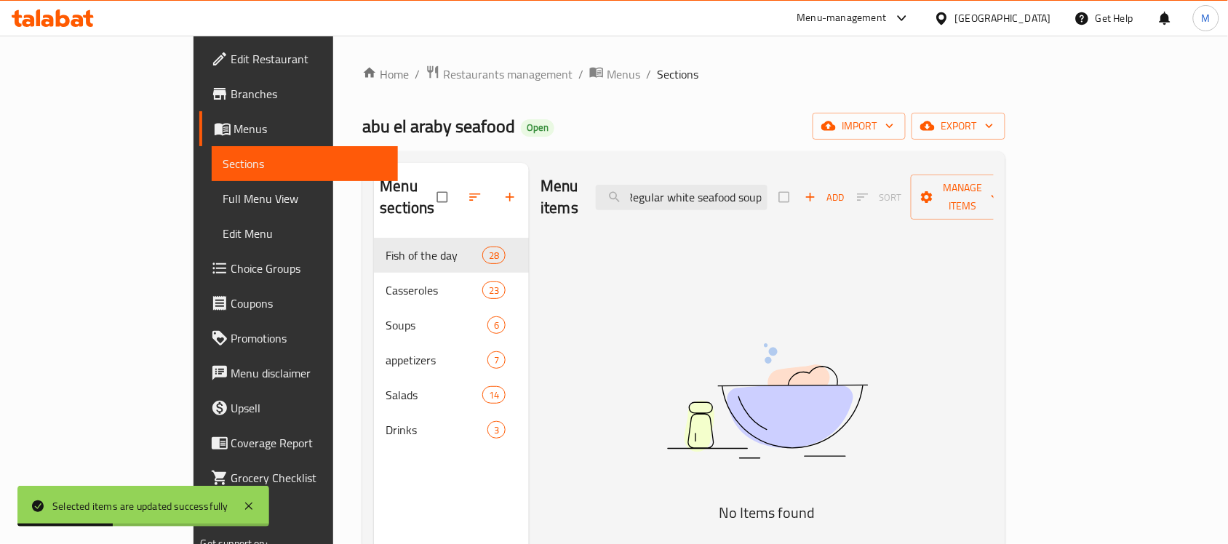
scroll to position [0, 6]
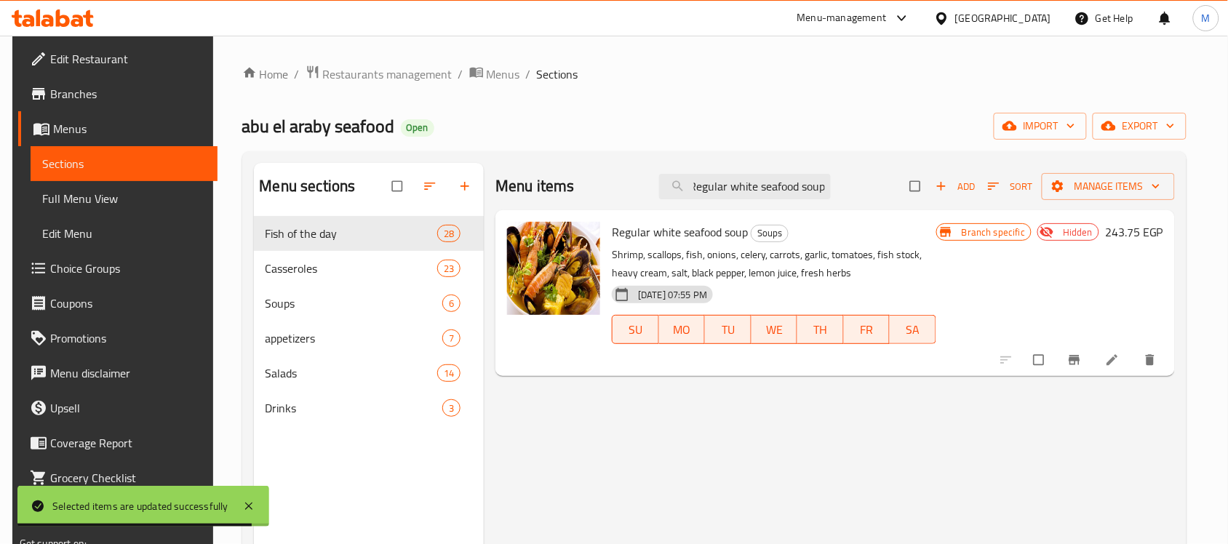
type input "Regular white seafood soup"
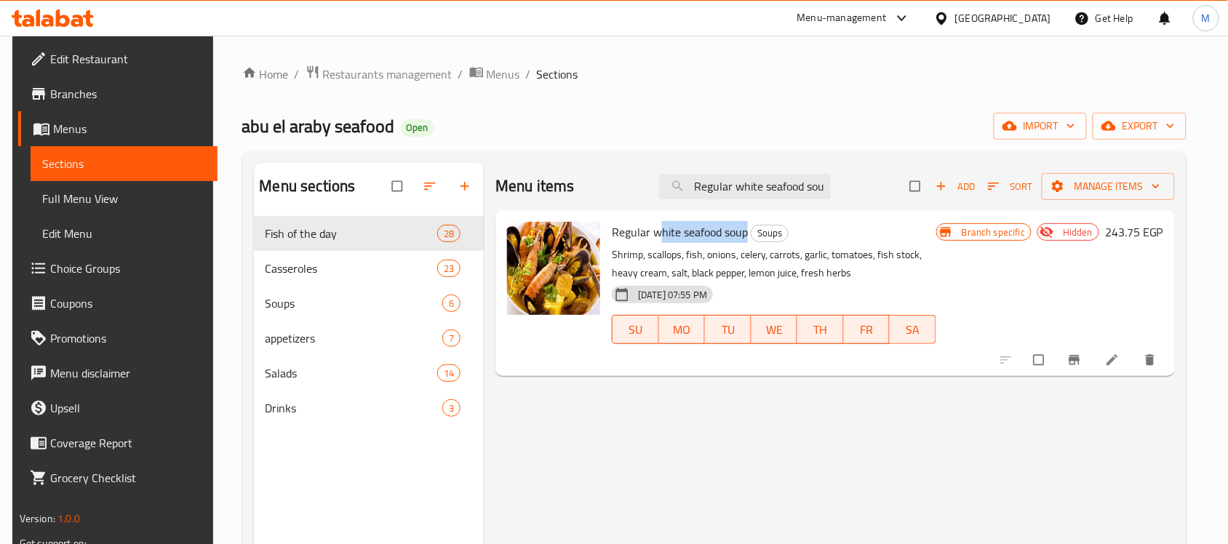
drag, startPoint x: 656, startPoint y: 233, endPoint x: 744, endPoint y: 231, distance: 87.3
click at [744, 231] on span "Regular white seafood soup" at bounding box center [680, 232] width 136 height 22
click at [664, 277] on p "Shrimp, scallops, fish, onions, celery, carrots, garlic, tomatoes, fish stock, …" at bounding box center [774, 264] width 324 height 36
click at [650, 235] on span "Regular white seafood soup" at bounding box center [680, 232] width 136 height 22
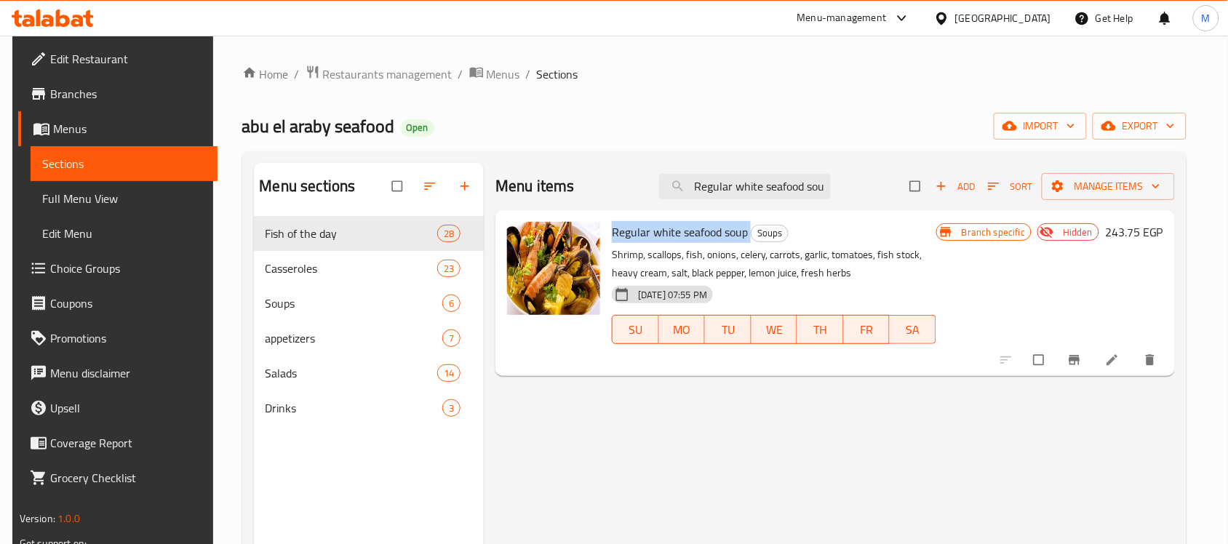
click at [650, 235] on span "Regular white seafood soup" at bounding box center [680, 232] width 136 height 22
click at [1130, 369] on li at bounding box center [1113, 359] width 41 height 23
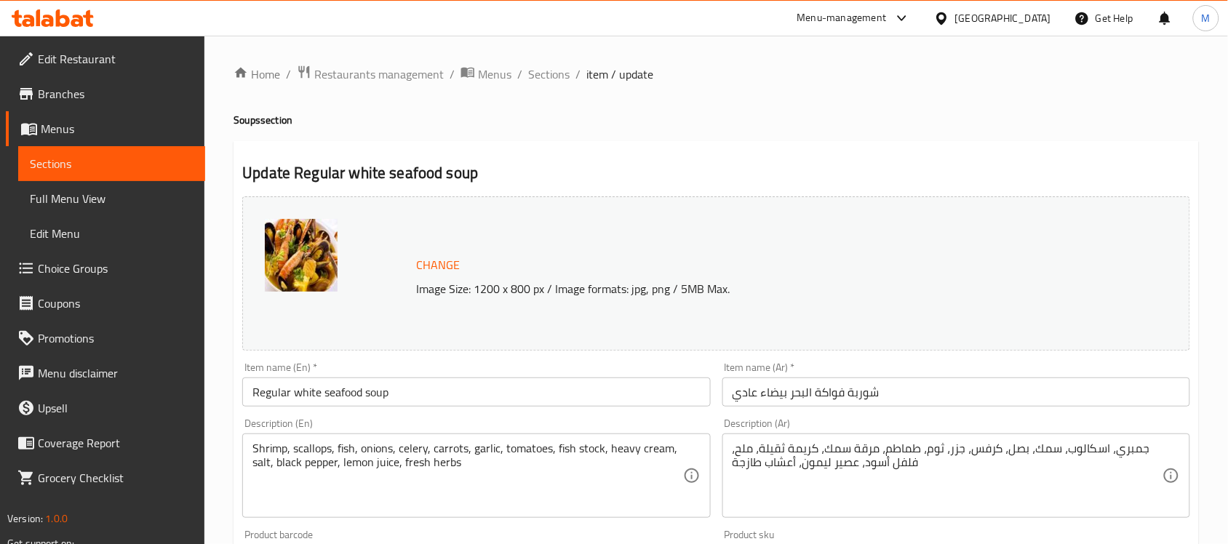
click at [467, 393] on input "Regular white seafood soup" at bounding box center [476, 392] width 468 height 29
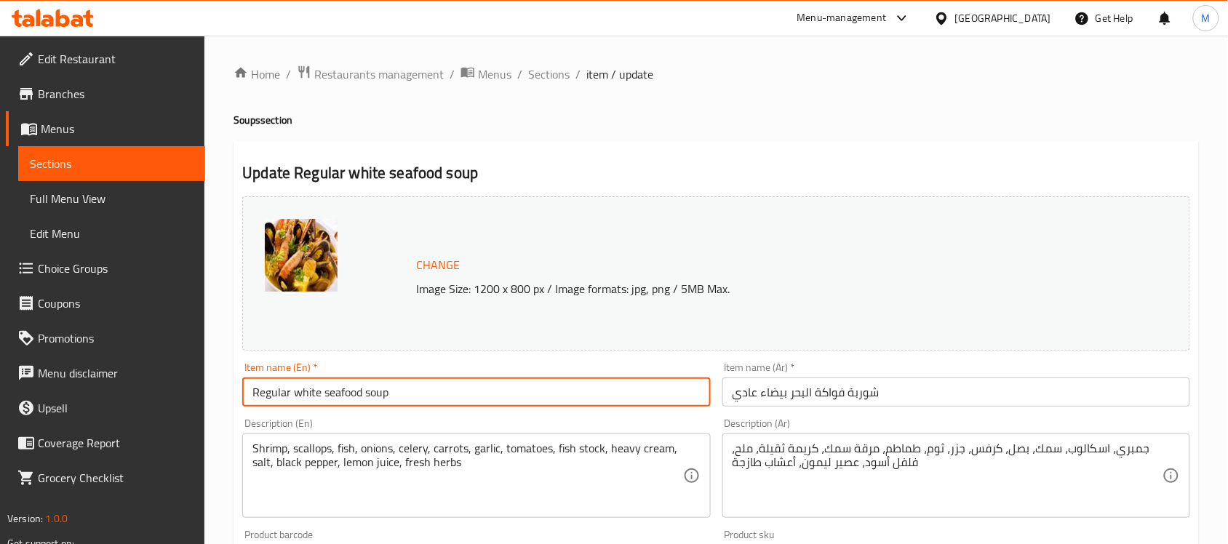
click at [467, 393] on input "Regular white seafood soup" at bounding box center [476, 392] width 468 height 29
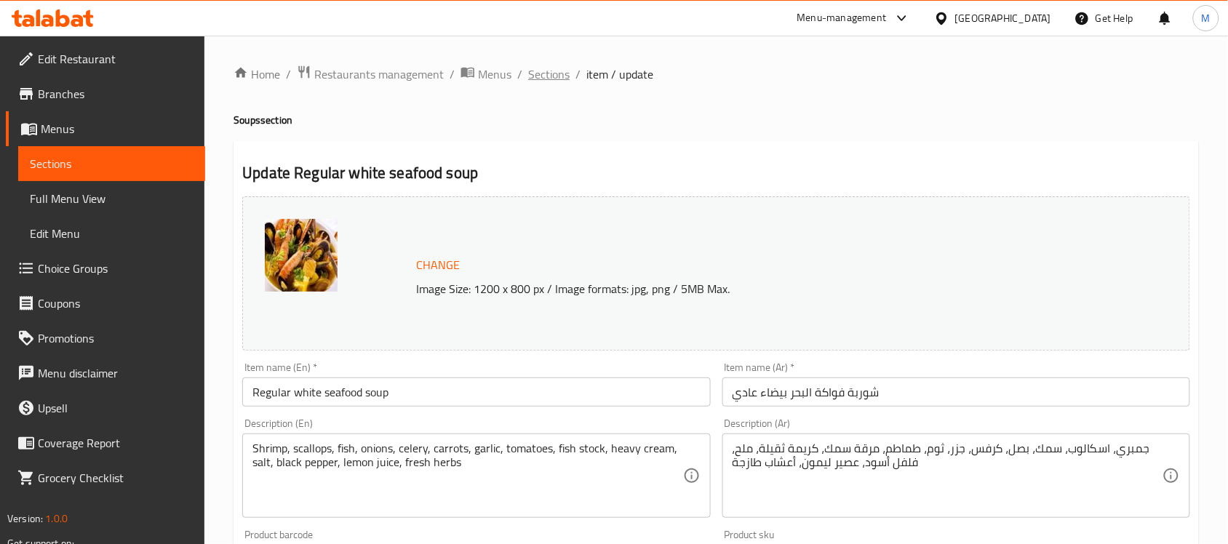
click at [539, 66] on span "Sections" at bounding box center [548, 73] width 41 height 17
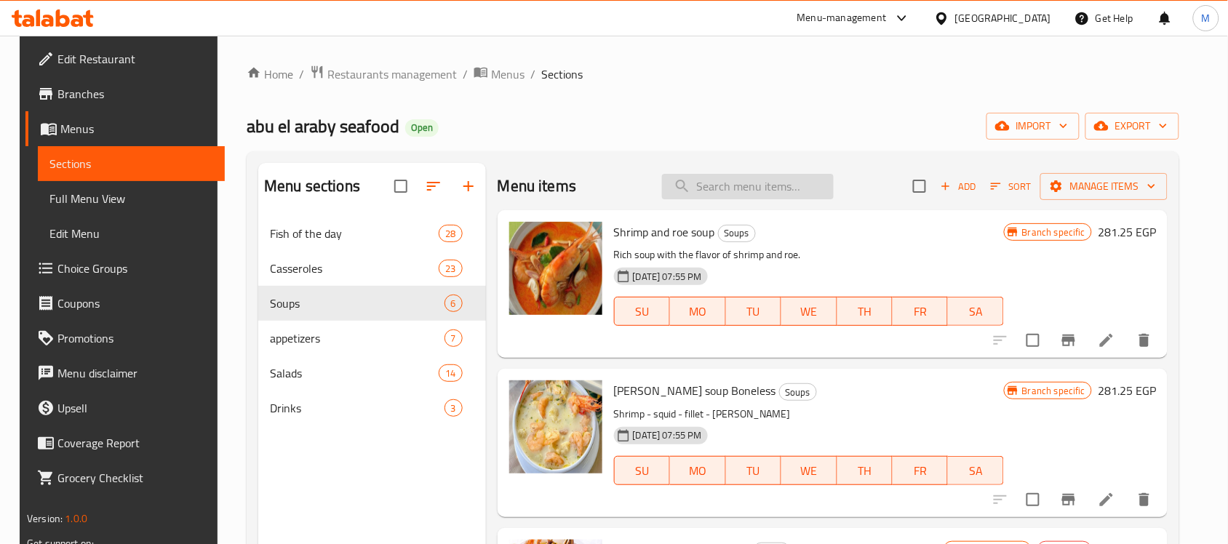
click at [728, 186] on input "search" at bounding box center [748, 186] width 172 height 25
paste input "Regular white seafood soup"
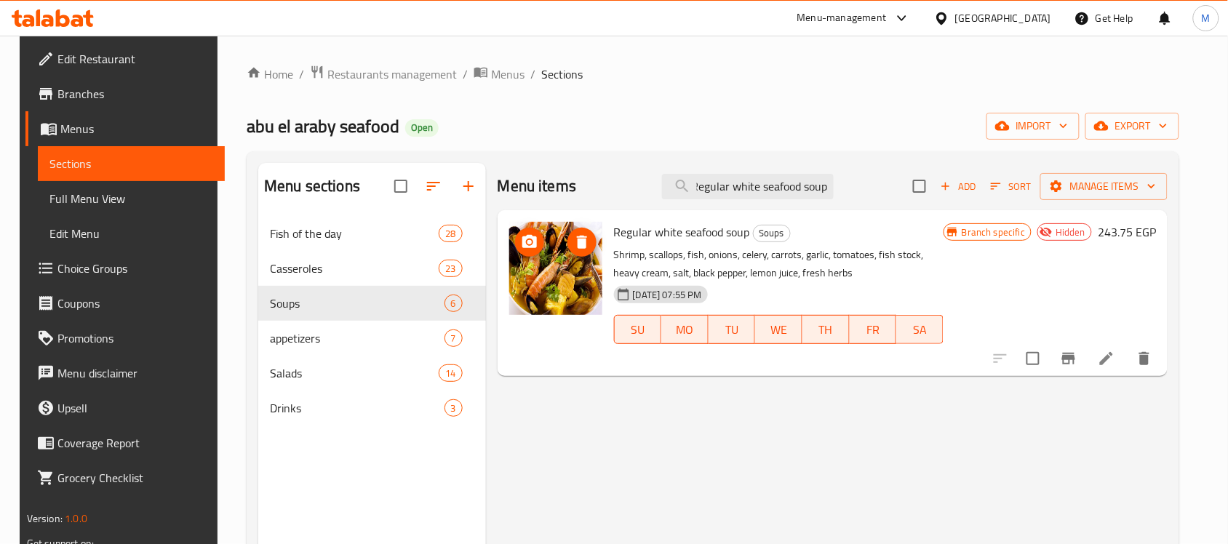
type input "Regular white seafood soup"
click at [528, 236] on icon "upload picture" at bounding box center [529, 242] width 17 height 17
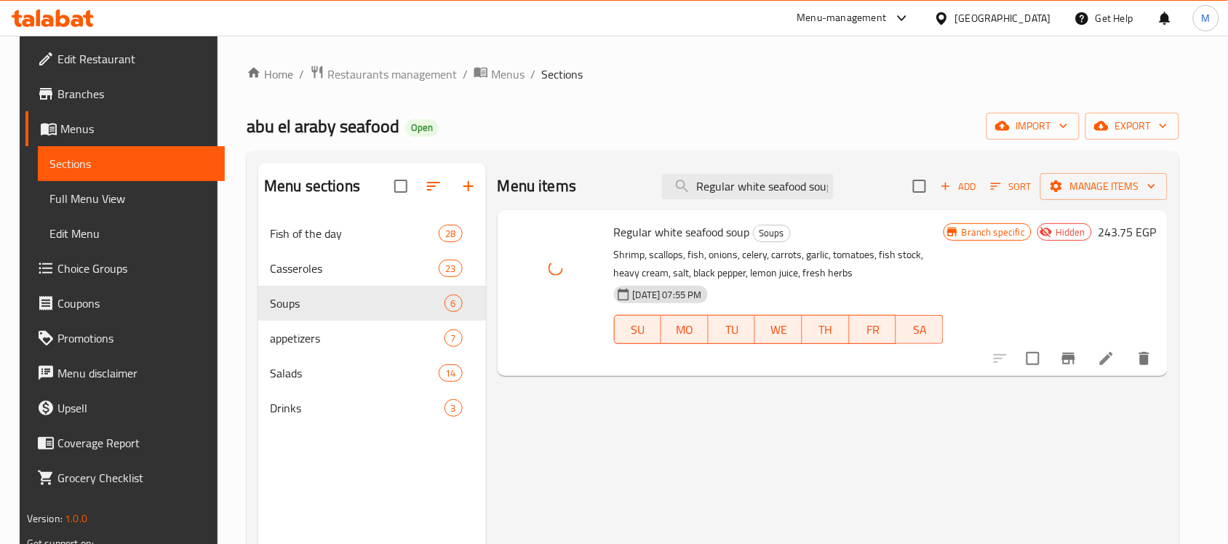
click at [1070, 355] on div at bounding box center [1072, 358] width 179 height 35
click at [1048, 362] on input "checkbox" at bounding box center [1033, 358] width 31 height 31
checkbox input "true"
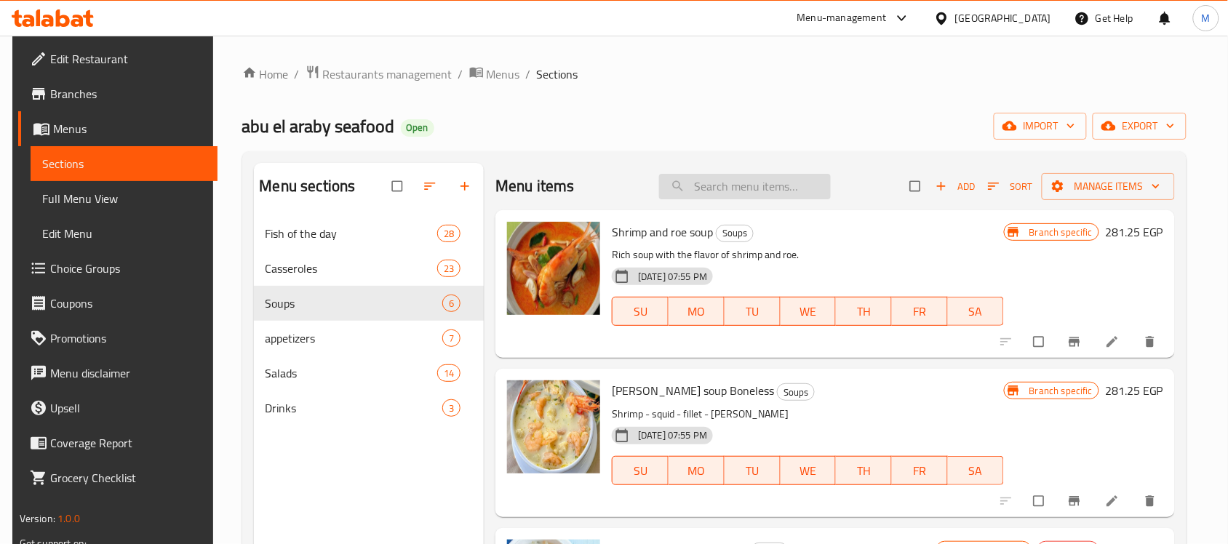
click at [769, 178] on input "search" at bounding box center [745, 186] width 172 height 25
paste input "Regular white seafood soup"
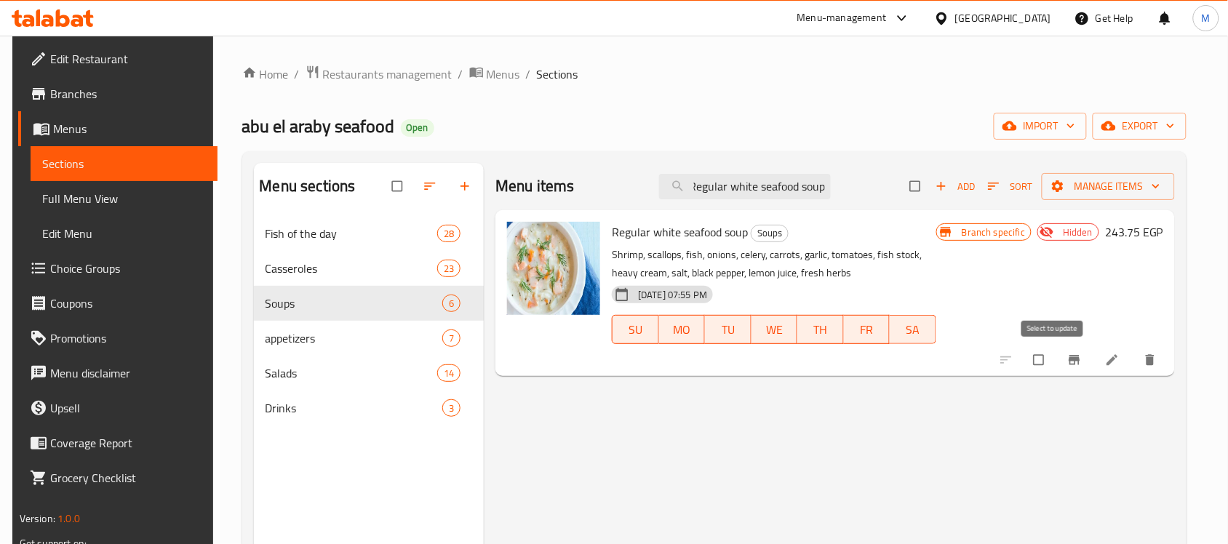
type input "Regular white seafood soup"
click at [1045, 372] on input "checkbox" at bounding box center [1040, 360] width 31 height 28
checkbox input "true"
click at [1115, 180] on span "Manage items" at bounding box center [1108, 187] width 110 height 18
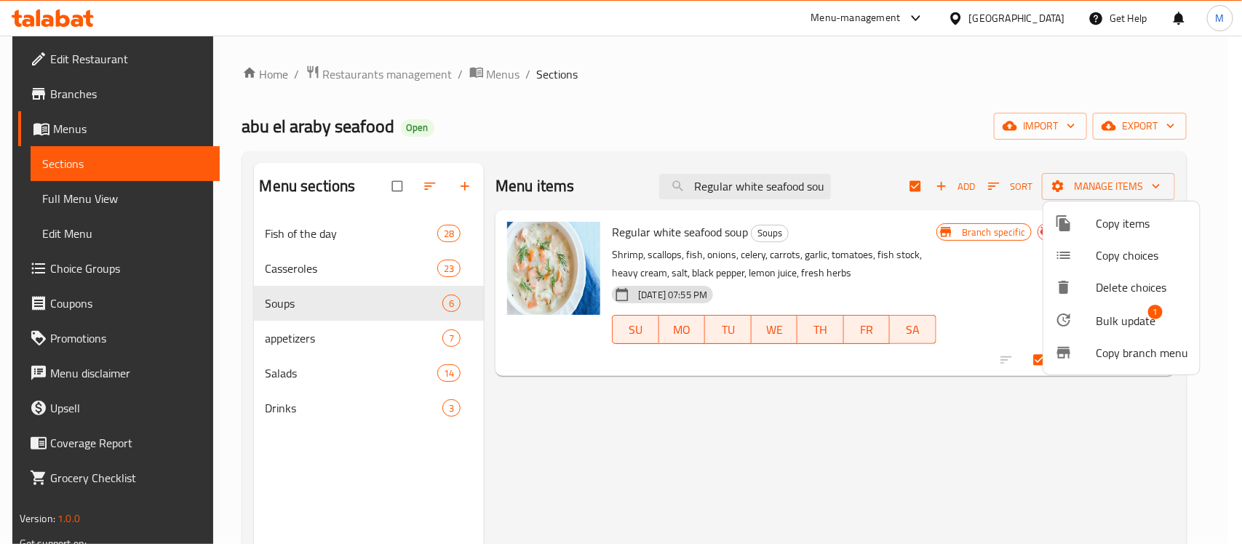
click at [1128, 313] on span "Bulk update" at bounding box center [1126, 320] width 60 height 17
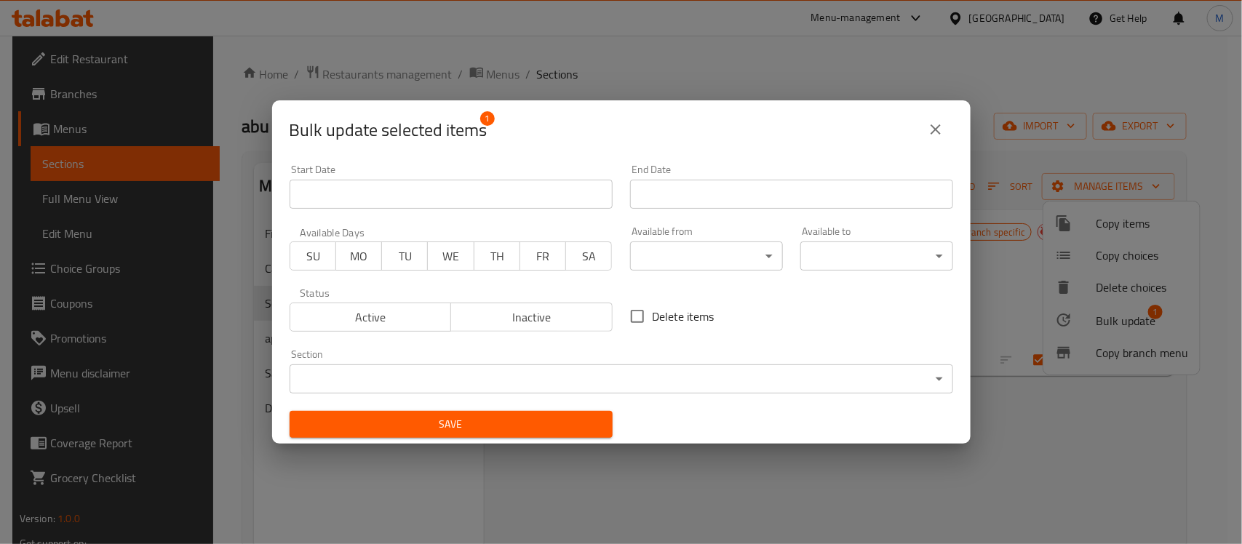
click at [386, 329] on button "Active" at bounding box center [371, 317] width 162 height 29
click at [461, 415] on button "Save" at bounding box center [451, 424] width 323 height 27
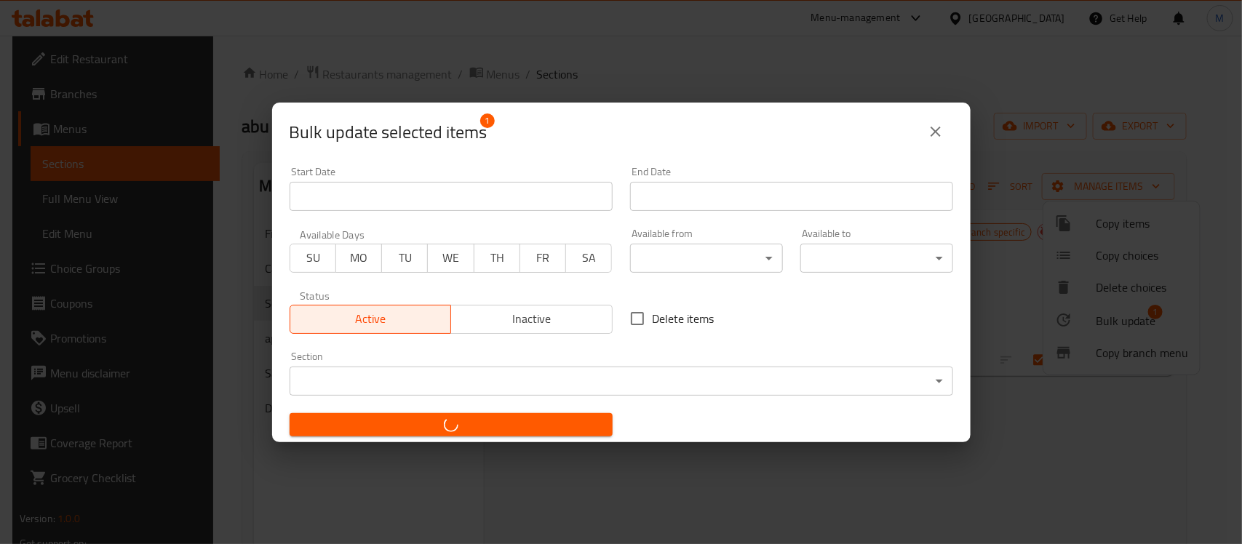
checkbox input "false"
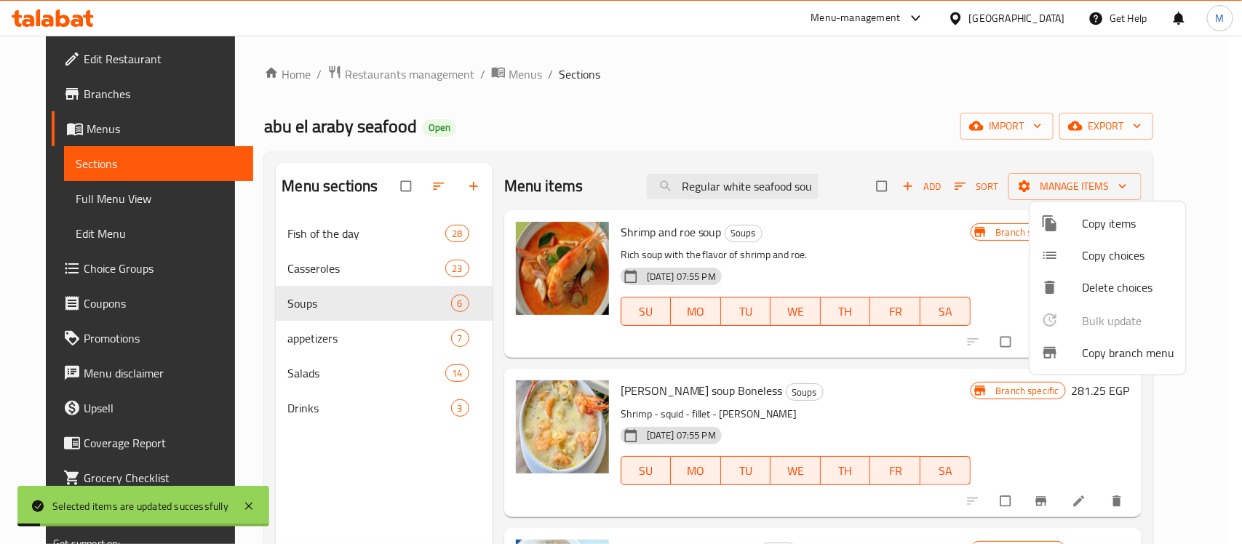
click at [762, 179] on div at bounding box center [621, 272] width 1242 height 544
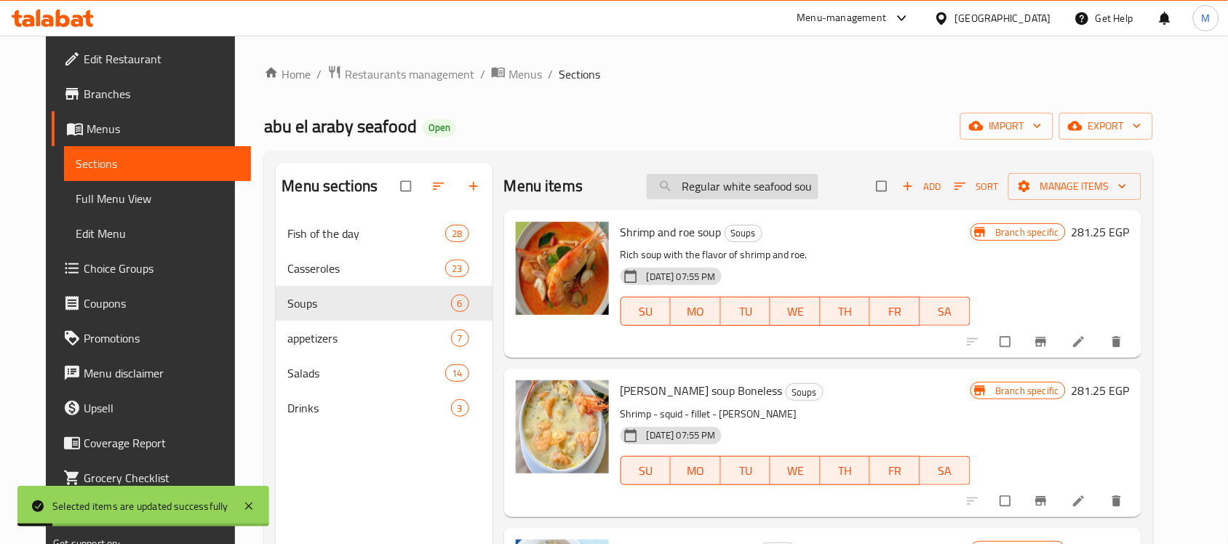
click at [757, 183] on input "Regular white seafood soup" at bounding box center [733, 186] width 172 height 25
paste input "search"
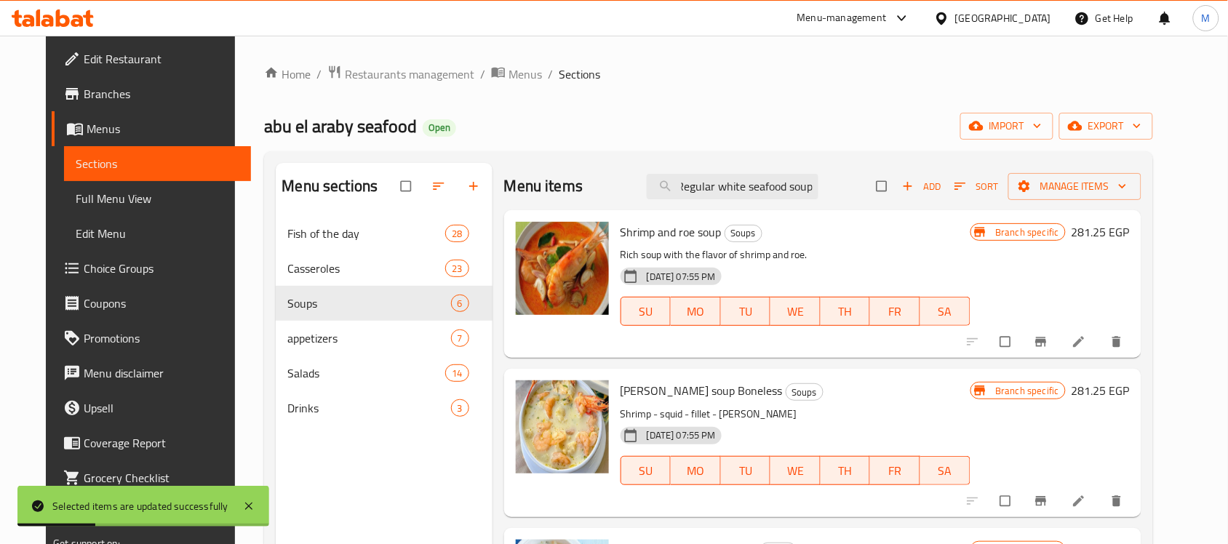
drag, startPoint x: 755, startPoint y: 190, endPoint x: 544, endPoint y: 169, distance: 212.0
click at [550, 170] on div "Menu items Regular white seafood soup Add Sort Manage items" at bounding box center [822, 186] width 637 height 47
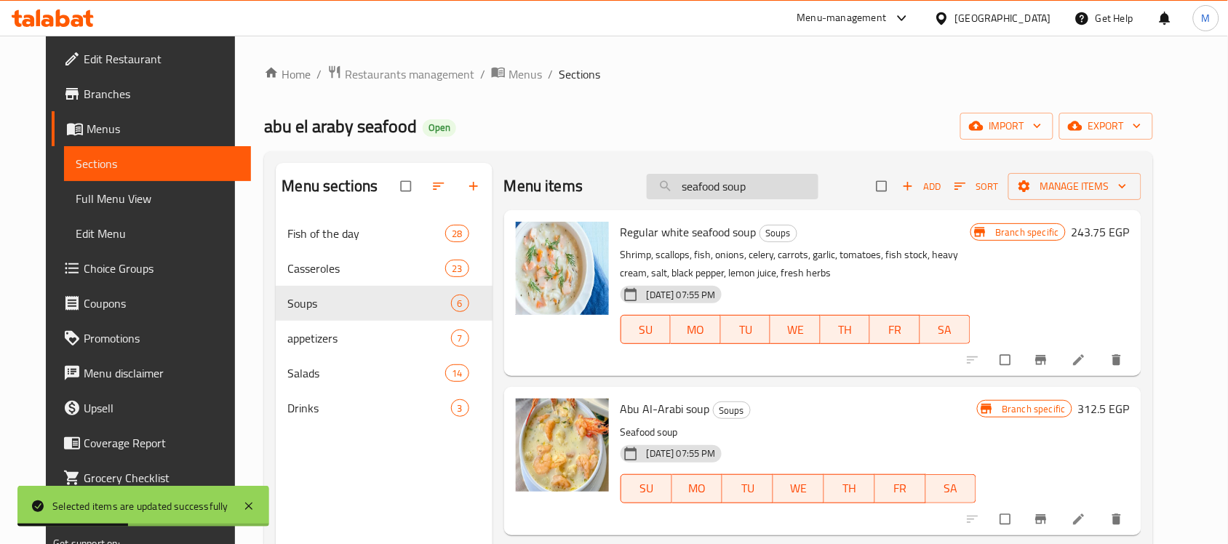
click at [754, 183] on input "seafood soup" at bounding box center [733, 186] width 172 height 25
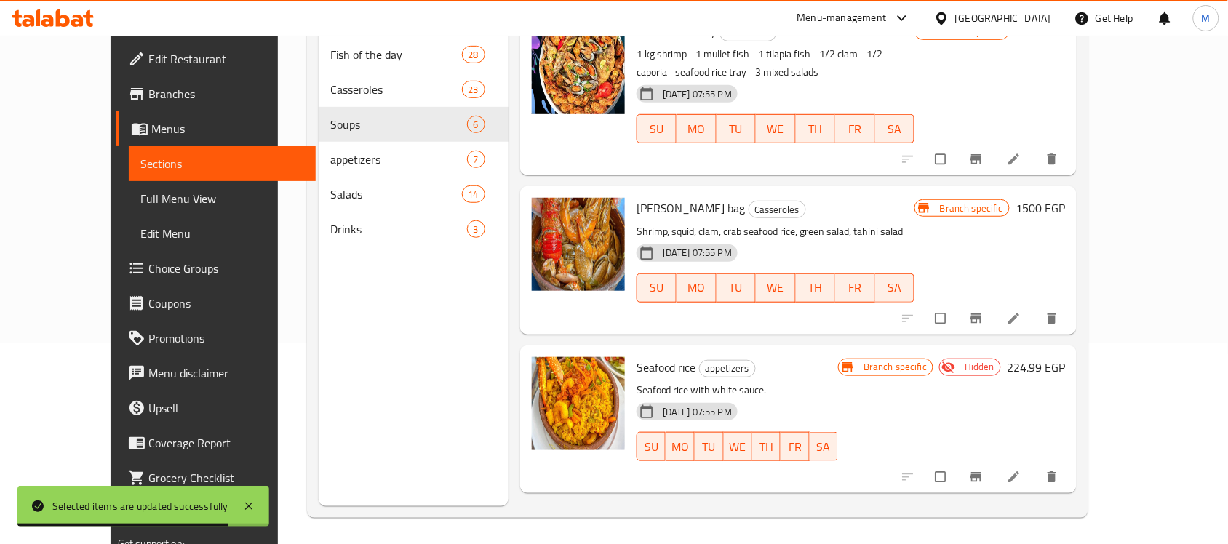
scroll to position [204, 0]
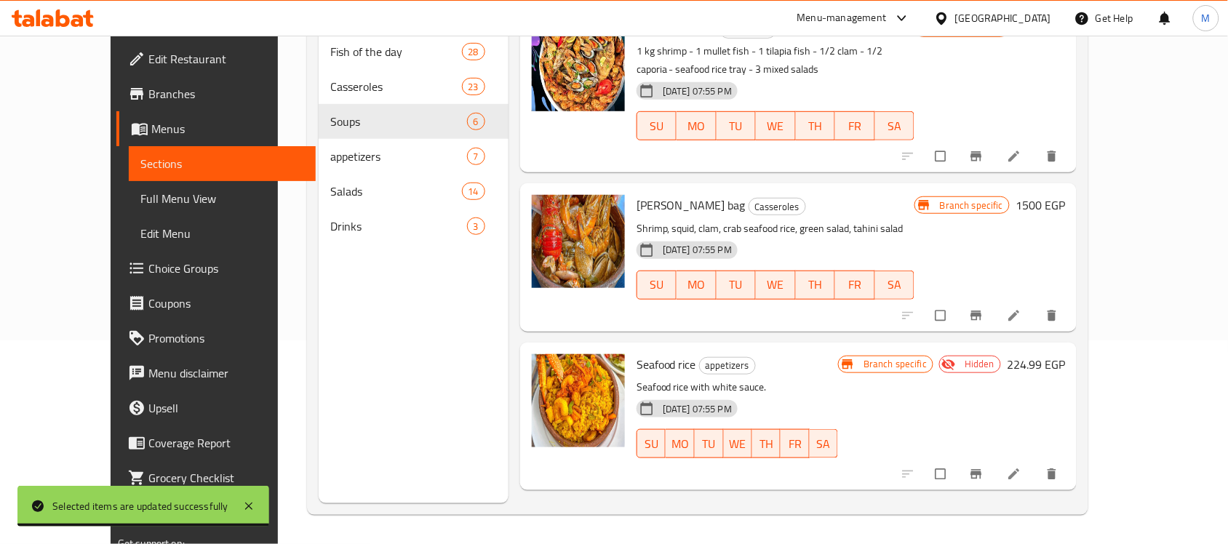
type input "seafood rice"
click at [637, 384] on p "Seafood rice with white sauce." at bounding box center [738, 387] width 202 height 18
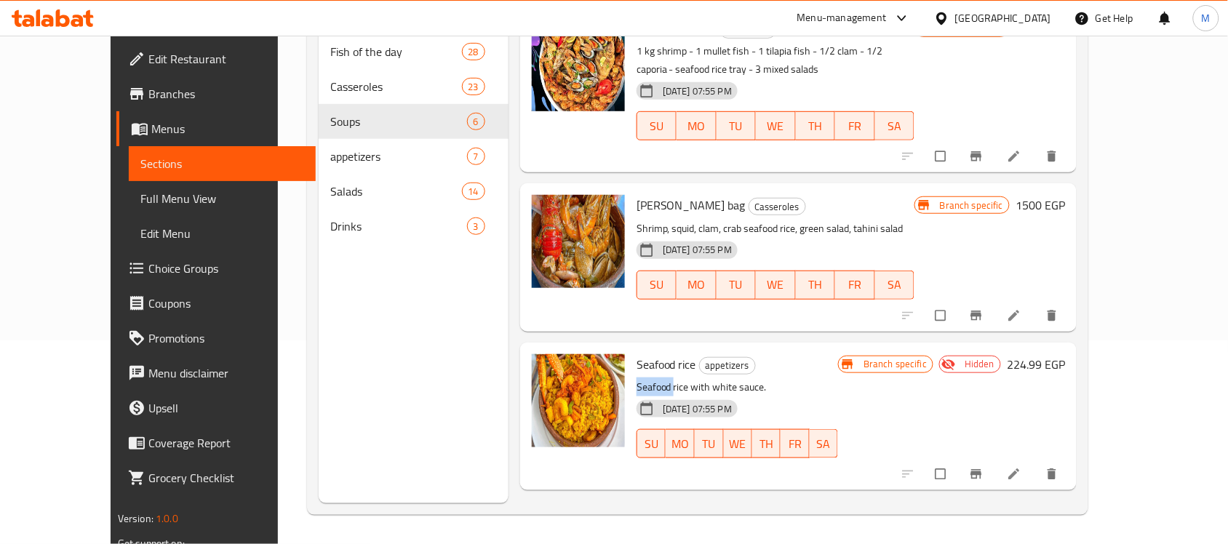
click at [637, 384] on p "Seafood rice with white sauce." at bounding box center [738, 387] width 202 height 18
click at [637, 362] on span "Seafood rice" at bounding box center [667, 365] width 60 height 22
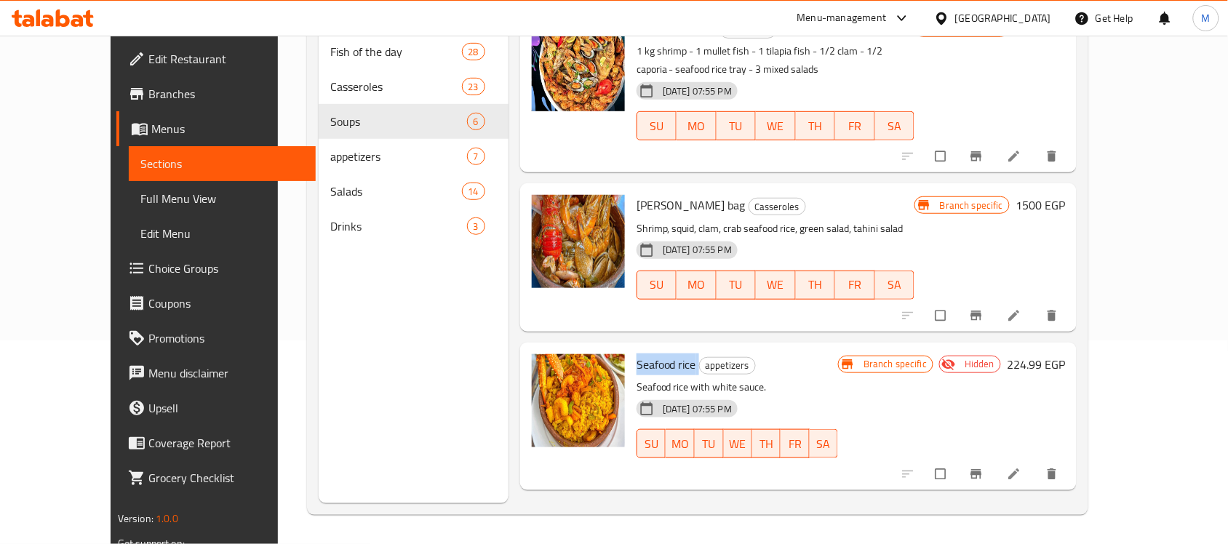
copy h6 "Seafood rice"
click at [703, 400] on div "[DATE] 07:55 PM" at bounding box center [687, 408] width 101 height 17
click at [662, 388] on p "Seafood rice with white sauce." at bounding box center [738, 387] width 202 height 18
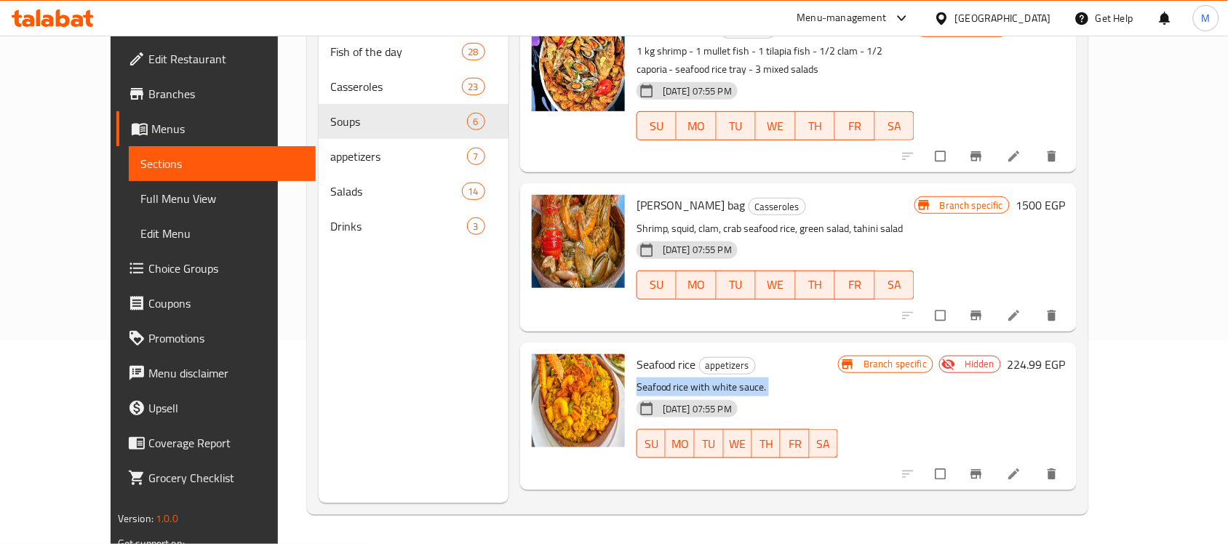
click at [662, 388] on p "Seafood rice with white sauce." at bounding box center [738, 387] width 202 height 18
click at [802, 384] on p "Seafood rice with white sauce." at bounding box center [738, 387] width 202 height 18
drag, startPoint x: 607, startPoint y: 390, endPoint x: 770, endPoint y: 391, distance: 162.2
click at [770, 391] on div "Seafood rice appetizers Seafood rice with white sauce. 13-04-2025 07:55 PM SU M…" at bounding box center [737, 416] width 213 height 136
click at [543, 380] on icon "upload picture" at bounding box center [550, 374] width 15 height 15
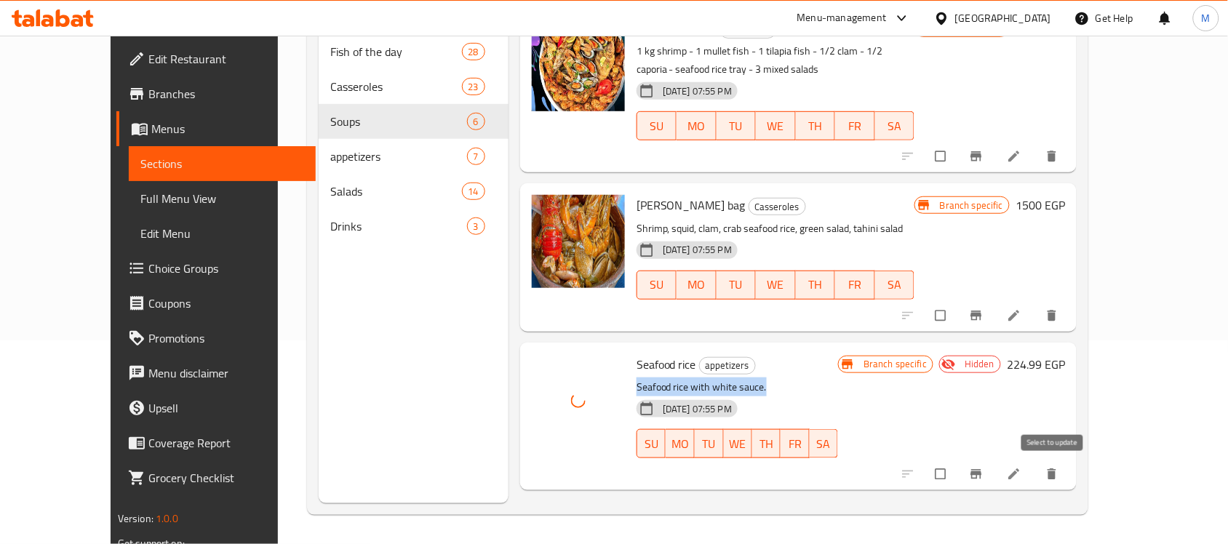
click at [957, 466] on input "checkbox" at bounding box center [942, 475] width 31 height 28
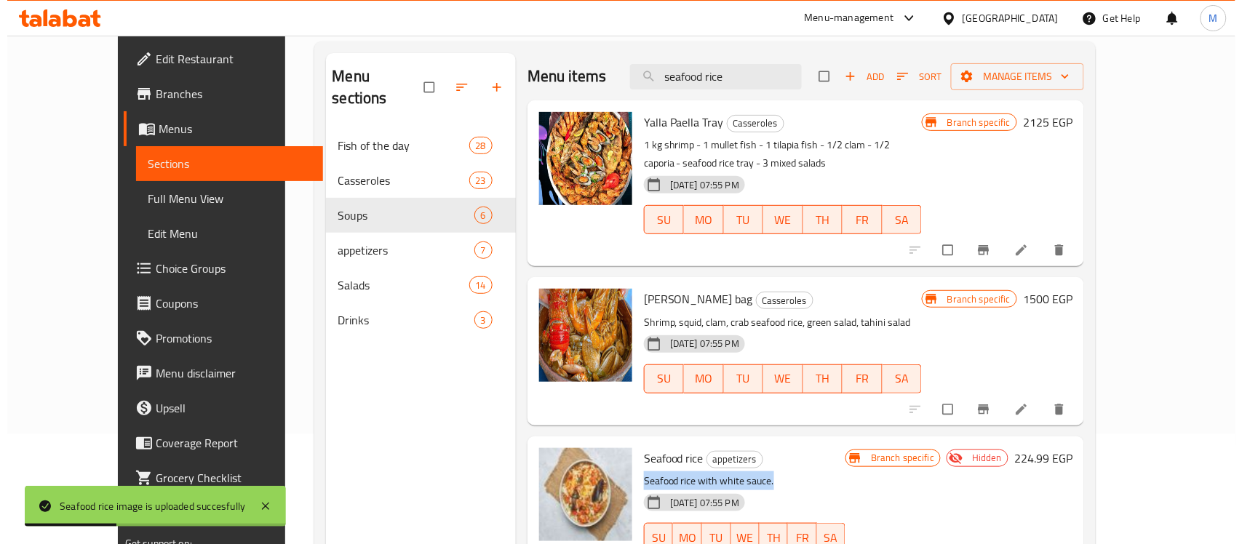
scroll to position [0, 0]
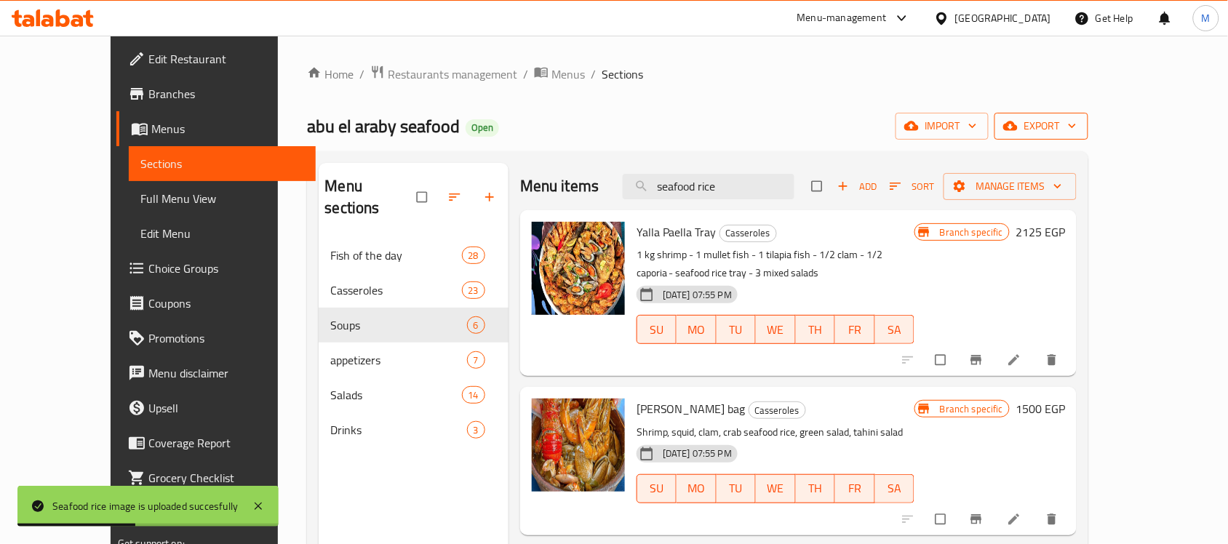
click at [1077, 126] on span "export" at bounding box center [1041, 126] width 71 height 18
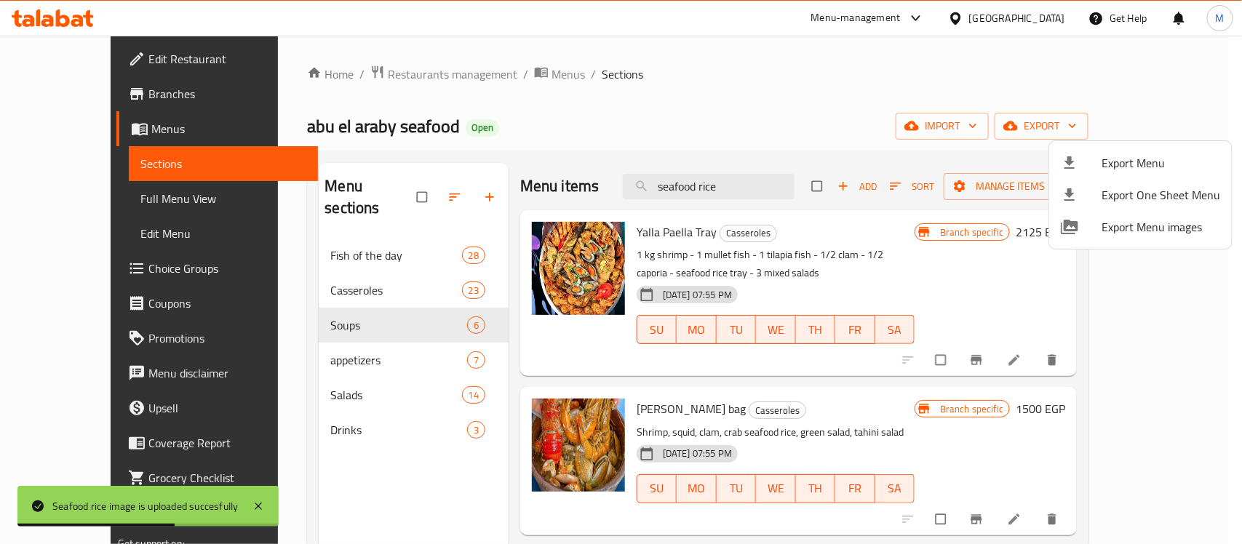
click at [869, 105] on div at bounding box center [621, 272] width 1242 height 544
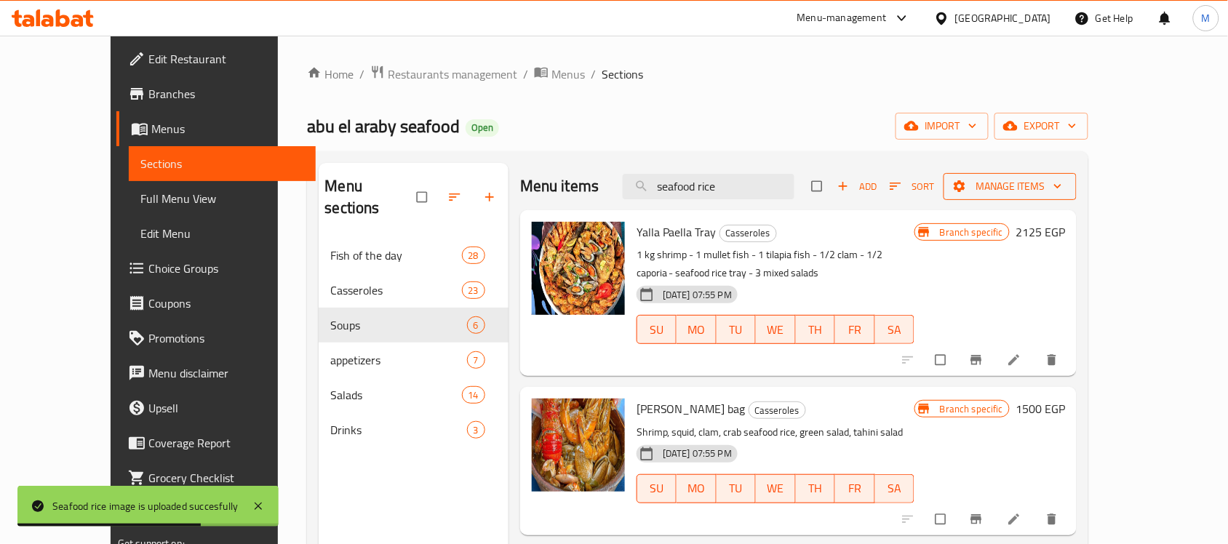
click at [1065, 183] on span "Manage items" at bounding box center [1010, 187] width 110 height 18
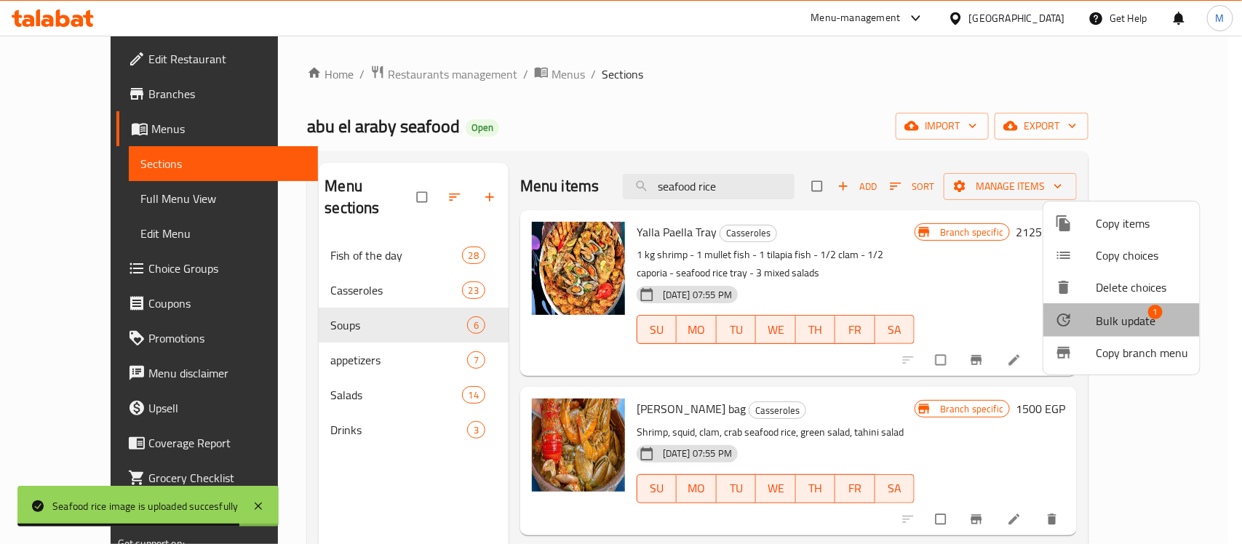
click at [1122, 319] on span "Bulk update" at bounding box center [1126, 320] width 60 height 17
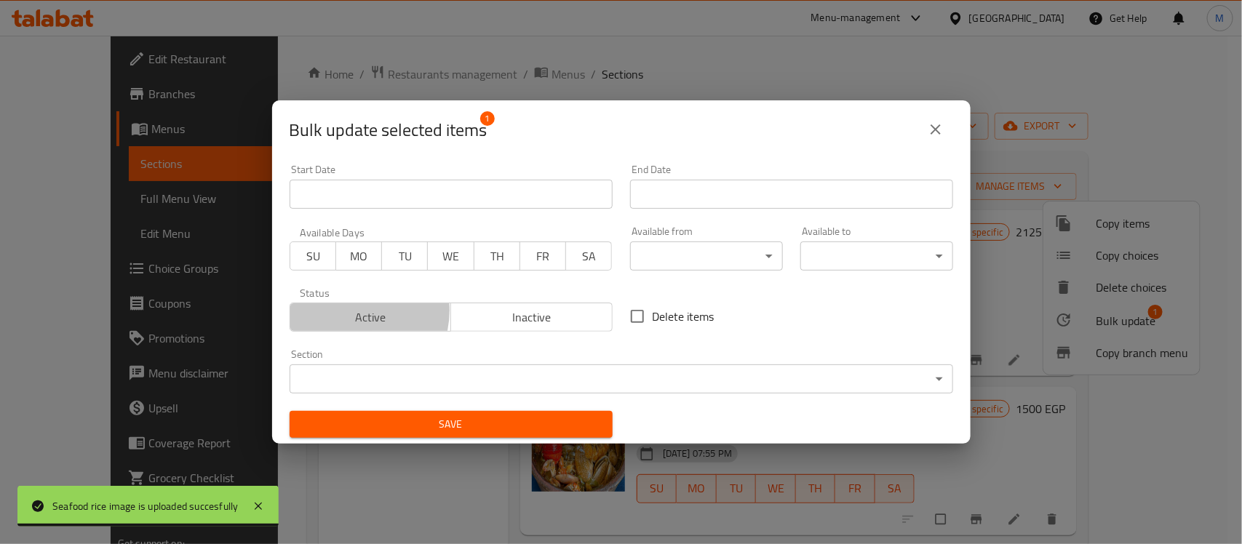
click at [351, 311] on span "Active" at bounding box center [371, 317] width 150 height 21
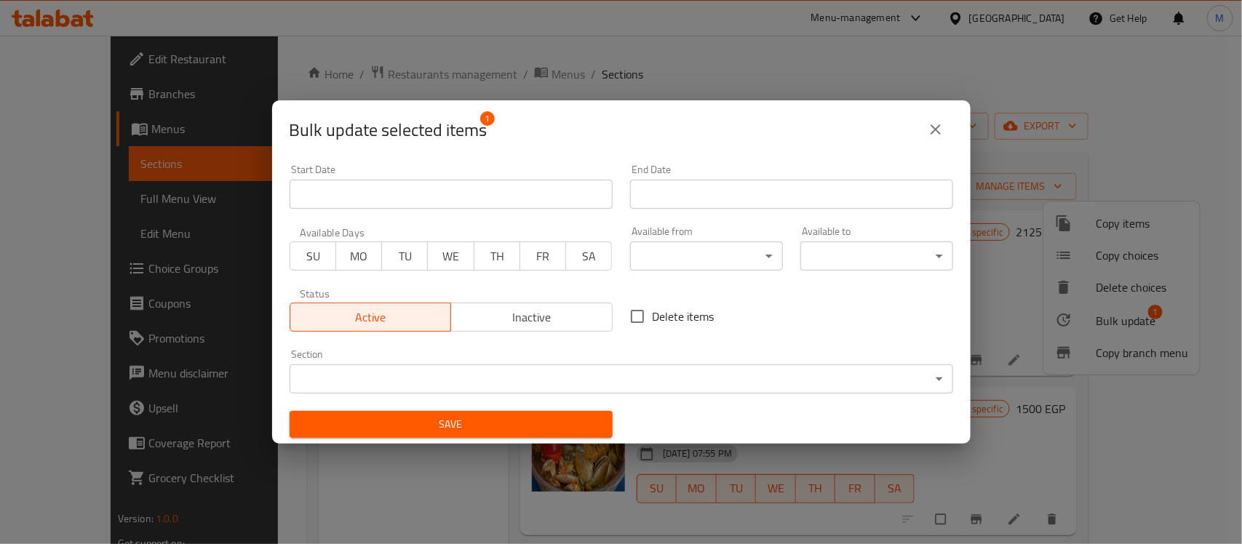
click at [485, 412] on button "Save" at bounding box center [451, 424] width 323 height 27
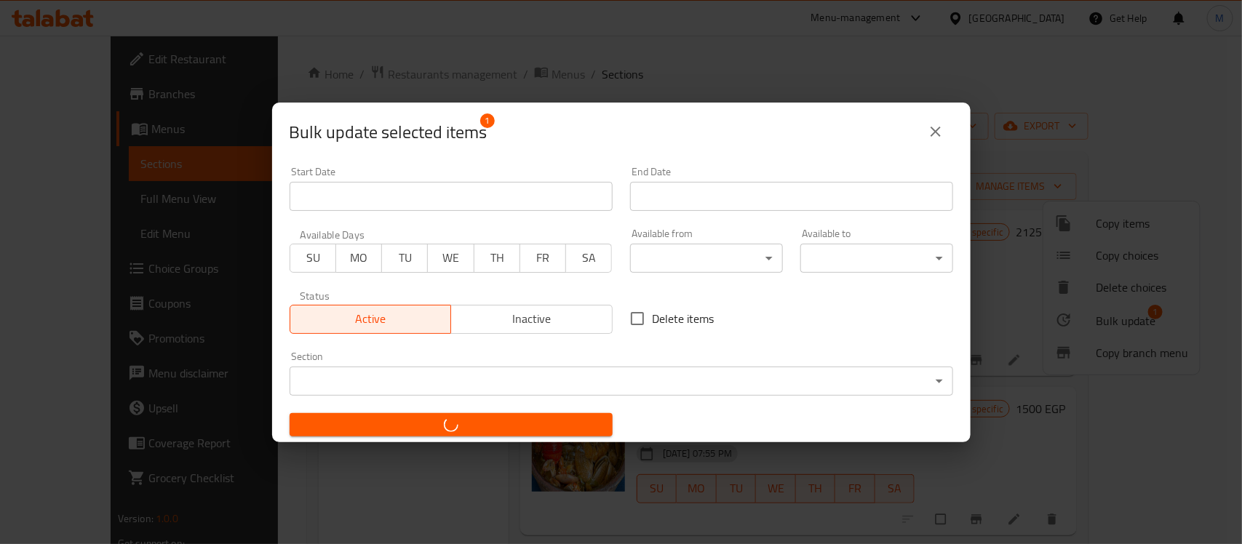
checkbox input "false"
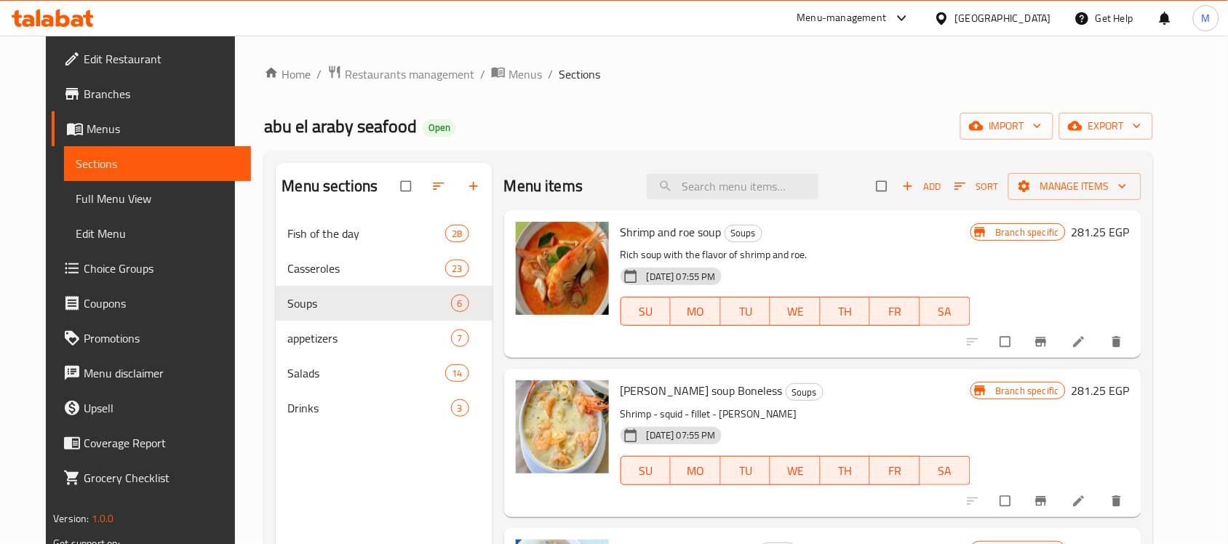
click at [783, 190] on input "search" at bounding box center [733, 186] width 172 height 25
paste input "Seafood rice"
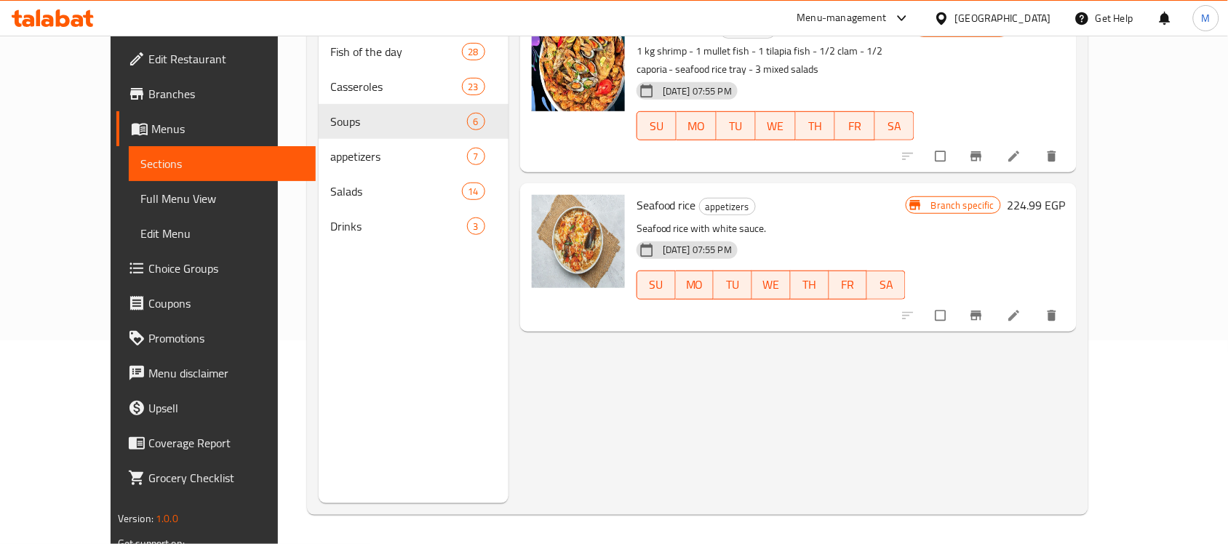
scroll to position [113, 0]
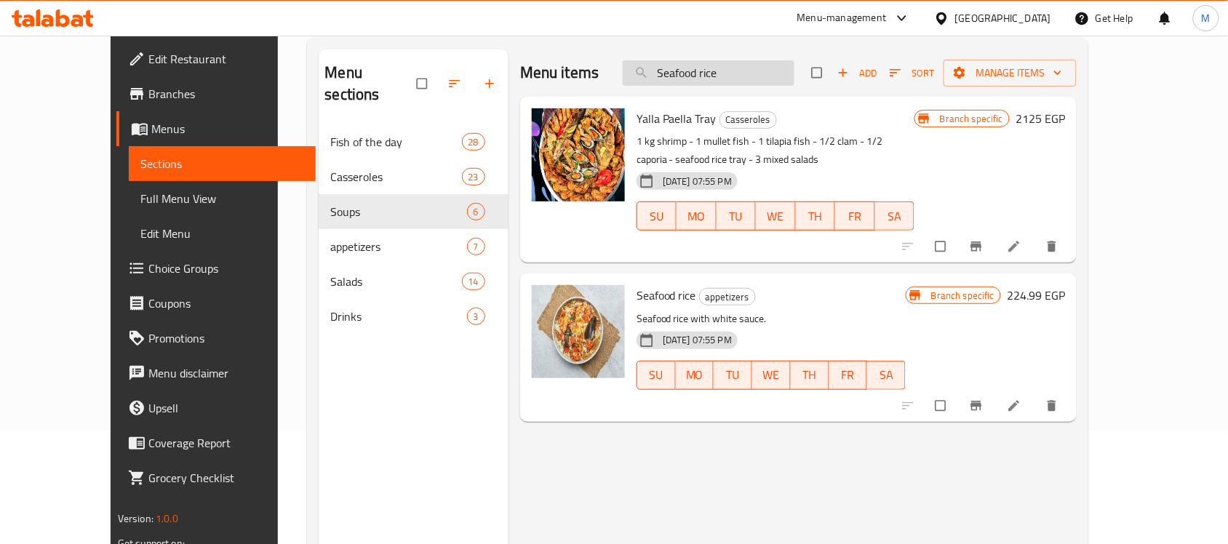
click at [746, 75] on input "Seafood rice" at bounding box center [709, 72] width 172 height 25
paste input "Bass"
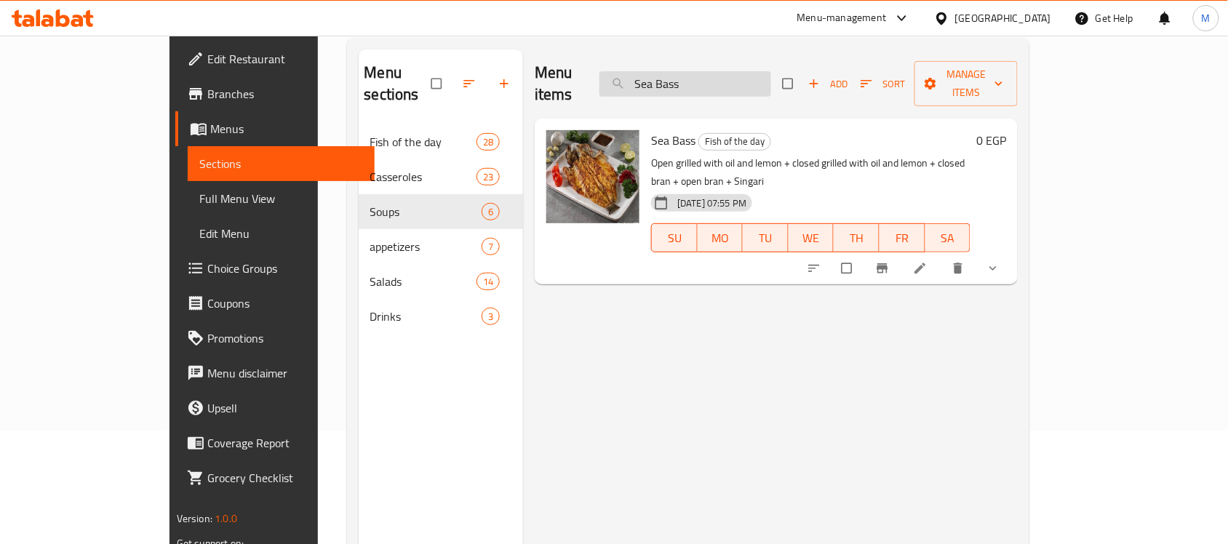
click at [724, 78] on input "Sea Bass" at bounding box center [685, 83] width 172 height 25
paste input "almon"
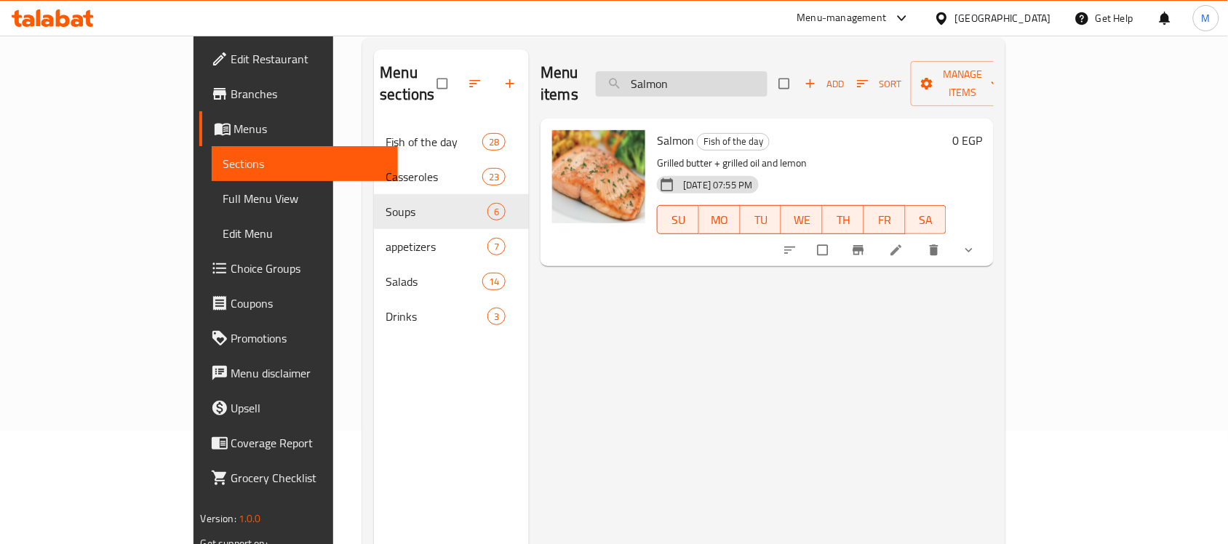
click at [768, 71] on input "Salmon" at bounding box center [682, 83] width 172 height 25
paste input "grouper 111"
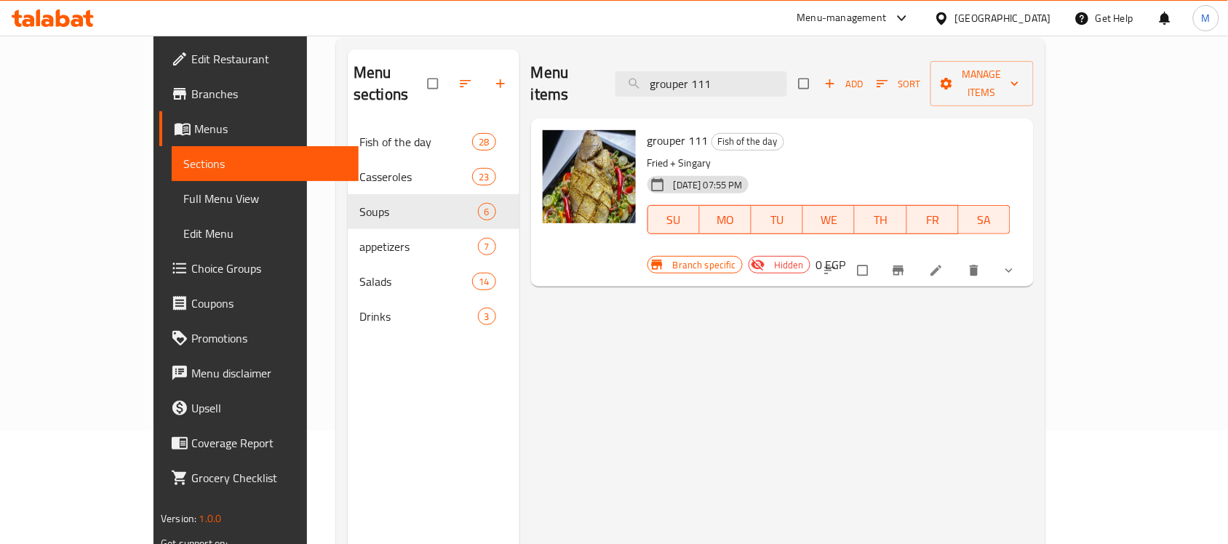
type input "grouper 111"
click at [946, 263] on link at bounding box center [937, 270] width 17 height 15
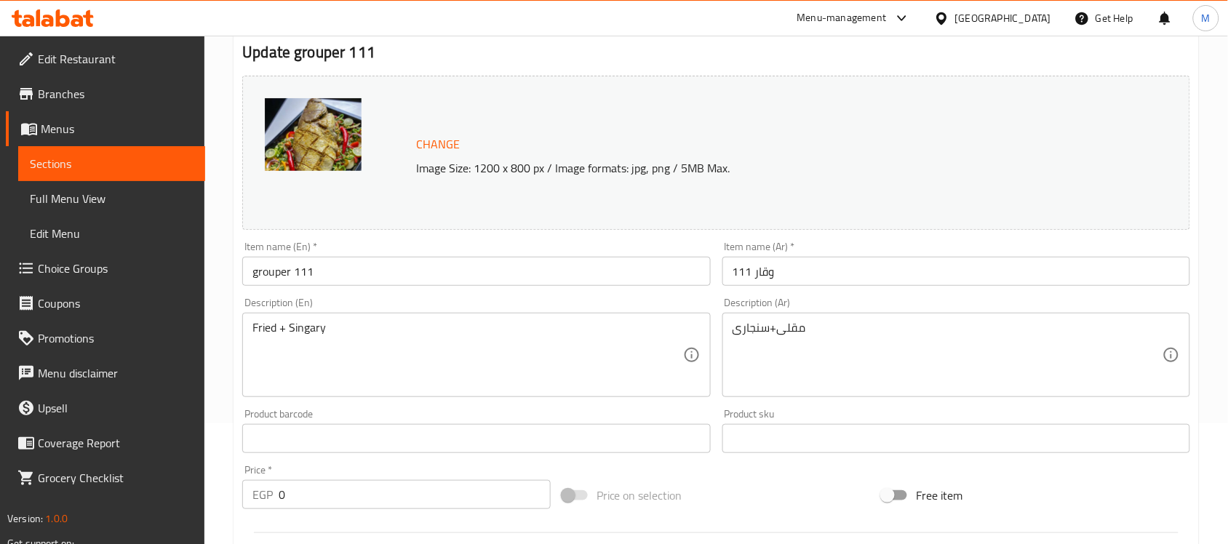
scroll to position [91, 0]
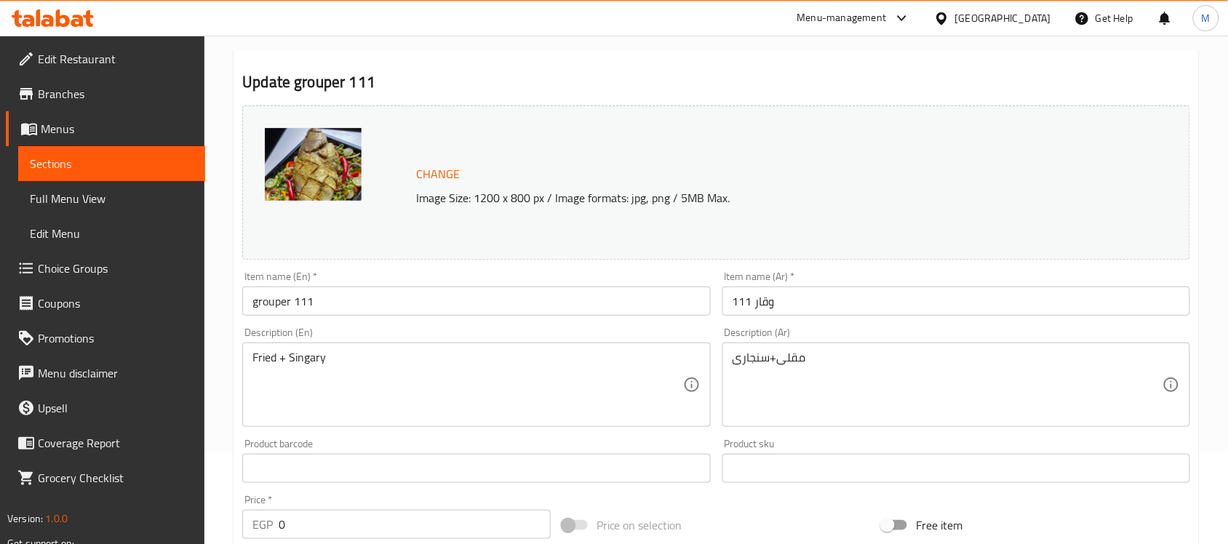
drag, startPoint x: 329, startPoint y: 205, endPoint x: 318, endPoint y: 186, distance: 22.5
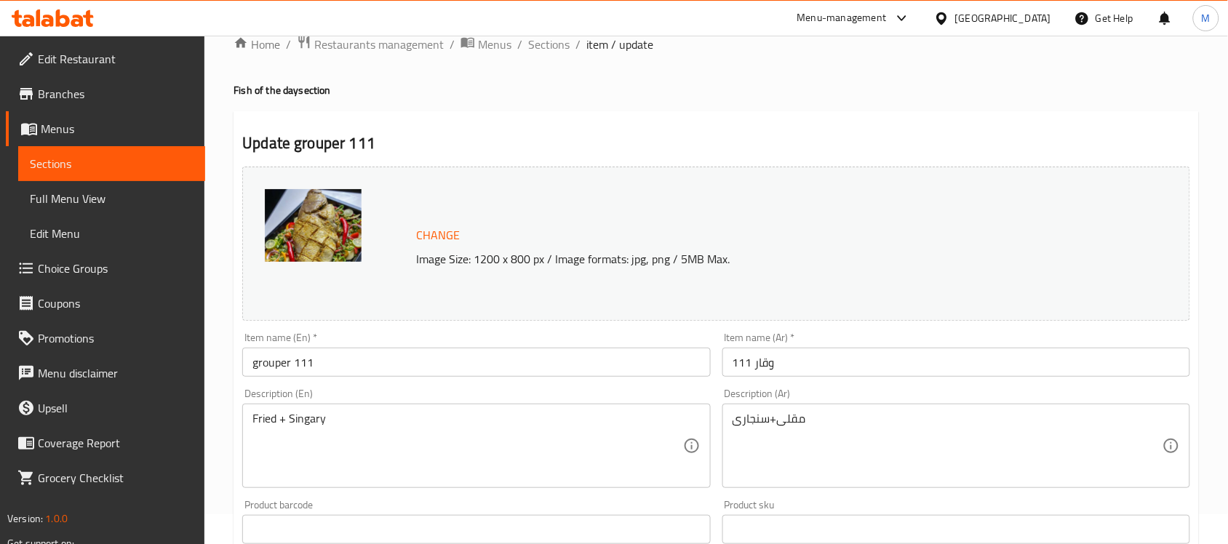
scroll to position [0, 0]
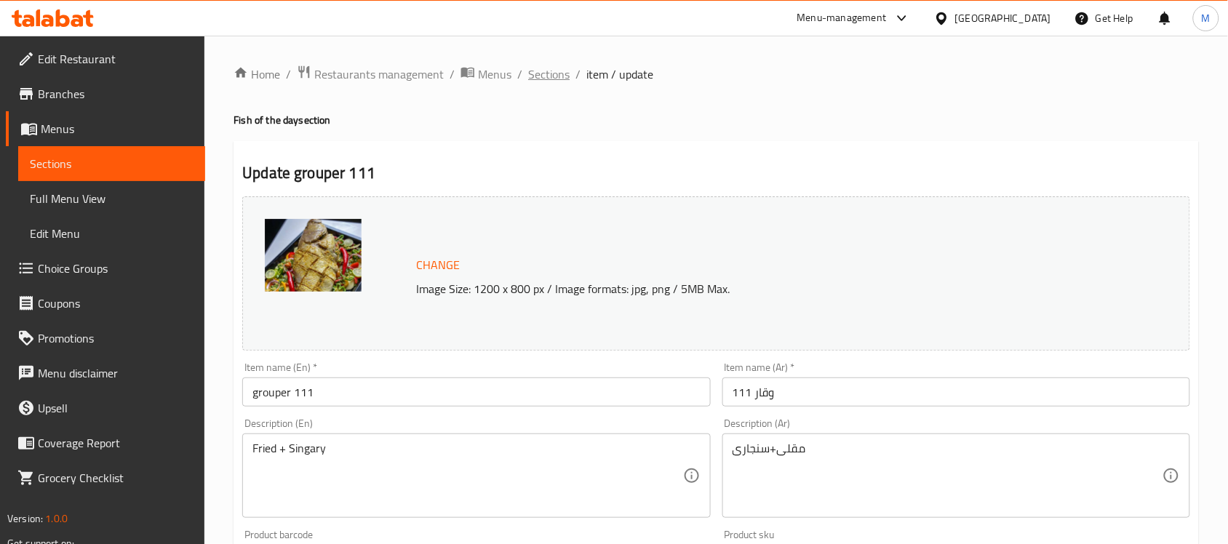
click at [551, 73] on span "Sections" at bounding box center [548, 73] width 41 height 17
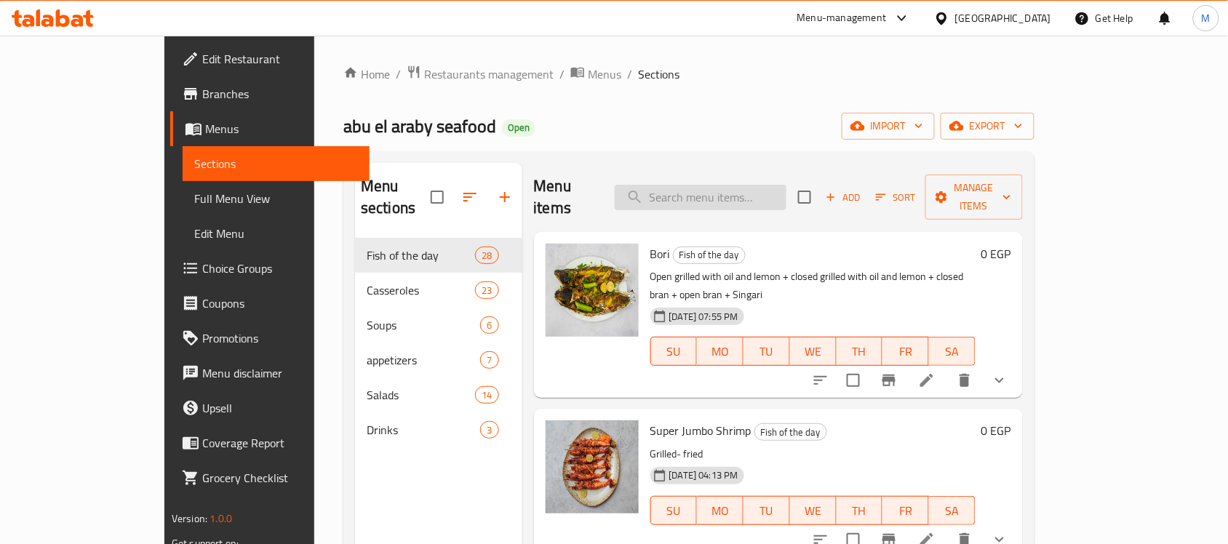
click at [783, 190] on input "search" at bounding box center [701, 197] width 172 height 25
paste input "grouper 111"
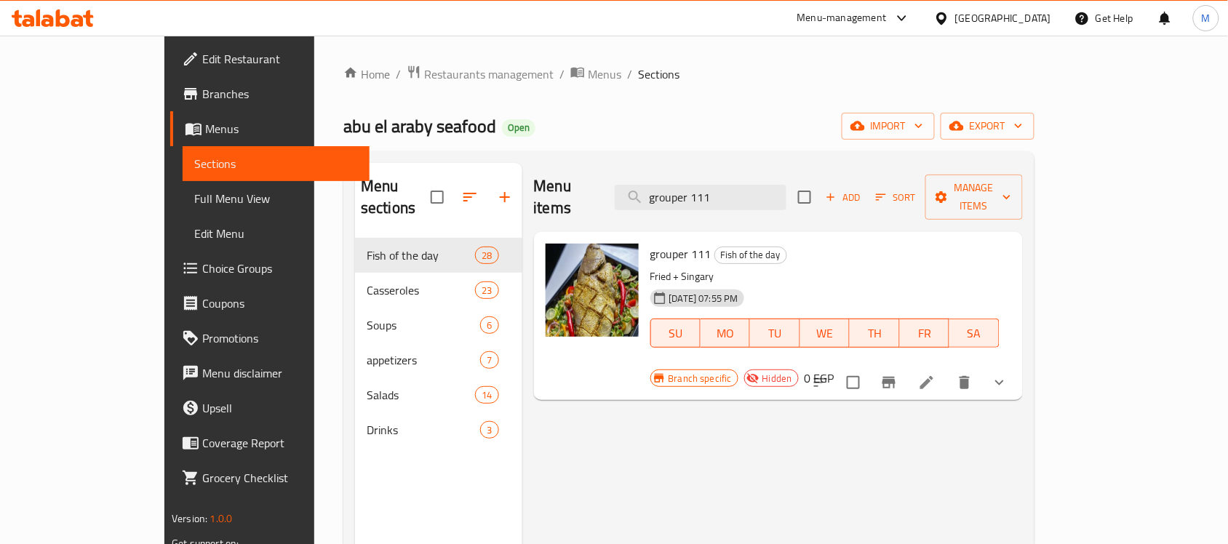
click at [650, 243] on span "grouper 111" at bounding box center [680, 254] width 61 height 22
click at [1008, 374] on icon "show more" at bounding box center [999, 382] width 17 height 17
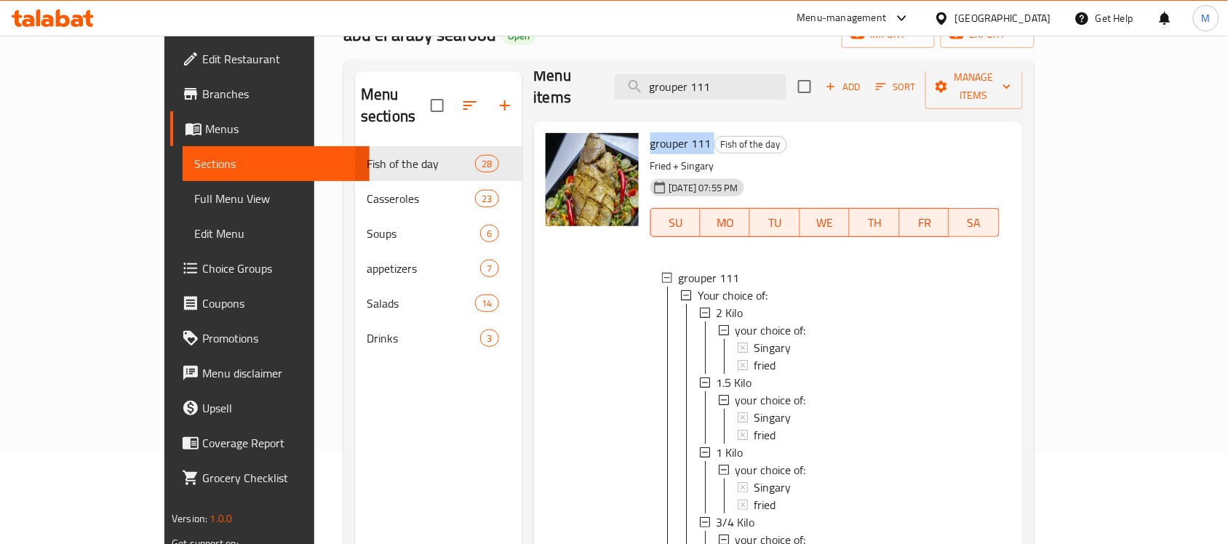
scroll to position [204, 0]
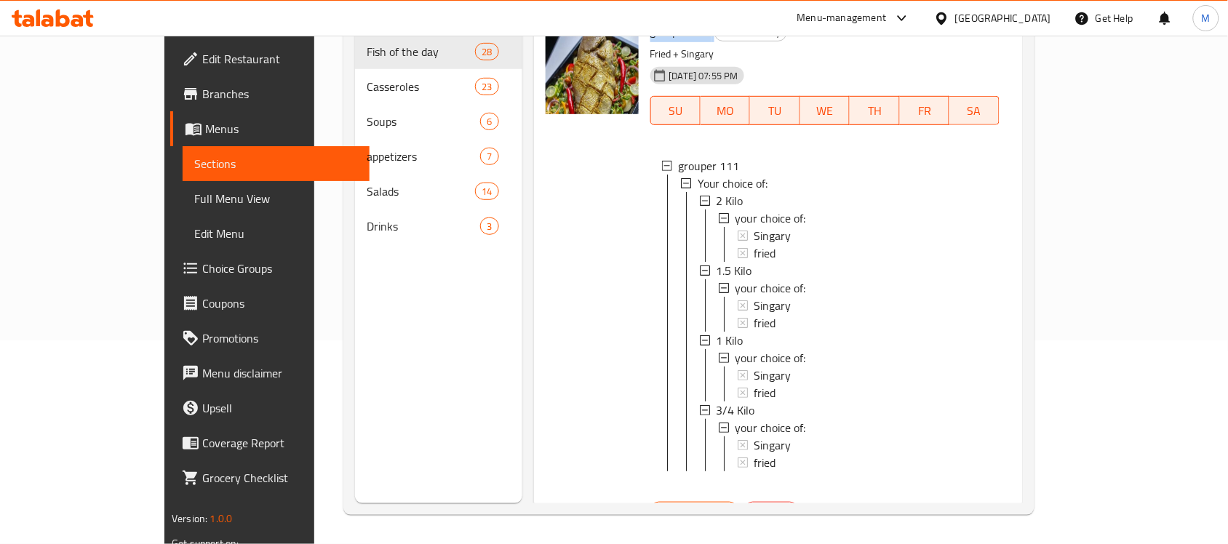
click at [1008, 506] on icon "show more" at bounding box center [999, 514] width 17 height 17
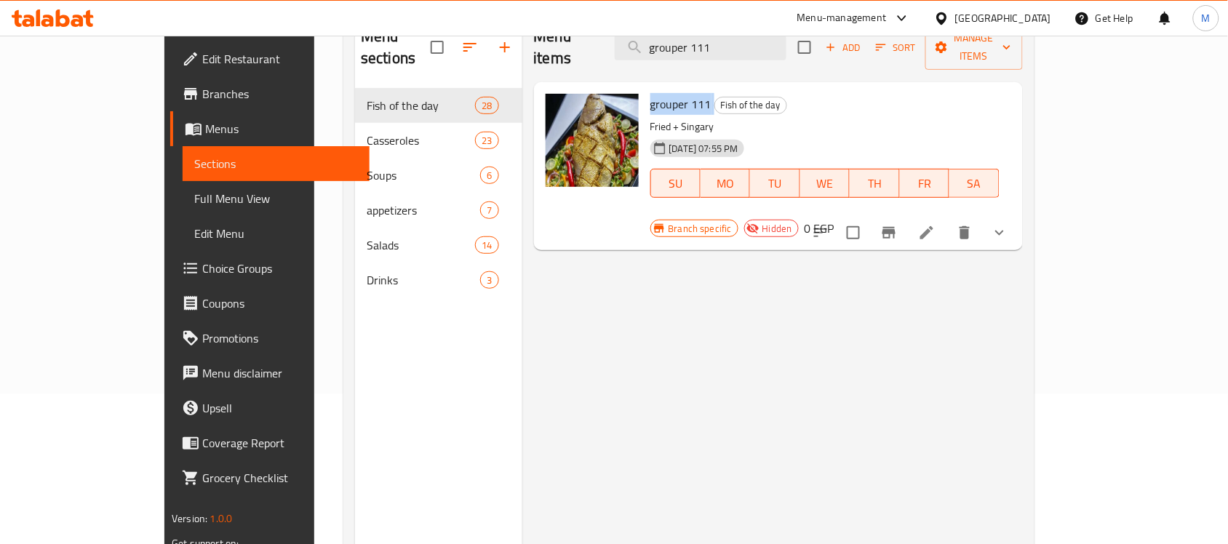
scroll to position [23, 0]
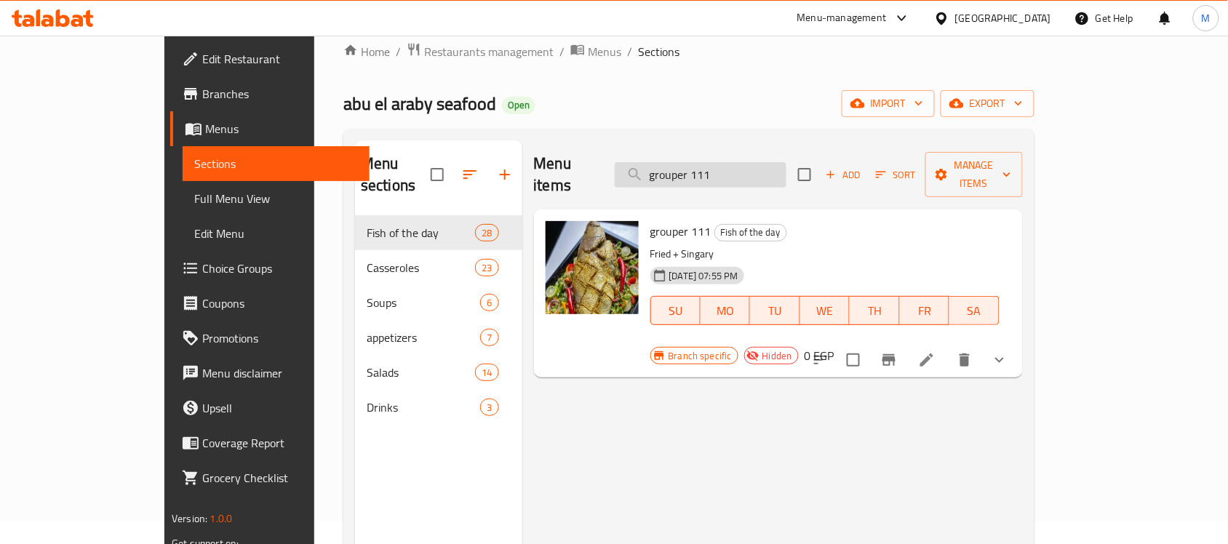
click at [768, 165] on input "grouper 111" at bounding box center [701, 174] width 172 height 25
paste input "[PERSON_NAME]"
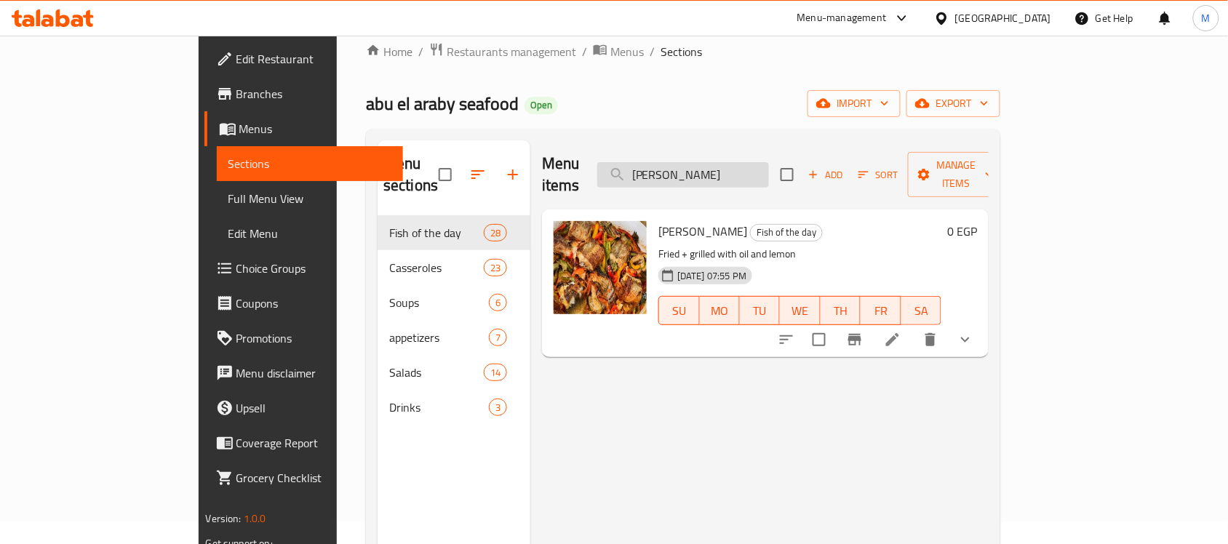
click at [769, 162] on input "[PERSON_NAME]" at bounding box center [683, 174] width 172 height 25
paste input "mussels"
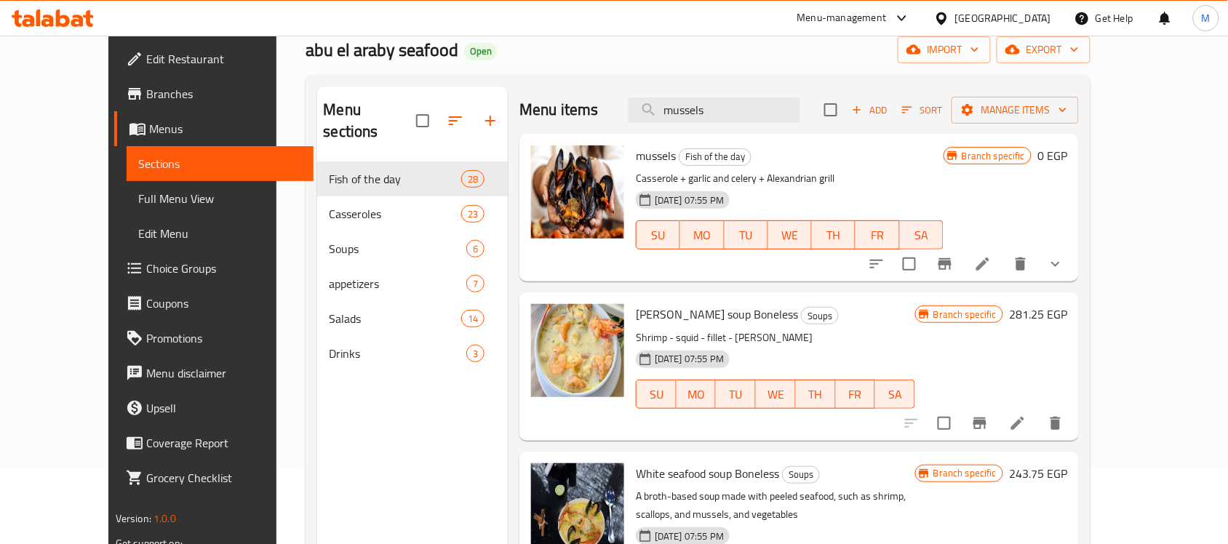
scroll to position [0, 0]
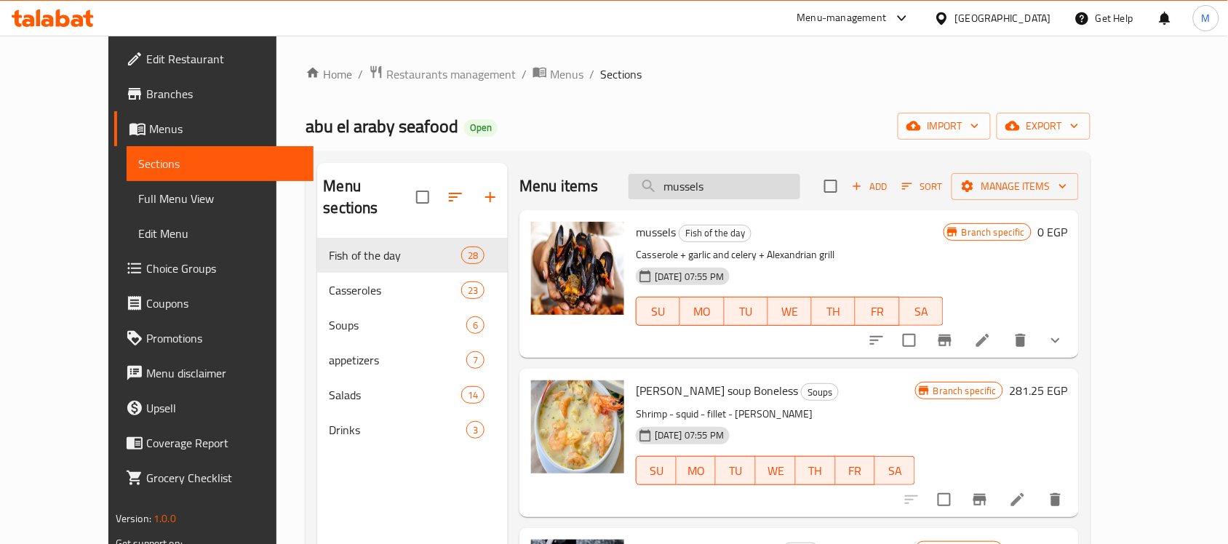
click at [764, 183] on input "mussels" at bounding box center [715, 186] width 172 height 25
type input ","
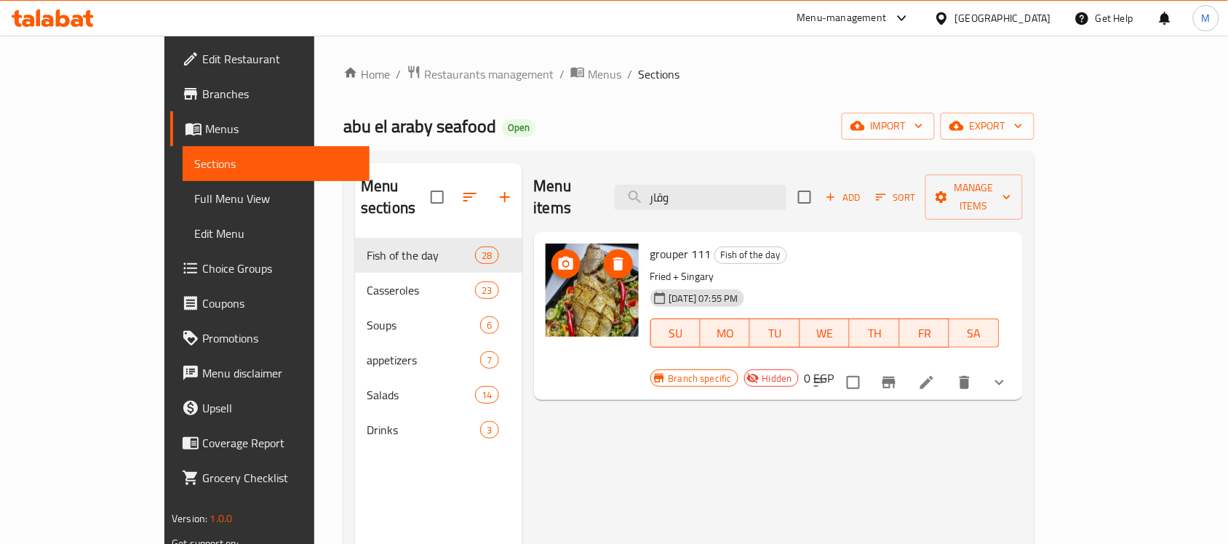
type input "وقار"
click at [869, 367] on input "checkbox" at bounding box center [853, 382] width 31 height 31
checkbox input "true"
click at [1011, 183] on span "Manage items" at bounding box center [974, 197] width 74 height 36
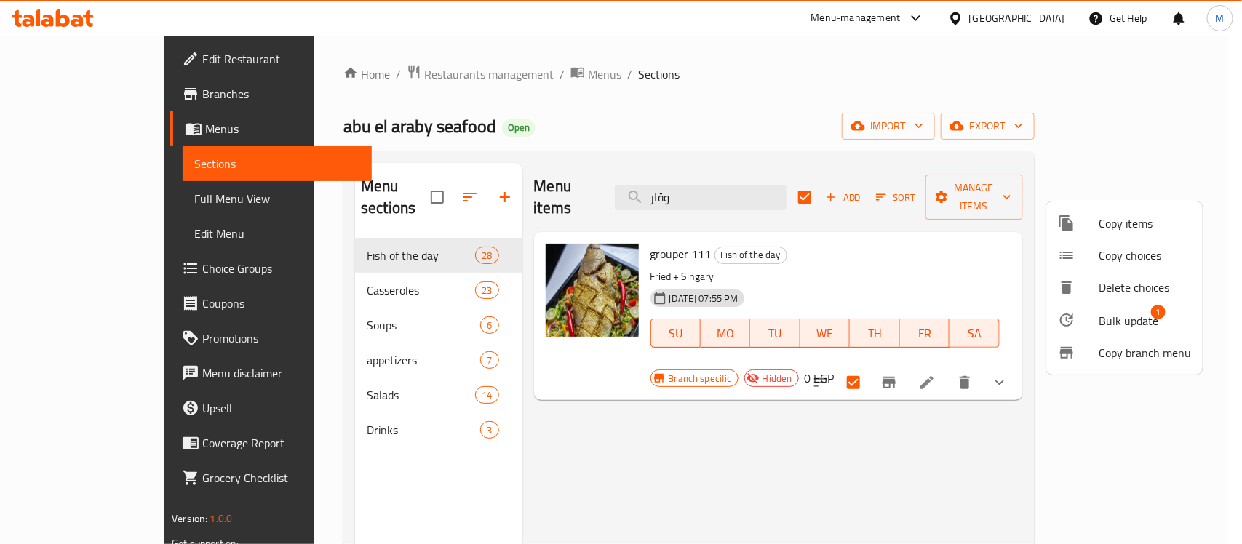
click at [1125, 321] on span "Bulk update" at bounding box center [1129, 320] width 60 height 17
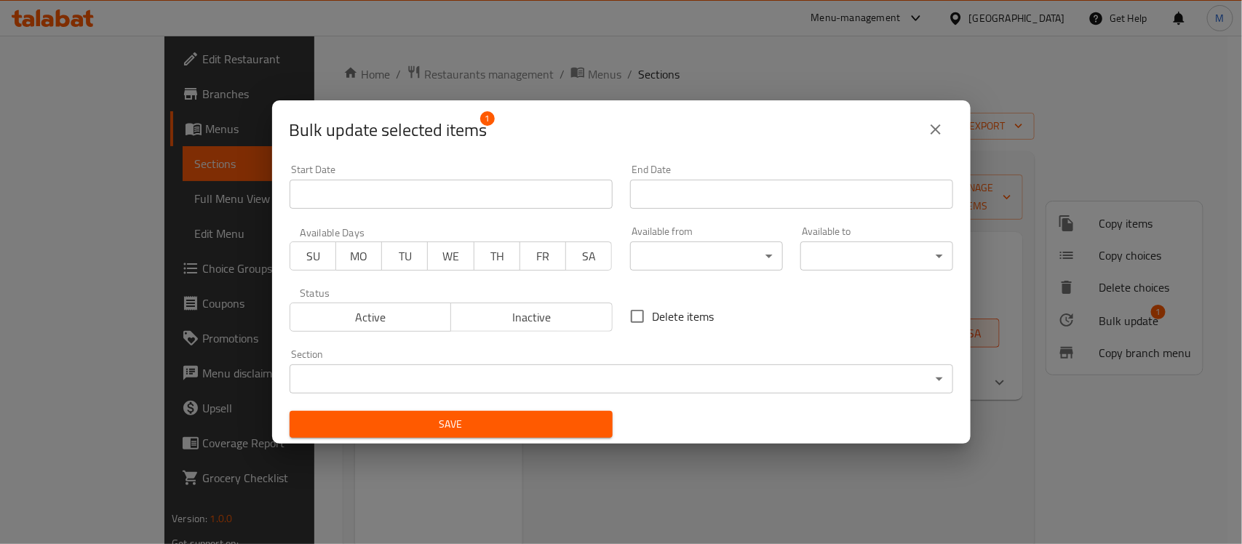
click at [350, 311] on span "Active" at bounding box center [371, 317] width 150 height 21
click at [503, 437] on button "Save" at bounding box center [451, 424] width 323 height 27
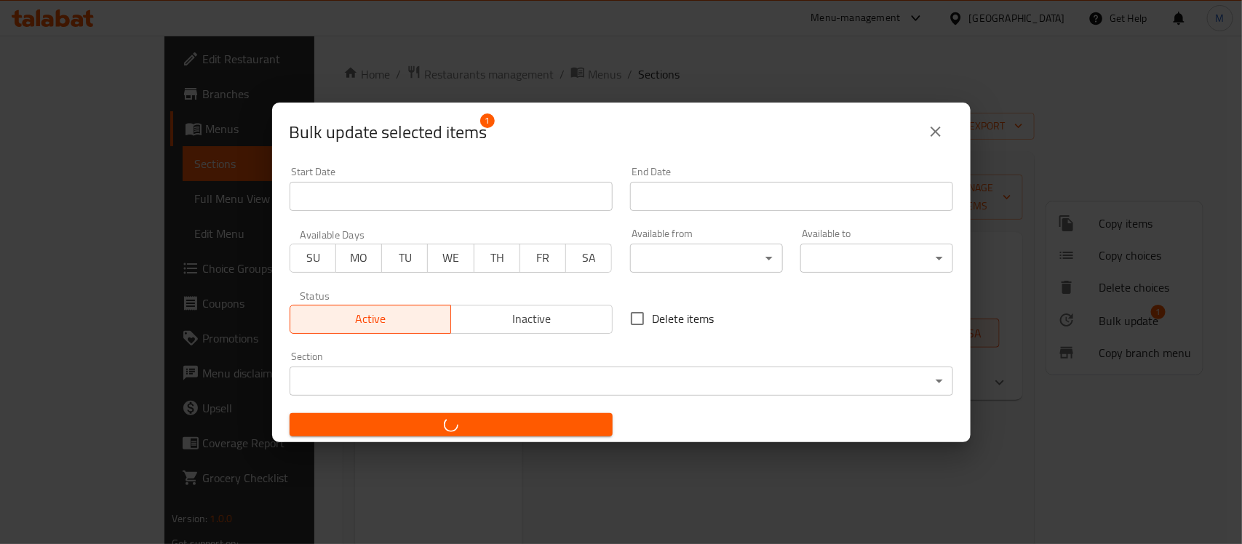
checkbox input "false"
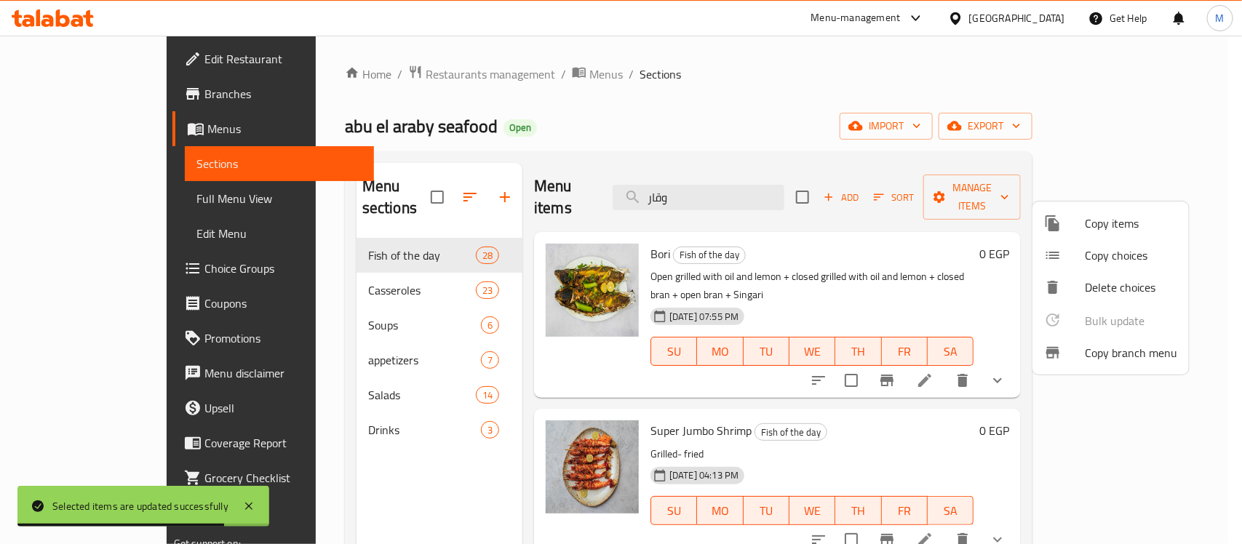
click at [60, 51] on div at bounding box center [621, 272] width 1242 height 544
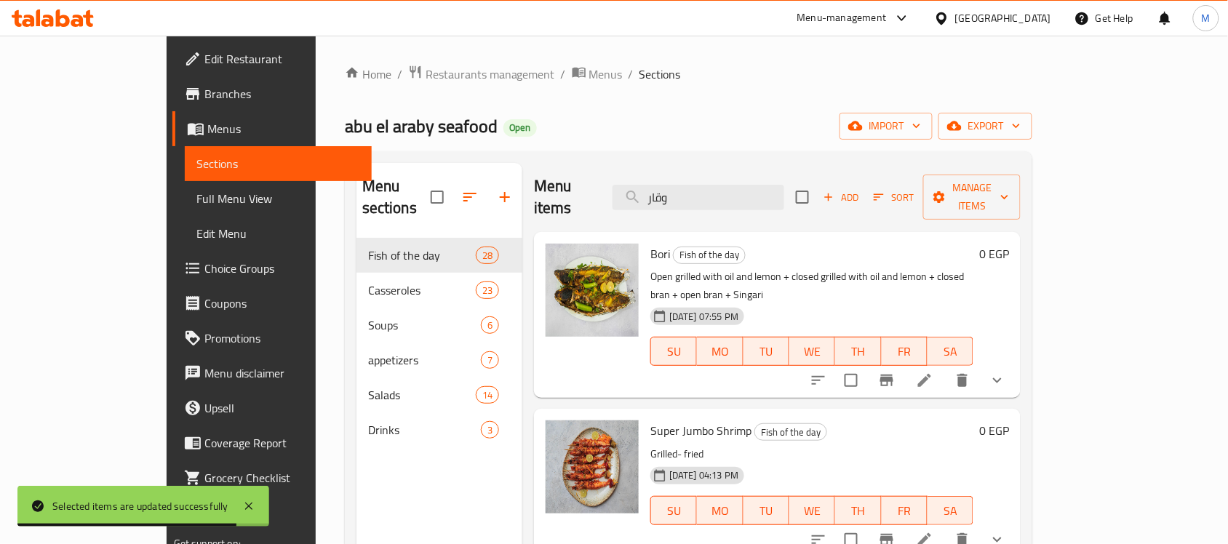
click at [204, 60] on span "Edit Restaurant" at bounding box center [282, 58] width 156 height 17
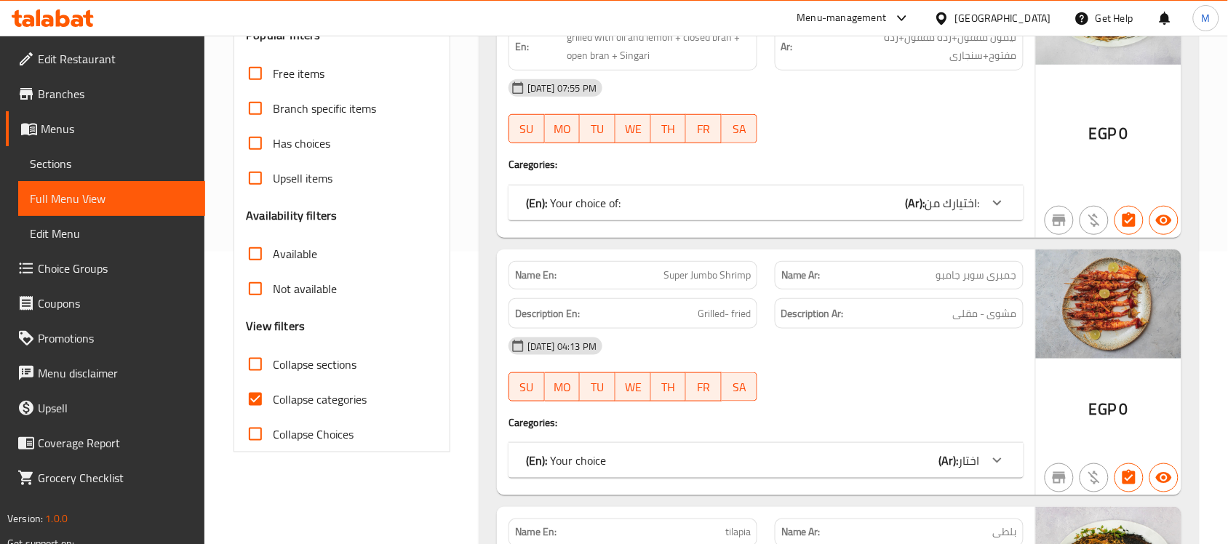
scroll to position [402, 0]
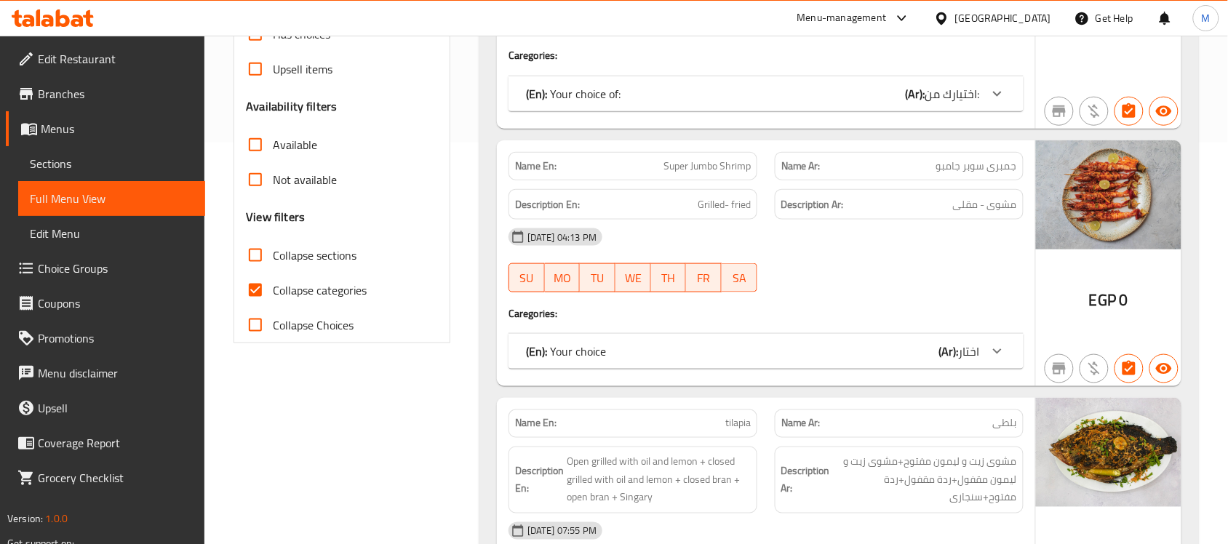
click at [249, 147] on input "Available" at bounding box center [255, 144] width 35 height 35
click at [262, 143] on input "Available" at bounding box center [255, 144] width 35 height 35
checkbox input "false"
click at [255, 172] on input "Not available" at bounding box center [255, 179] width 35 height 35
checkbox input "true"
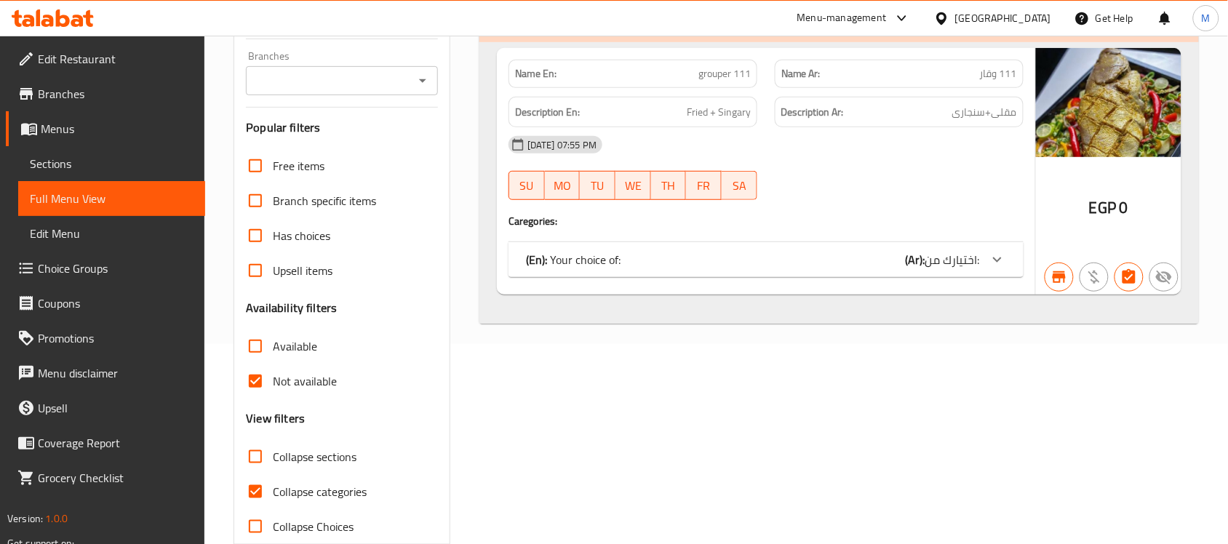
scroll to position [0, 0]
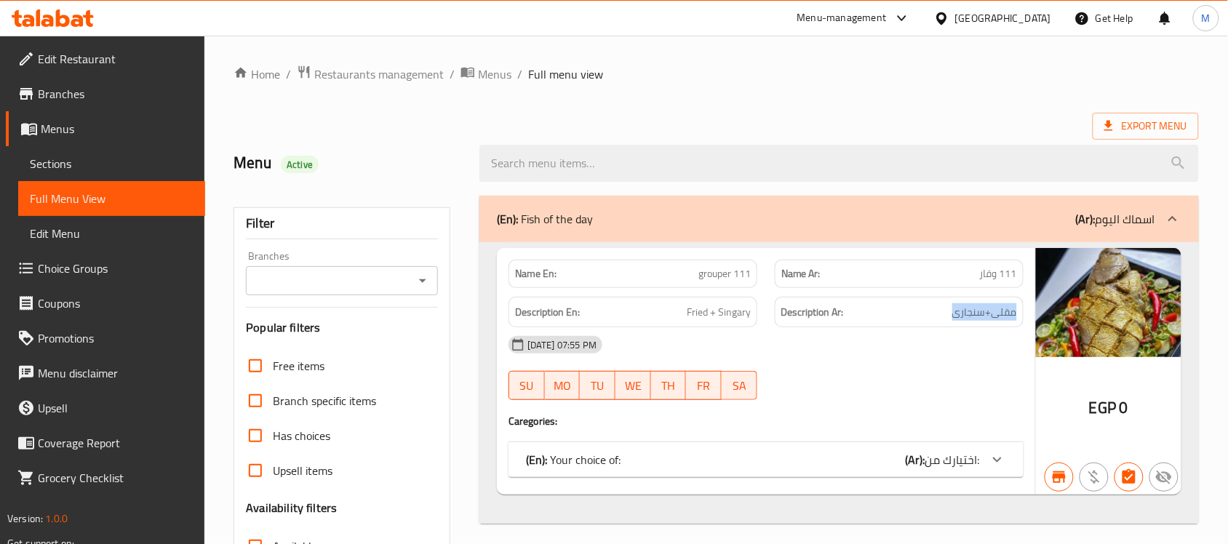
drag, startPoint x: 1019, startPoint y: 316, endPoint x: 917, endPoint y: 311, distance: 102.0
click at [917, 311] on div "Description Ar: مقلى+[PERSON_NAME]" at bounding box center [899, 312] width 249 height 31
click at [917, 311] on h6 "Description Ar: مقلى+[PERSON_NAME]" at bounding box center [899, 312] width 236 height 18
click at [691, 314] on span "Fried + Singary" at bounding box center [719, 312] width 64 height 18
click at [971, 468] on span "اختيارك من:" at bounding box center [952, 460] width 55 height 22
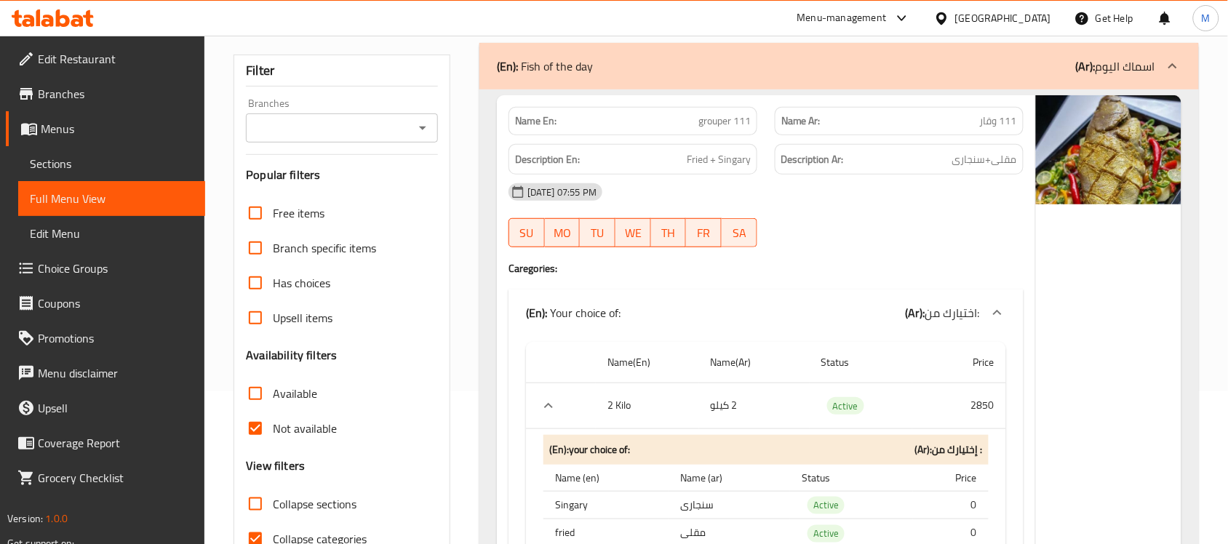
scroll to position [48, 0]
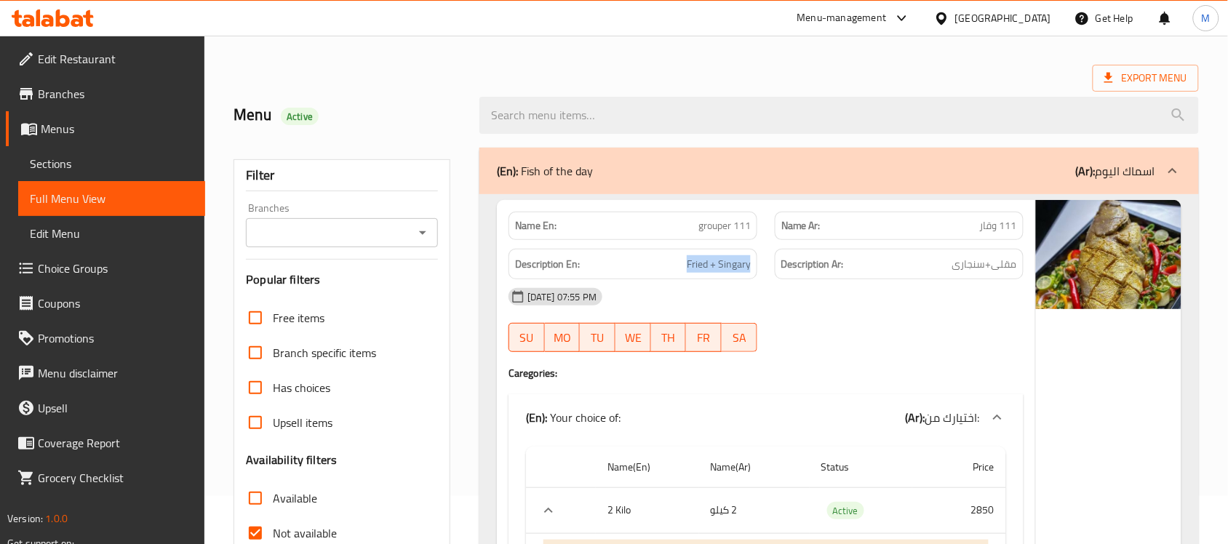
drag, startPoint x: 686, startPoint y: 273, endPoint x: 758, endPoint y: 266, distance: 72.3
click at [758, 266] on div "Description En: Fried + Singary" at bounding box center [633, 264] width 266 height 49
click at [776, 327] on div "[DATE] 07:55 PM SU MO TU WE TH FR SA" at bounding box center [766, 319] width 533 height 81
